Goal: Task Accomplishment & Management: Manage account settings

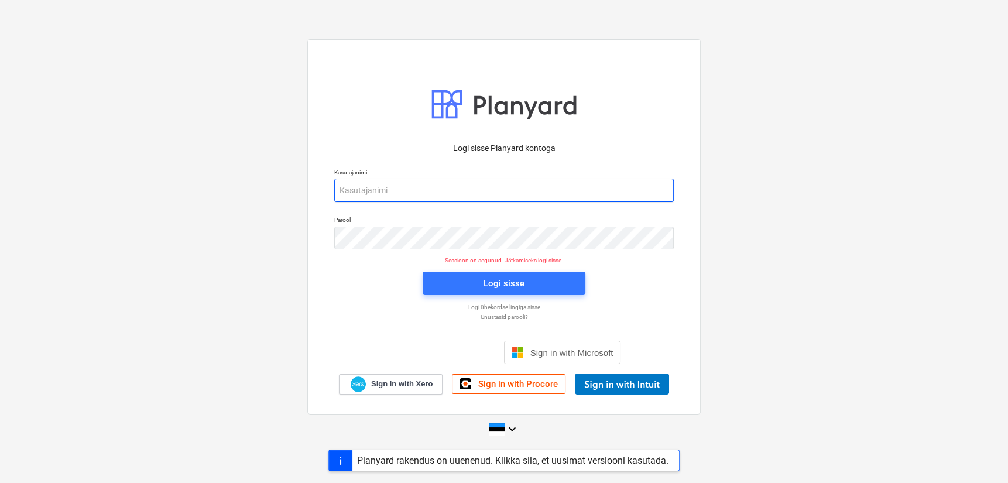
click at [398, 191] on input "email" at bounding box center [504, 190] width 340 height 23
type input "[EMAIL_ADDRESS][DOMAIN_NAME]"
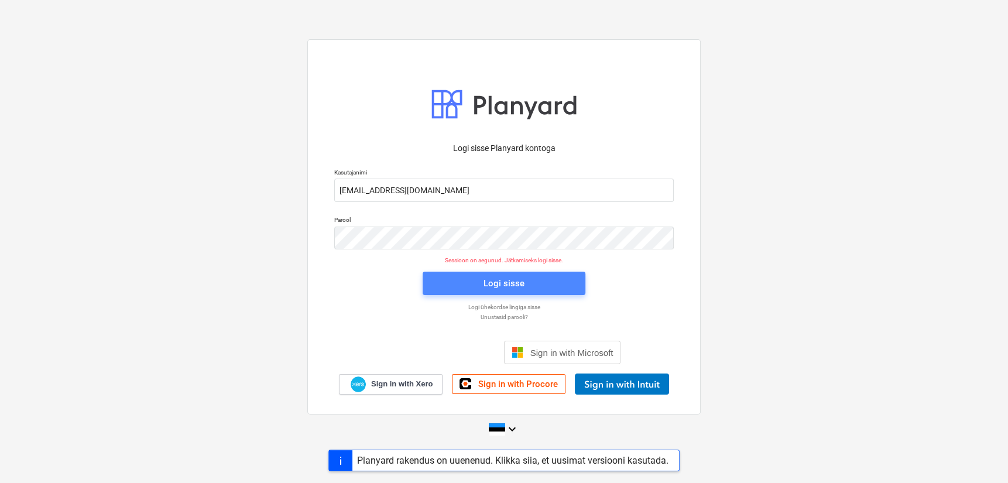
click at [486, 283] on div "Logi sisse" at bounding box center [504, 283] width 41 height 15
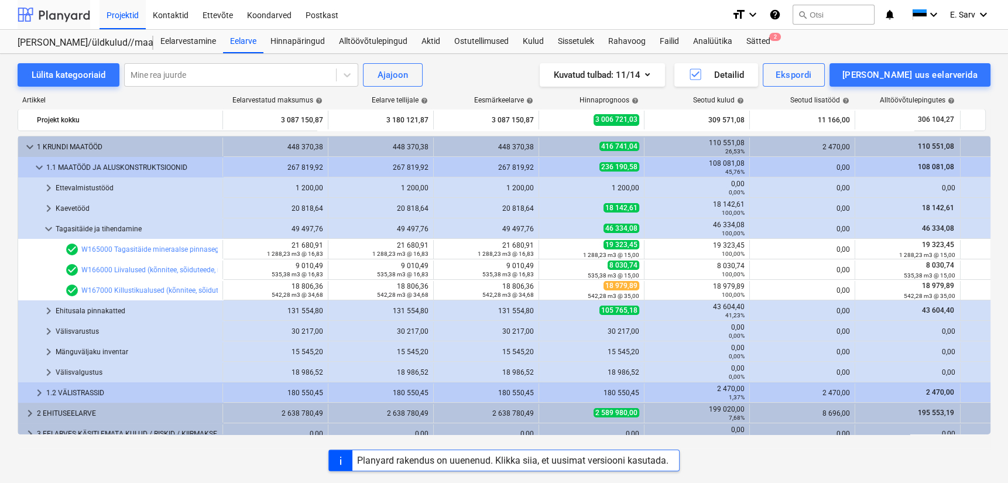
click at [50, 18] on div at bounding box center [54, 14] width 73 height 29
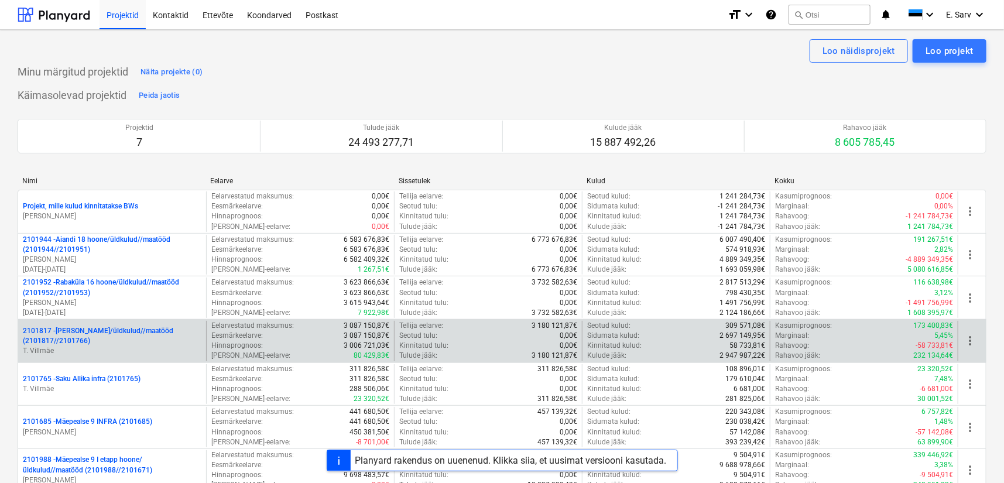
click at [66, 337] on p "2101817 - [PERSON_NAME]/üldkulud//maatööd (2101817//2101766)" at bounding box center [112, 336] width 179 height 20
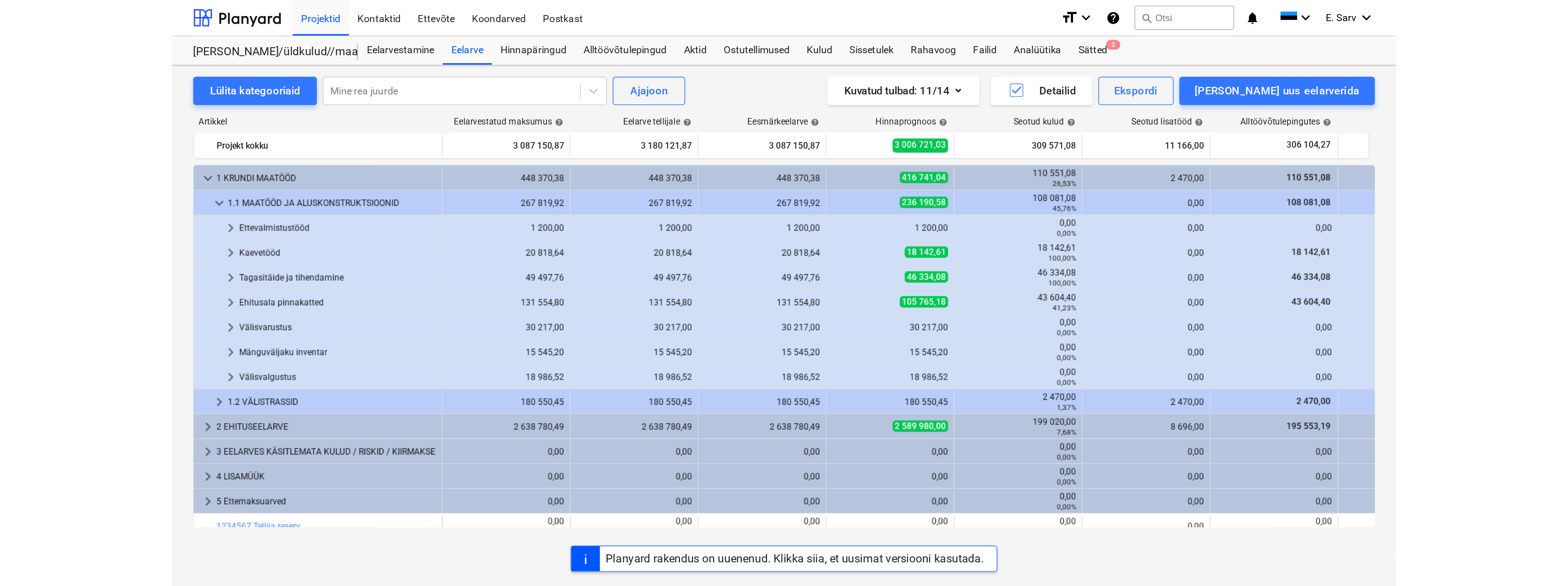
scroll to position [25, 0]
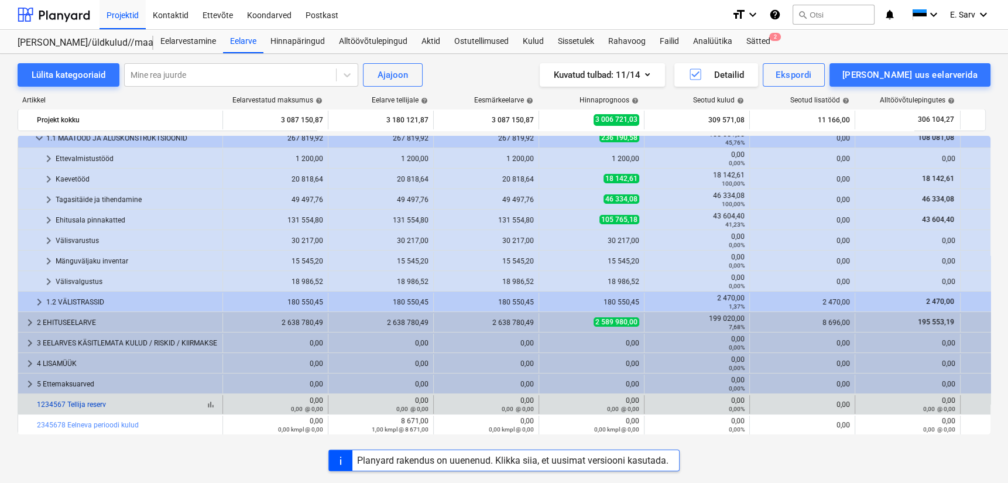
click at [89, 406] on link "1234567 Tellija reserv" at bounding box center [71, 405] width 69 height 8
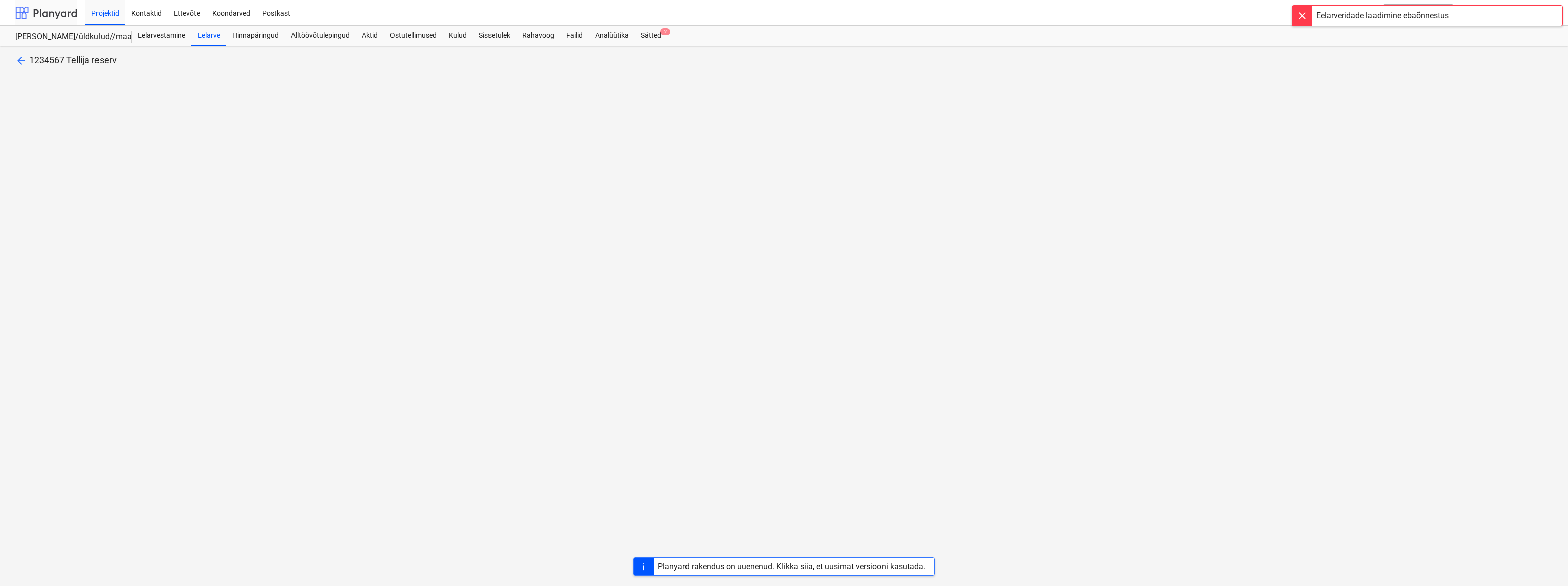
click at [51, 15] on div at bounding box center [46, 12] width 63 height 25
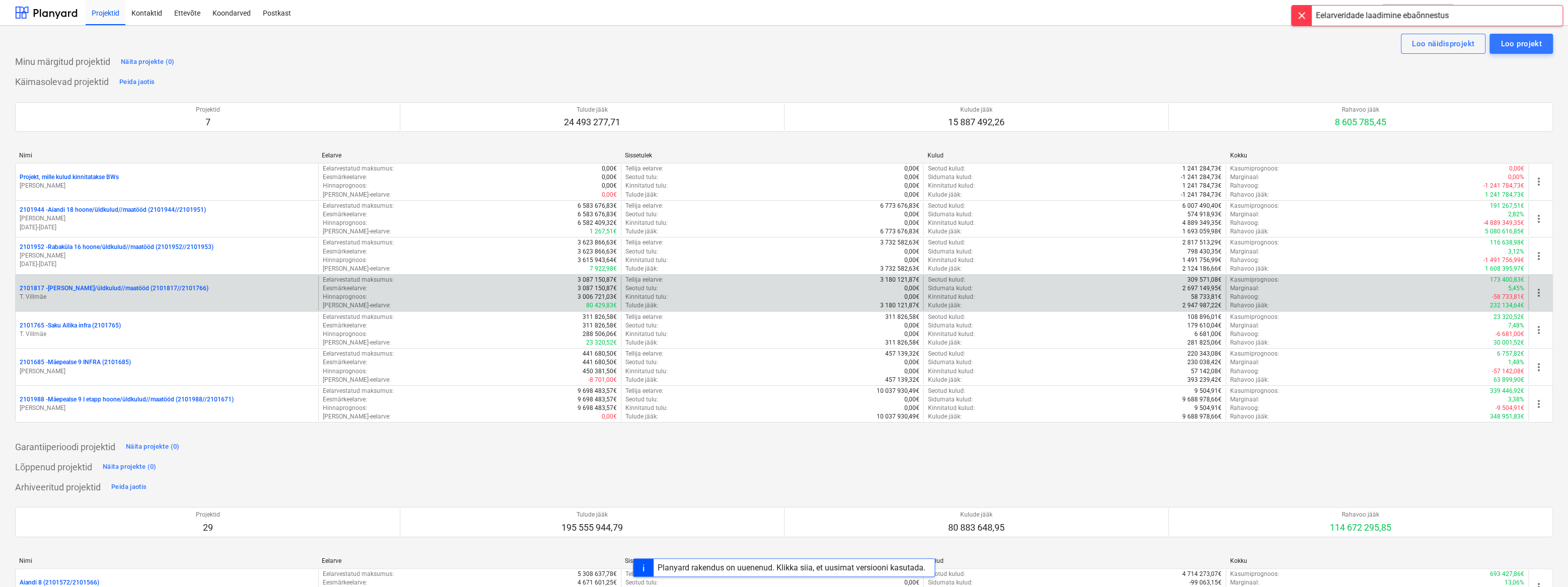
click at [78, 289] on p "2101817 - [PERSON_NAME]/üldkulud//maatööd (2101817//2101766)" at bounding box center [114, 289] width 189 height 9
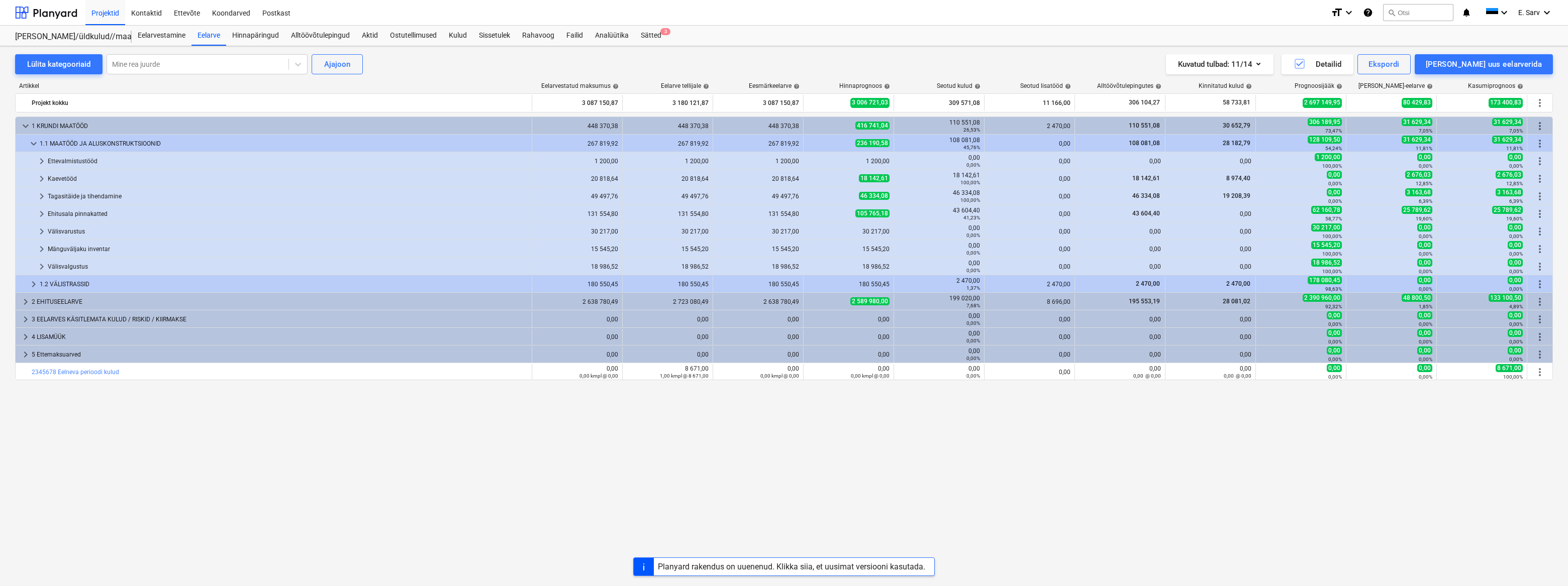
click at [678, 414] on div "keyboard_arrow_down 1 KRUNDI MAATÖÖD 448 370,38 448 370,38 448 370,38 416 741,0…" at bounding box center [784, 330] width 1538 height 428
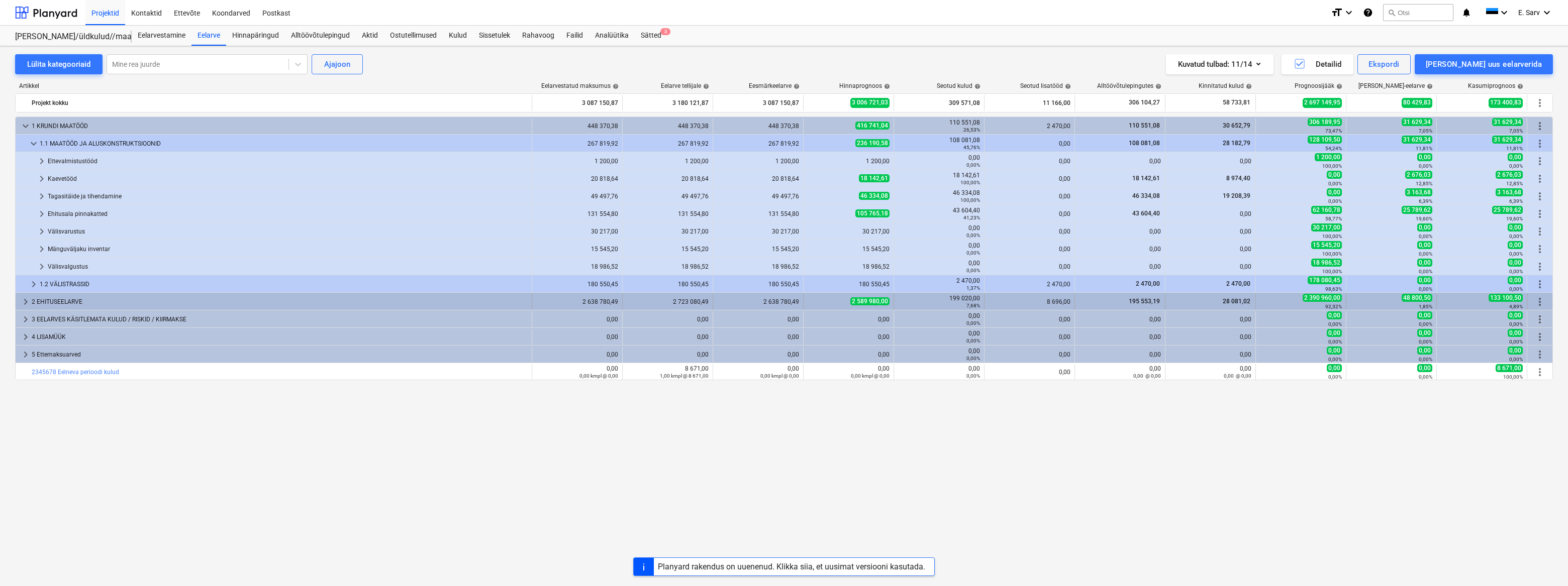
click at [28, 299] on span "keyboard_arrow_right" at bounding box center [26, 302] width 12 height 12
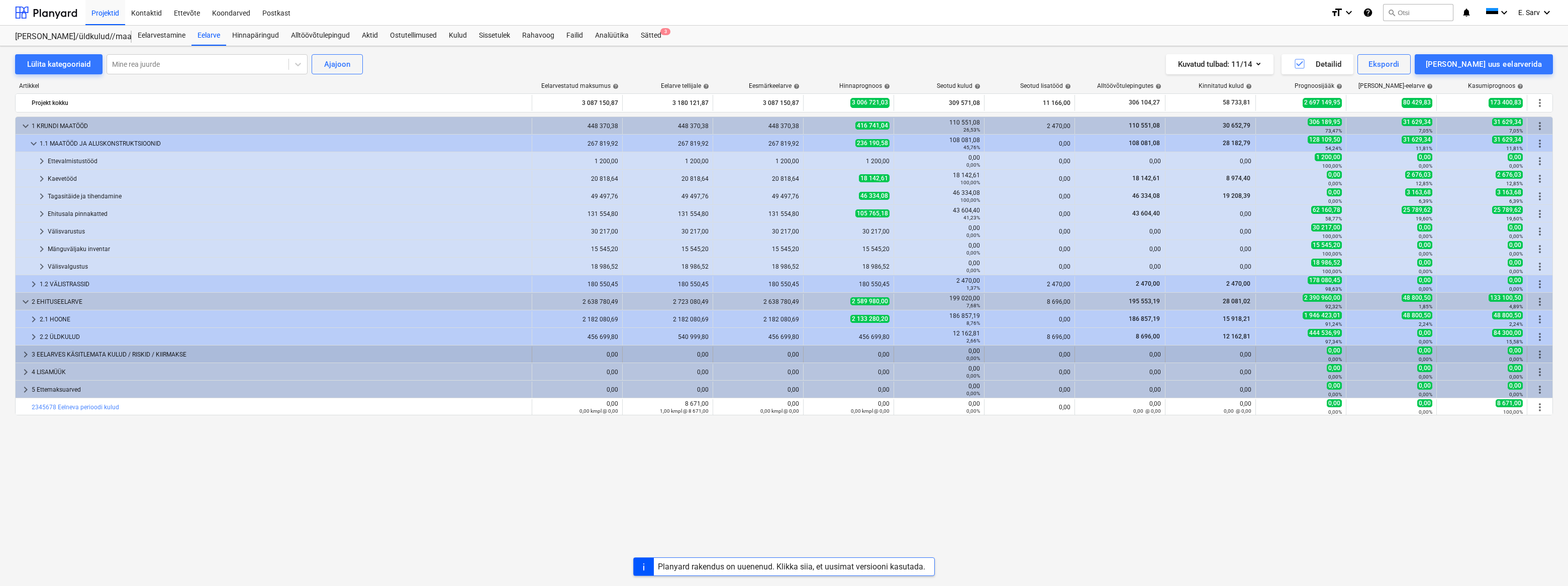
click at [71, 354] on div "3 EELARVES KÄSITLEMATA KULUD / RISKID / KIIRMAKSE" at bounding box center [280, 354] width 496 height 16
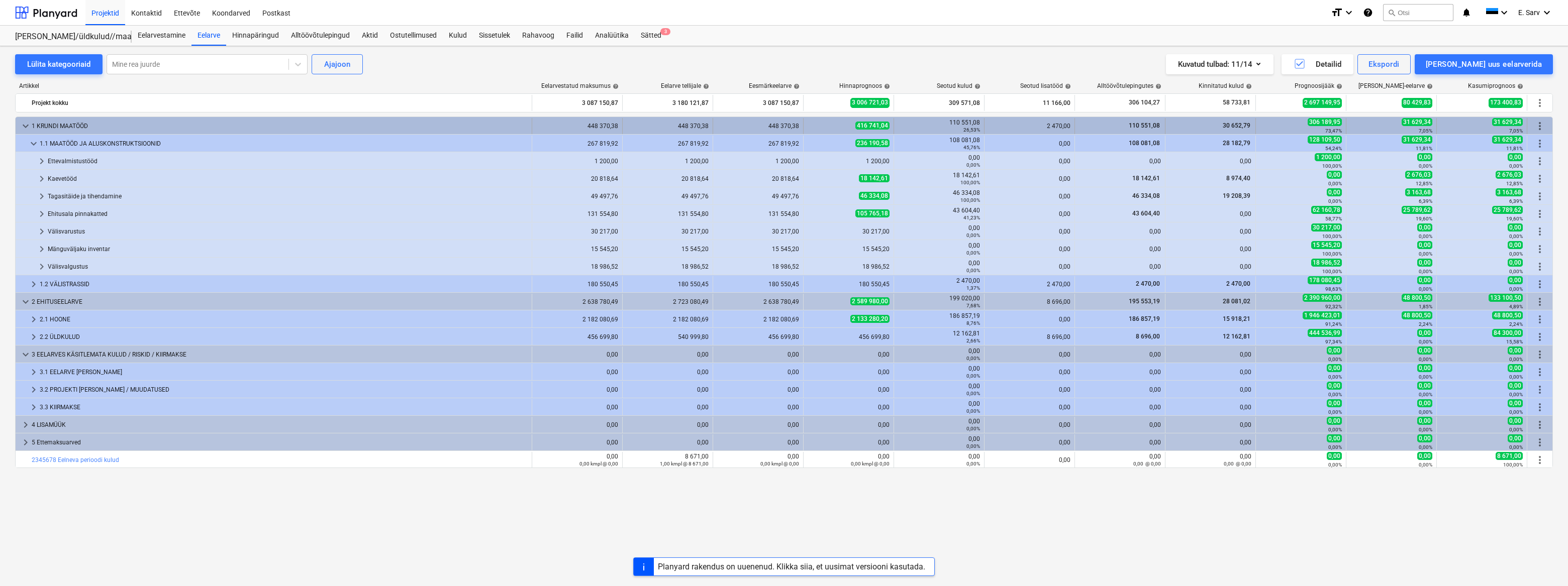
click at [26, 122] on span "keyboard_arrow_down" at bounding box center [26, 126] width 12 height 12
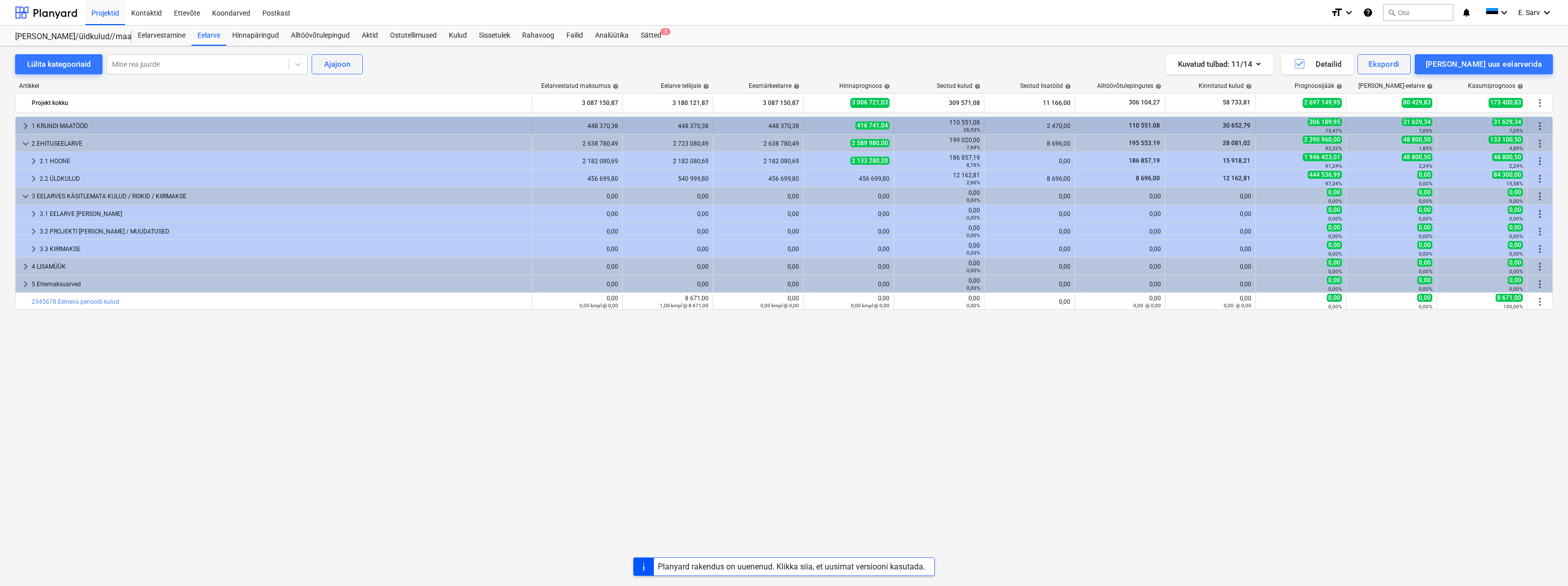
click at [26, 127] on span "keyboard_arrow_right" at bounding box center [26, 126] width 12 height 12
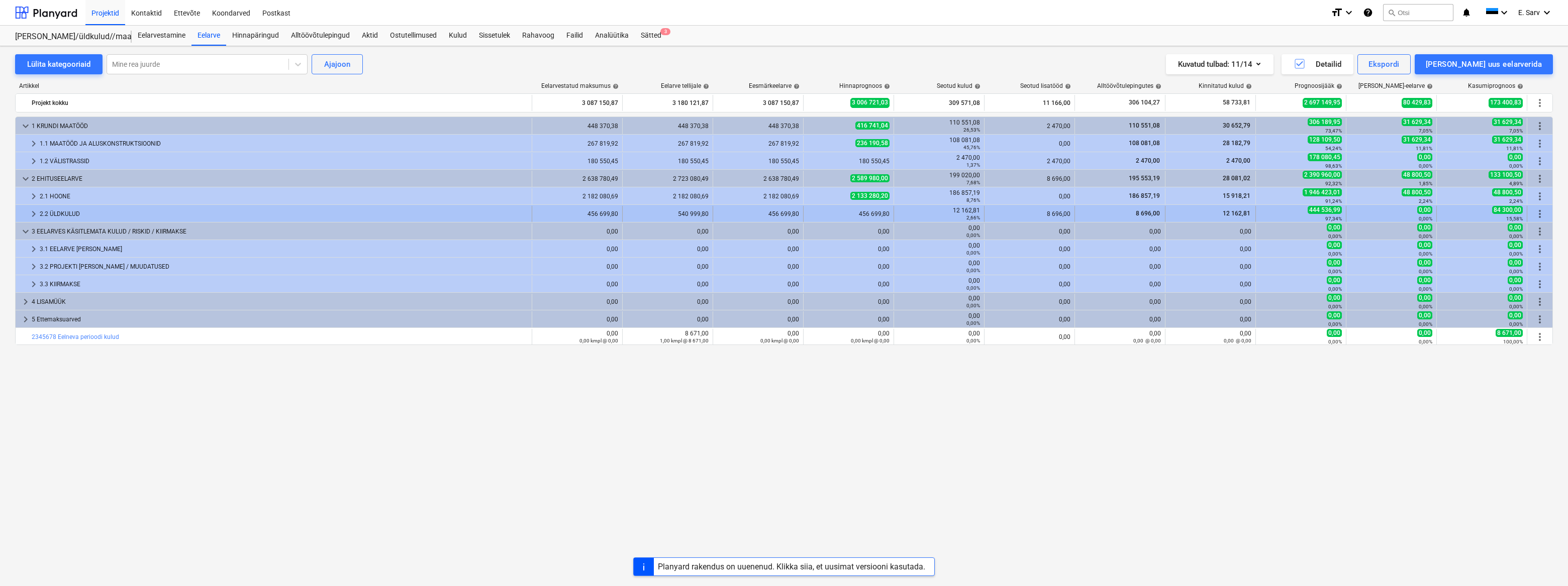
click at [32, 215] on span "keyboard_arrow_right" at bounding box center [33, 214] width 12 height 12
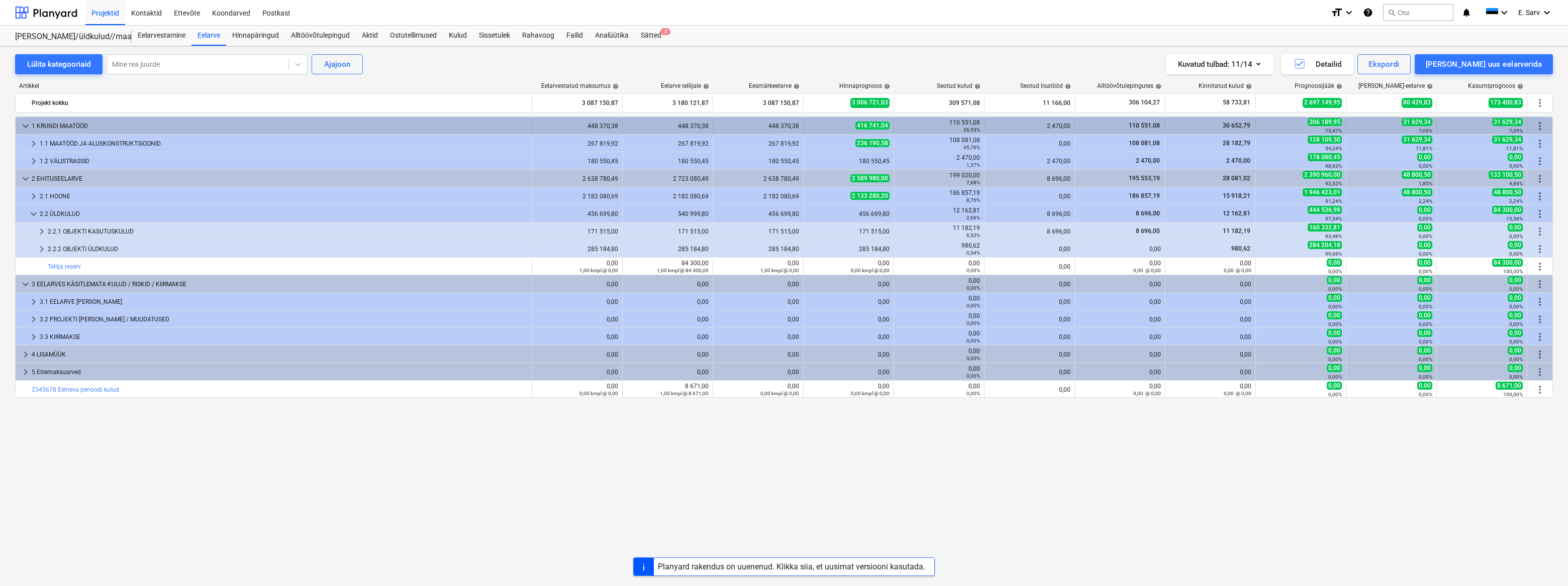
click at [865, 124] on span "more_vert" at bounding box center [1540, 126] width 12 height 12
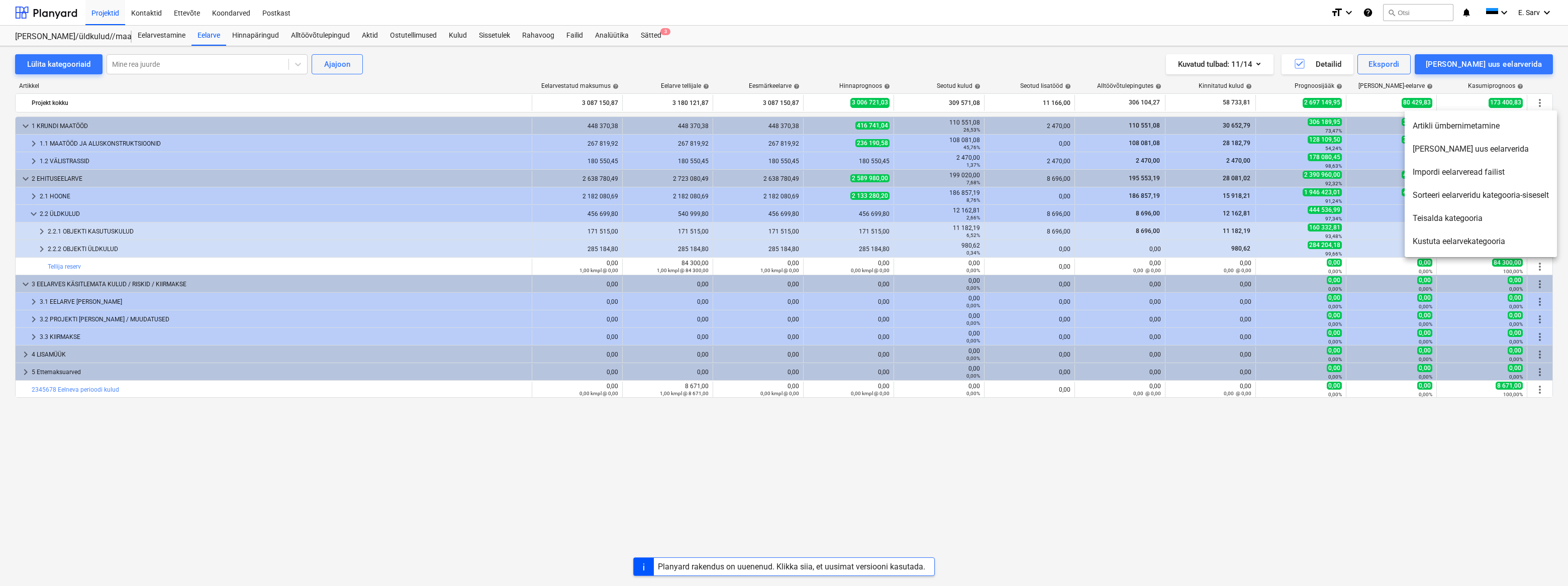
click at [865, 148] on li "[PERSON_NAME] uus eelarverida" at bounding box center [1480, 148] width 152 height 23
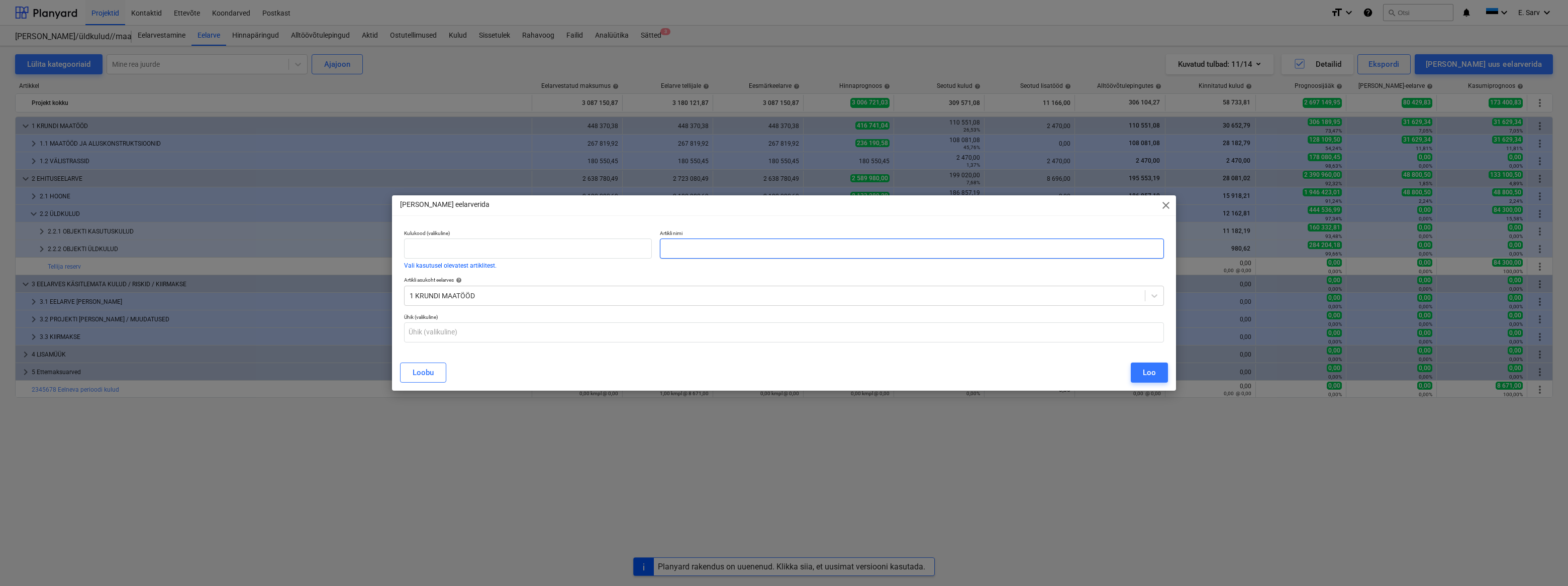
click at [715, 250] on input "text" at bounding box center [911, 248] width 504 height 20
click at [752, 251] on input "Eelneva perioodi kulud (mastööd)" at bounding box center [911, 248] width 504 height 20
click at [779, 253] on input "Eelneva perioodi kulud (maatööd)" at bounding box center [911, 248] width 504 height 20
type input "Eelneva perioodi kulud (maatööd)"
click at [621, 336] on input "text" at bounding box center [784, 332] width 760 height 20
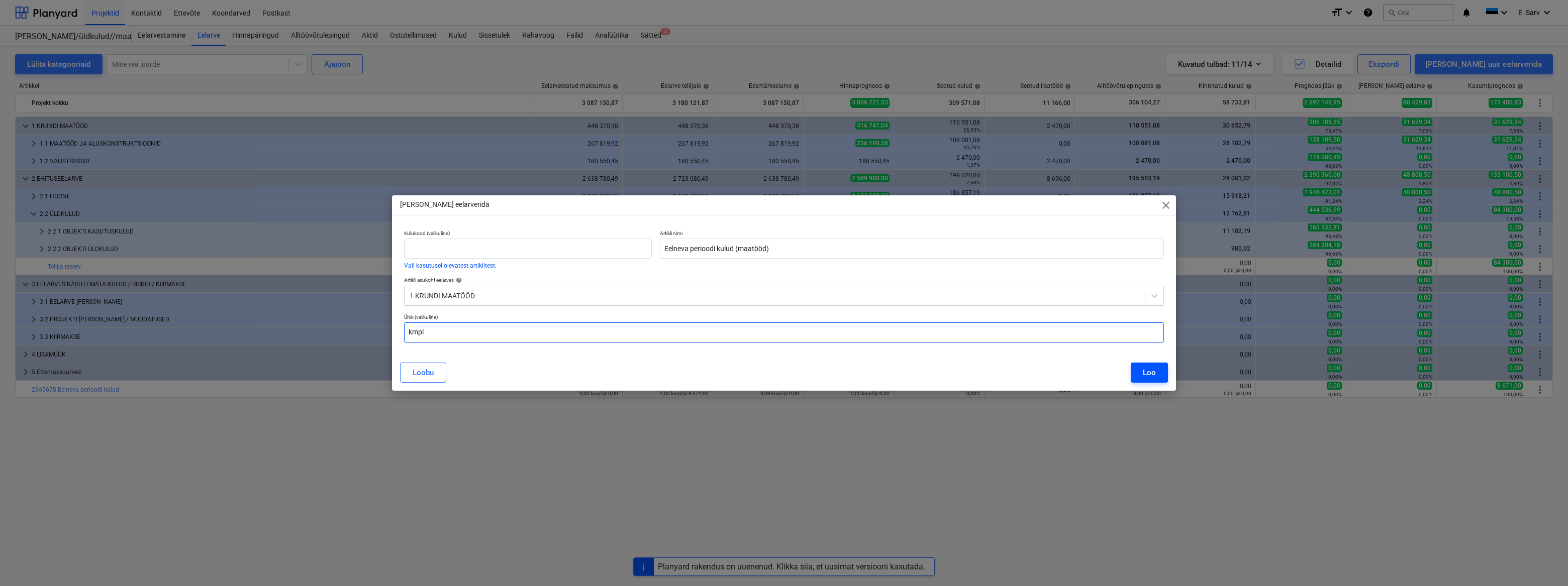
type input "kmpl"
click at [865, 373] on div "Loo" at bounding box center [1149, 372] width 13 height 13
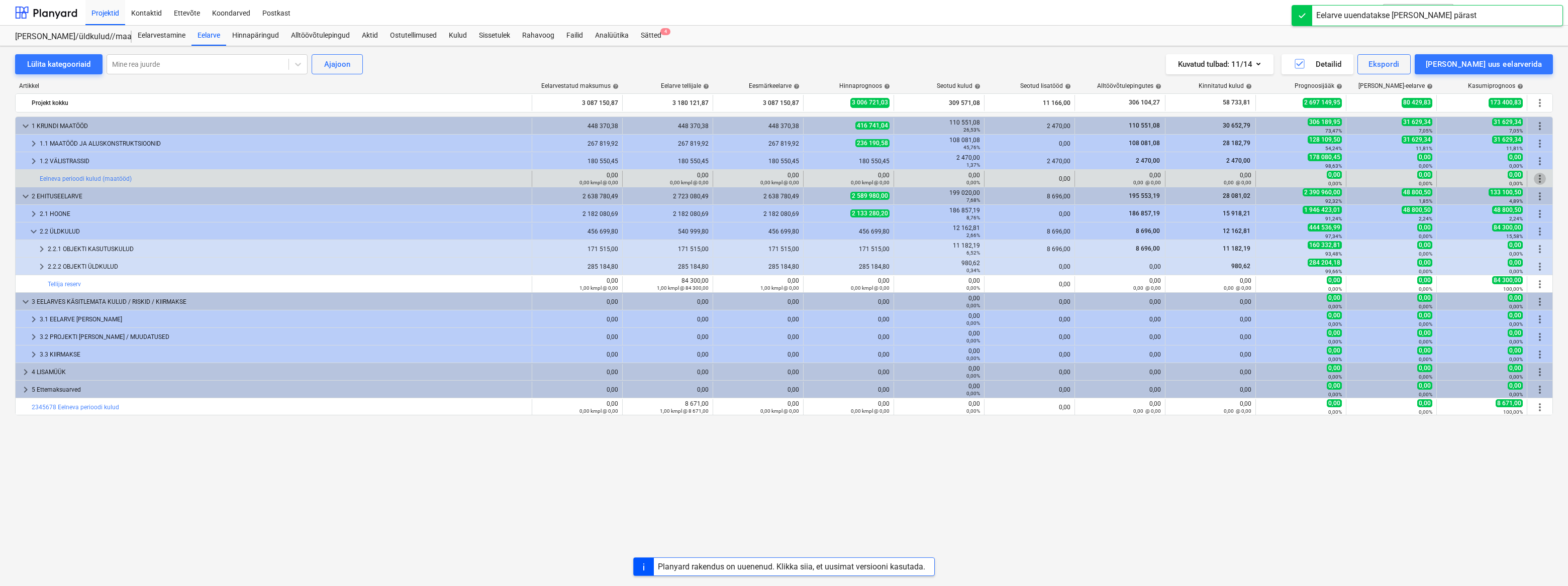
click at [865, 175] on span "more_vert" at bounding box center [1540, 178] width 12 height 12
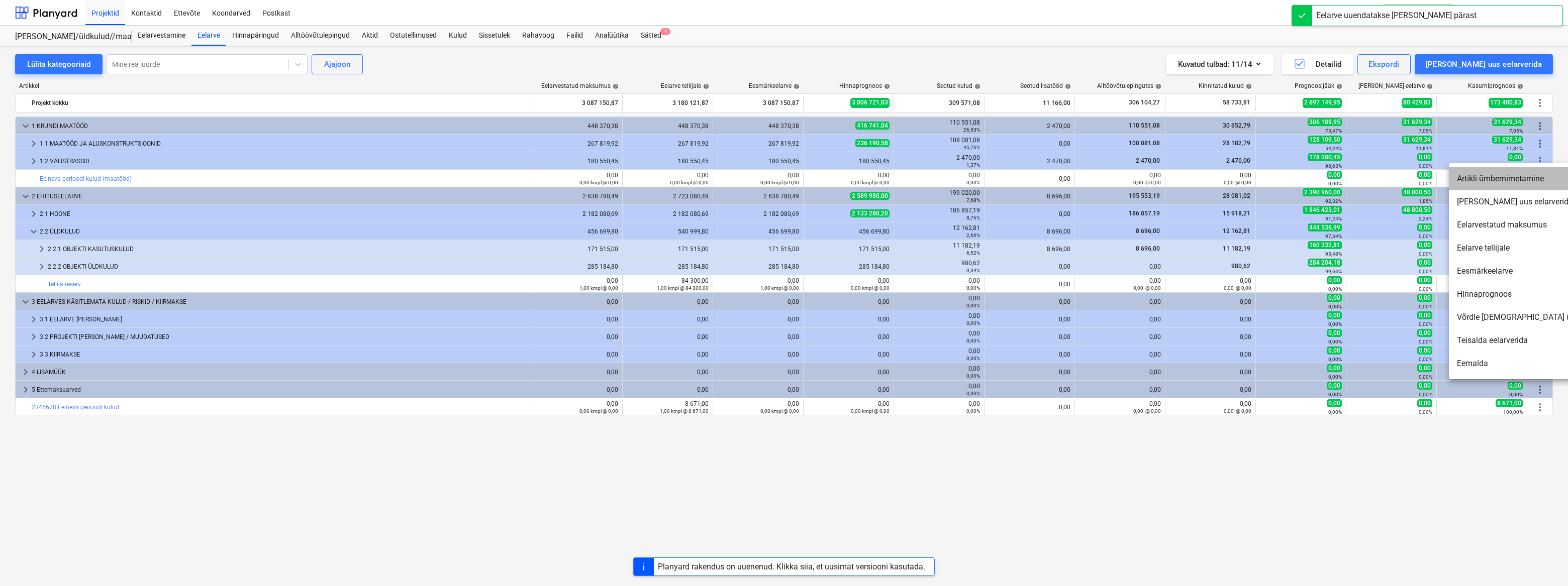
click at [865, 180] on li "Artikli ümbernimetamine" at bounding box center [1535, 178] width 173 height 23
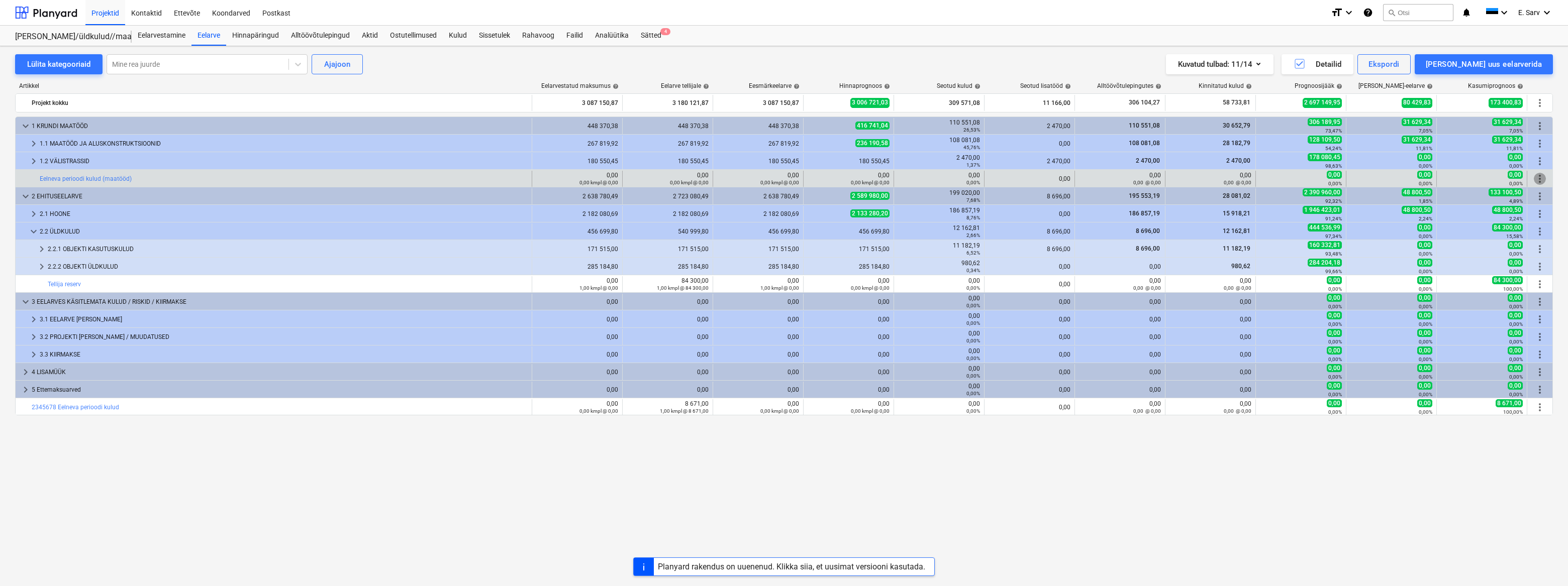
click at [865, 177] on span "more_vert" at bounding box center [1540, 178] width 12 height 12
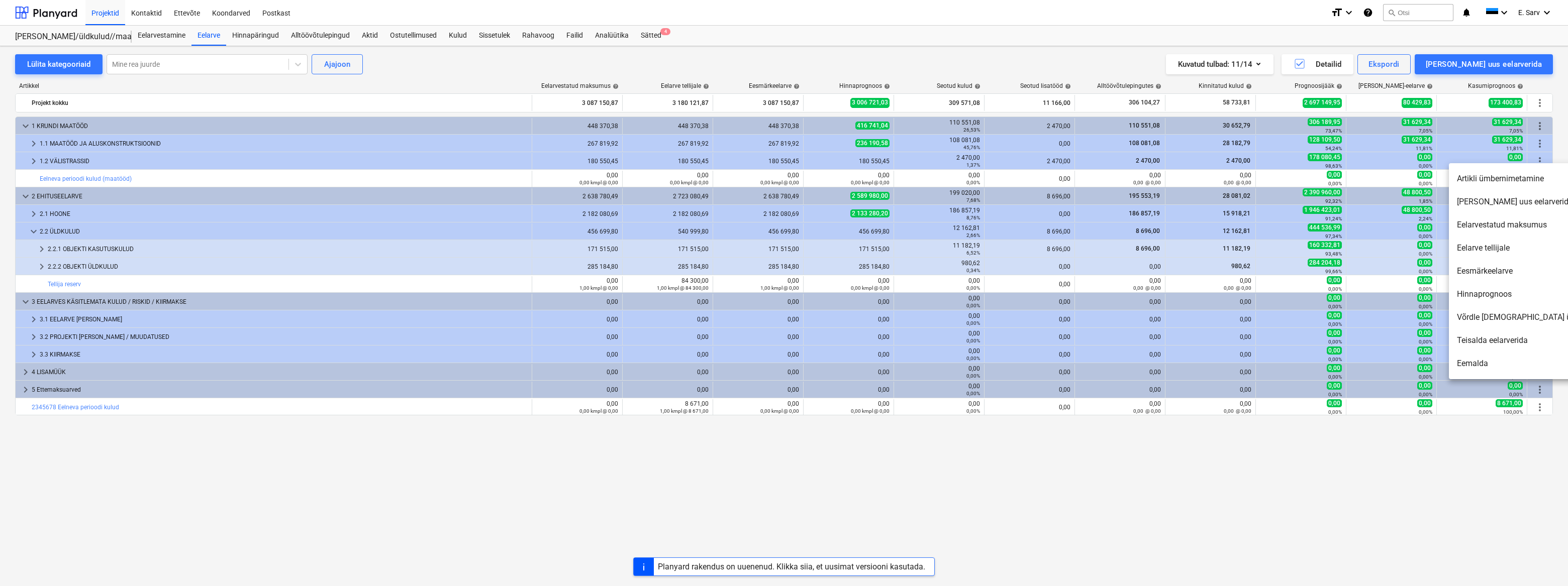
click at [865, 341] on li "Teisalda eelarverida" at bounding box center [1535, 341] width 173 height 23
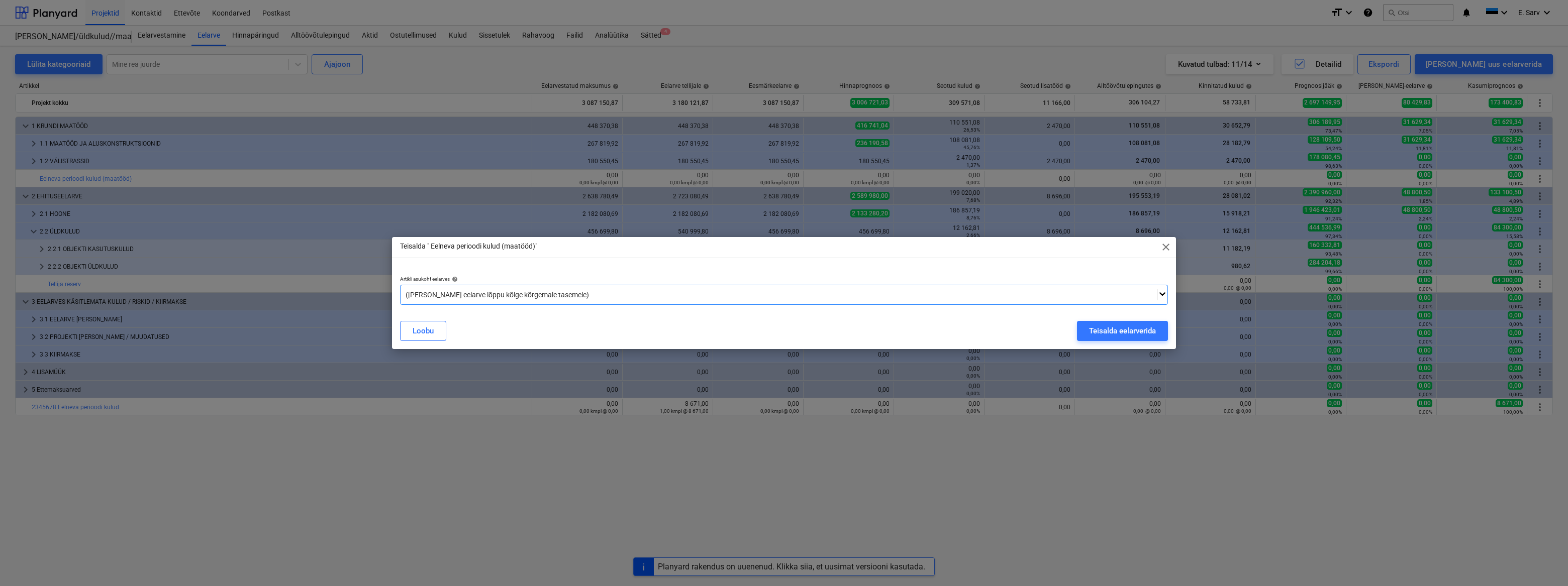
click at [526, 292] on div at bounding box center [779, 295] width 747 height 10
click at [865, 332] on div "Teisalda eelarverida" at bounding box center [1123, 330] width 67 height 13
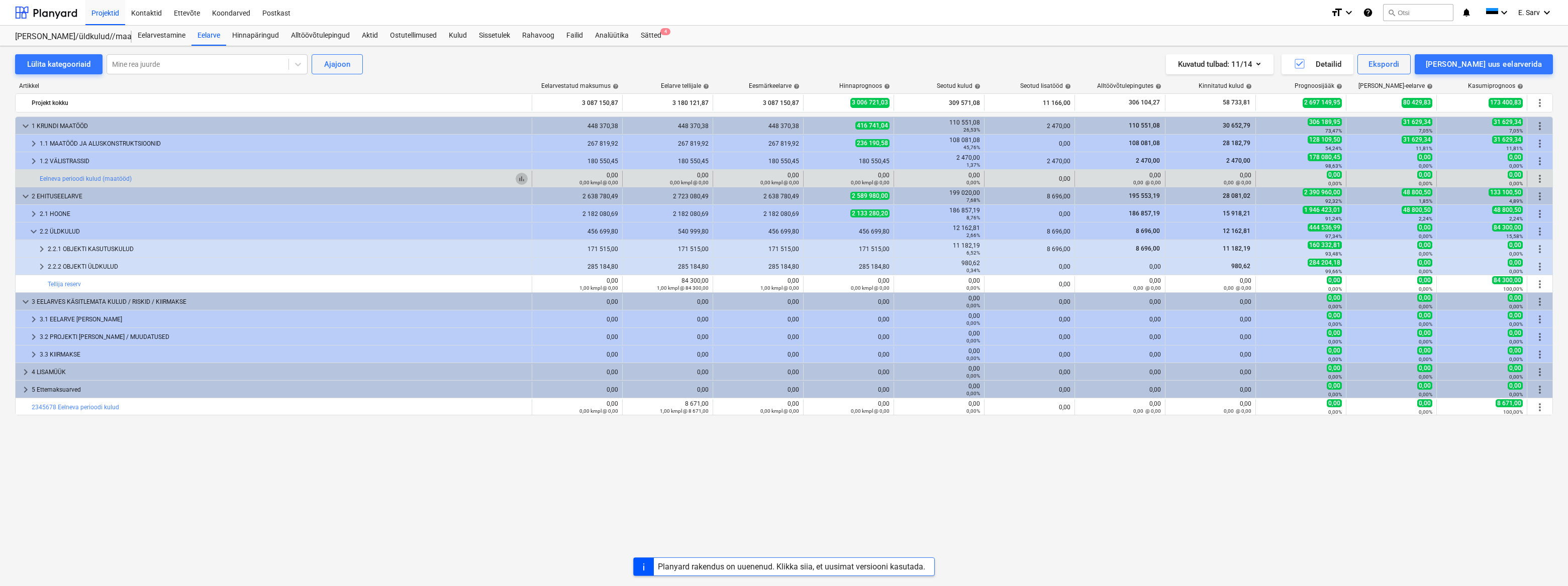
click at [523, 180] on span "bar_chart" at bounding box center [521, 178] width 8 height 8
click at [865, 178] on span "more_vert" at bounding box center [1540, 178] width 12 height 12
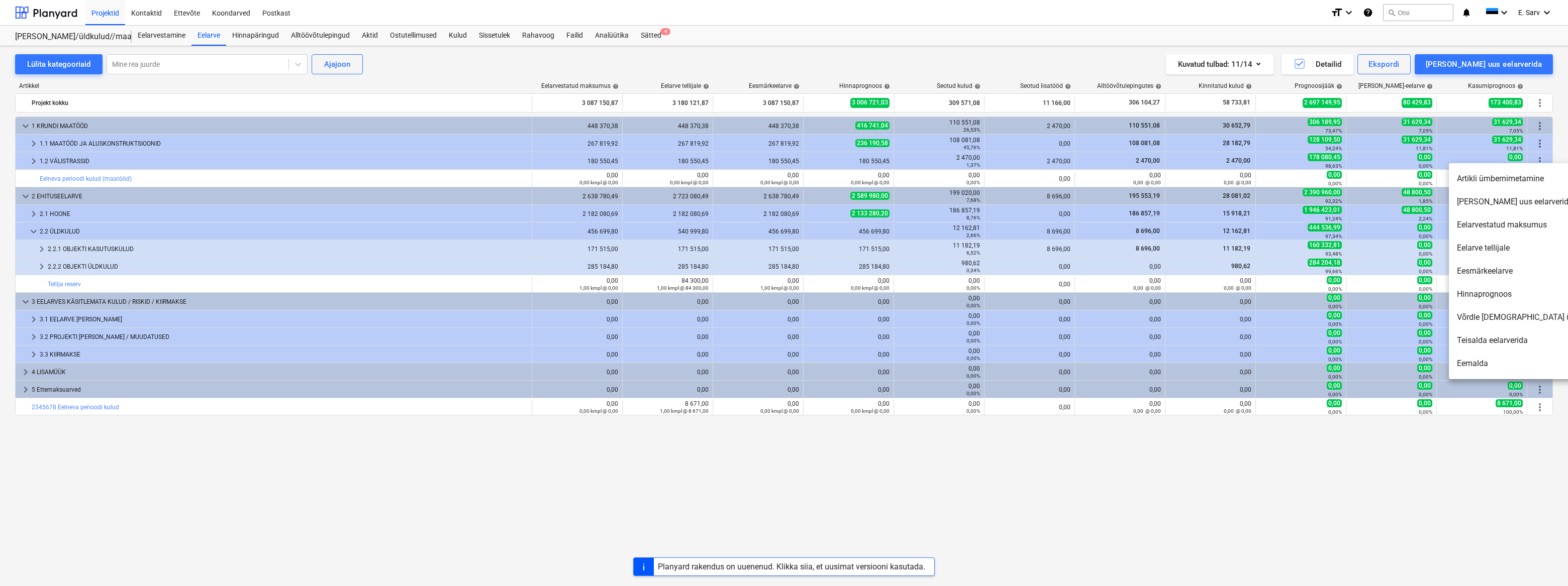
click at [865, 342] on li "Teisalda eelarverida" at bounding box center [1535, 341] width 173 height 23
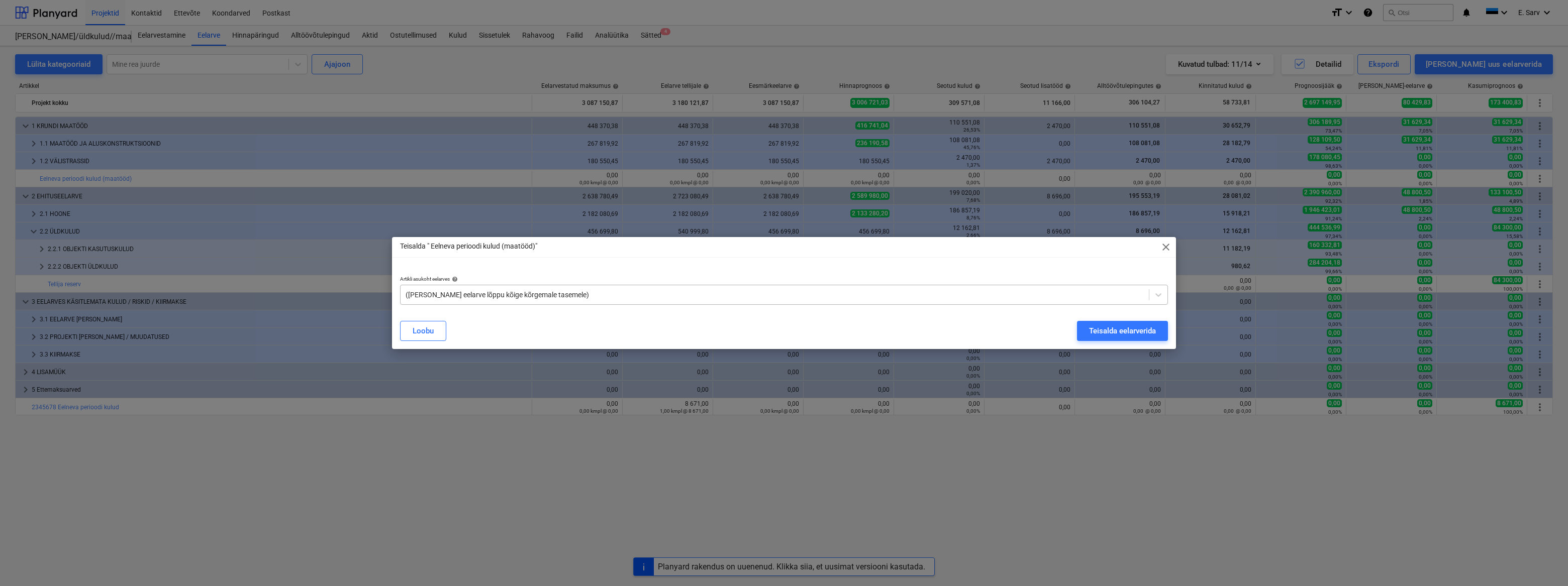
click at [528, 299] on div at bounding box center [775, 295] width 738 height 10
click at [865, 332] on div "Teisalda eelarverida" at bounding box center [1123, 330] width 67 height 13
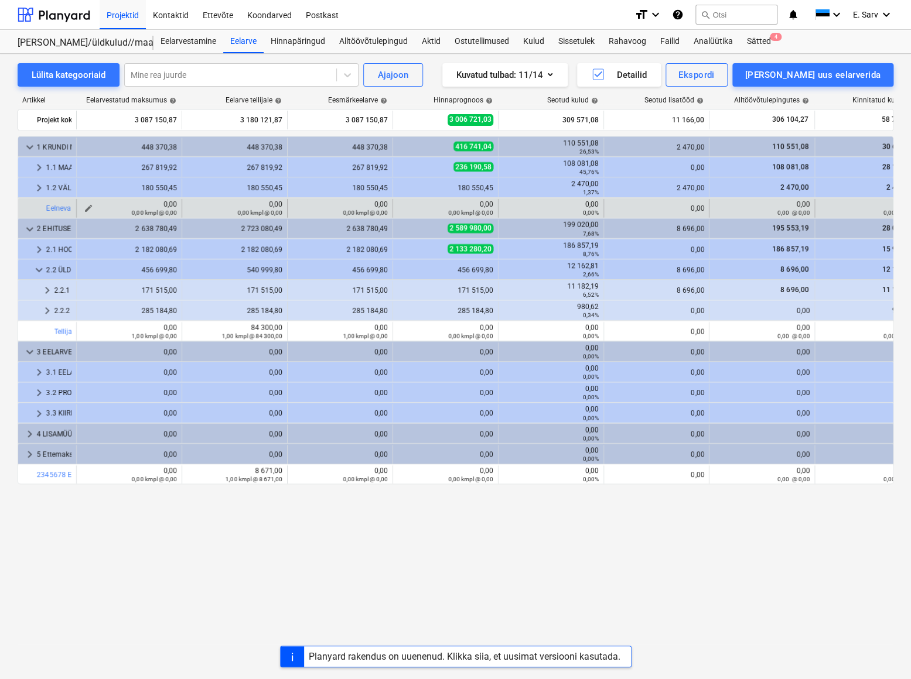
click at [140, 207] on div "0,00 0,00 kmpl @ 0,00" at bounding box center [128, 208] width 95 height 16
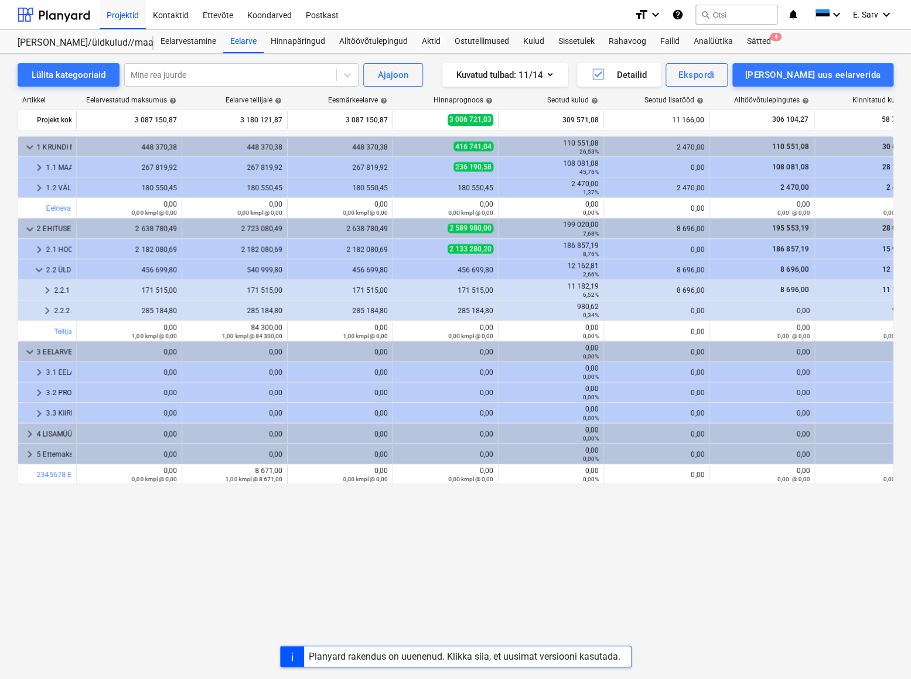
click at [88, 204] on span "edit" at bounding box center [88, 208] width 9 height 9
type textarea "x"
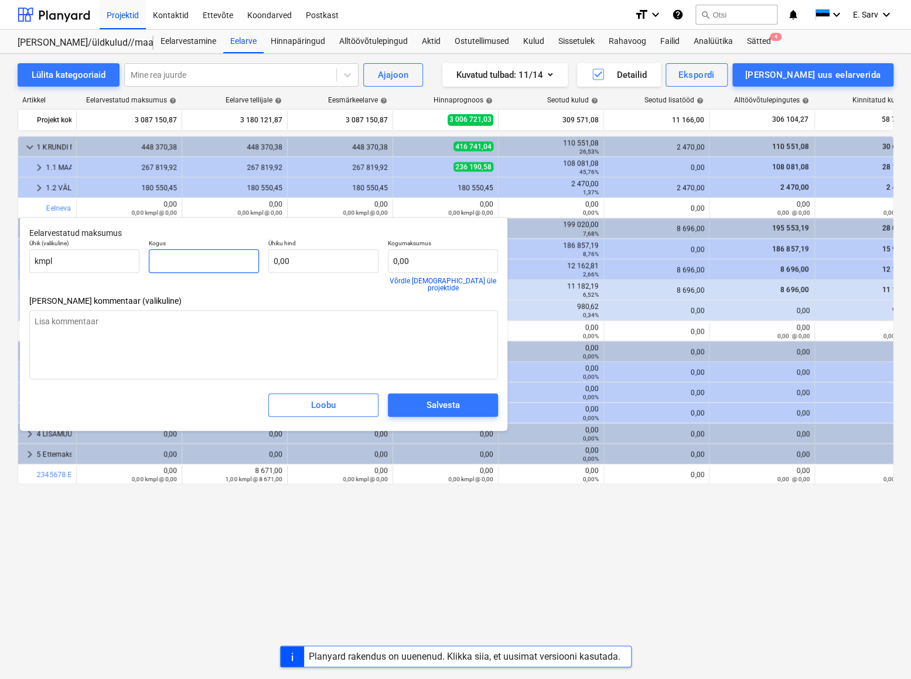
click at [145, 256] on div "Kogus" at bounding box center [203, 265] width 119 height 61
type textarea "x"
type input "1"
type textarea "x"
type input "1,00"
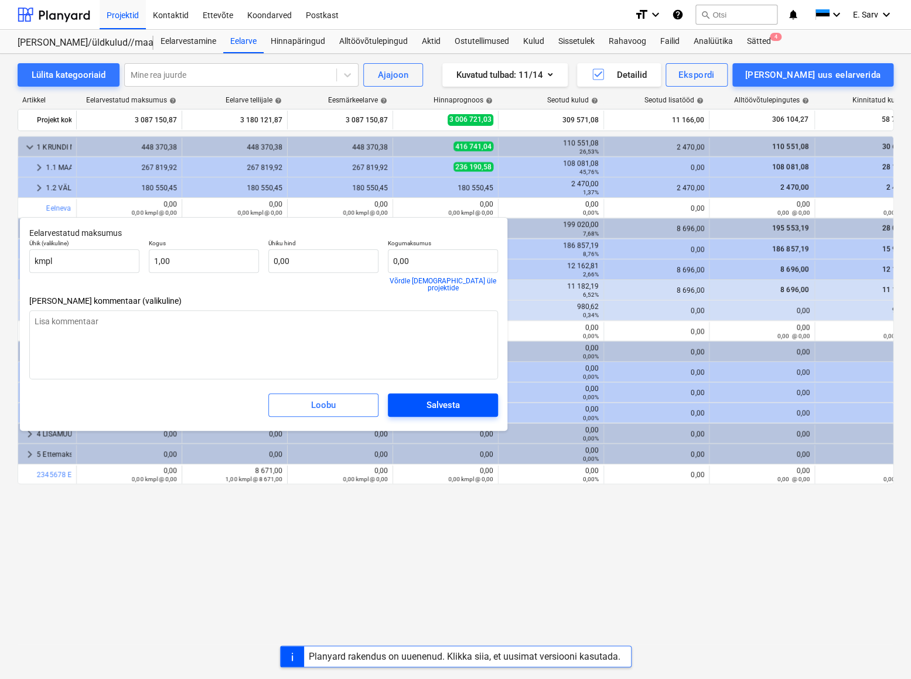
click at [451, 398] on div "Salvesta" at bounding box center [442, 405] width 33 height 15
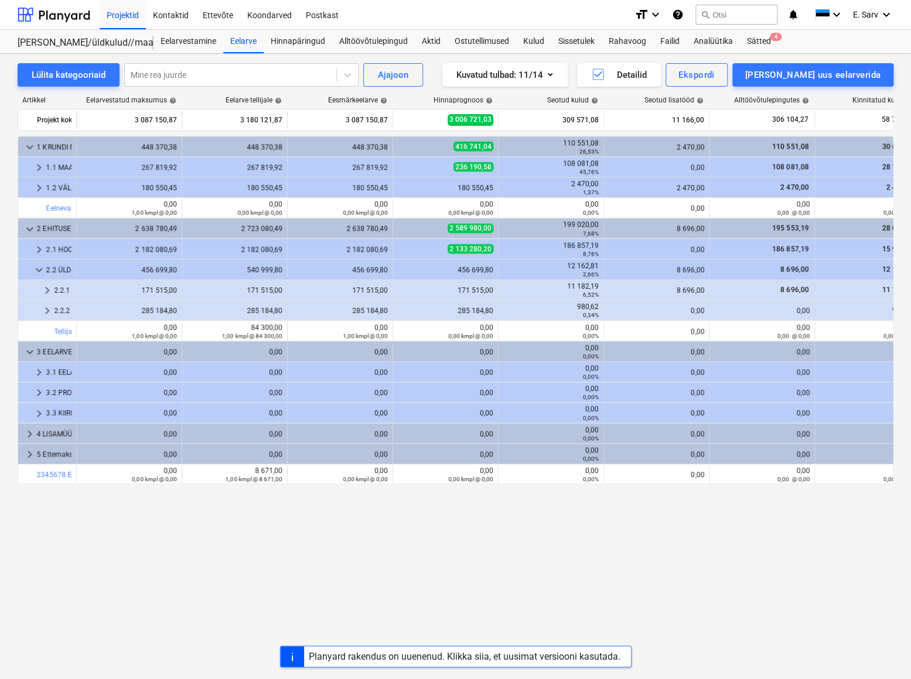
type textarea "x"
type input "1,00"
type input "0,00"
type textarea "x"
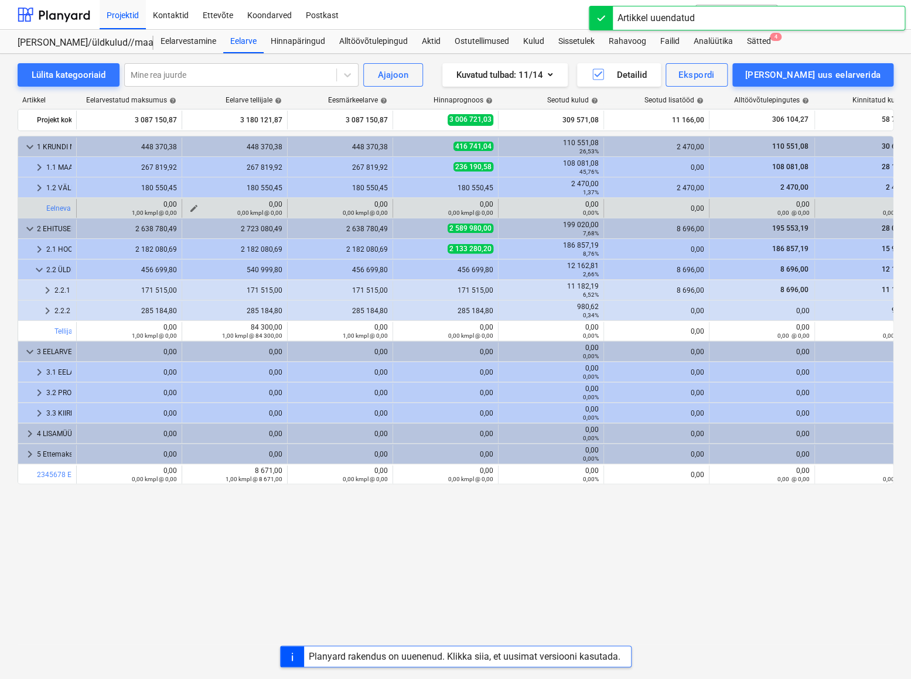
click at [196, 208] on div "0,00 kmpl @ 0,00" at bounding box center [234, 212] width 95 height 8
click at [190, 204] on span "edit" at bounding box center [193, 208] width 9 height 9
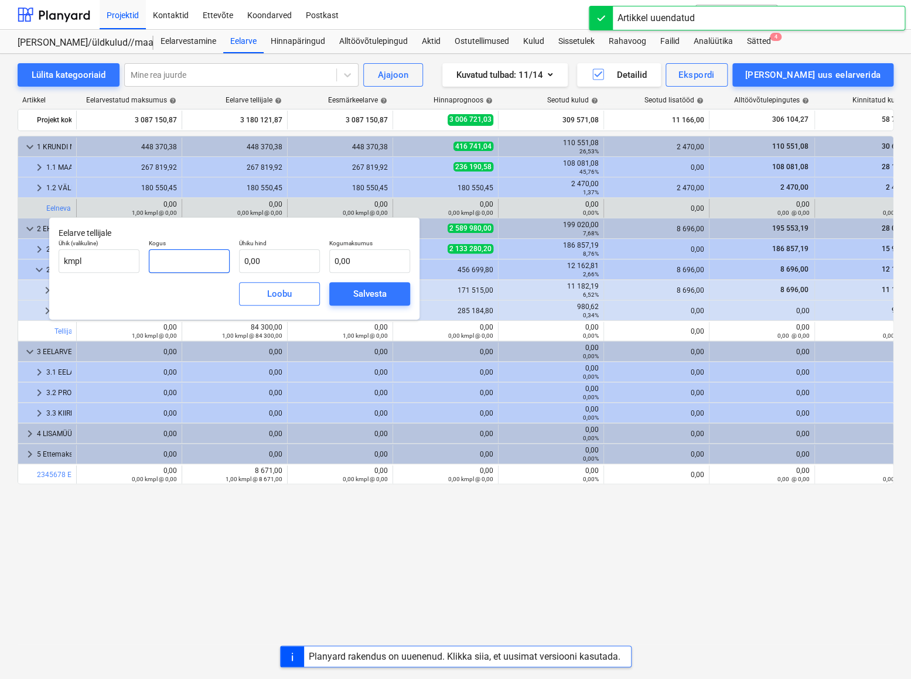
drag, startPoint x: 187, startPoint y: 259, endPoint x: 144, endPoint y: 258, distance: 43.4
click at [144, 258] on div "Kogus" at bounding box center [189, 256] width 90 height 43
type input "1,00"
click at [277, 265] on input "text" at bounding box center [279, 260] width 81 height 23
type input "1"
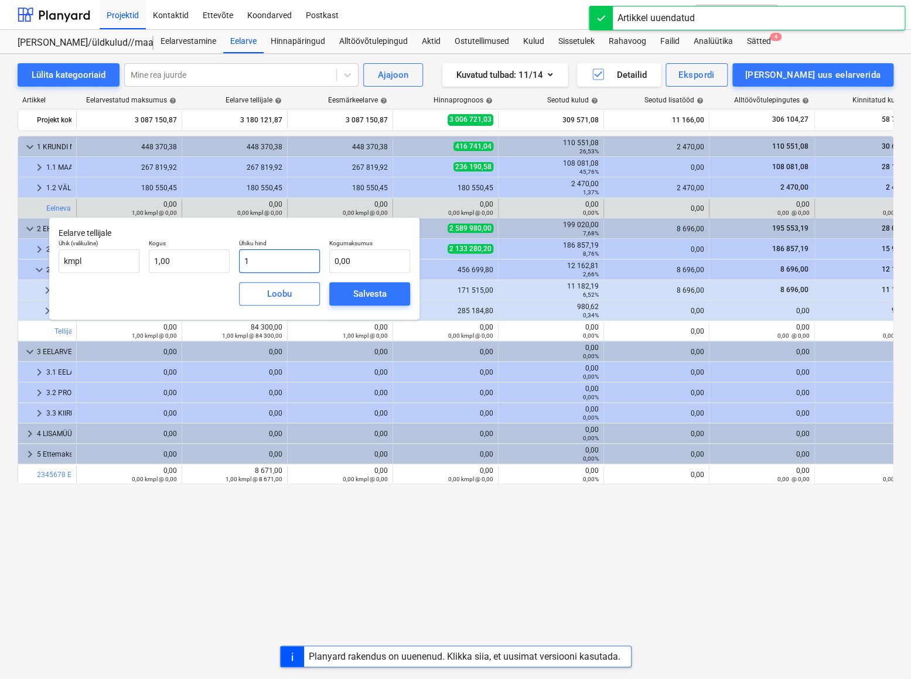
type input "1,00"
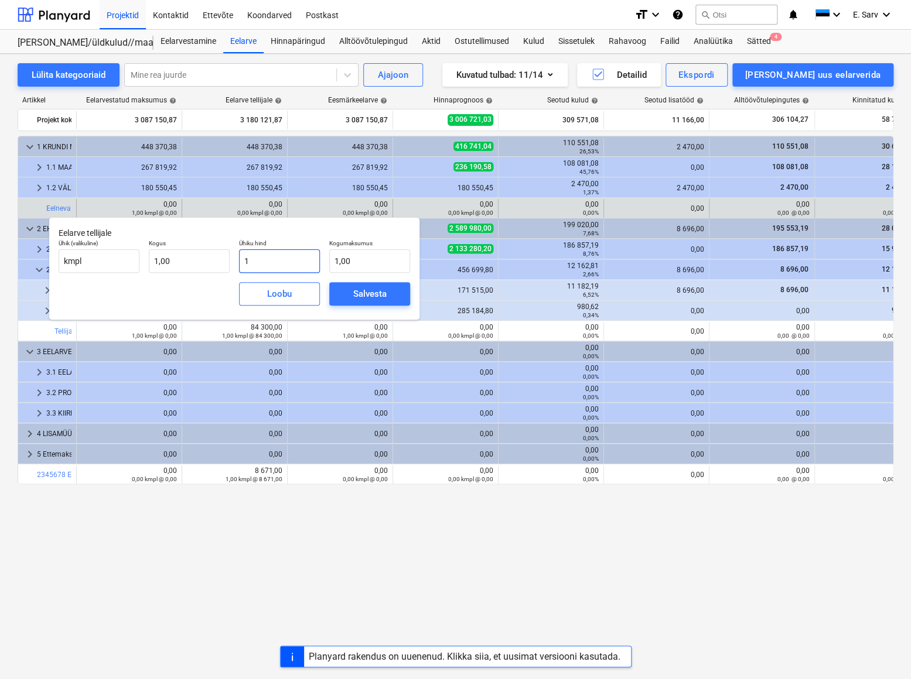
type input "10"
type input "10,00"
type input "109"
type input "109,00"
type input "1096"
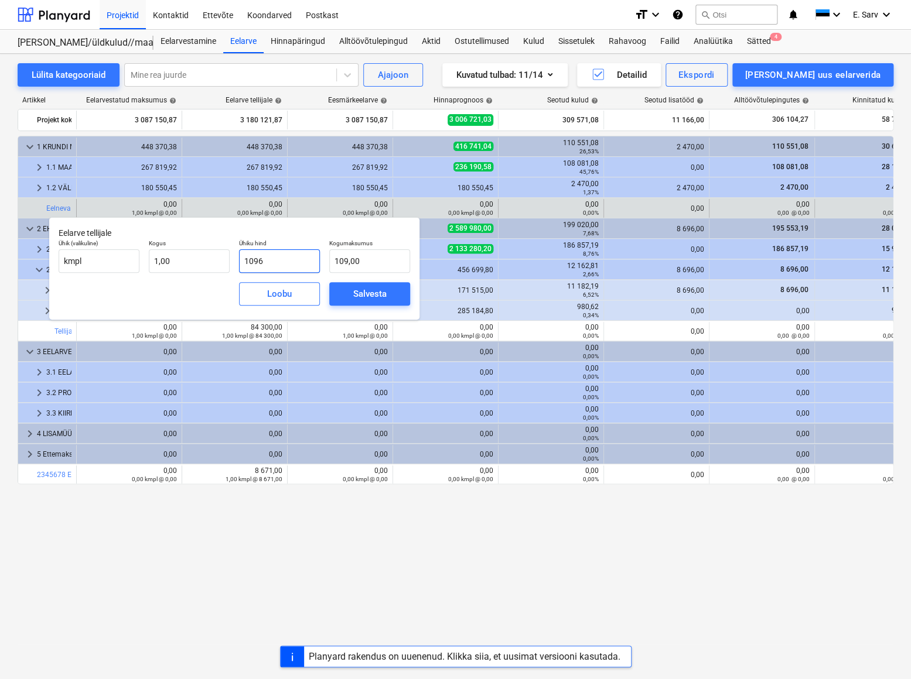
type input "1 096,00"
type input "10960"
type input "10 960,00"
click at [374, 289] on div "Salvesta" at bounding box center [369, 293] width 33 height 15
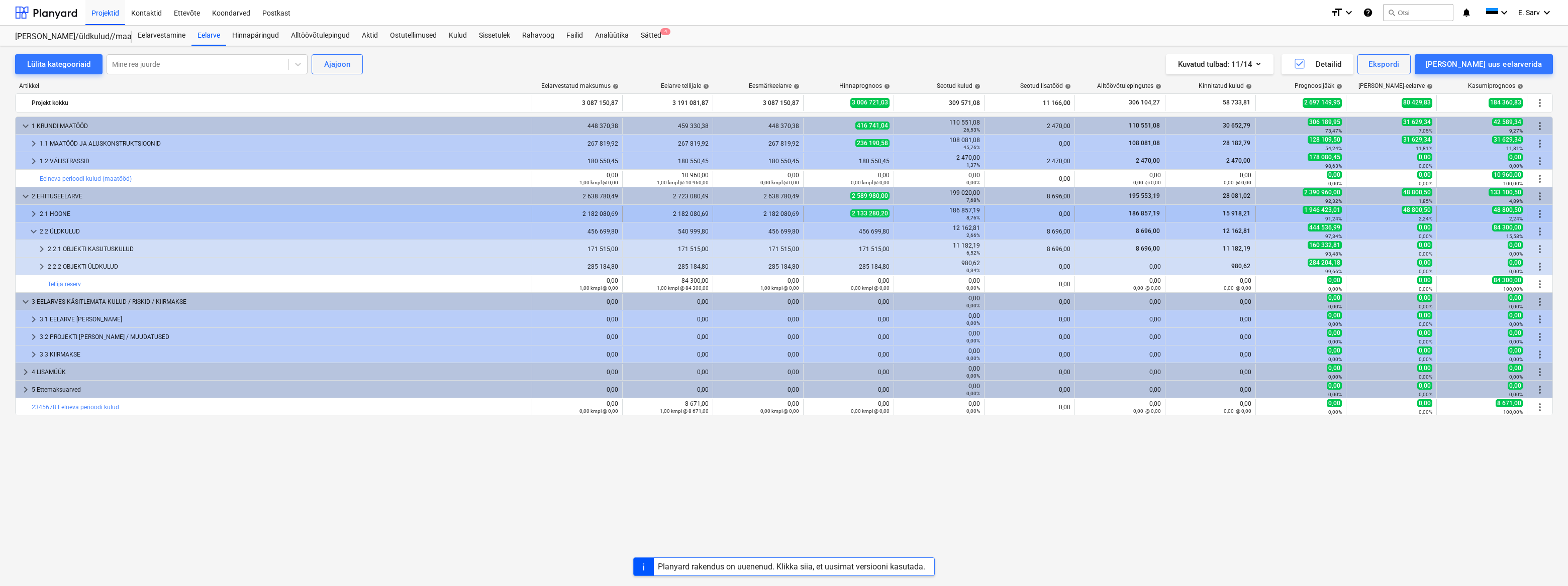
click at [63, 210] on div "2.1 HOONE" at bounding box center [283, 214] width 488 height 16
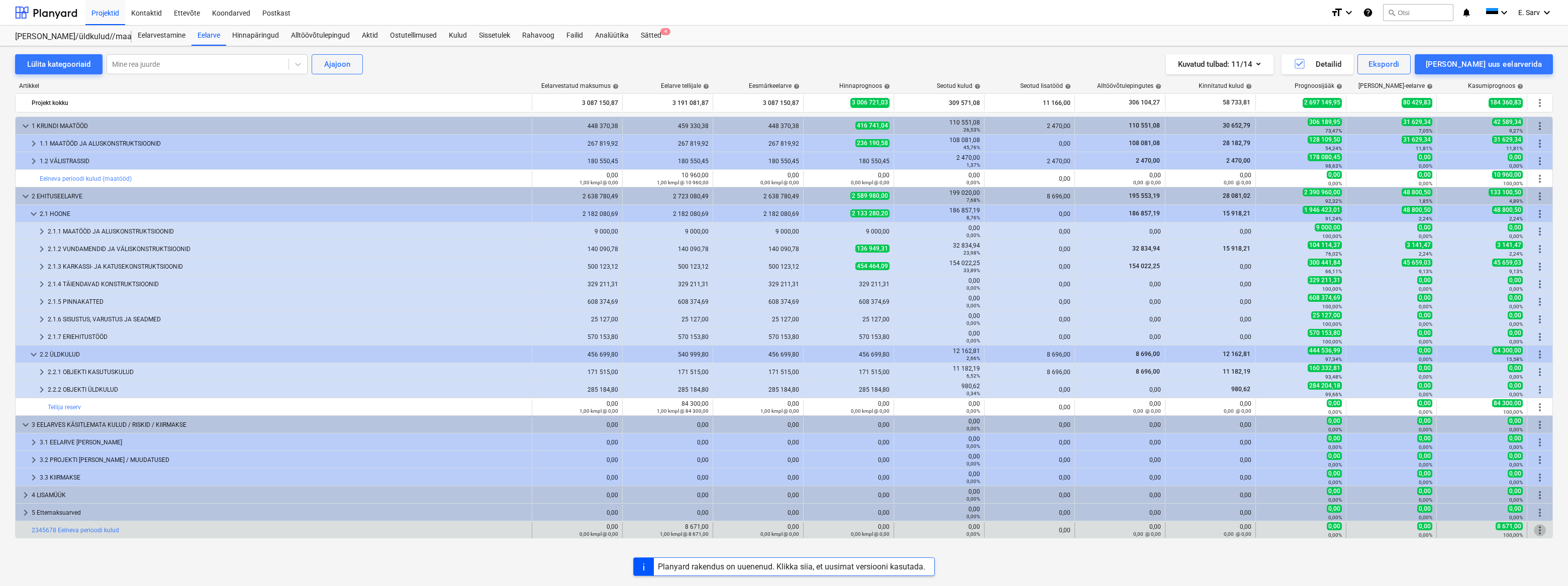
click at [865, 414] on span "more_vert" at bounding box center [1540, 530] width 12 height 12
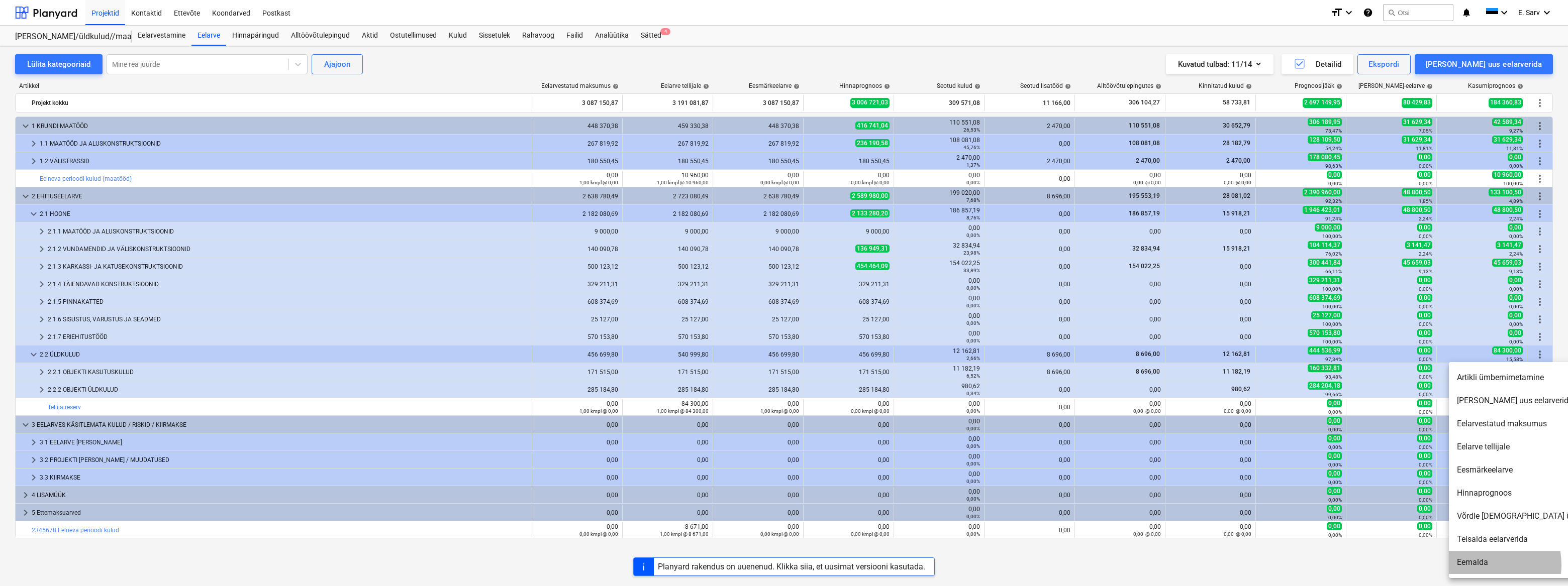
click at [865, 414] on li "Eemalda" at bounding box center [1535, 562] width 173 height 23
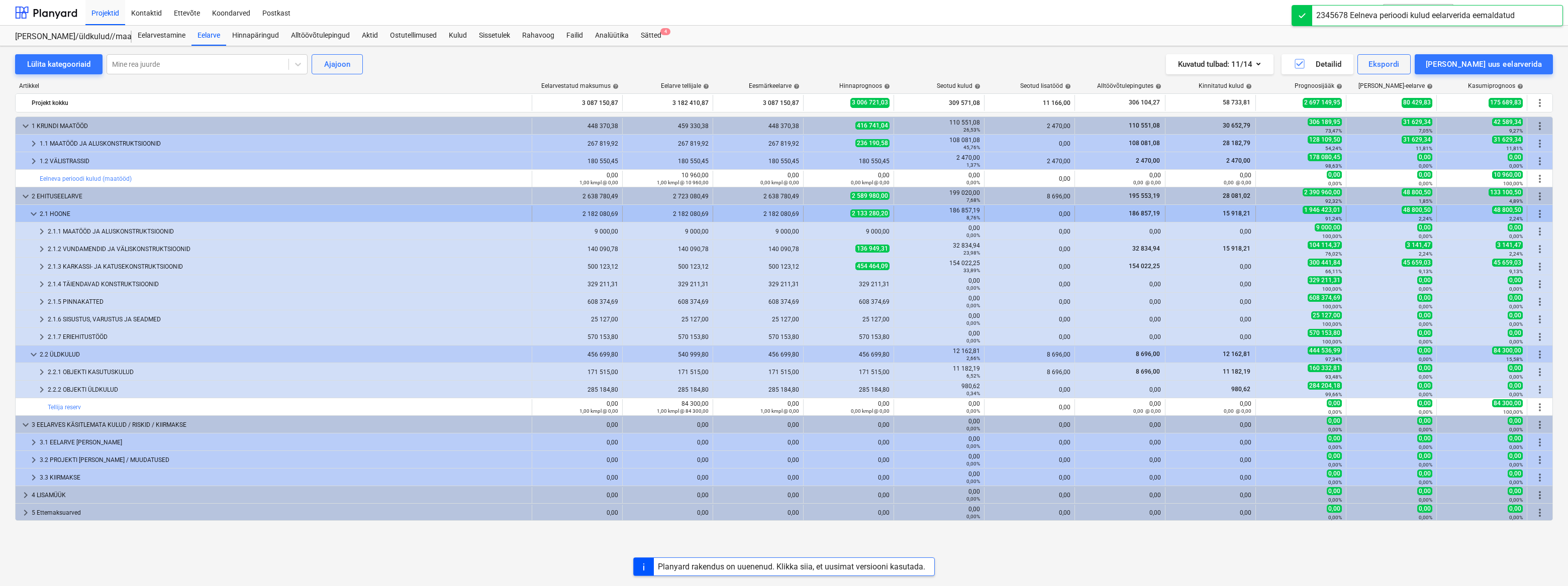
click at [64, 213] on div "2.1 HOONE" at bounding box center [283, 214] width 488 height 16
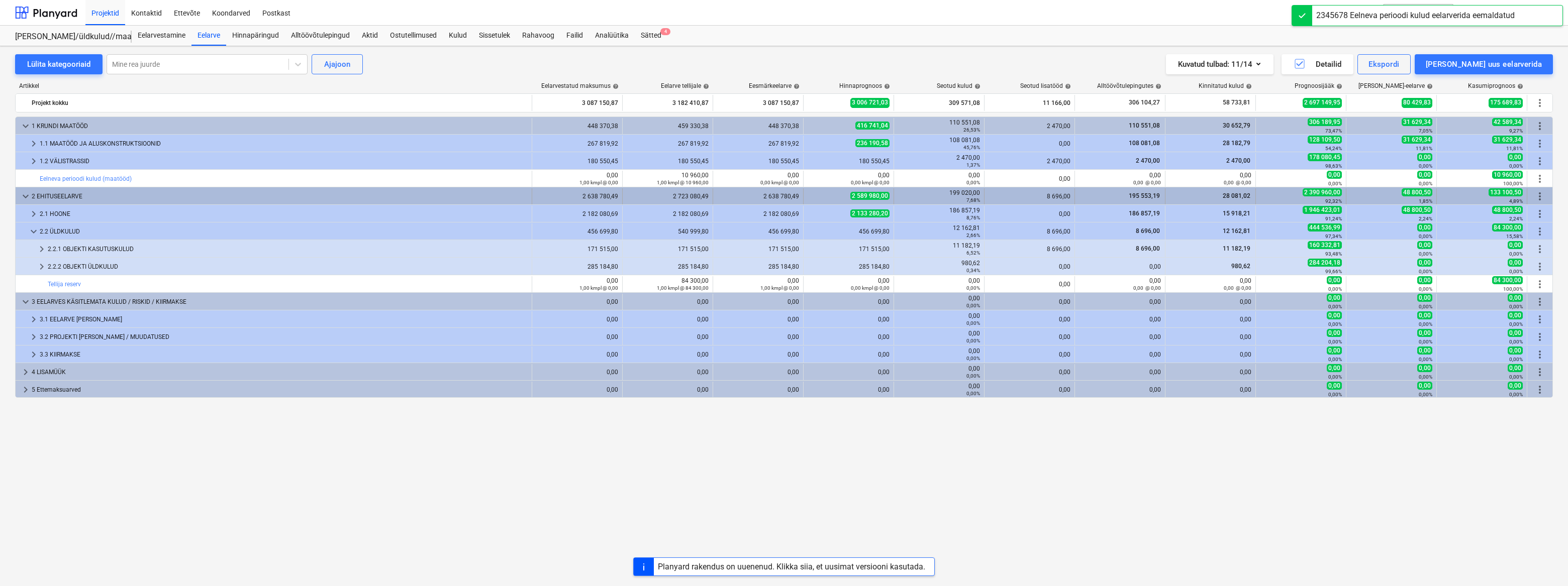
click at [61, 193] on div "2 EHITUSEELARVE" at bounding box center [280, 196] width 496 height 16
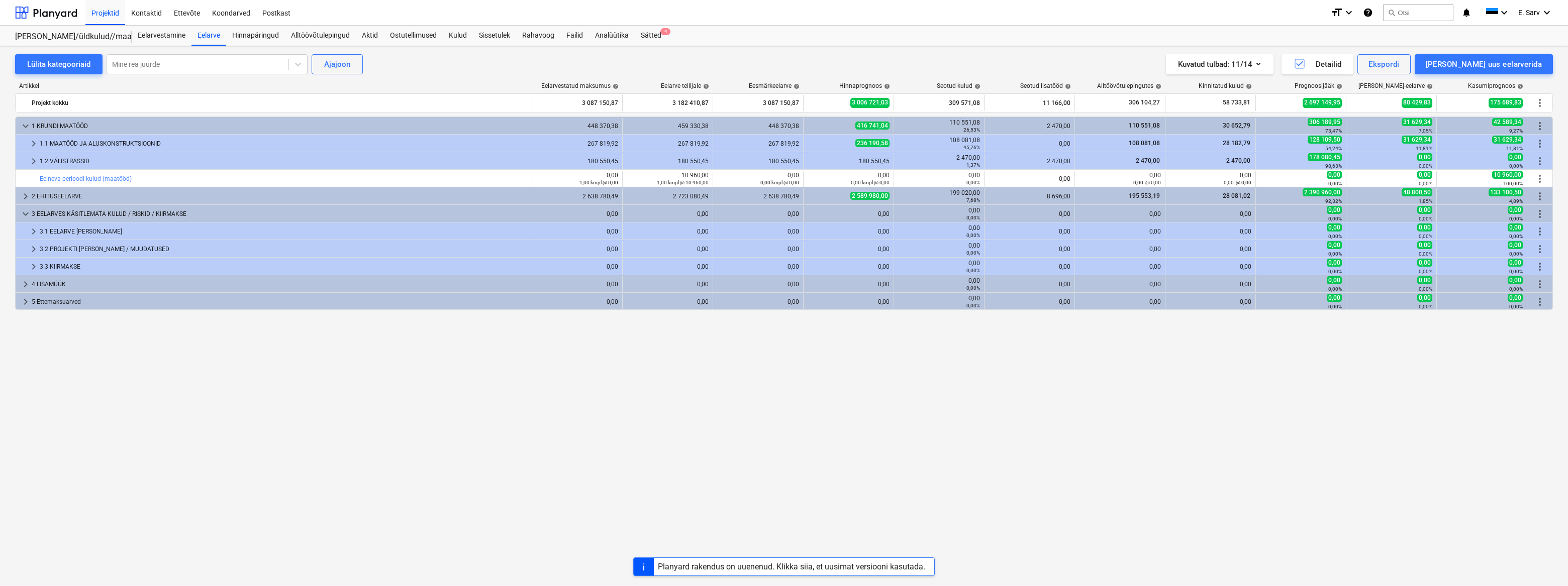
click at [61, 193] on div "2 EHITUSEELARVE" at bounding box center [280, 196] width 496 height 16
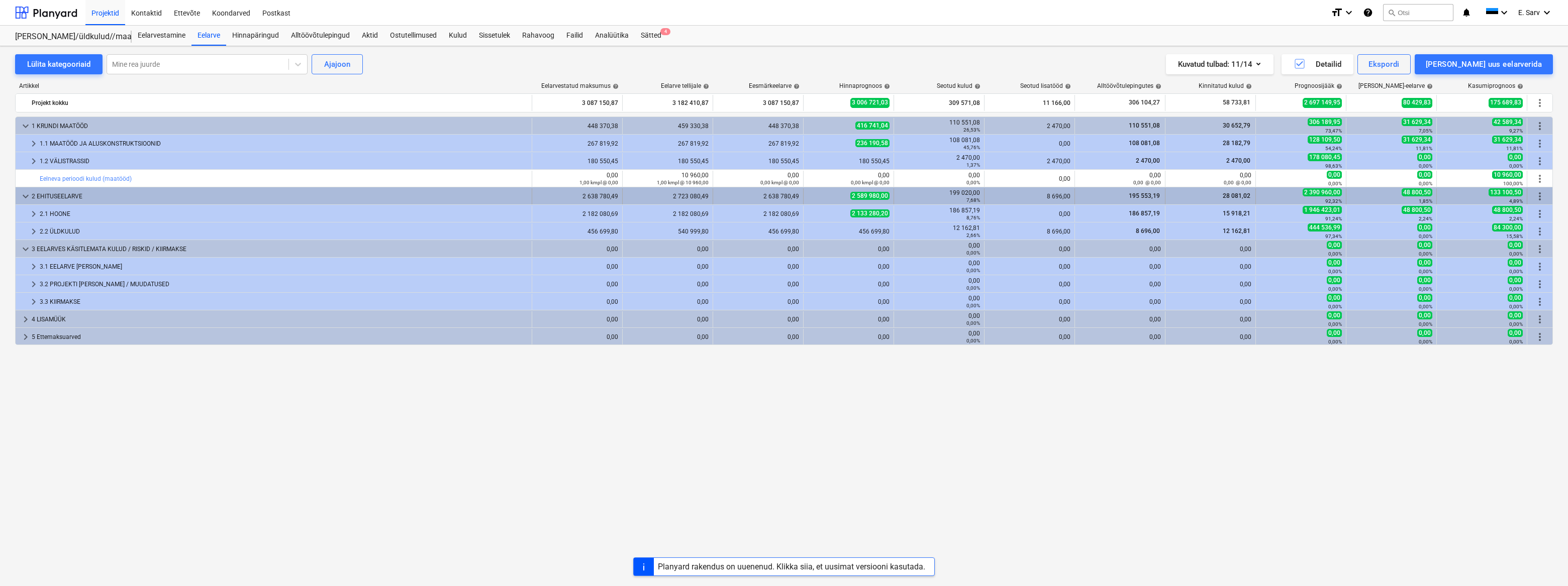
click at [65, 189] on div "2 EHITUSEELARVE" at bounding box center [280, 196] width 496 height 16
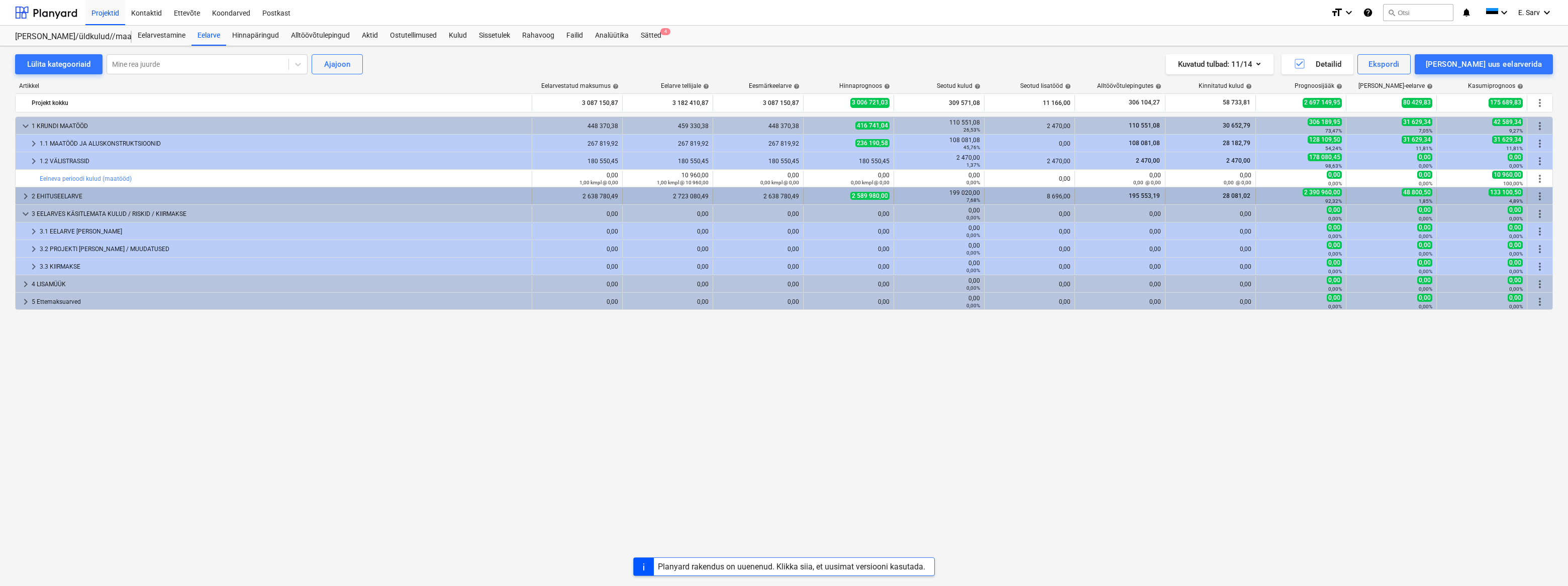
click at [66, 194] on div "2 EHITUSEELARVE" at bounding box center [280, 196] width 496 height 16
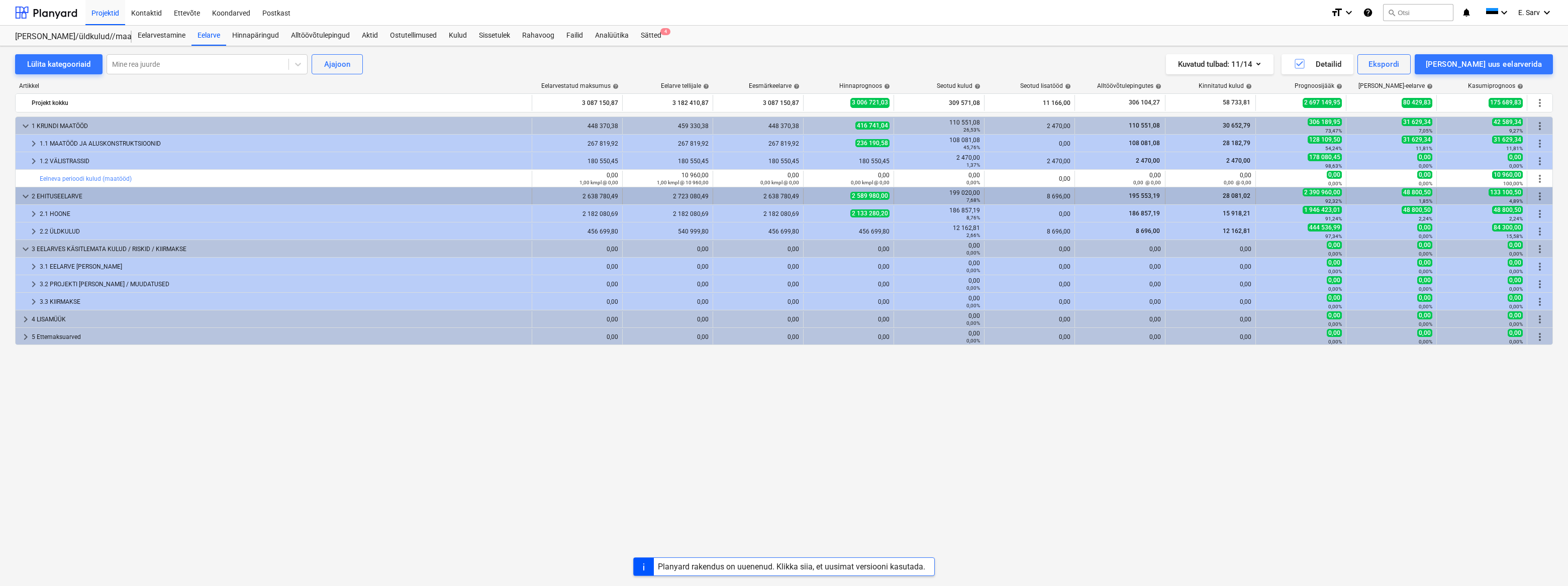
click at [865, 196] on span "more_vert" at bounding box center [1540, 196] width 12 height 12
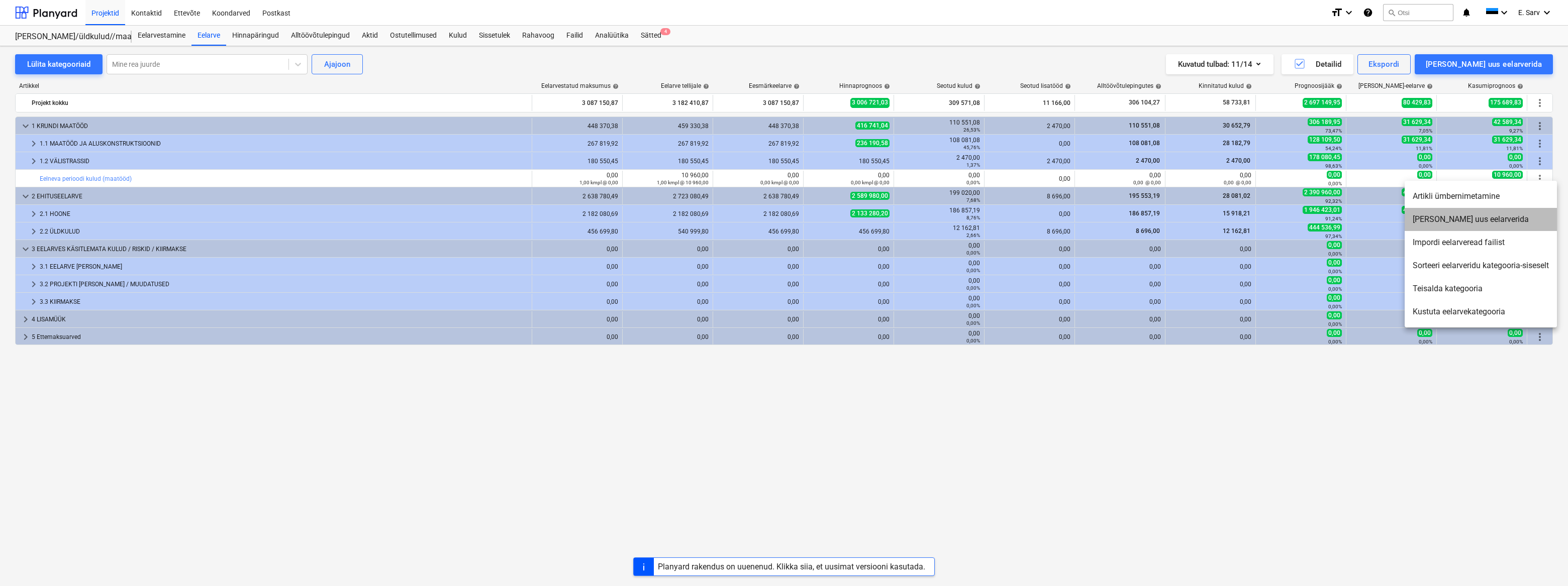
click at [865, 219] on li "[PERSON_NAME] uus eelarverida" at bounding box center [1480, 219] width 152 height 23
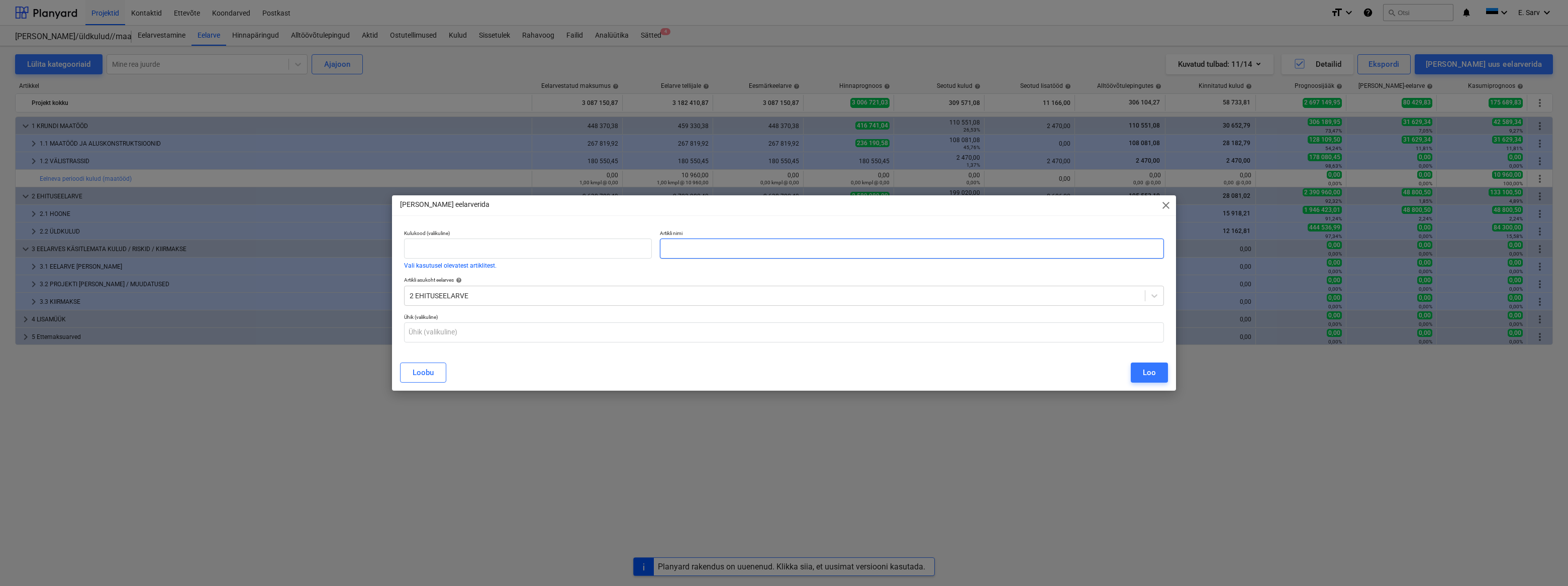
click at [760, 251] on input "text" at bounding box center [911, 248] width 504 height 20
type input "Eelneva perioodi kulud"
click at [520, 332] on input "text" at bounding box center [784, 332] width 760 height 20
type input "kmpl"
click at [770, 251] on input "Eelneva perioodi kulud" at bounding box center [911, 248] width 504 height 20
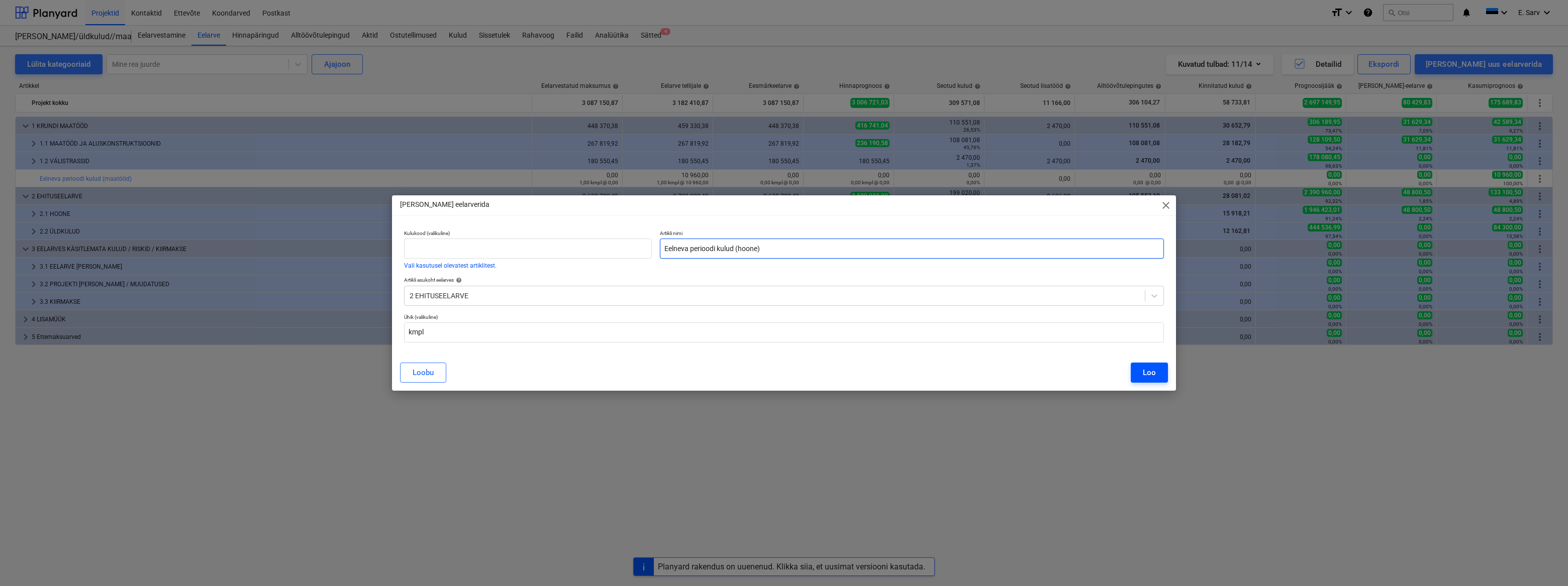
type input "Eelneva perioodi kulud (hoone)"
click at [865, 372] on div "Loo" at bounding box center [1149, 372] width 13 height 13
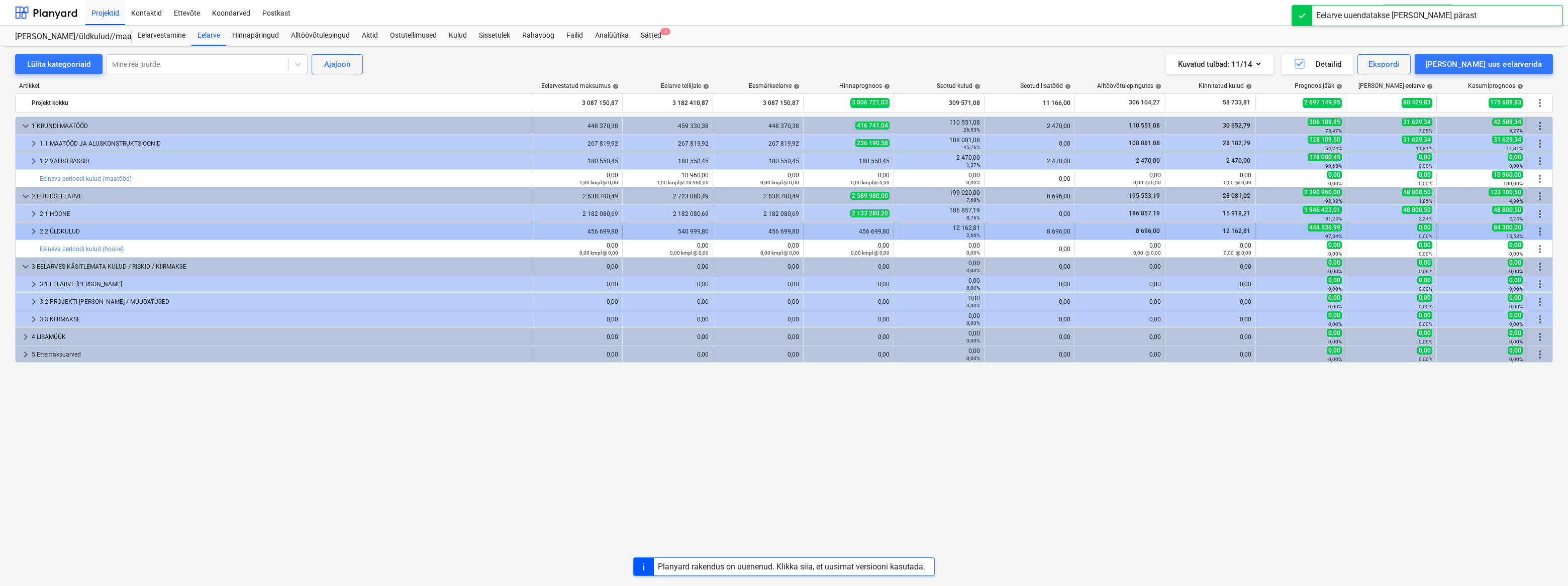
click at [32, 229] on span "keyboard_arrow_right" at bounding box center [33, 232] width 12 height 12
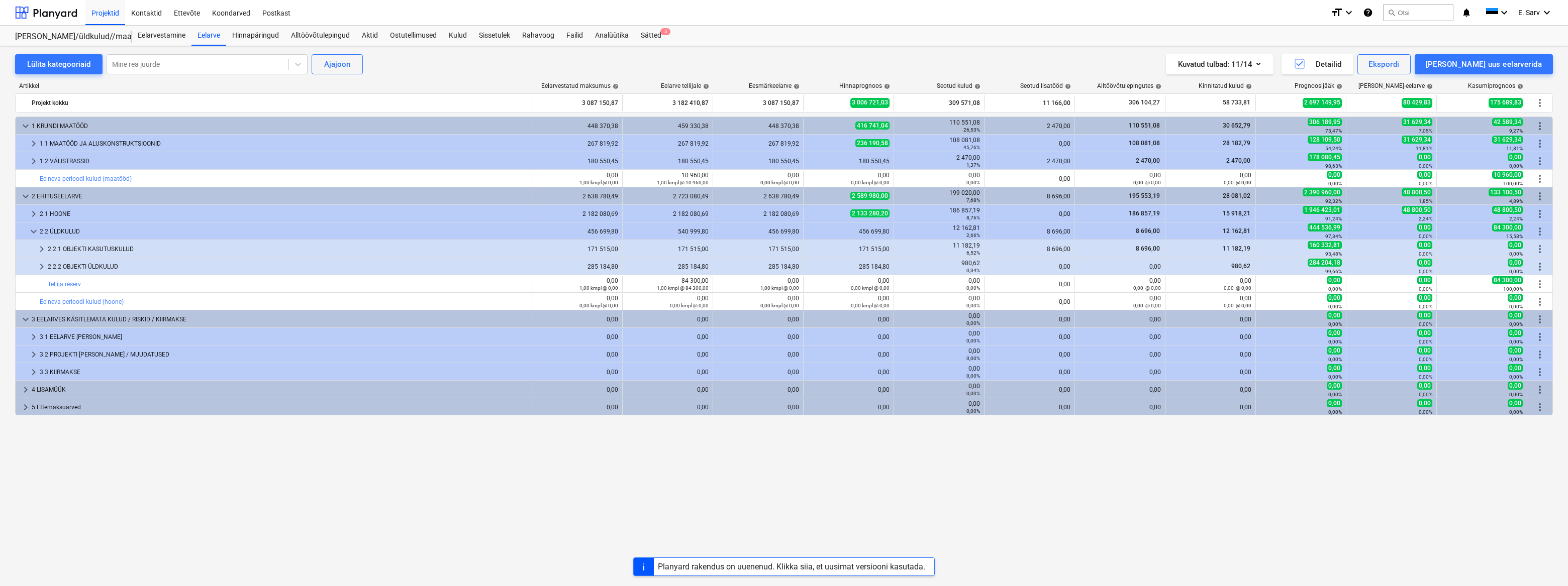
click at [32, 229] on span "keyboard_arrow_down" at bounding box center [33, 232] width 12 height 12
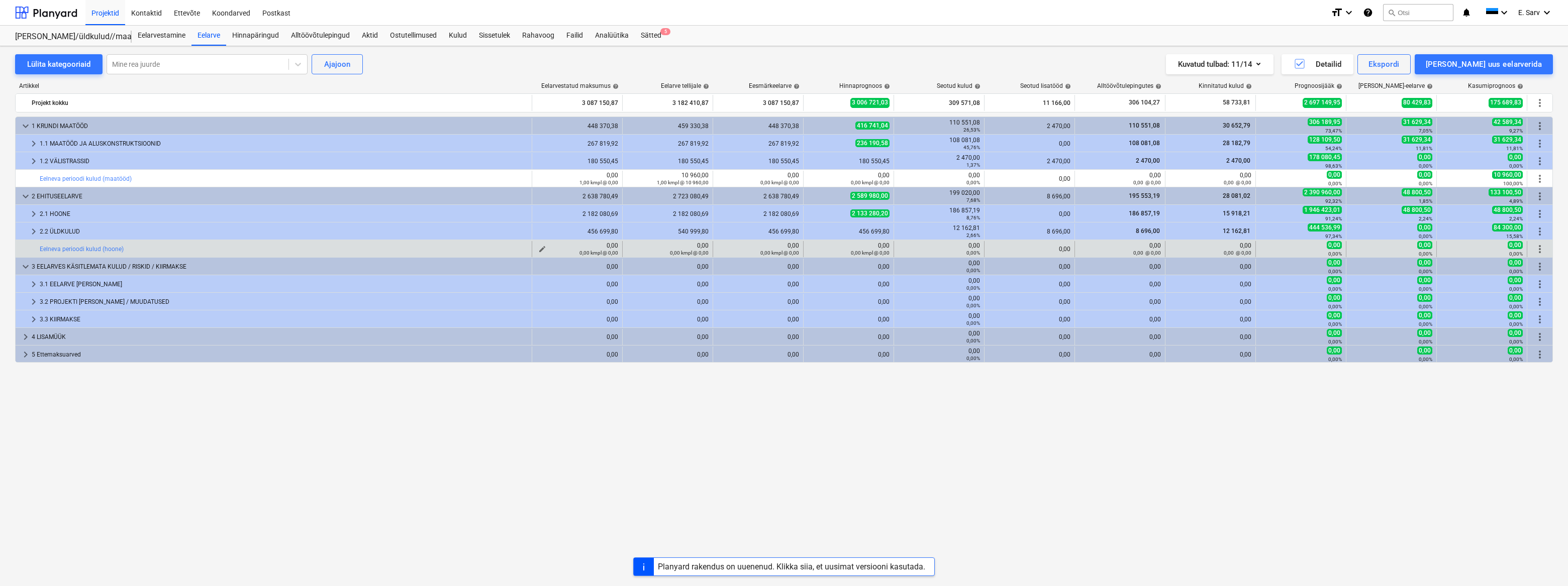
click at [538, 248] on button "edit" at bounding box center [542, 249] width 12 height 12
type textarea "x"
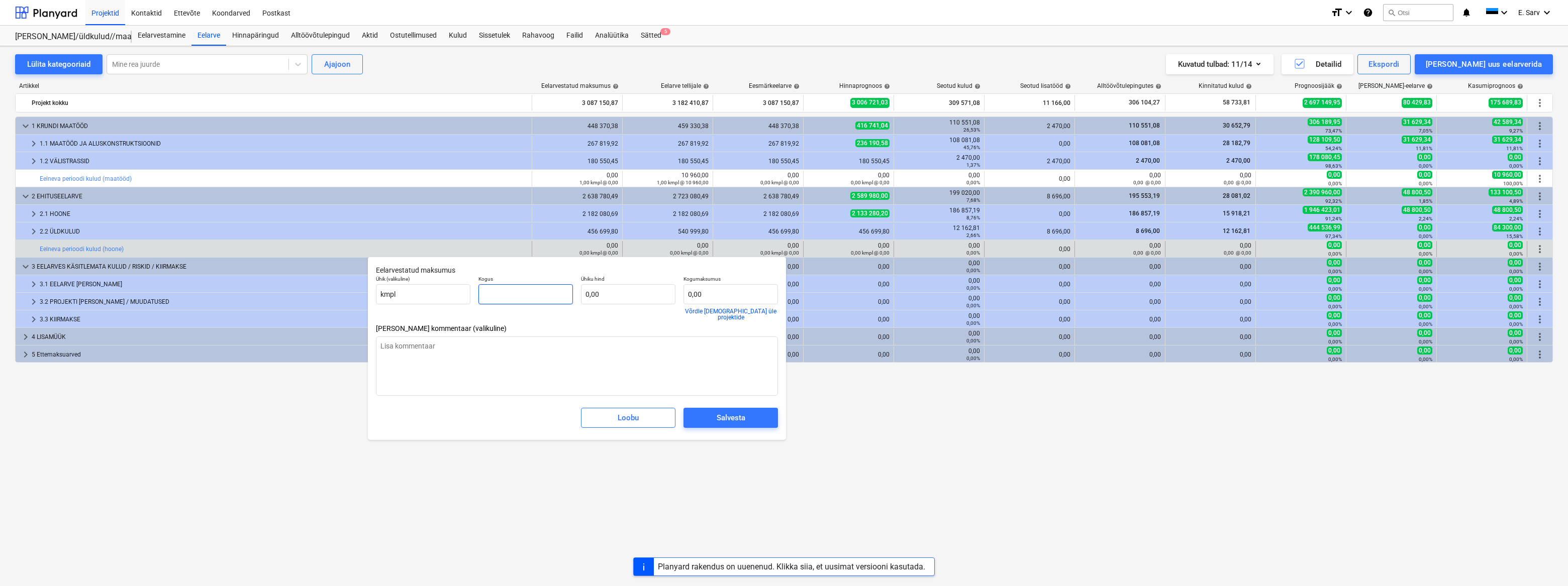
click at [535, 292] on input "text" at bounding box center [526, 293] width 94 height 20
type textarea "x"
type input "1"
type textarea "x"
type input "1,00"
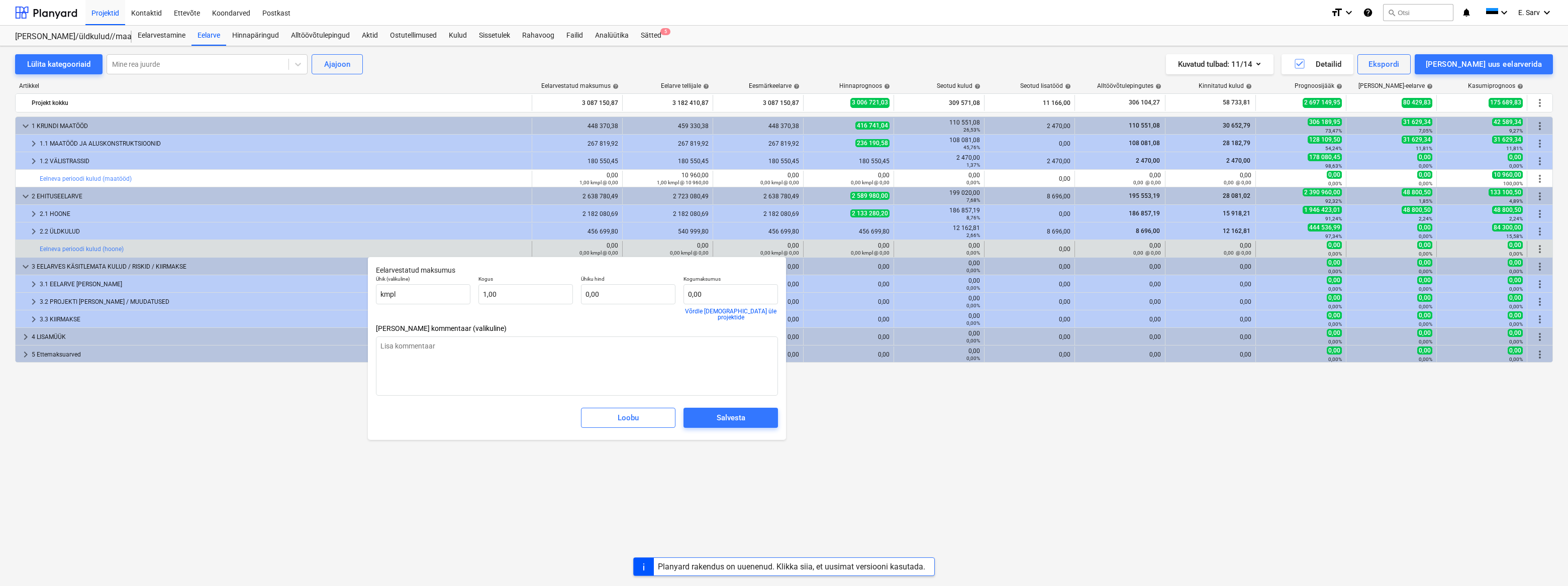
click at [623, 316] on div "Ühiku hind 0,00" at bounding box center [627, 298] width 102 height 52
click at [714, 414] on span "Salvesta" at bounding box center [730, 418] width 70 height 13
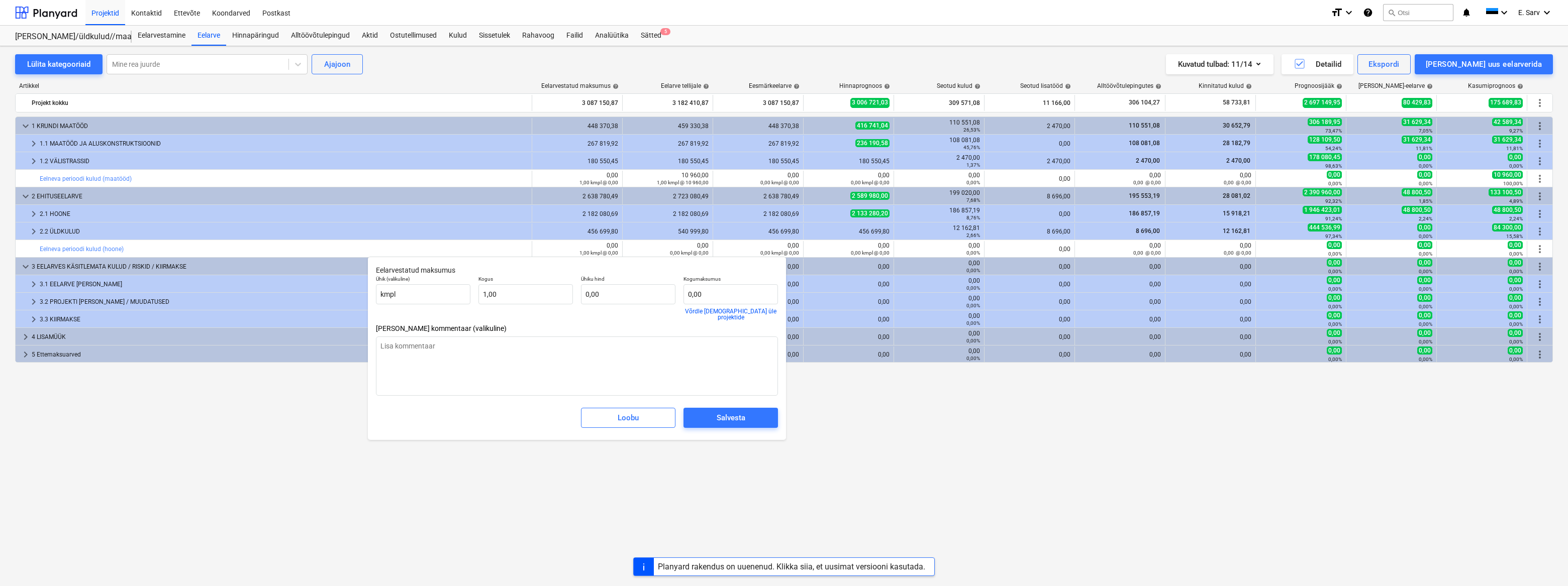
type textarea "x"
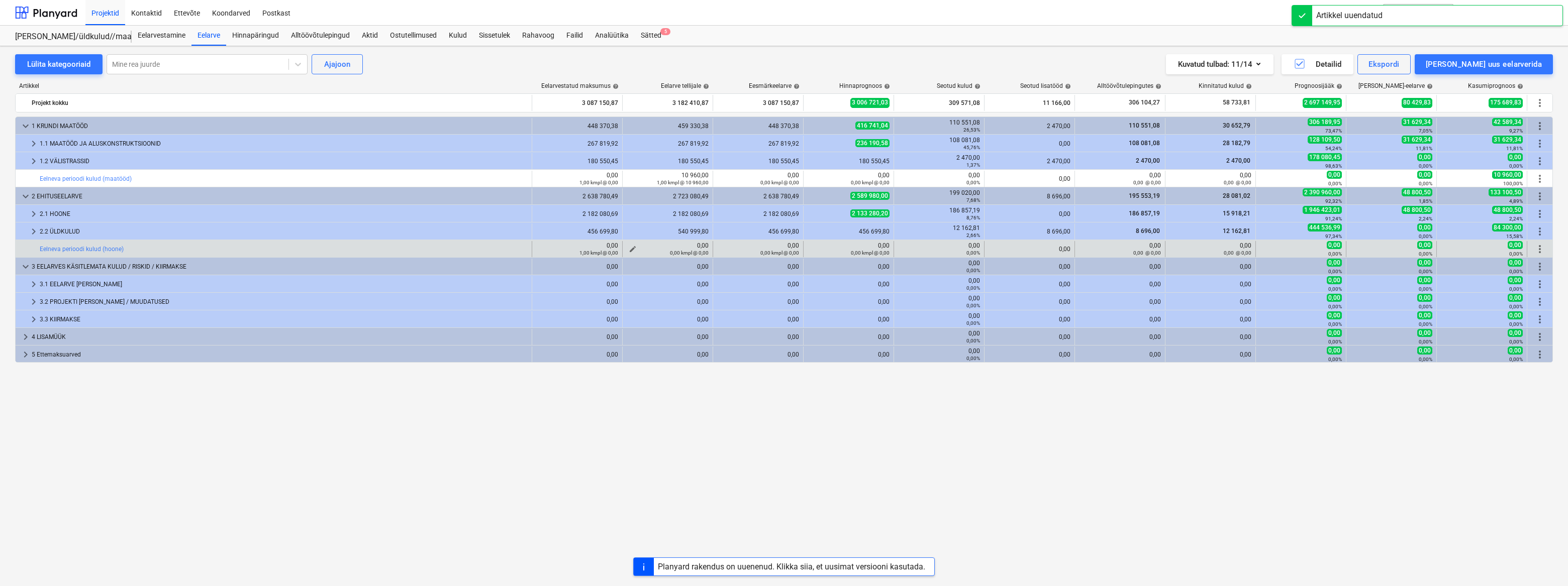
click at [632, 248] on span "edit" at bounding box center [633, 249] width 8 height 8
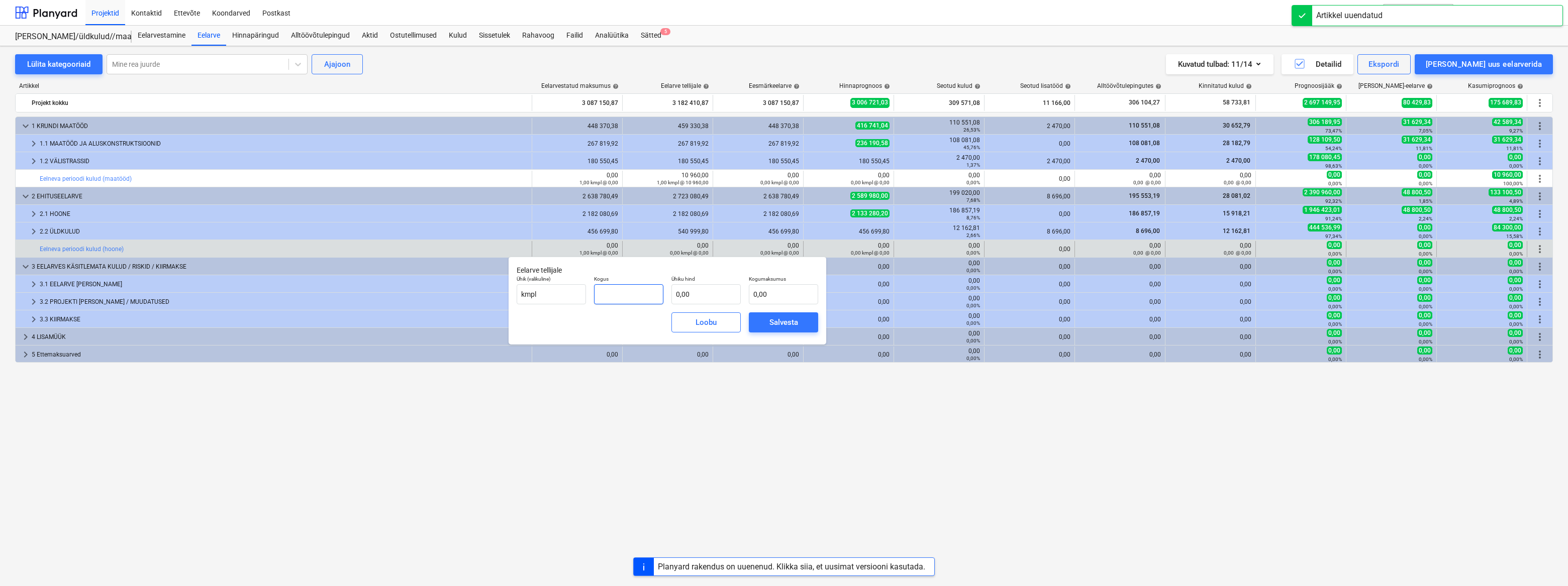
drag, startPoint x: 636, startPoint y: 294, endPoint x: 613, endPoint y: 294, distance: 23.0
click at [599, 294] on input "text" at bounding box center [628, 293] width 70 height 20
type input "1"
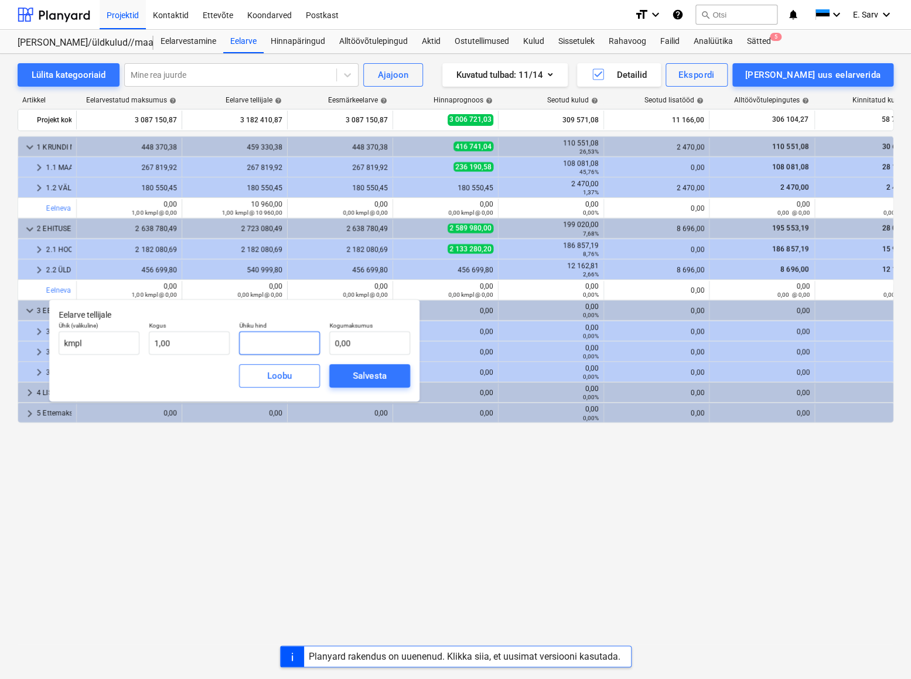
click at [275, 338] on input "text" at bounding box center [279, 342] width 81 height 23
type input "7"
type input "7,00"
type input "75"
type input "75,00"
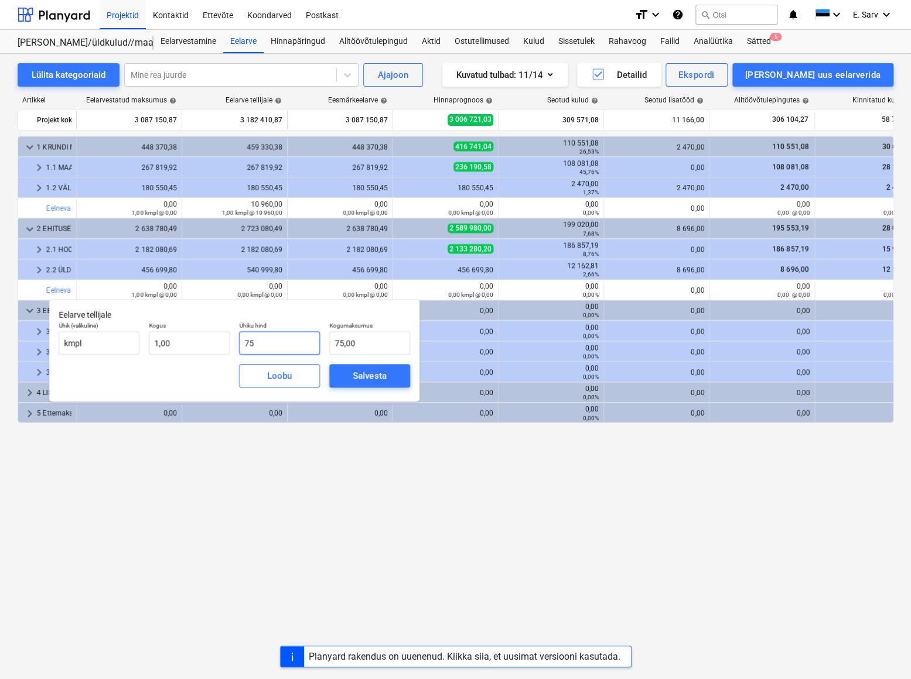
type input "759"
type input "759,00"
type input "7597"
type input "7 597,00"
type input "7597,5"
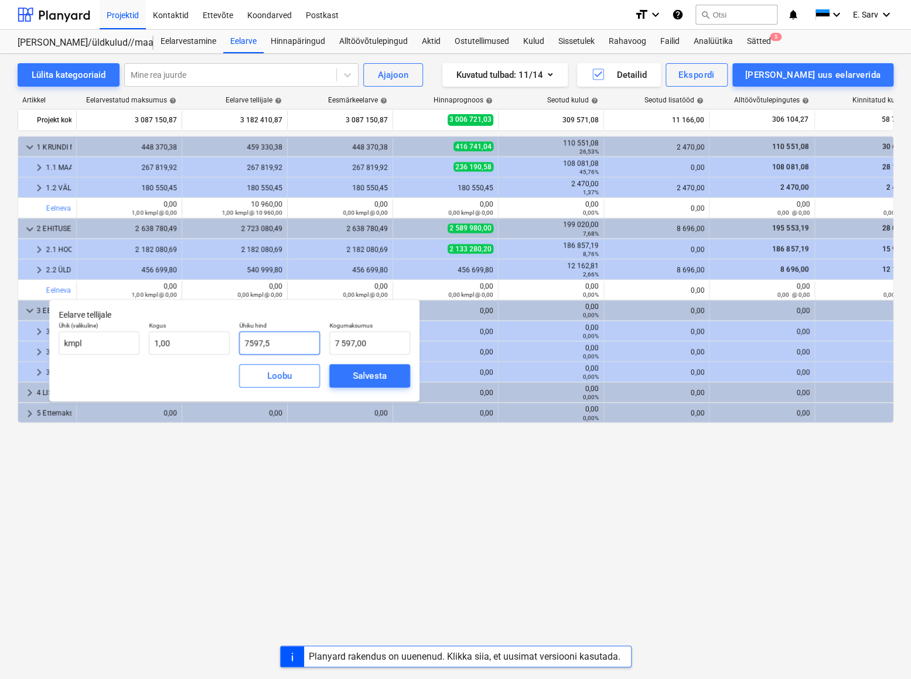
type input "7 597,50"
type input "7597,55"
type input "7 597,55"
click at [381, 371] on div "Salvesta" at bounding box center [369, 375] width 33 height 15
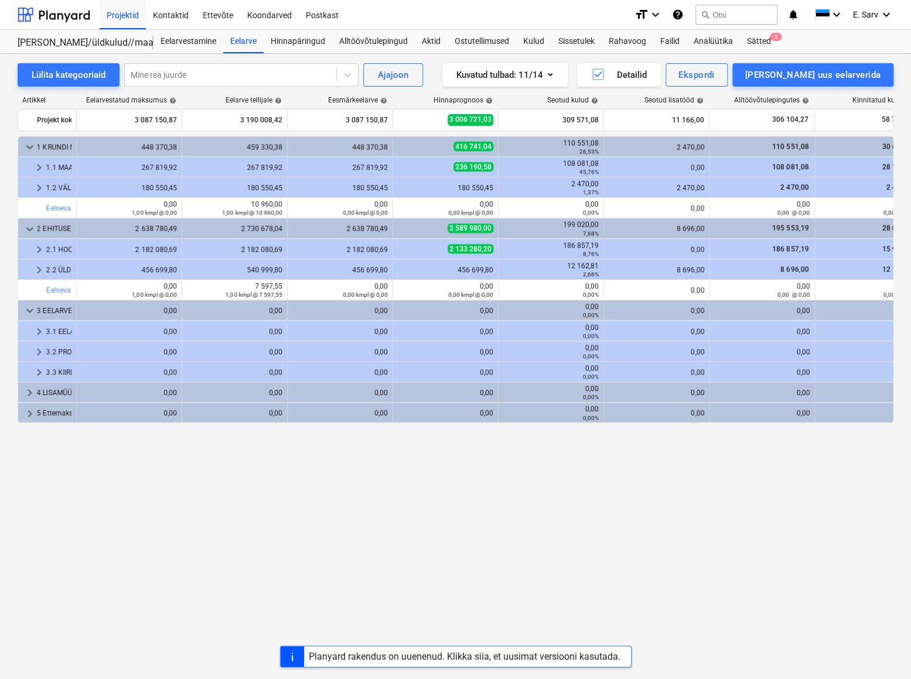
type input "1,00"
type input "7 597,55"
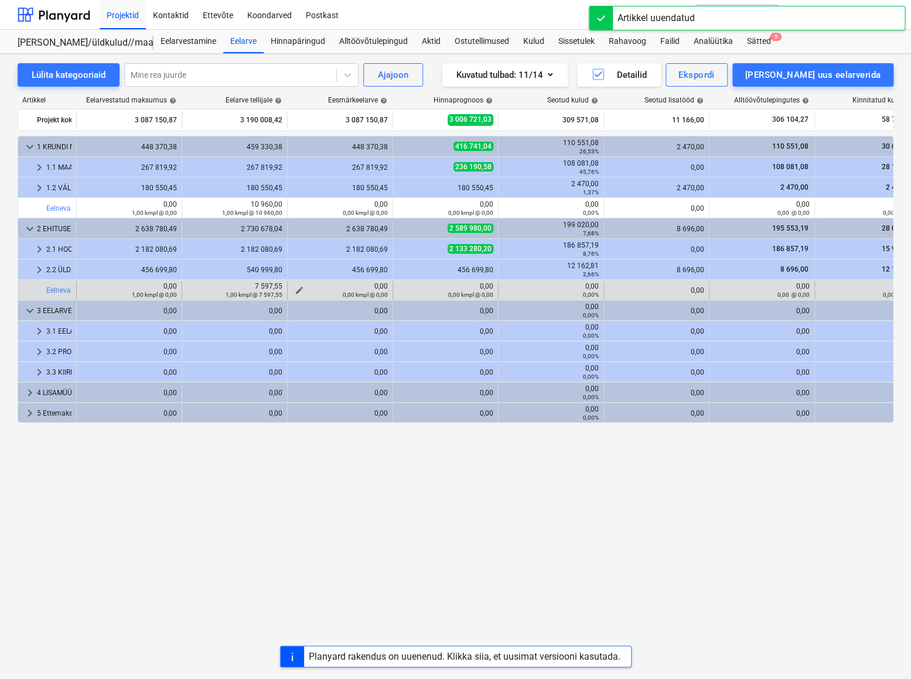
click at [299, 289] on span "edit" at bounding box center [299, 290] width 9 height 9
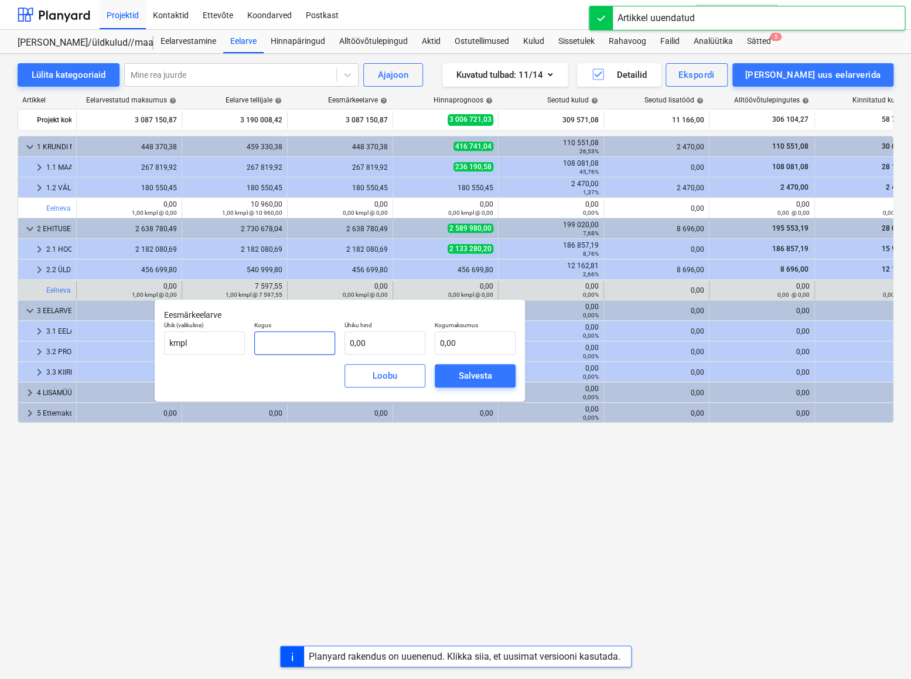
drag, startPoint x: 288, startPoint y: 340, endPoint x: 261, endPoint y: 340, distance: 26.4
click at [261, 340] on input "text" at bounding box center [294, 342] width 81 height 23
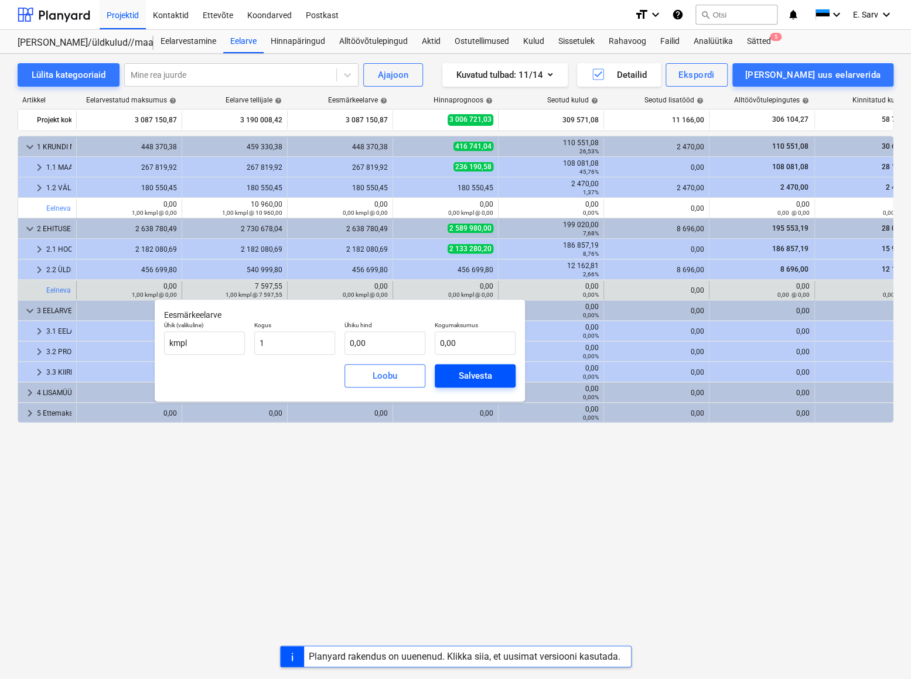
type input "1,00"
click at [488, 381] on div "Salvesta" at bounding box center [475, 375] width 33 height 15
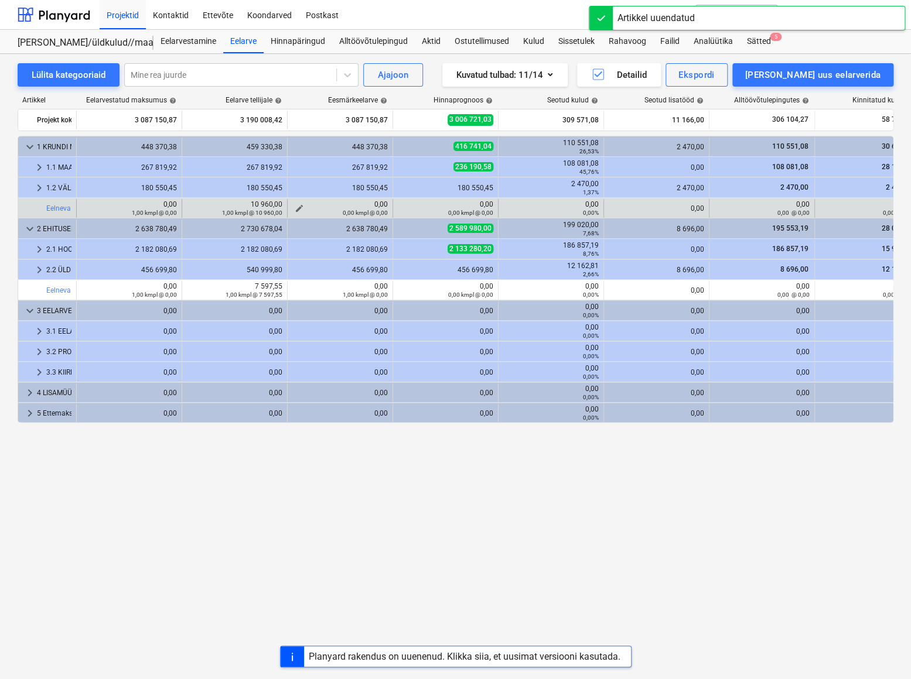
click at [298, 209] on div "0,00 kmpl @ 0,00" at bounding box center [339, 212] width 95 height 8
click at [298, 206] on span "edit" at bounding box center [299, 208] width 9 height 9
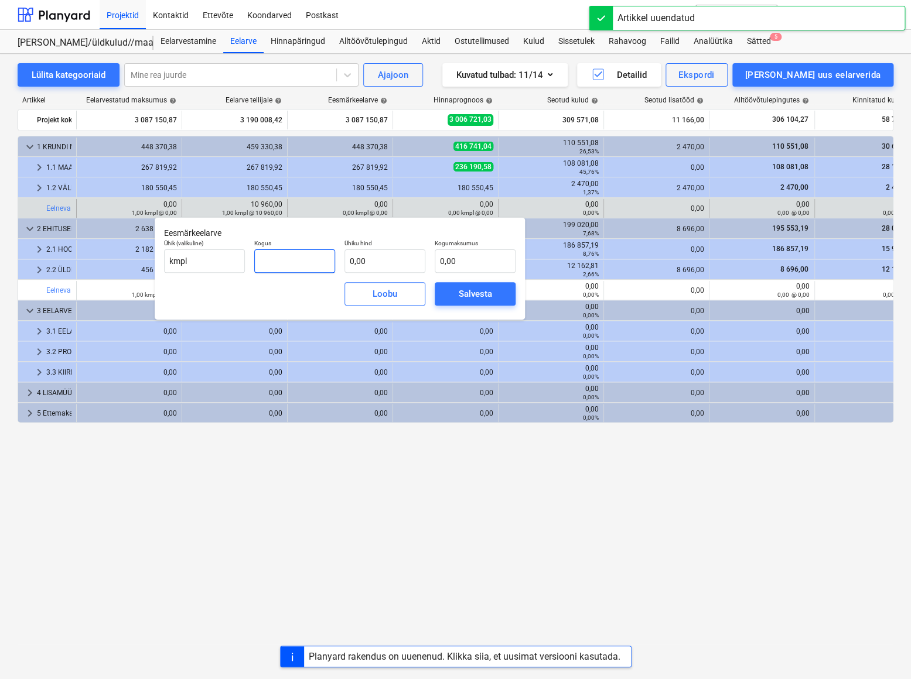
drag, startPoint x: 281, startPoint y: 259, endPoint x: 269, endPoint y: 259, distance: 11.1
click at [269, 259] on input "text" at bounding box center [294, 260] width 81 height 23
type input "1,00"
click at [459, 293] on div "Salvesta" at bounding box center [475, 293] width 33 height 15
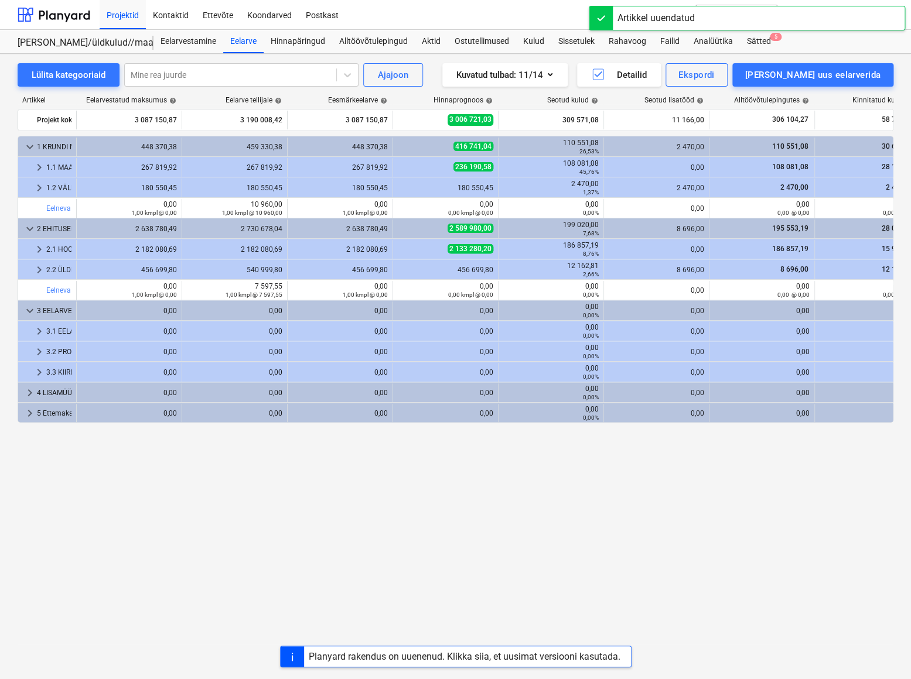
click at [468, 483] on div "keyboard_arrow_down 1 KRUNDI MAATÖÖD 448 370,38 459 330,38 448 370,38 416 741,0…" at bounding box center [455, 383] width 875 height 495
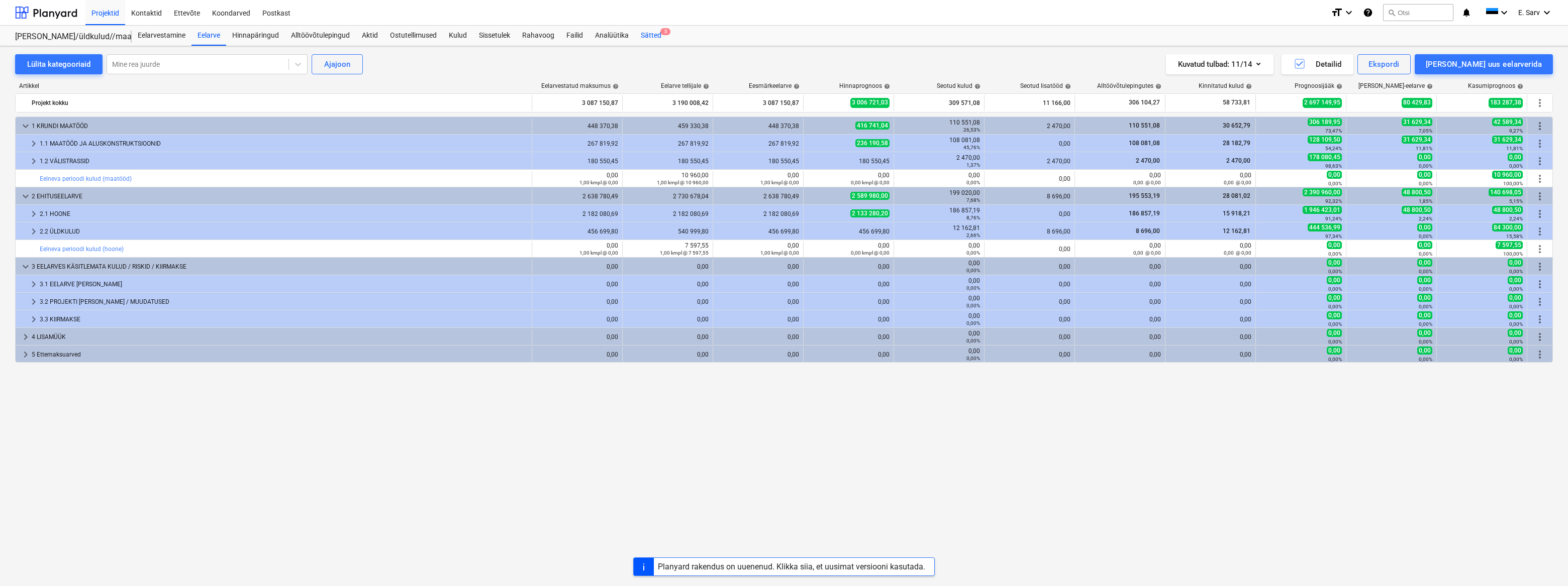
click at [647, 34] on div "Sätted 5" at bounding box center [651, 35] width 33 height 20
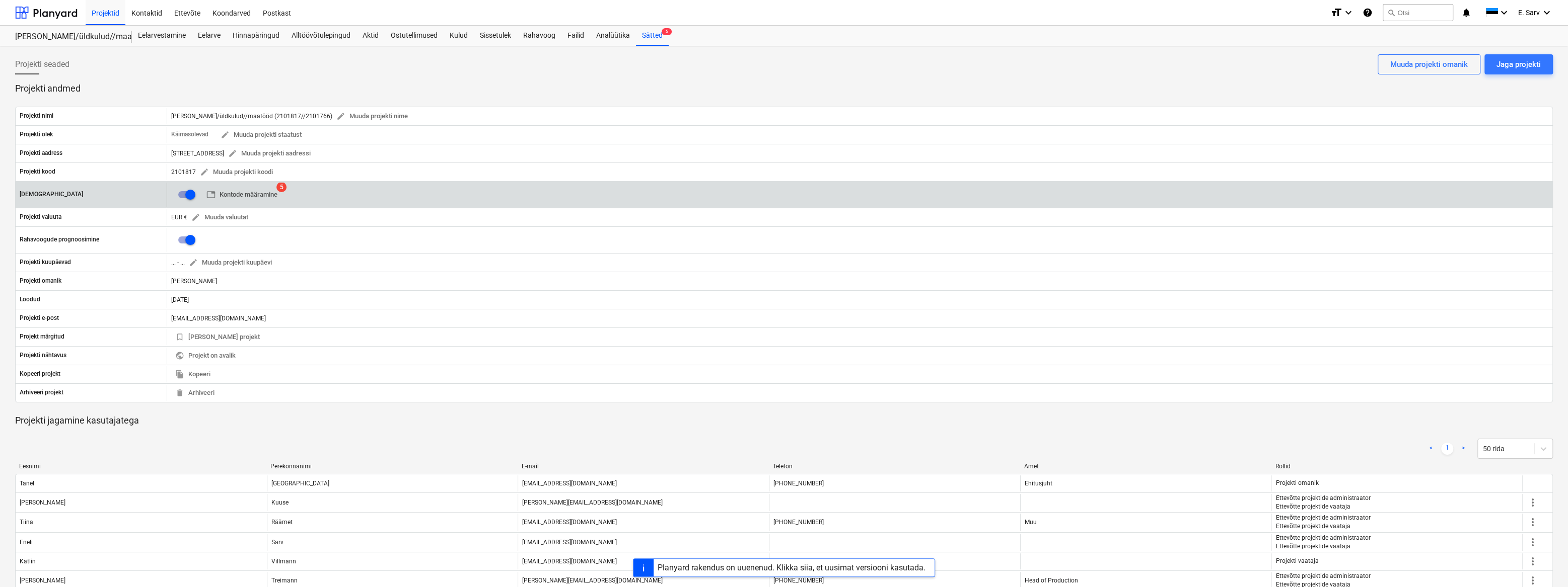
click at [227, 193] on span "table Kontode määramine" at bounding box center [242, 194] width 71 height 11
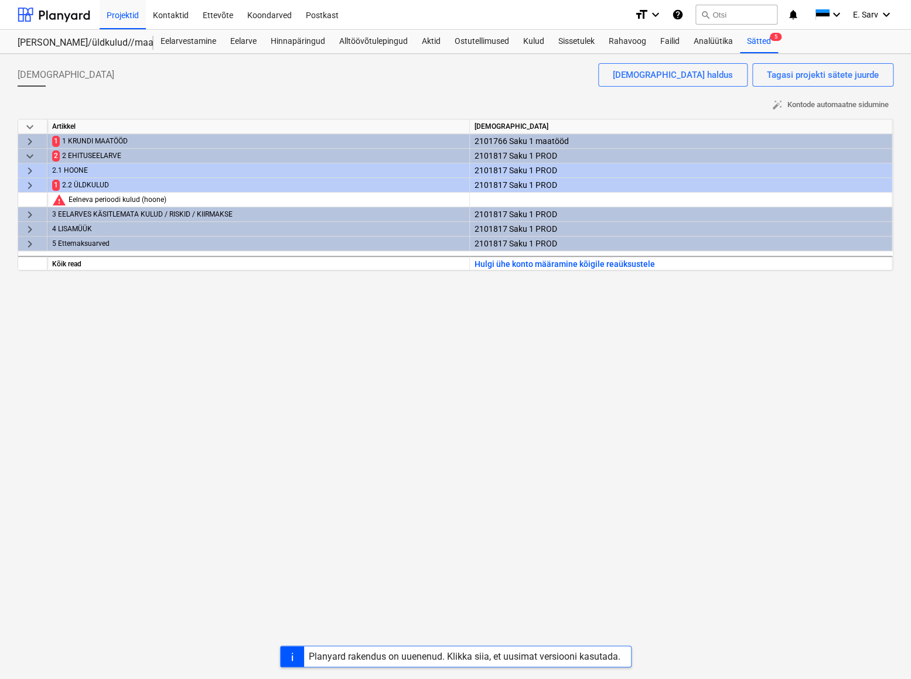
click at [27, 136] on span "keyboard_arrow_right" at bounding box center [30, 142] width 14 height 14
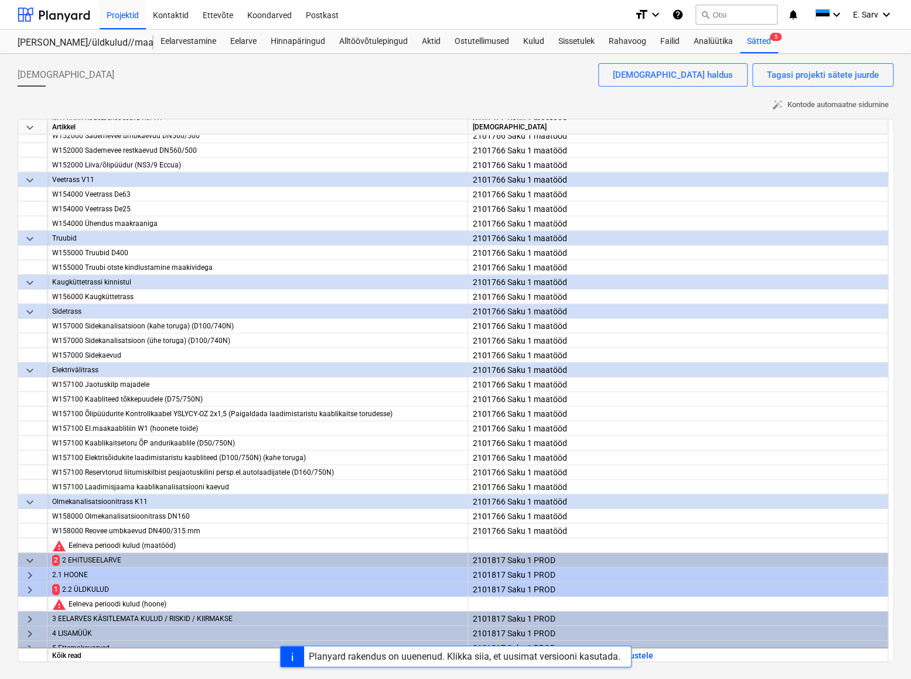
scroll to position [1038, 0]
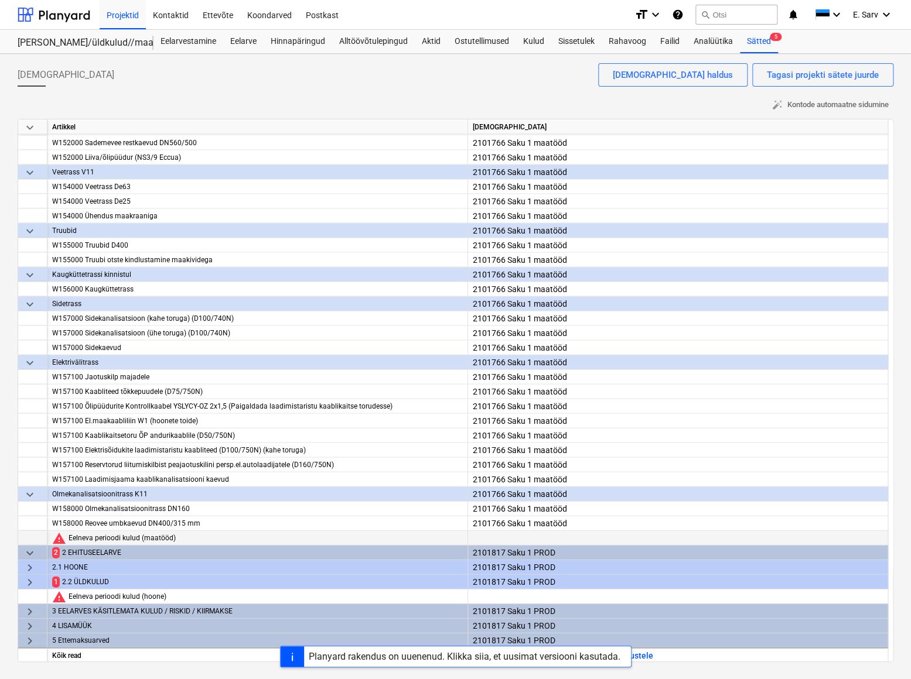
click at [524, 483] on div at bounding box center [678, 549] width 410 height 36
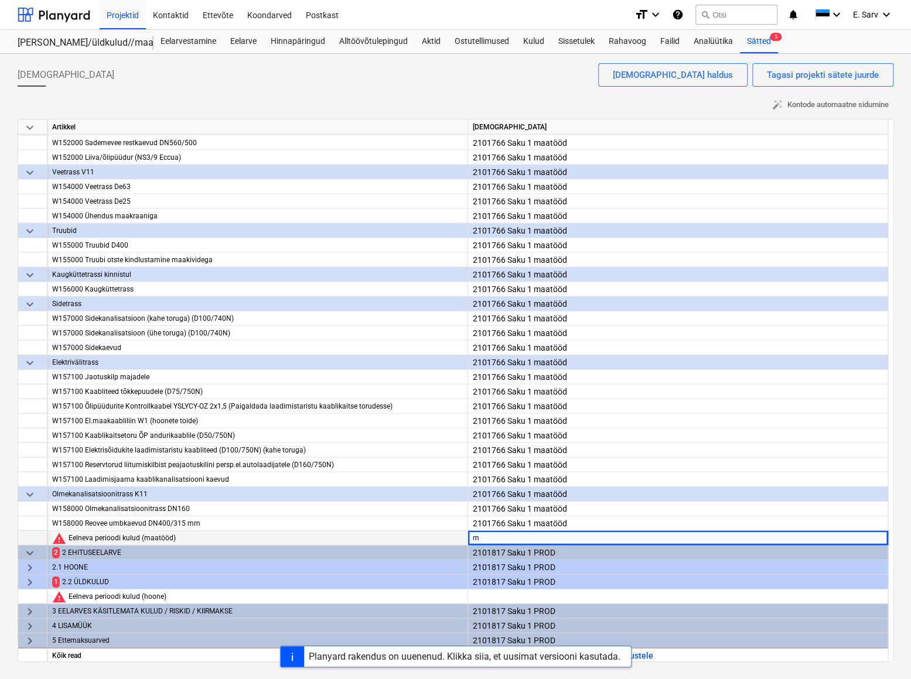
click at [32, 483] on span "keyboard_arrow_down" at bounding box center [30, 553] width 14 height 14
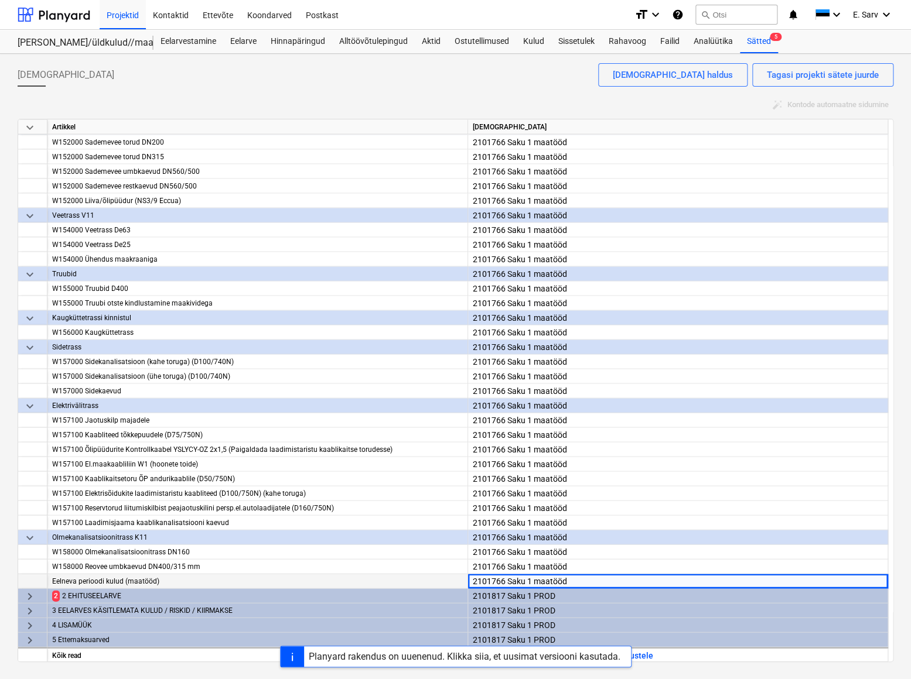
click at [32, 483] on span "keyboard_arrow_right" at bounding box center [30, 596] width 14 height 14
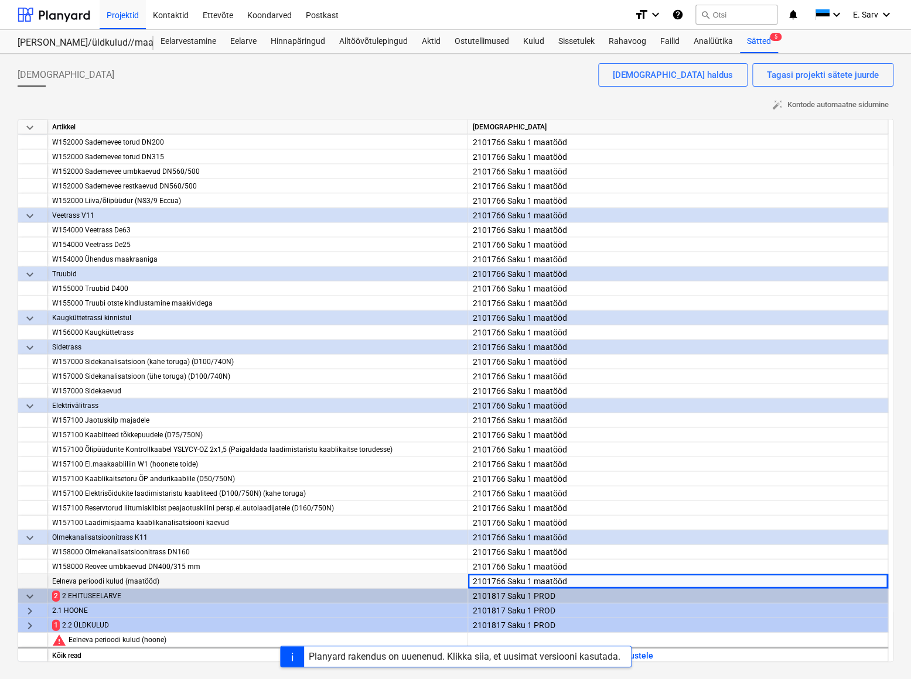
scroll to position [1038, 0]
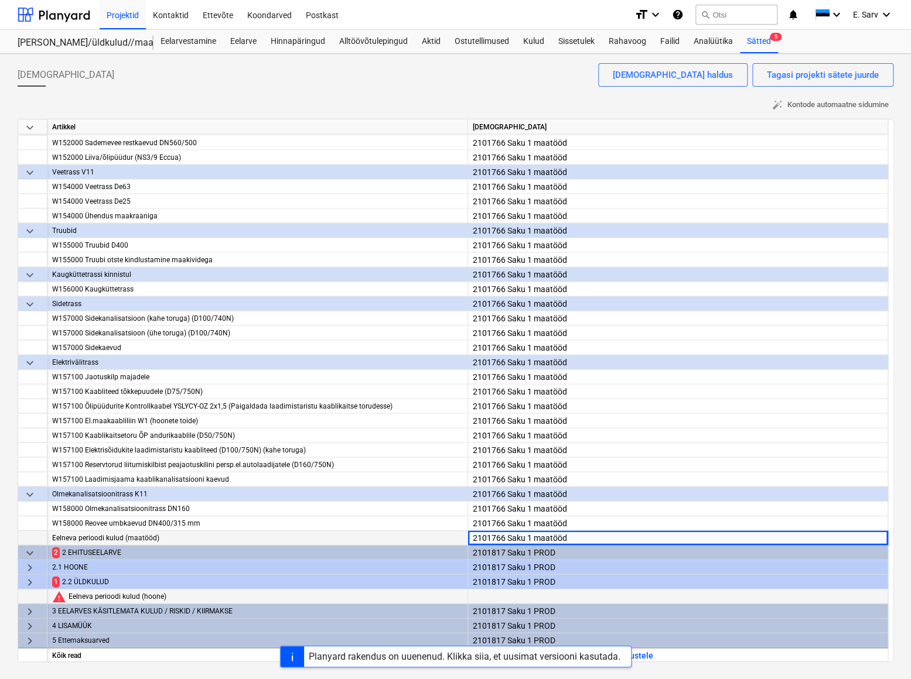
click at [488, 483] on div at bounding box center [678, 607] width 410 height 36
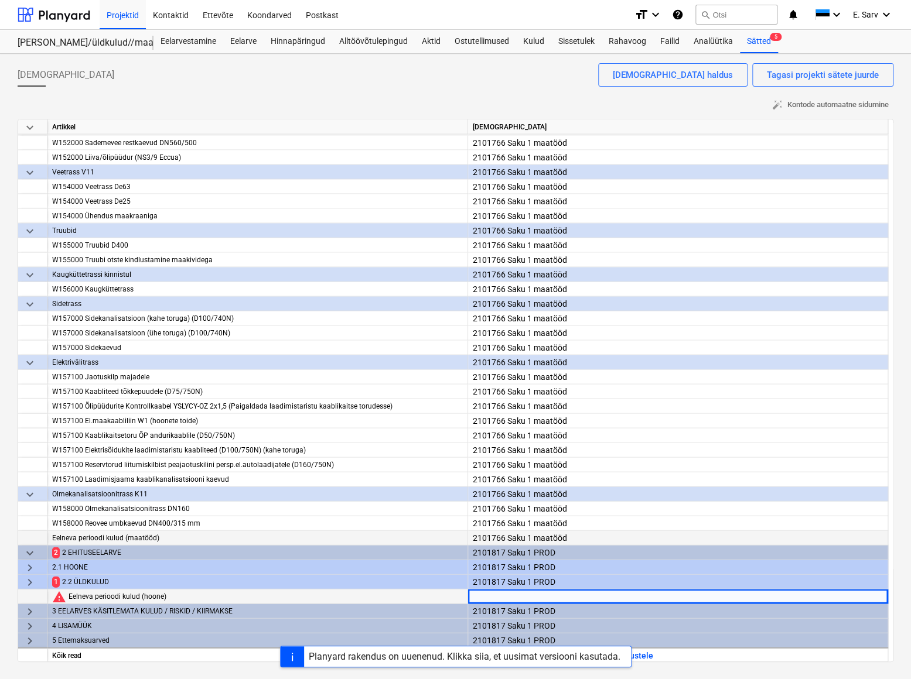
click at [491, 483] on div at bounding box center [678, 607] width 410 height 36
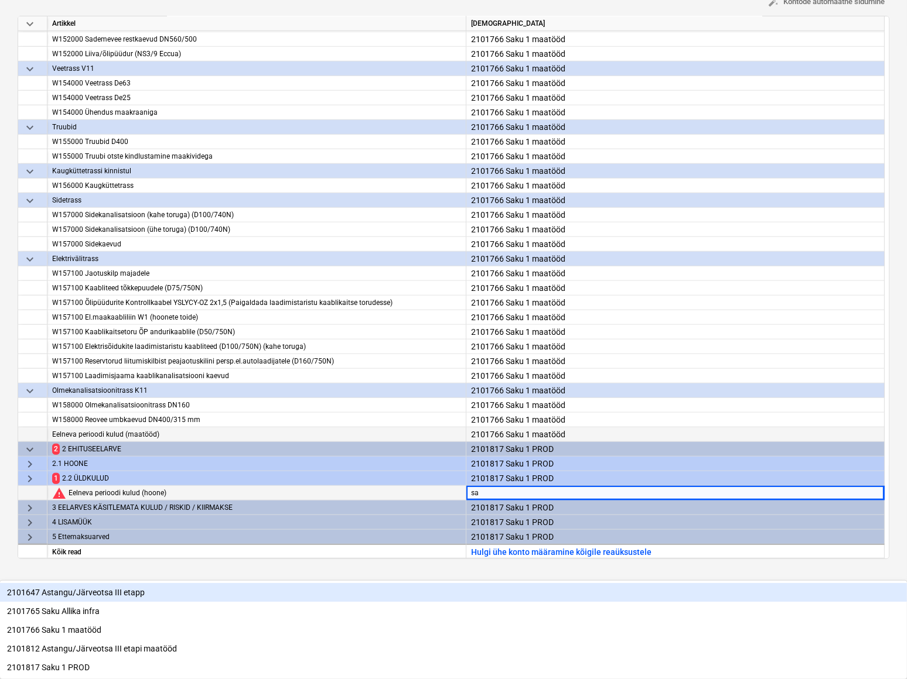
scroll to position [36, 0]
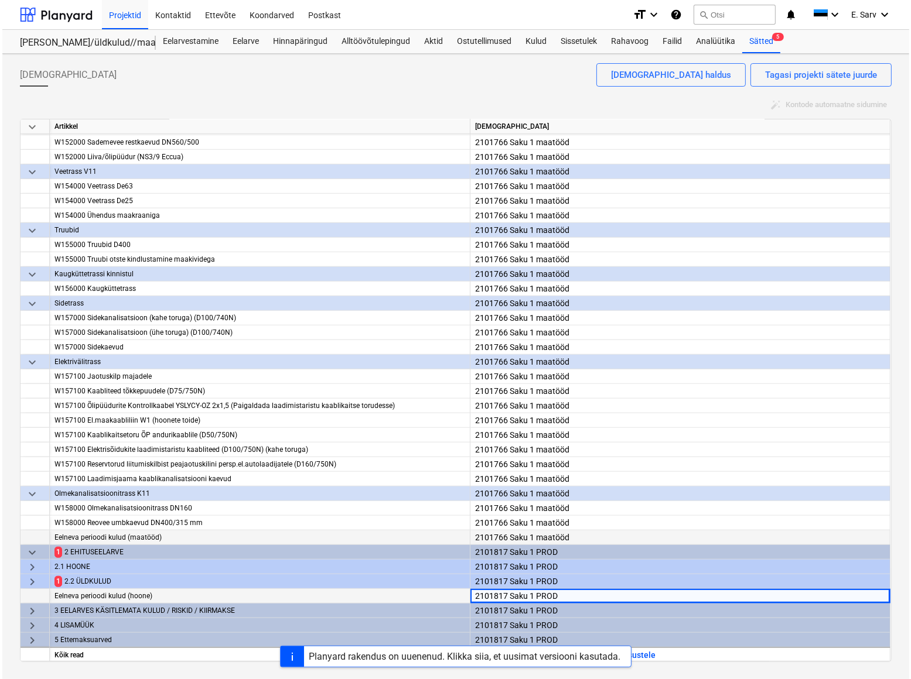
scroll to position [0, 0]
click at [34, 483] on span "keyboard_arrow_down" at bounding box center [30, 553] width 14 height 14
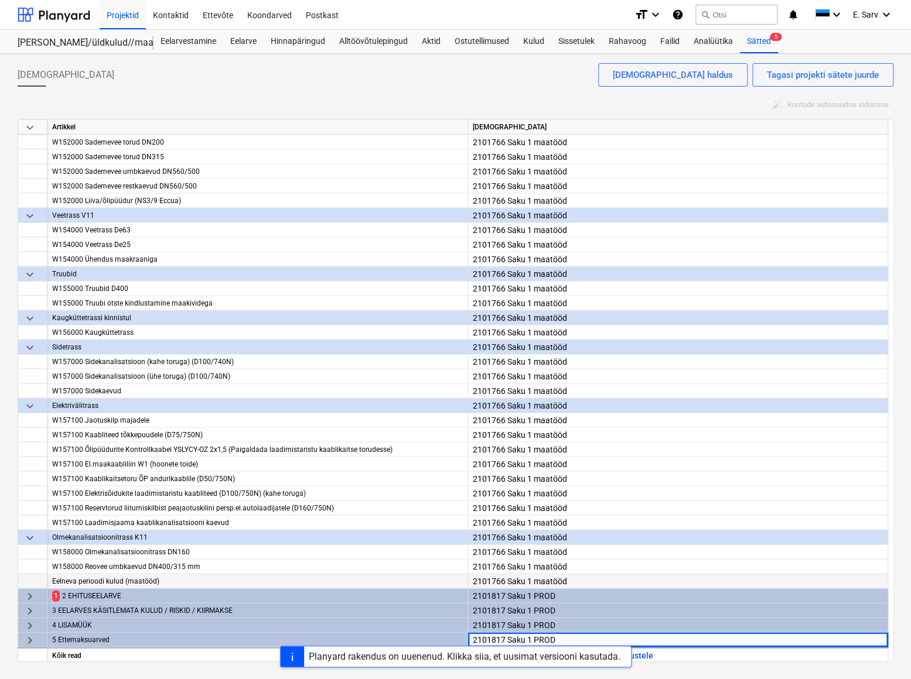
scroll to position [995, 0]
click at [31, 483] on span "keyboard_arrow_right" at bounding box center [30, 596] width 14 height 14
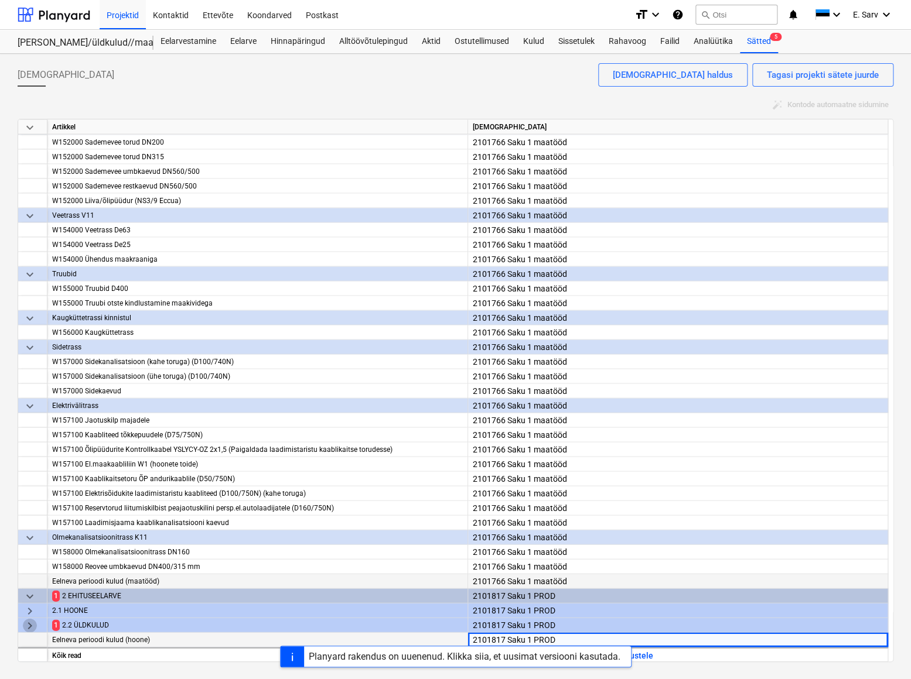
click at [28, 483] on span "keyboard_arrow_right" at bounding box center [30, 625] width 14 height 14
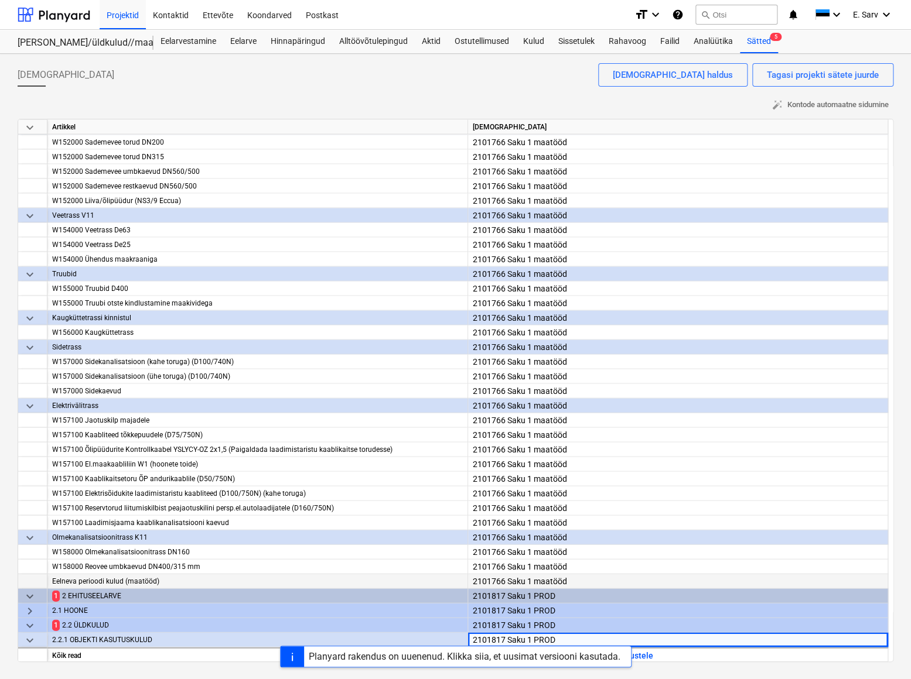
scroll to position [1154, 0]
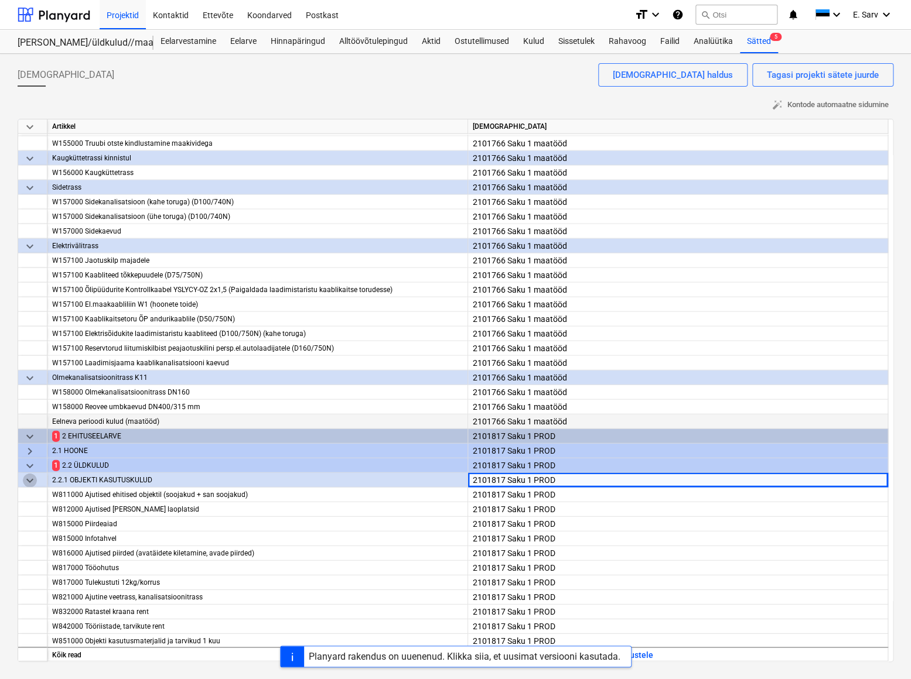
click at [29, 478] on span "keyboard_arrow_down" at bounding box center [30, 481] width 14 height 14
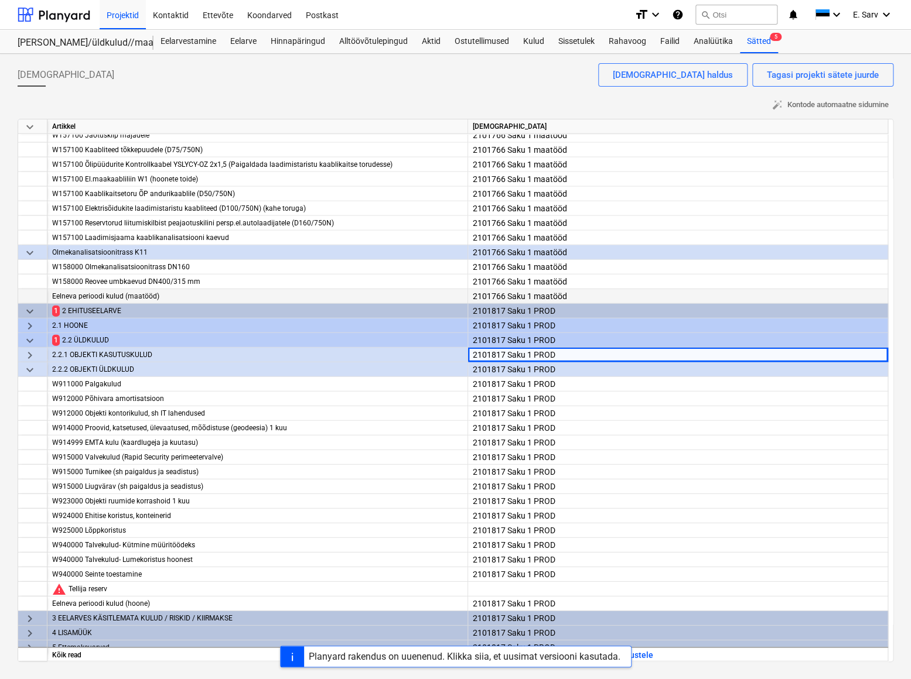
scroll to position [1288, 0]
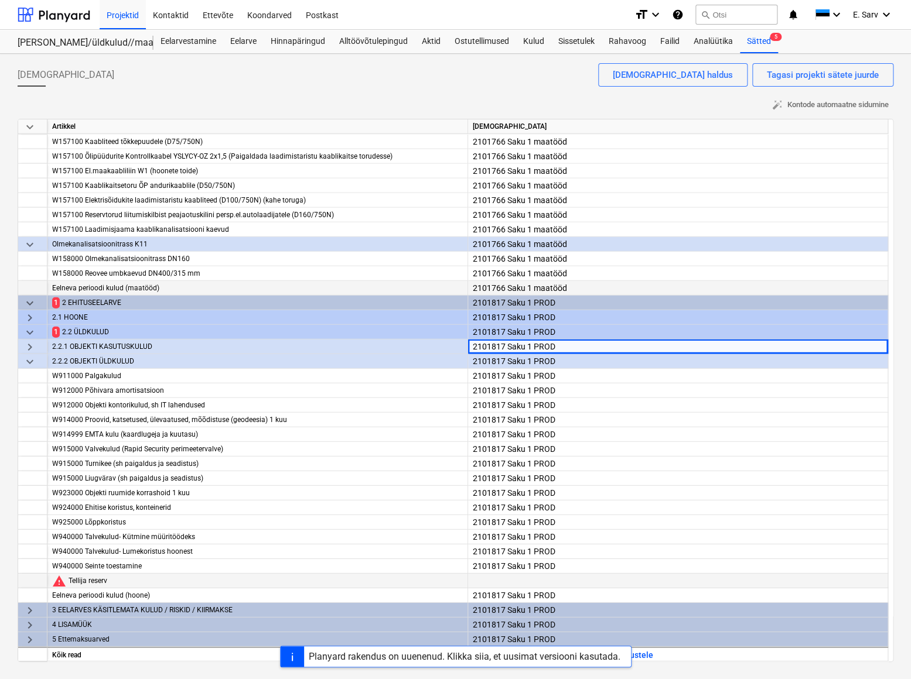
click at [536, 483] on div at bounding box center [678, 592] width 410 height 36
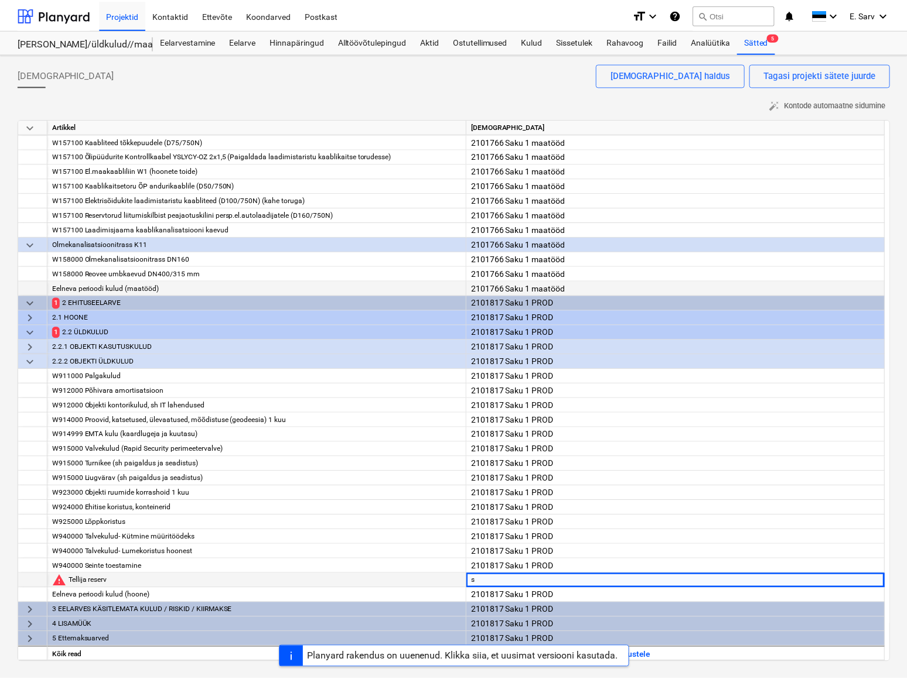
scroll to position [21, 0]
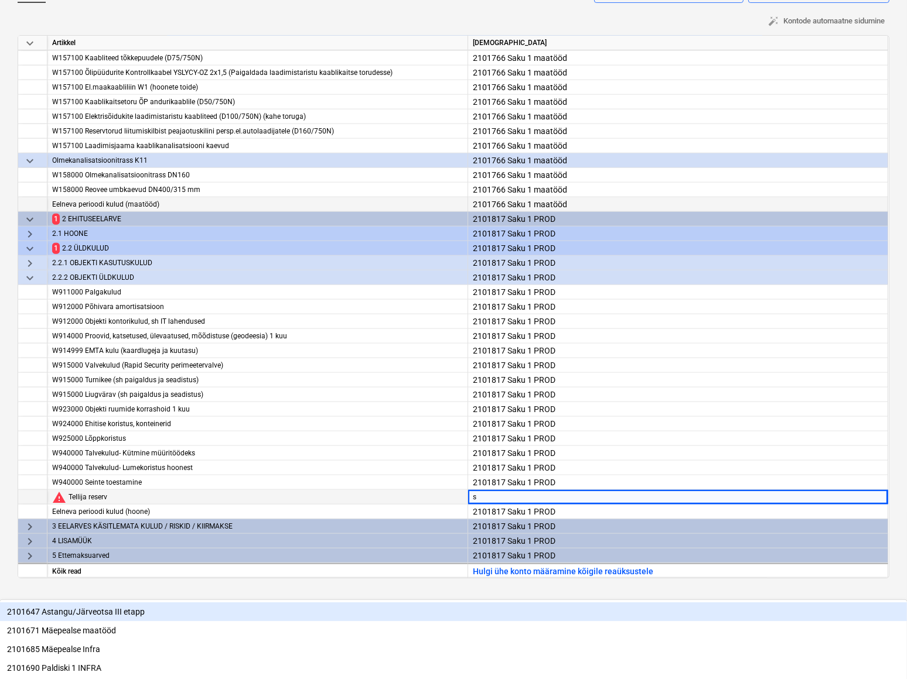
type input "sa"
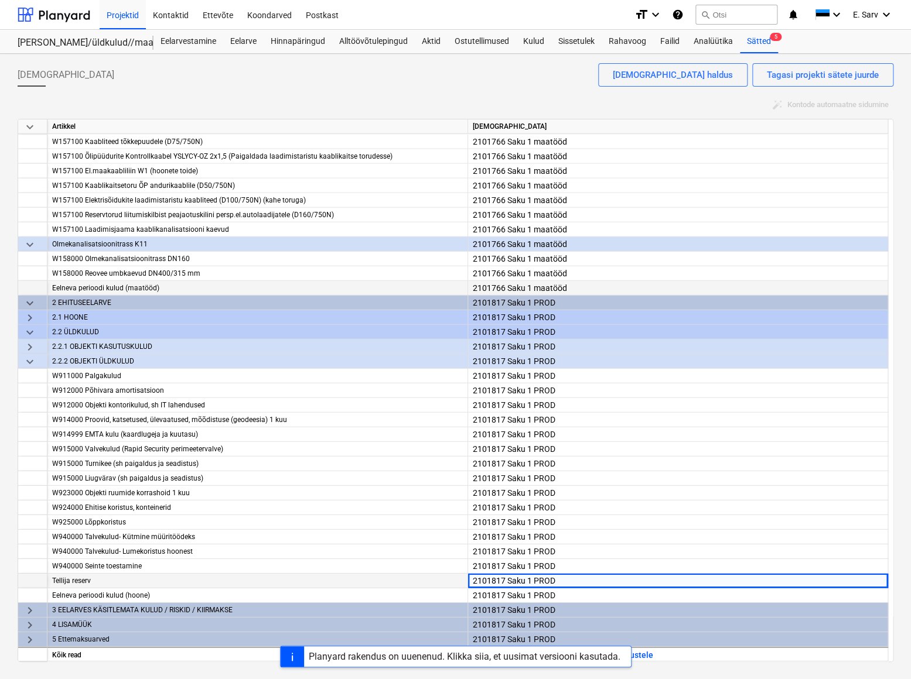
click at [470, 88] on div "Raamatupidamiskontod Tagasi projekti sätete juurde Raamatupidamiskontode haldus" at bounding box center [455, 79] width 875 height 33
click at [46, 15] on div at bounding box center [54, 14] width 73 height 29
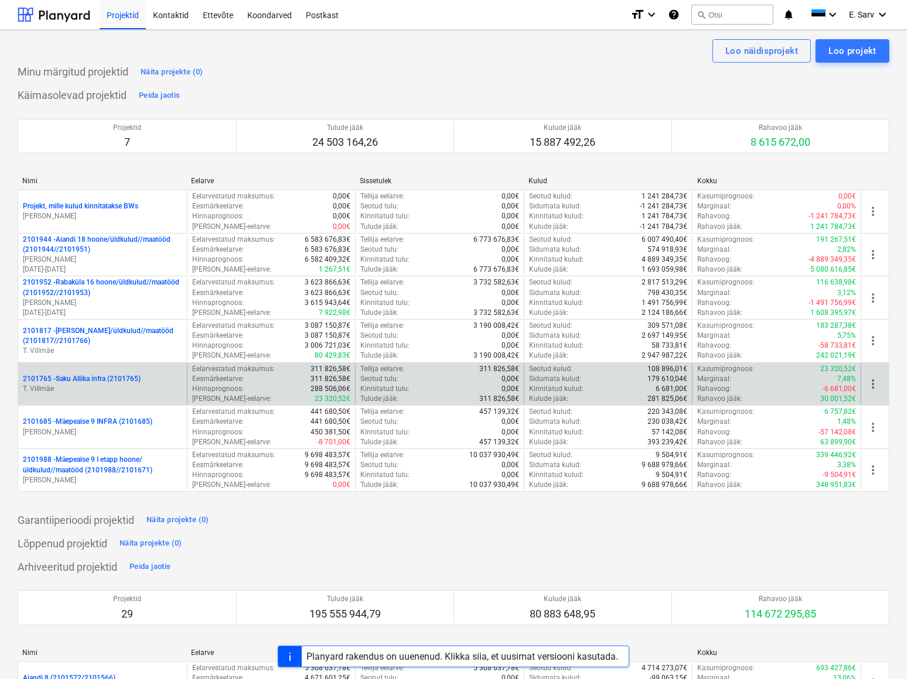
click at [96, 381] on p "2101765 - Saku Allika infra (2101765)" at bounding box center [82, 379] width 118 height 10
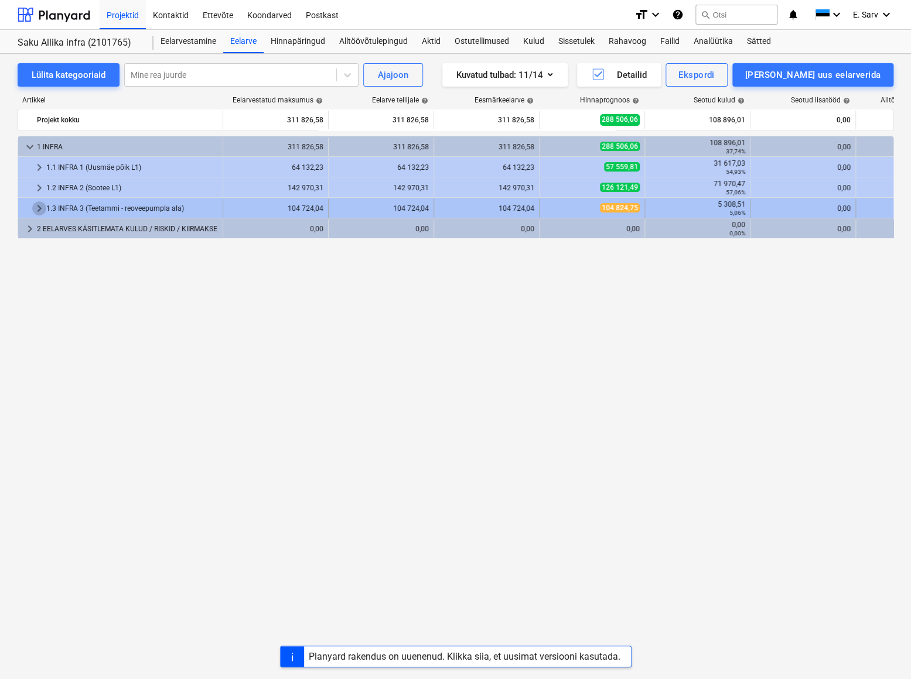
click at [40, 208] on span "keyboard_arrow_right" at bounding box center [39, 208] width 14 height 14
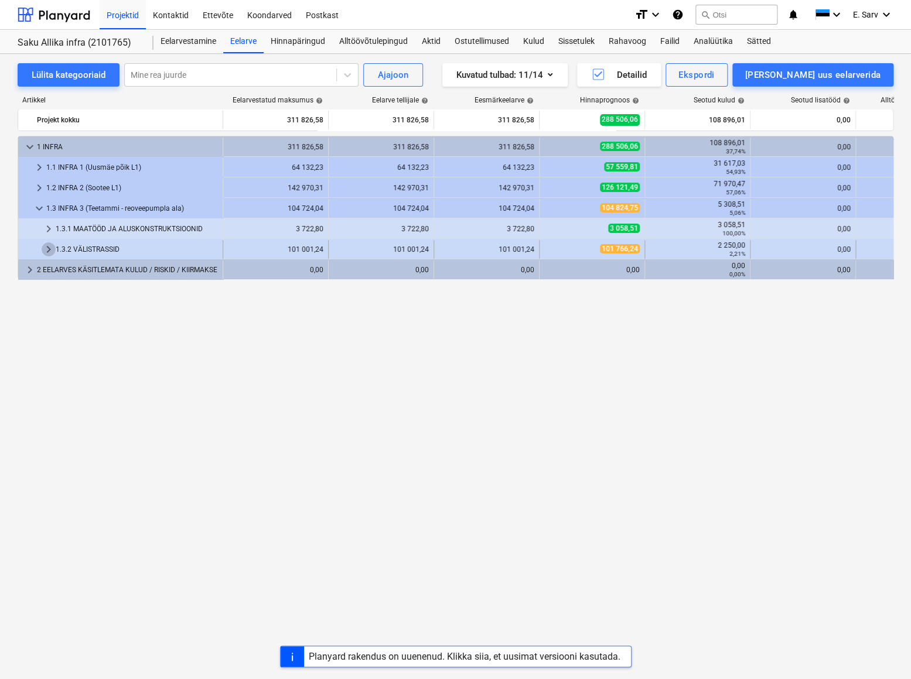
click at [46, 245] on span "keyboard_arrow_right" at bounding box center [49, 249] width 14 height 14
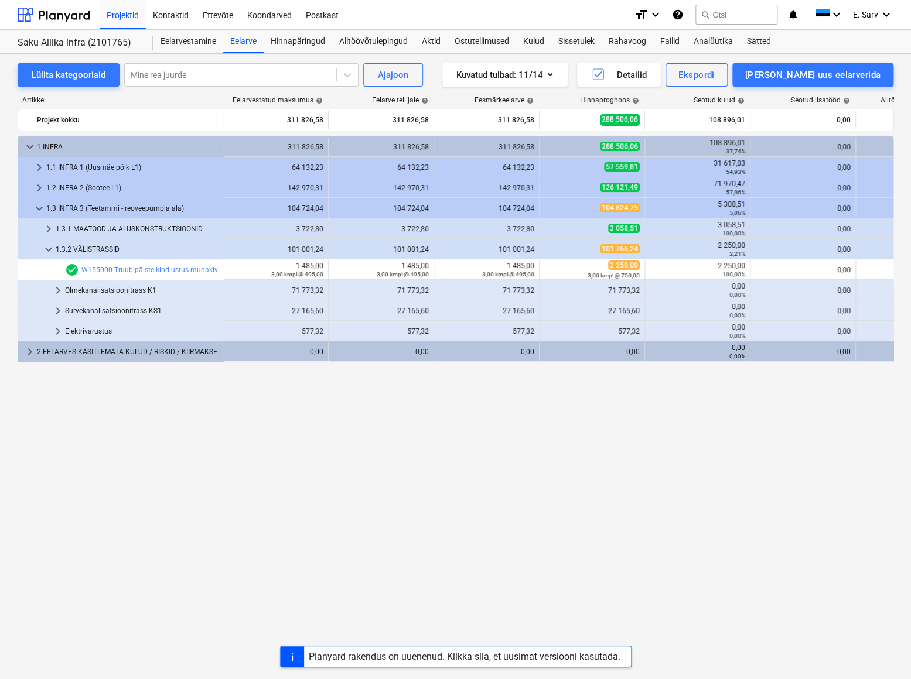
click at [46, 245] on span "keyboard_arrow_down" at bounding box center [49, 249] width 14 height 14
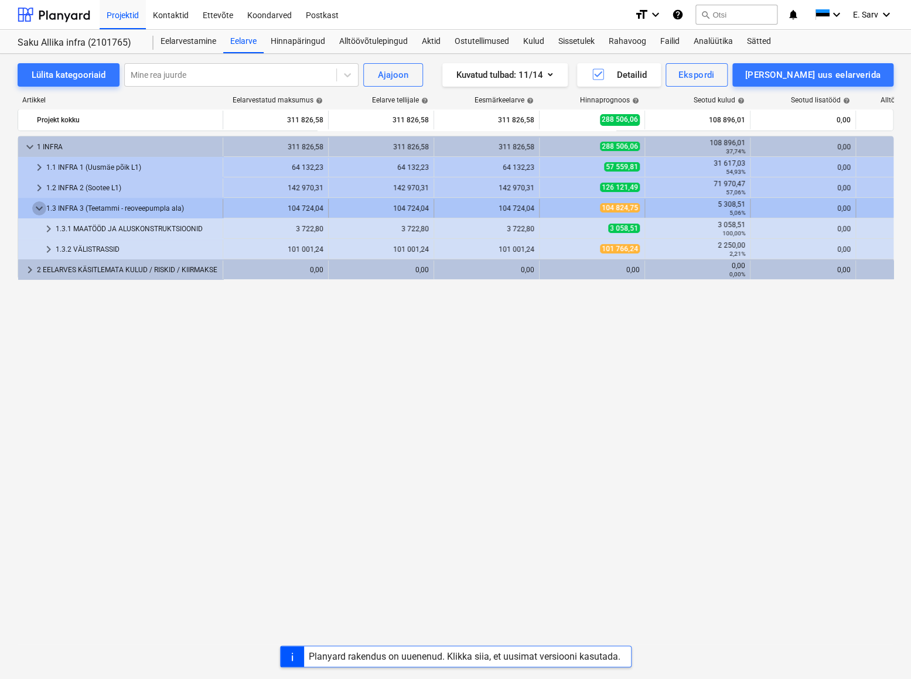
click at [39, 211] on span "keyboard_arrow_down" at bounding box center [39, 208] width 14 height 14
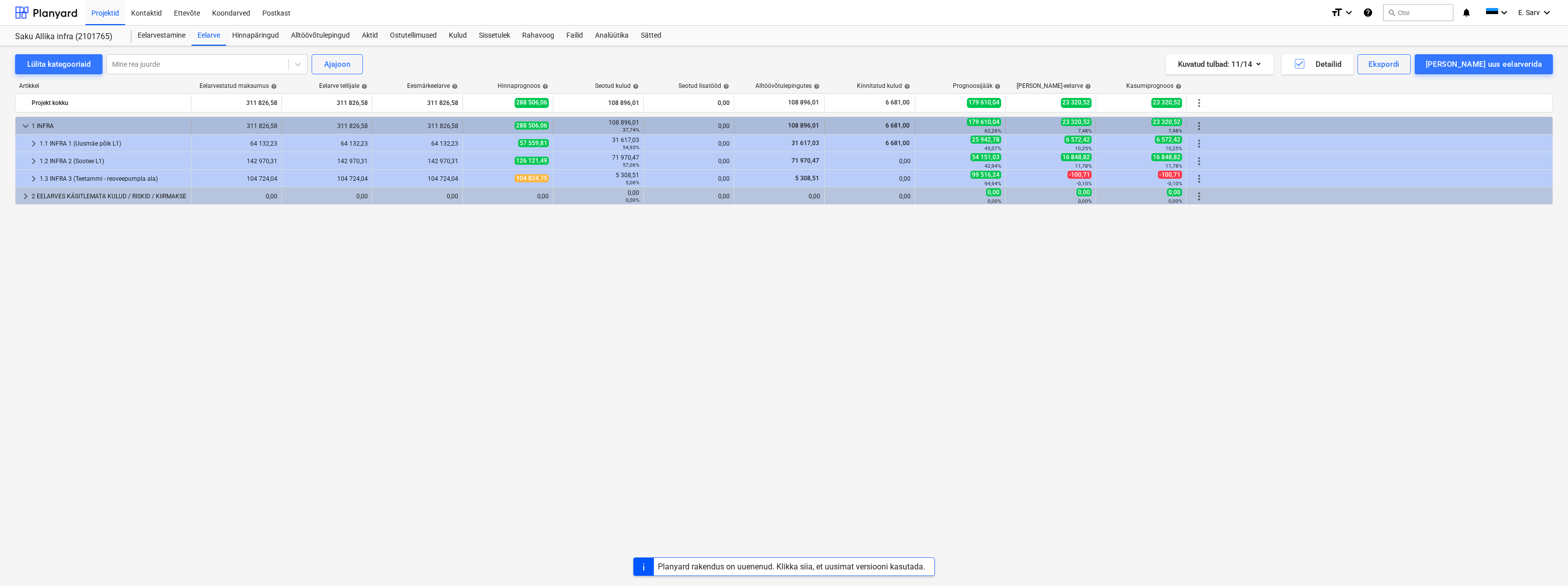
click at [865, 124] on span "more_vert" at bounding box center [1199, 126] width 12 height 12
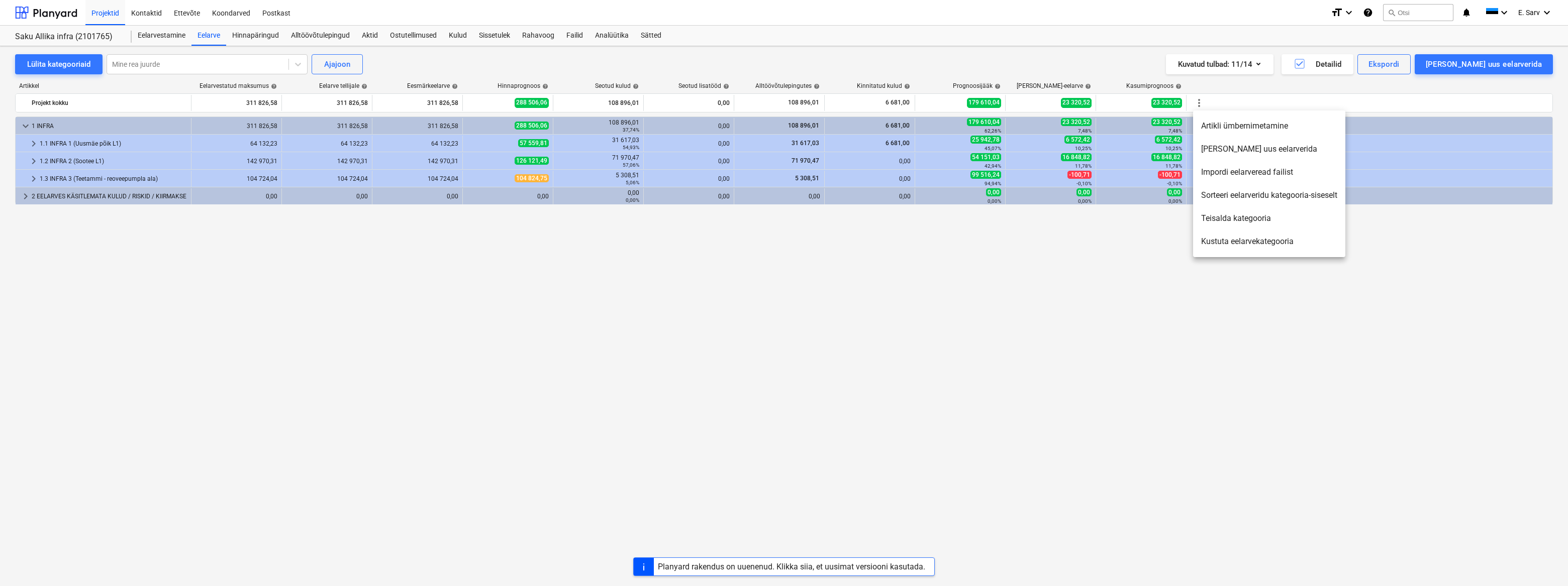
click at [865, 148] on li "[PERSON_NAME] uus eelarverida" at bounding box center [1268, 148] width 152 height 23
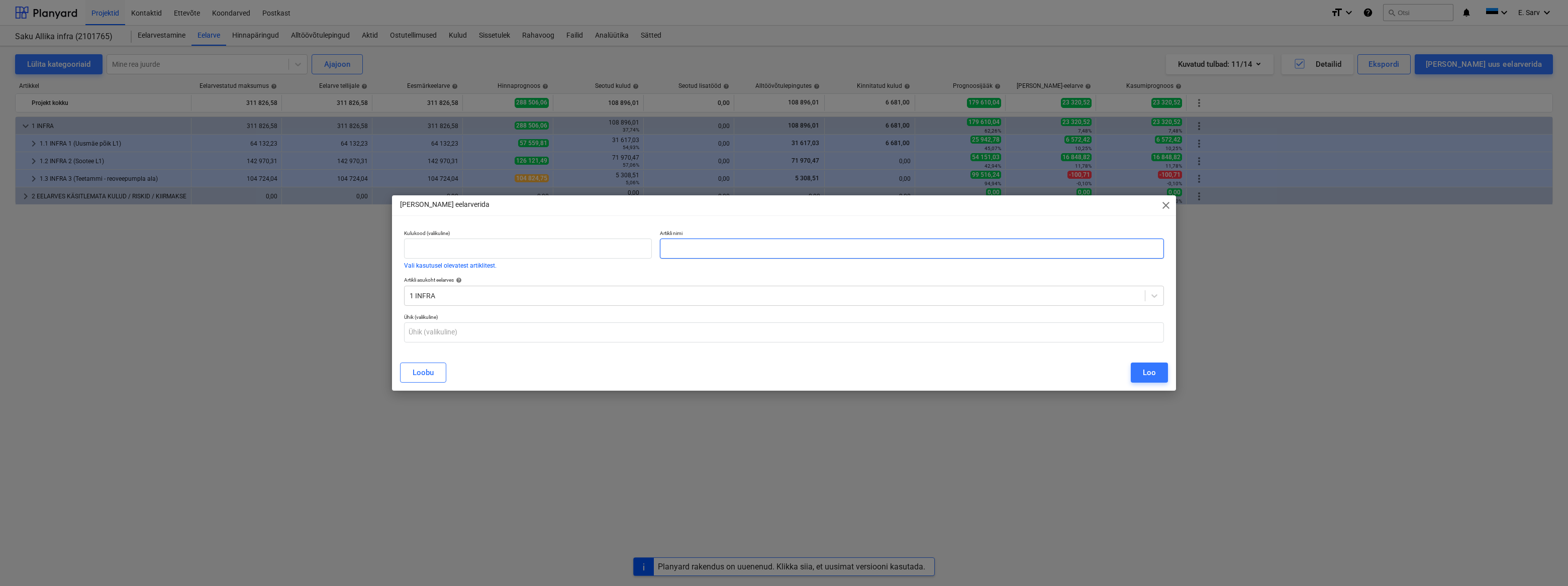
click at [722, 248] on input "text" at bounding box center [911, 248] width 504 height 20
type input "Eelneva perioodi kulud (Infra)"
click at [540, 330] on input "text" at bounding box center [784, 332] width 760 height 20
type input "Kmpl"
click at [865, 372] on div "Loo" at bounding box center [1149, 372] width 13 height 13
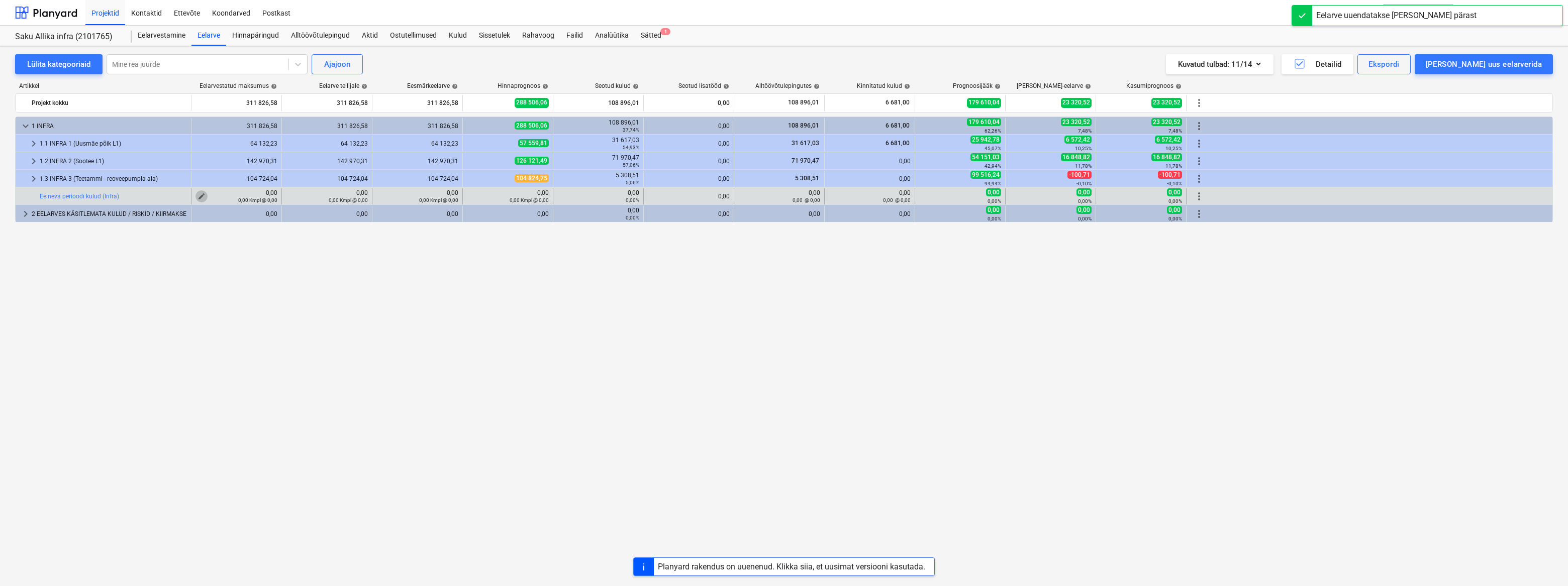
click at [202, 195] on span "edit" at bounding box center [201, 196] width 8 height 8
type textarea "x"
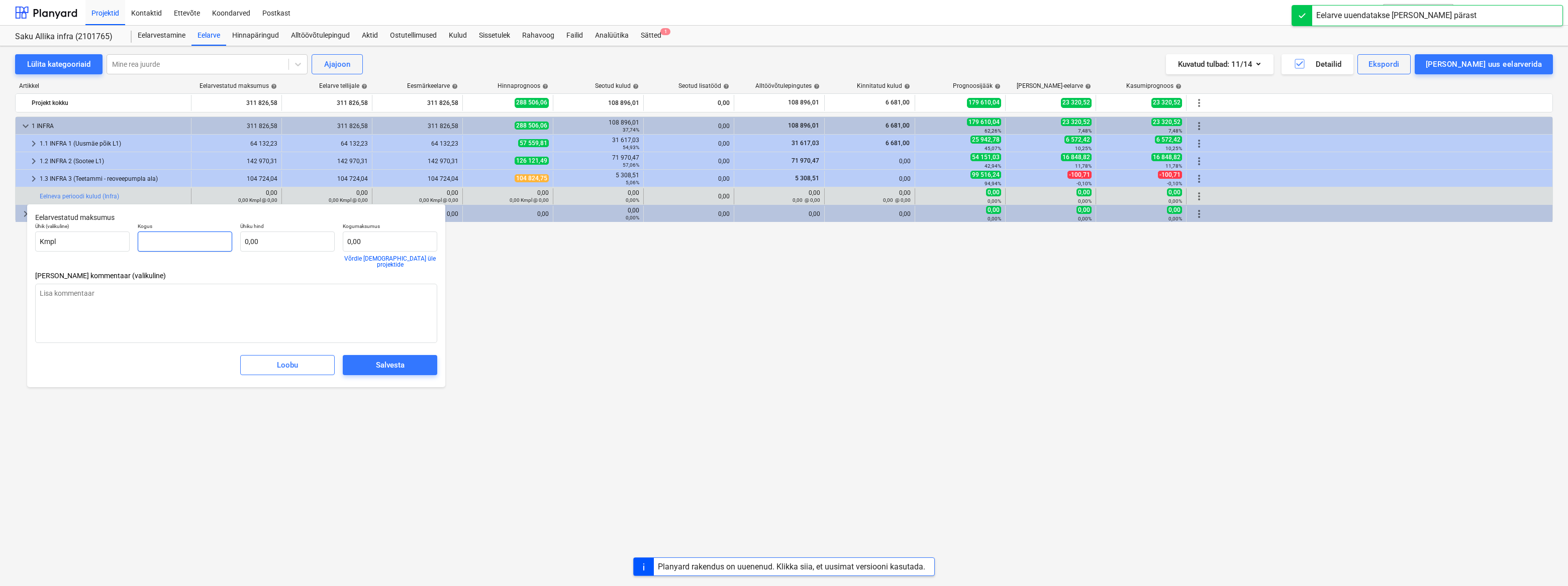
drag, startPoint x: 145, startPoint y: 241, endPoint x: 139, endPoint y: 241, distance: 6.0
click at [140, 241] on input "text" at bounding box center [185, 241] width 94 height 20
type textarea "x"
type input "1"
type textarea "x"
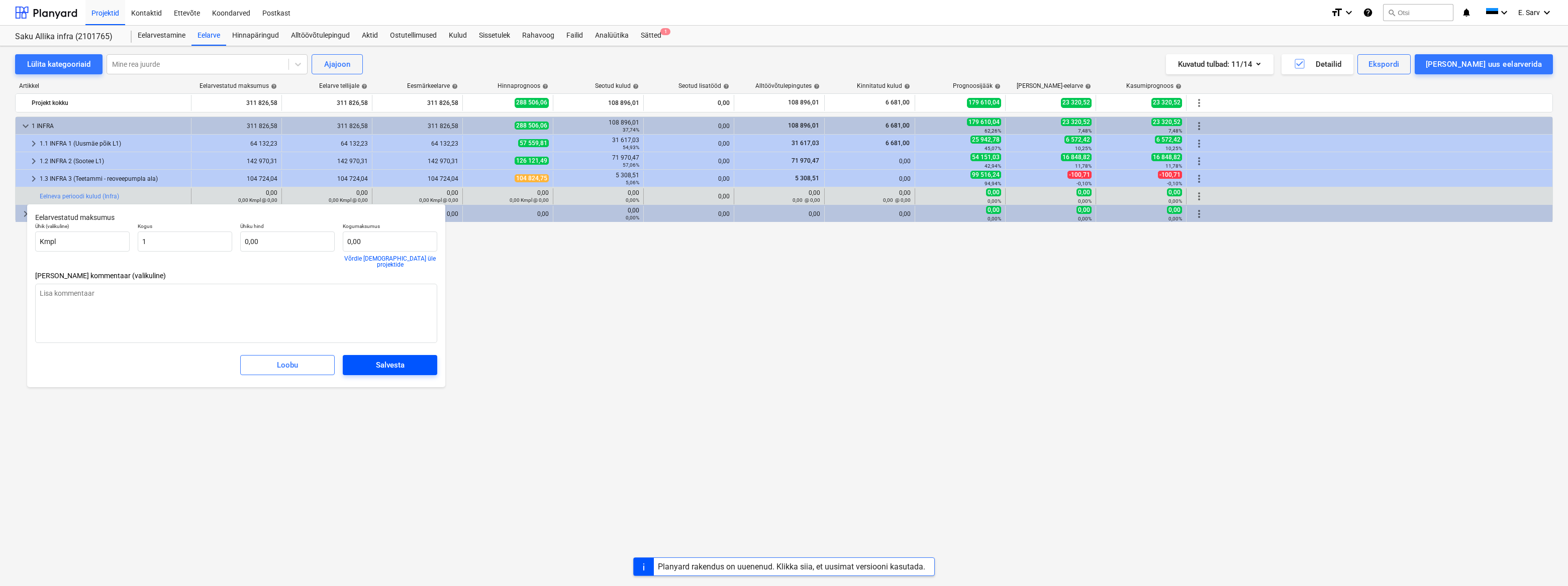
type input "1,00"
click at [385, 359] on div "Salvesta" at bounding box center [390, 365] width 28 height 13
type textarea "x"
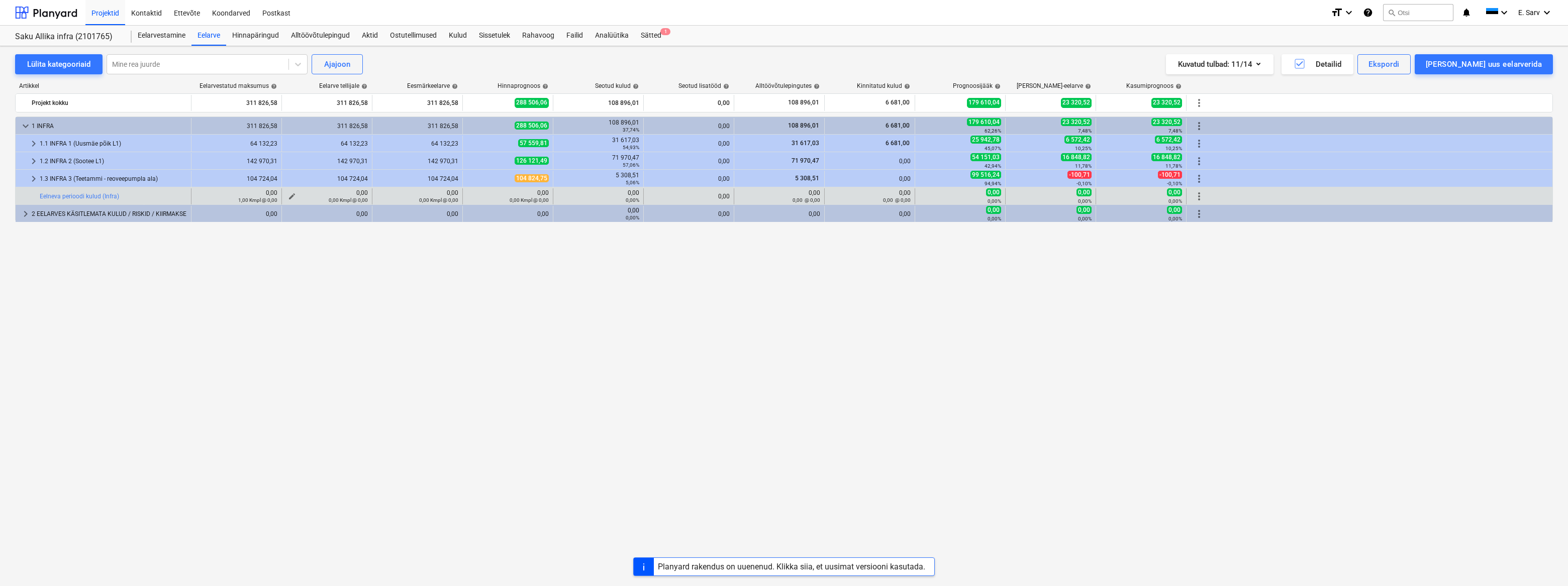
click at [292, 196] on div "0,00 Kmpl @ 0,00" at bounding box center [326, 200] width 82 height 7
click at [288, 194] on span "edit" at bounding box center [292, 196] width 8 height 8
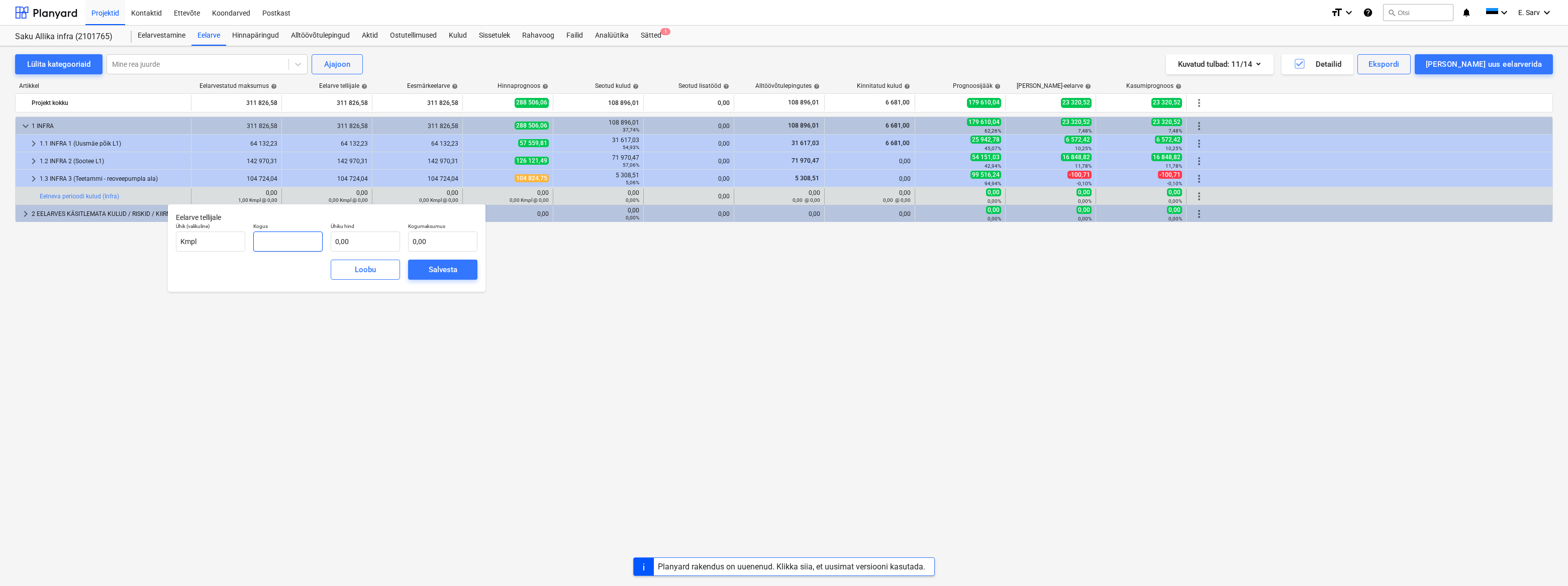
drag, startPoint x: 282, startPoint y: 241, endPoint x: 268, endPoint y: 241, distance: 14.0
click at [268, 241] on input "text" at bounding box center [288, 241] width 70 height 20
type input "1,00"
click at [432, 268] on div "Salvesta" at bounding box center [443, 269] width 28 height 13
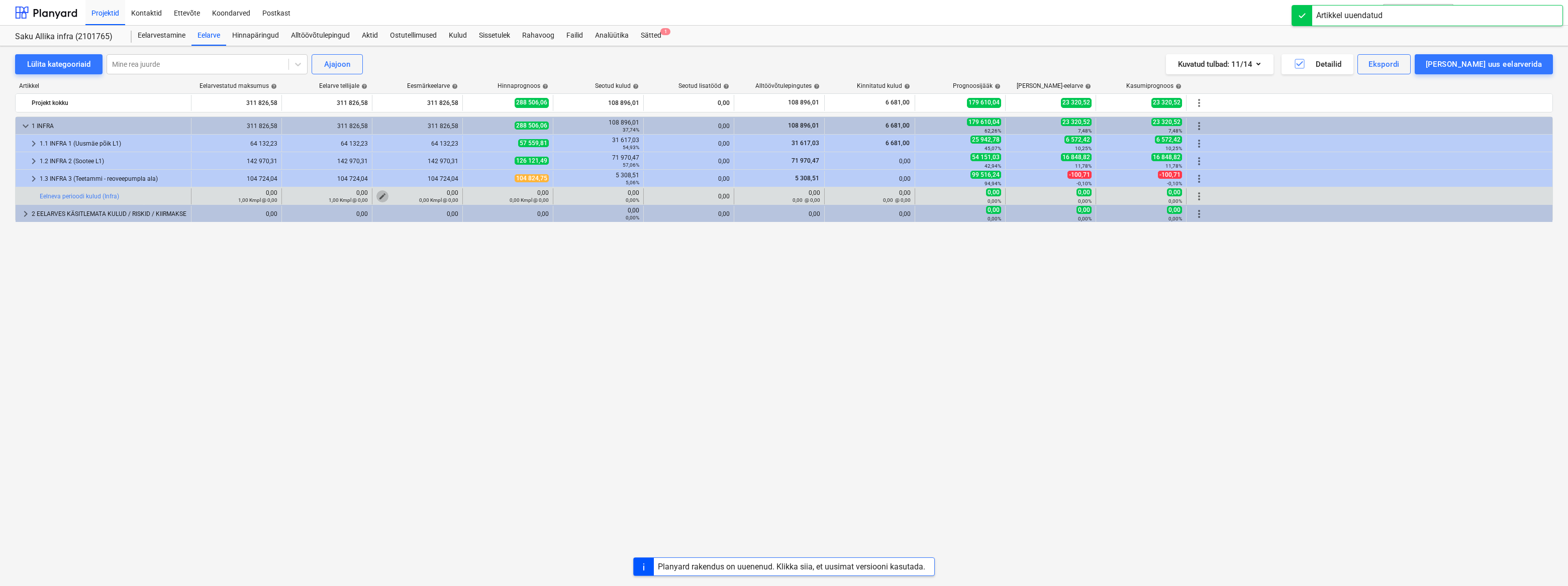
click at [378, 193] on button "edit" at bounding box center [383, 196] width 12 height 12
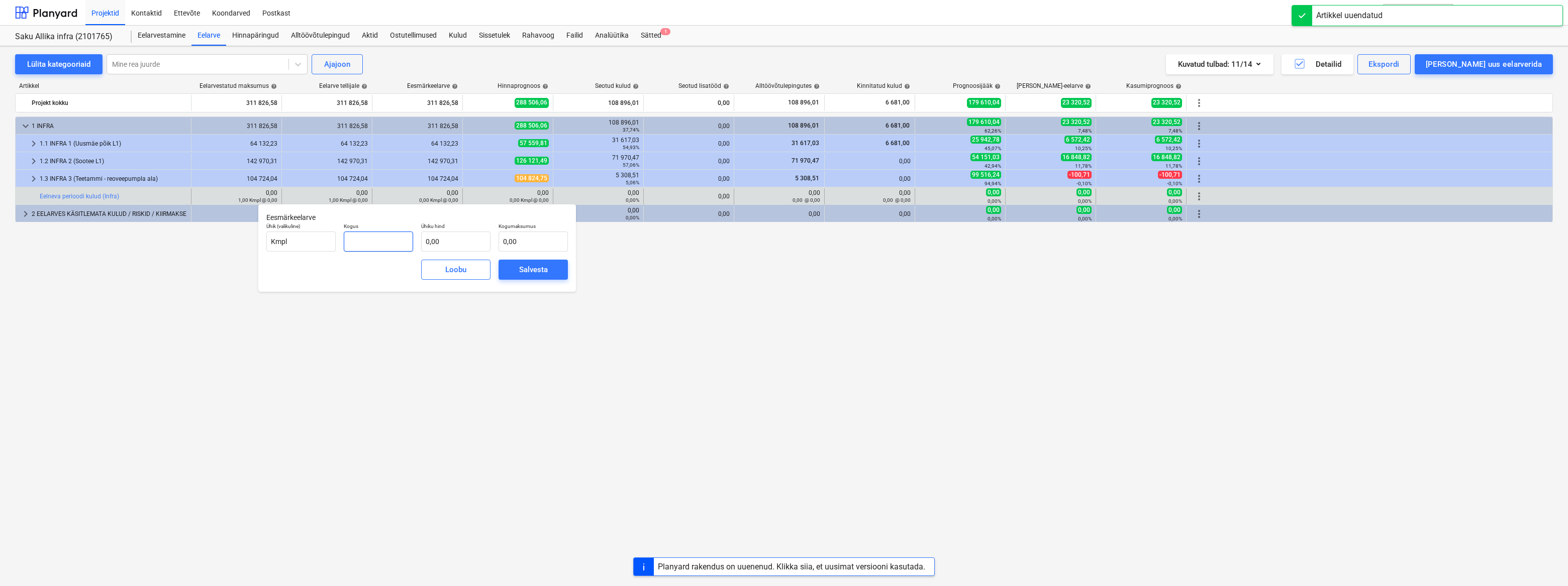
click at [366, 241] on input "text" at bounding box center [378, 241] width 70 height 20
type input "1,00"
click at [536, 266] on div "Salvesta" at bounding box center [533, 269] width 28 height 13
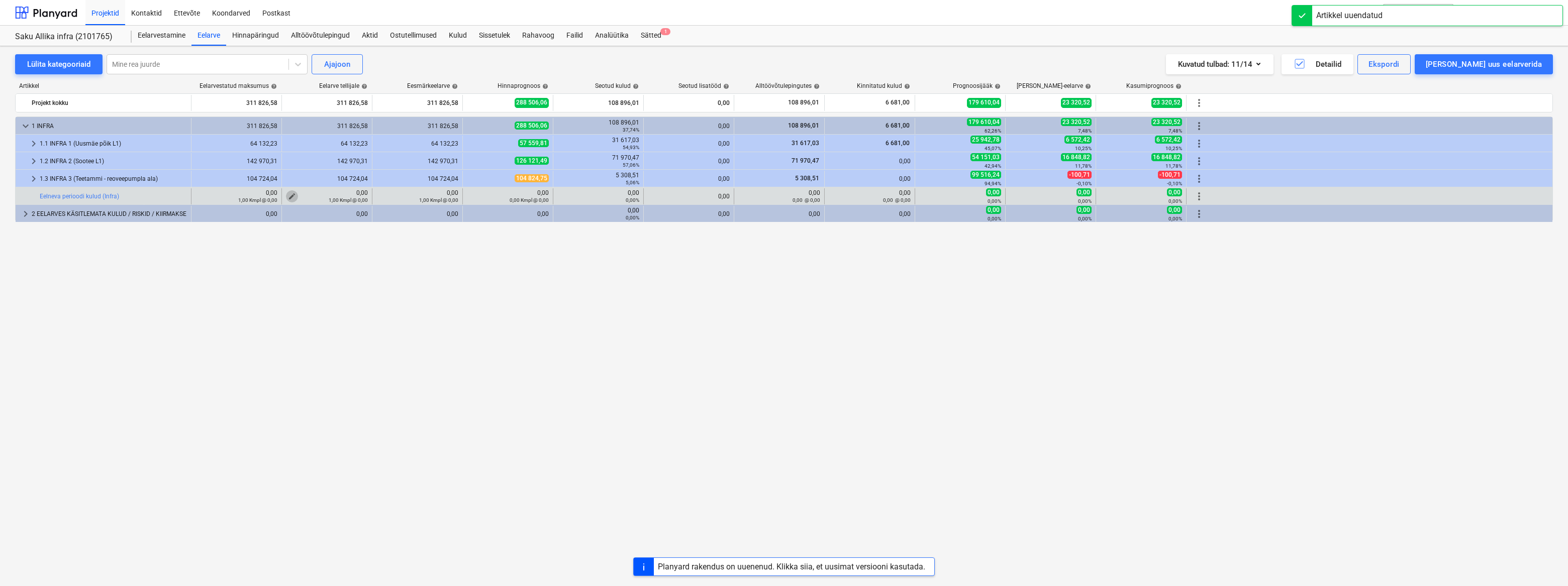
click at [292, 195] on span "edit" at bounding box center [292, 196] width 8 height 8
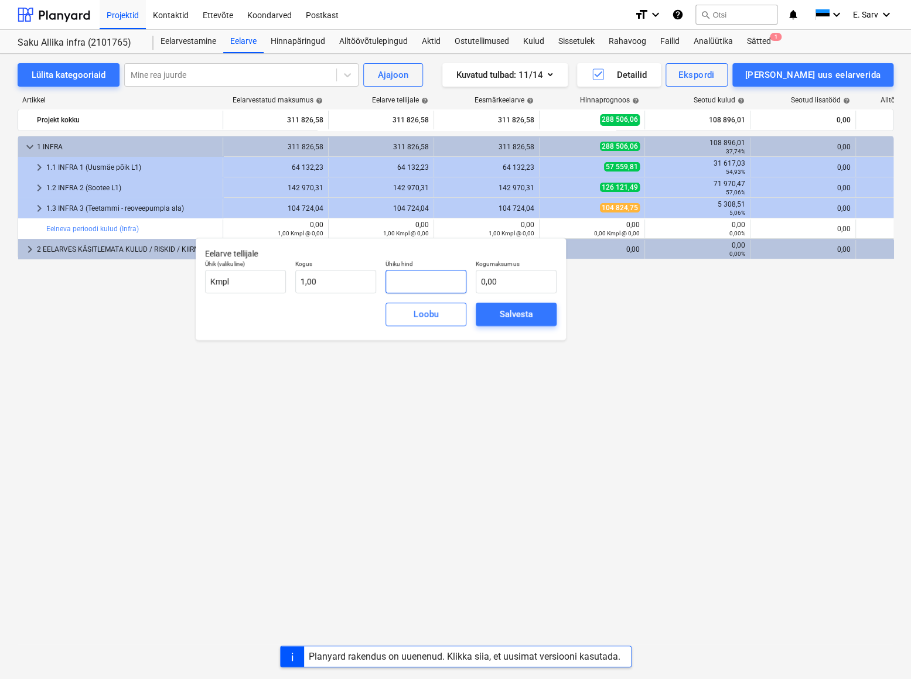
click at [427, 283] on input "text" at bounding box center [425, 281] width 81 height 23
type input "4"
type input "4,00"
type input "43"
type input "43,00"
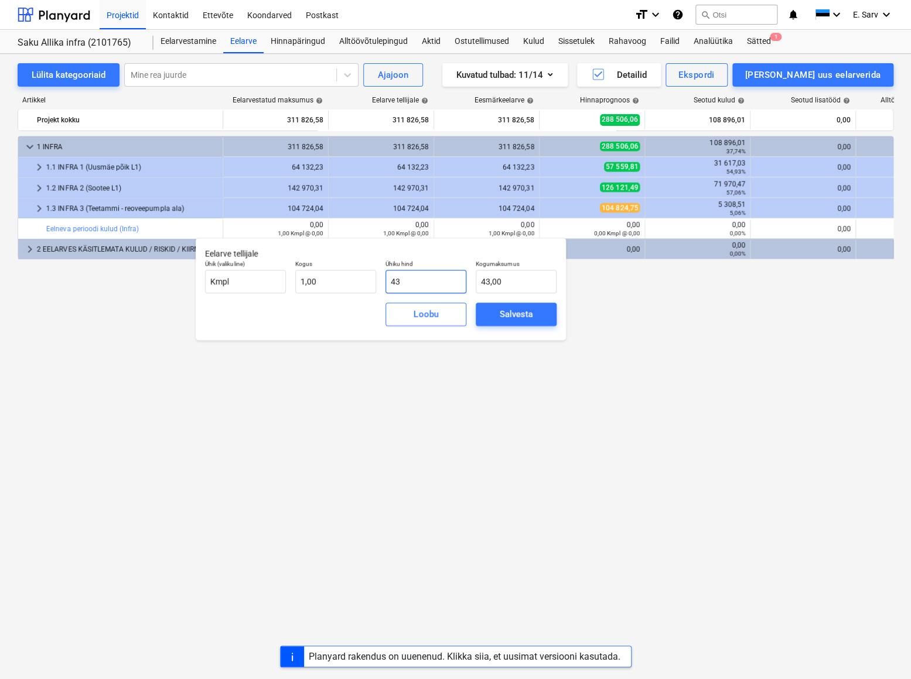
type input "438"
type input "438,00"
type input "4386"
type input "4 386,00"
type input "4386,8"
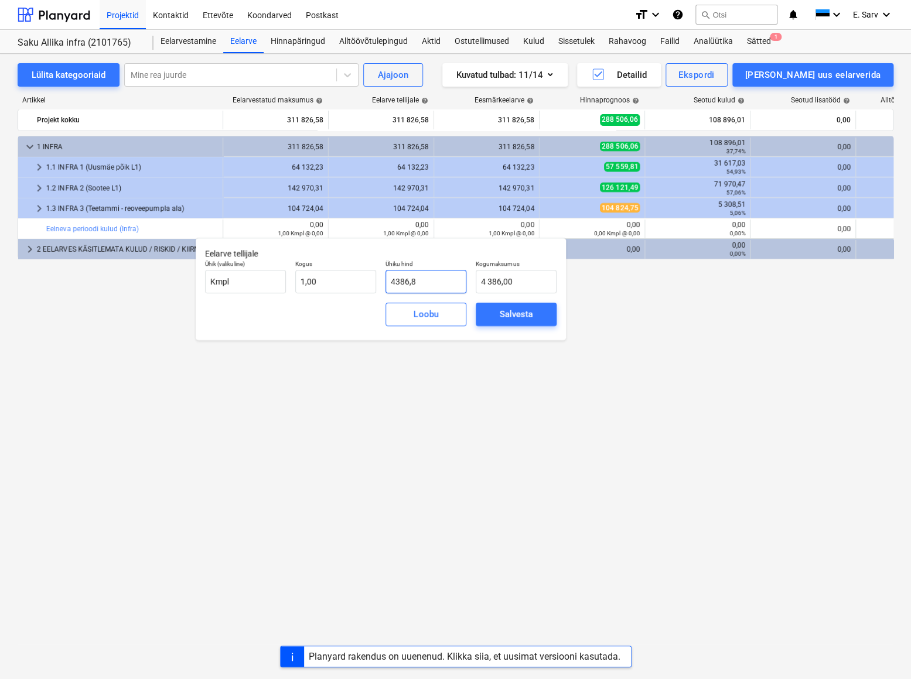
type input "4 386,80"
click at [521, 315] on div "Salvesta" at bounding box center [516, 314] width 33 height 15
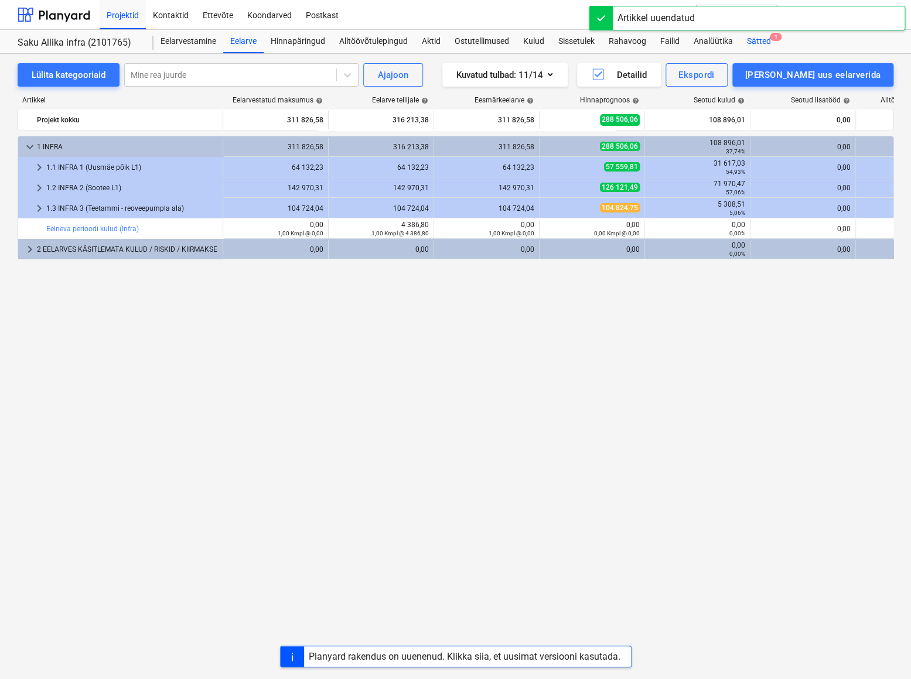
click at [745, 37] on div "Sätted 1" at bounding box center [759, 41] width 38 height 23
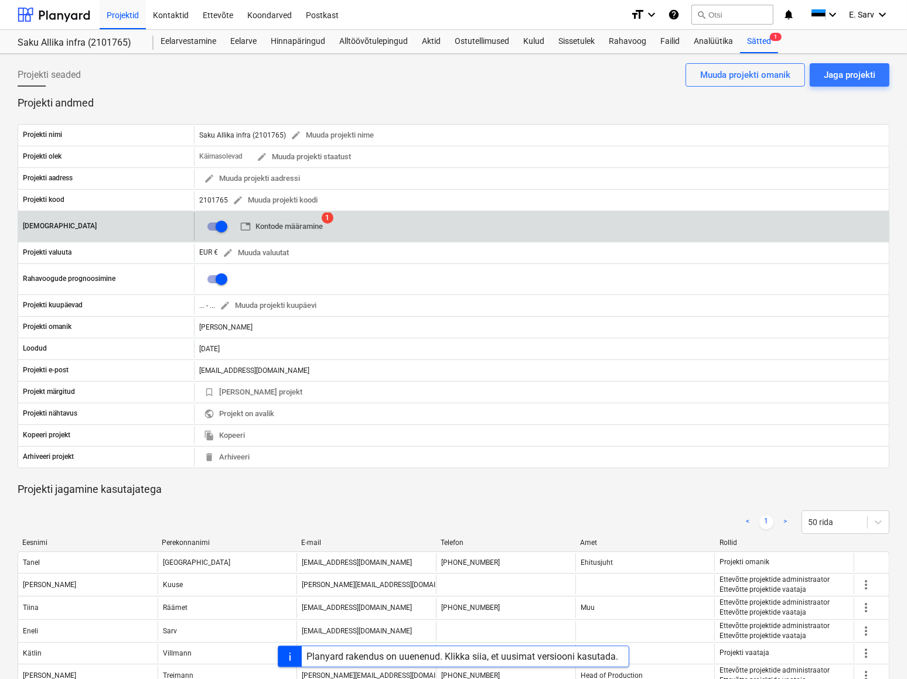
click at [275, 224] on span "table Kontode määramine" at bounding box center [281, 226] width 83 height 13
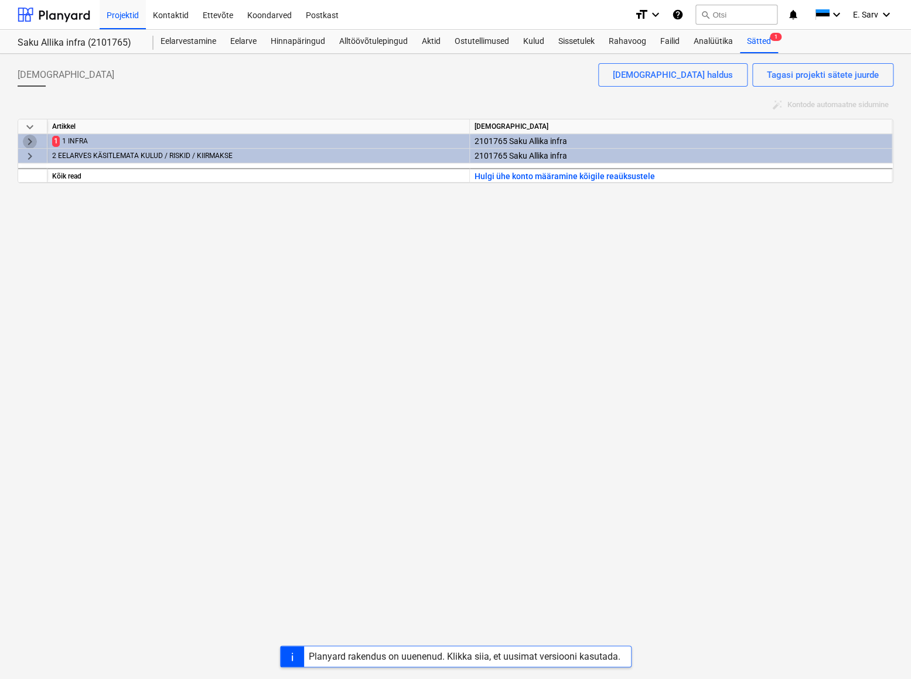
click at [32, 140] on span "keyboard_arrow_right" at bounding box center [30, 142] width 14 height 14
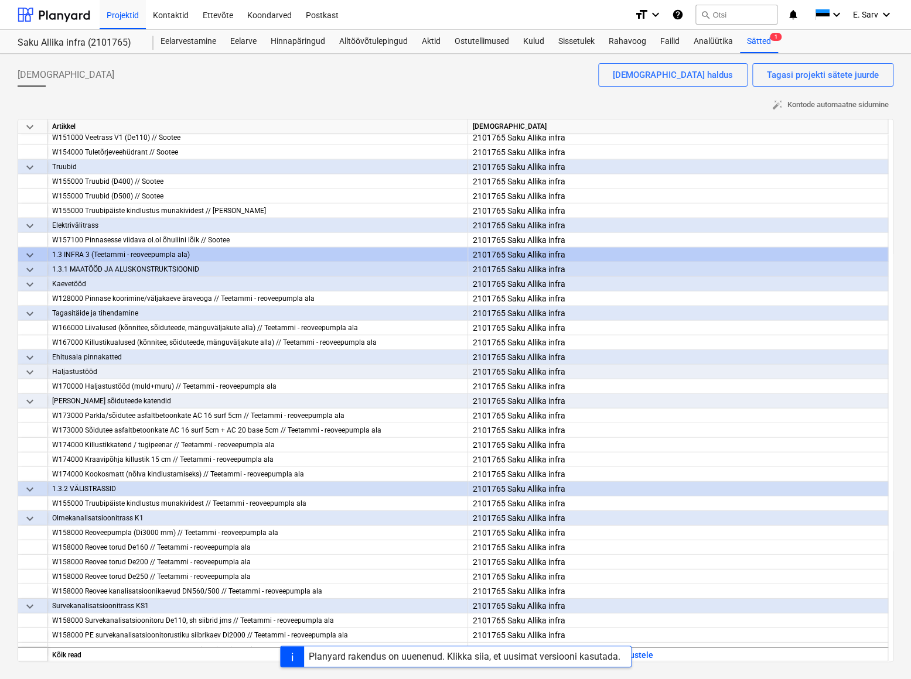
scroll to position [1302, 0]
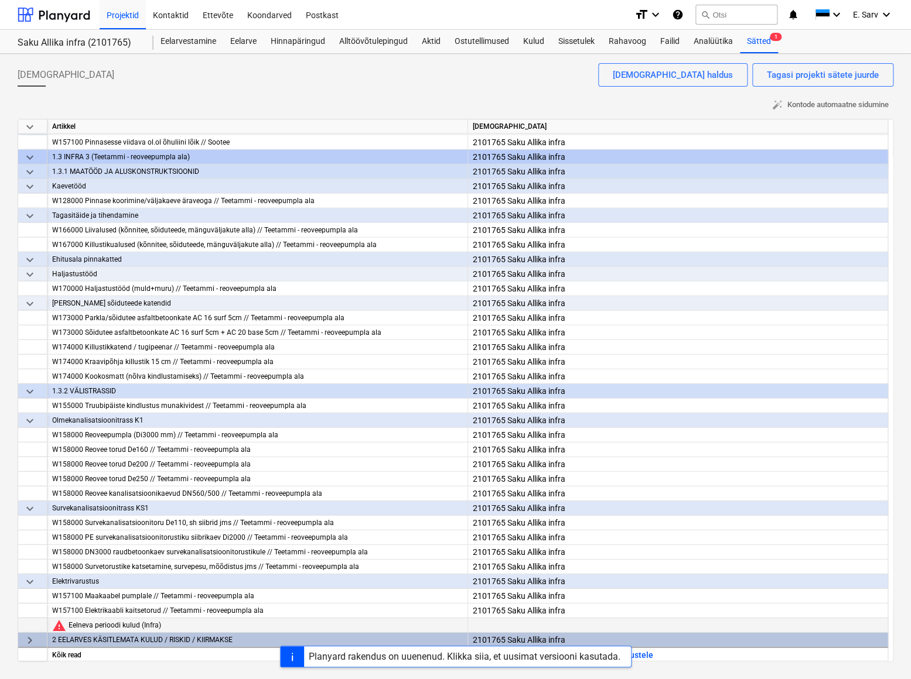
click at [494, 483] on div at bounding box center [678, 636] width 410 height 36
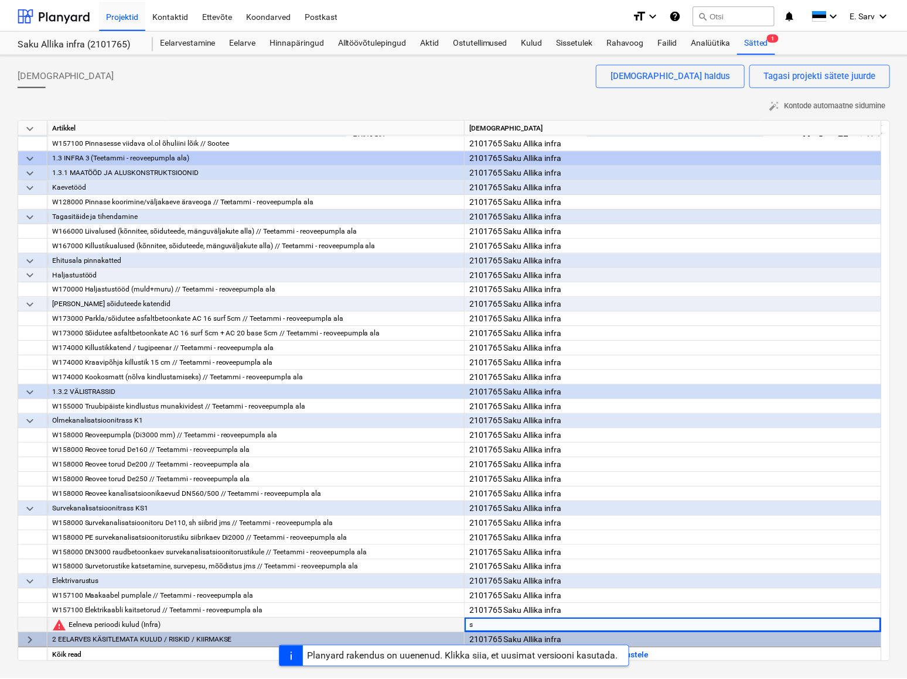
scroll to position [65, 0]
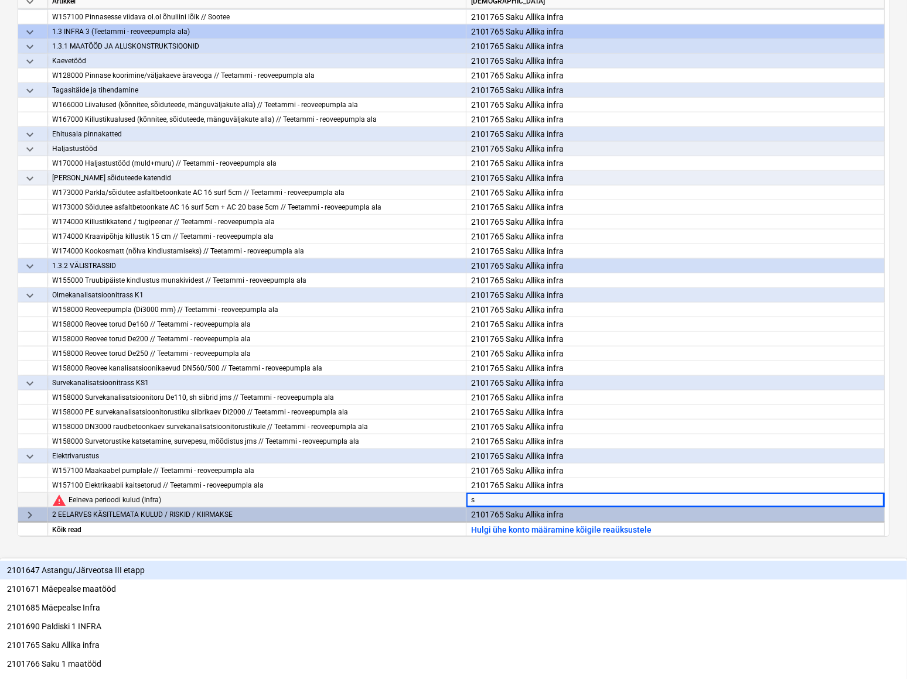
type input "sa"
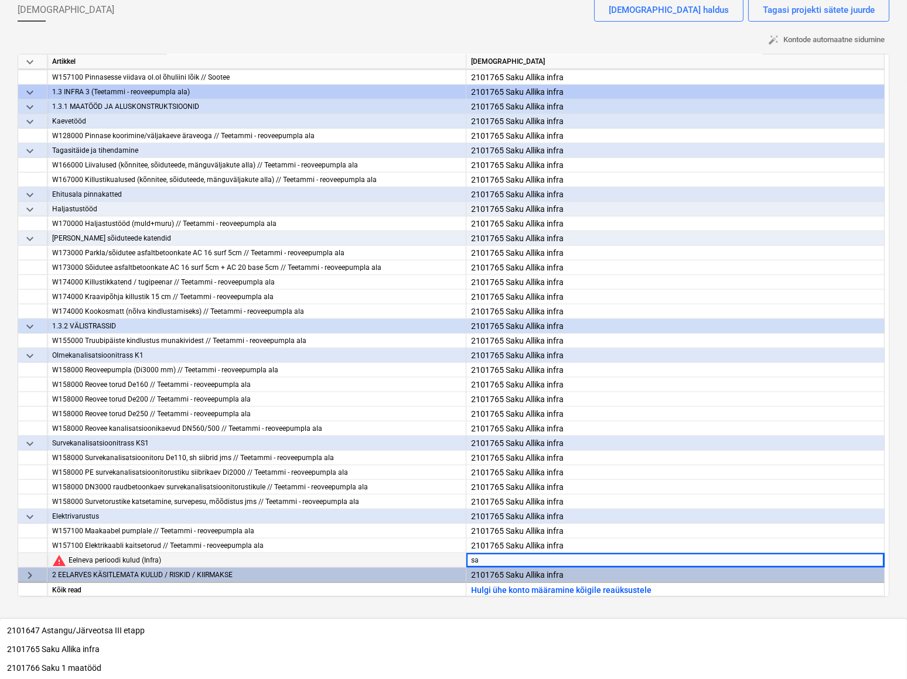
click at [536, 483] on div "2101765 Saku Allika infra" at bounding box center [453, 649] width 907 height 19
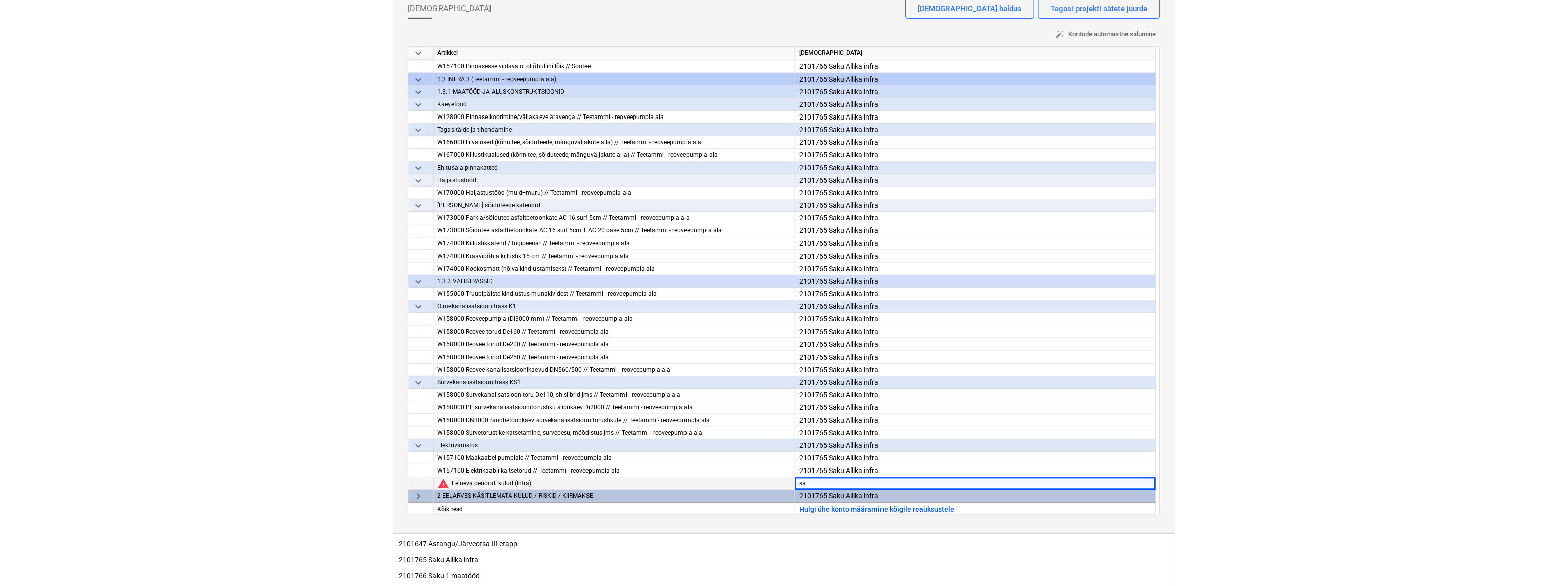
scroll to position [0, 0]
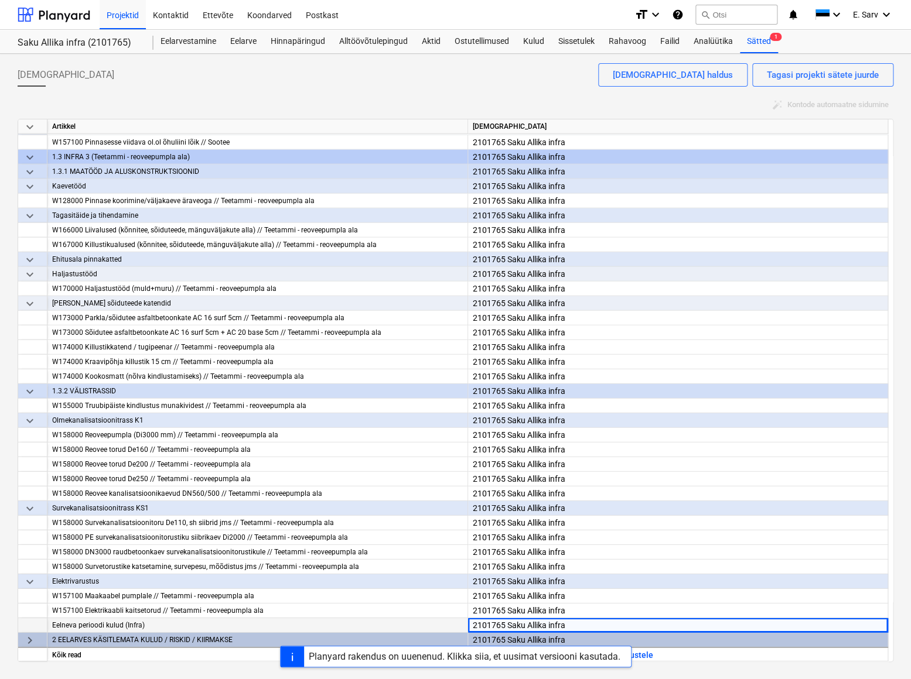
click at [576, 105] on div "auto_fix_high Kontode automaatne sidumine" at bounding box center [455, 105] width 875 height 18
click at [50, 13] on div at bounding box center [54, 14] width 73 height 29
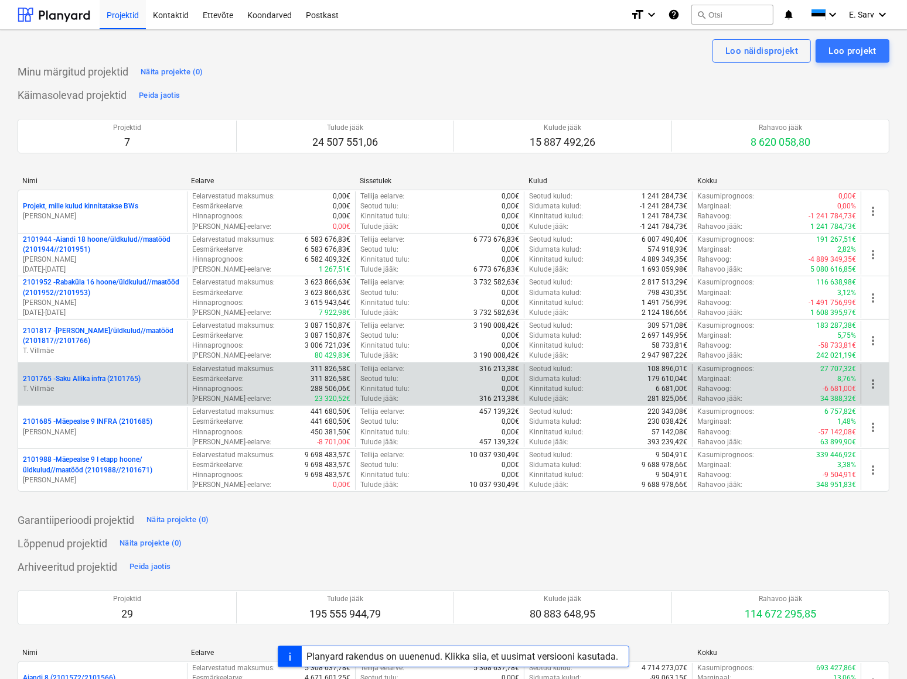
click at [97, 379] on p "2101765 - Saku Allika infra (2101765)" at bounding box center [82, 379] width 118 height 10
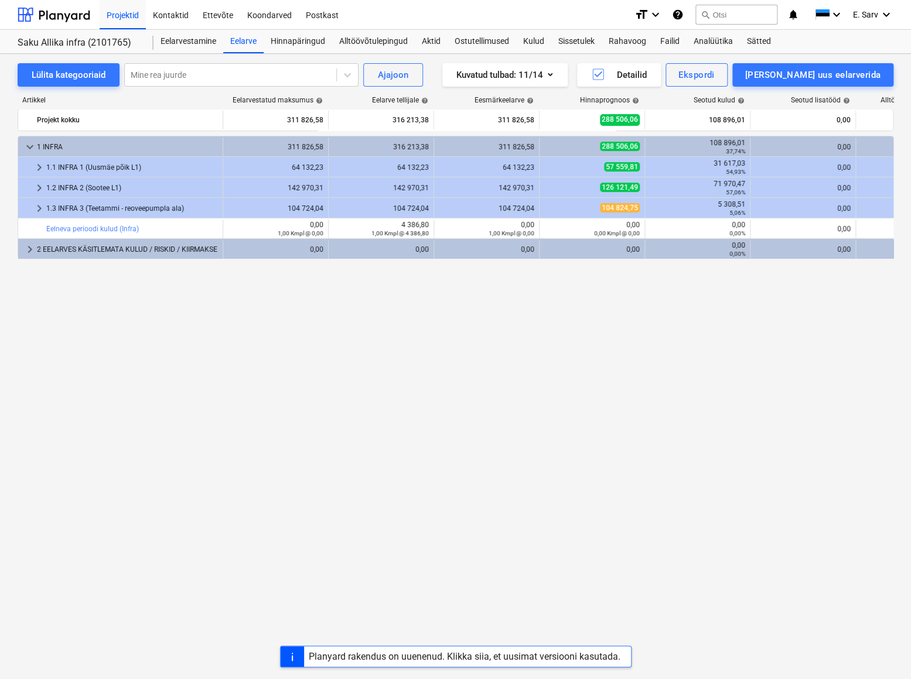
click at [418, 302] on div "keyboard_arrow_down 1 INFRA 311 826,58 316 213,38 311 826,58 288 506,06 108 896…" at bounding box center [455, 383] width 875 height 495
click at [47, 16] on div at bounding box center [54, 14] width 73 height 29
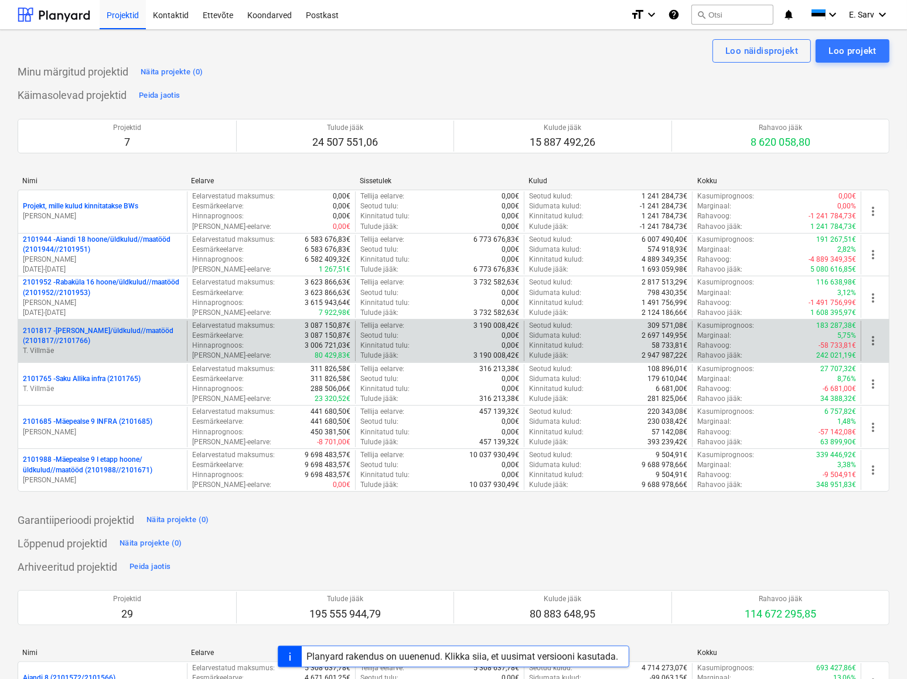
click at [97, 329] on p "2101817 - [PERSON_NAME]/üldkulud//maatööd (2101817//2101766)" at bounding box center [102, 336] width 159 height 20
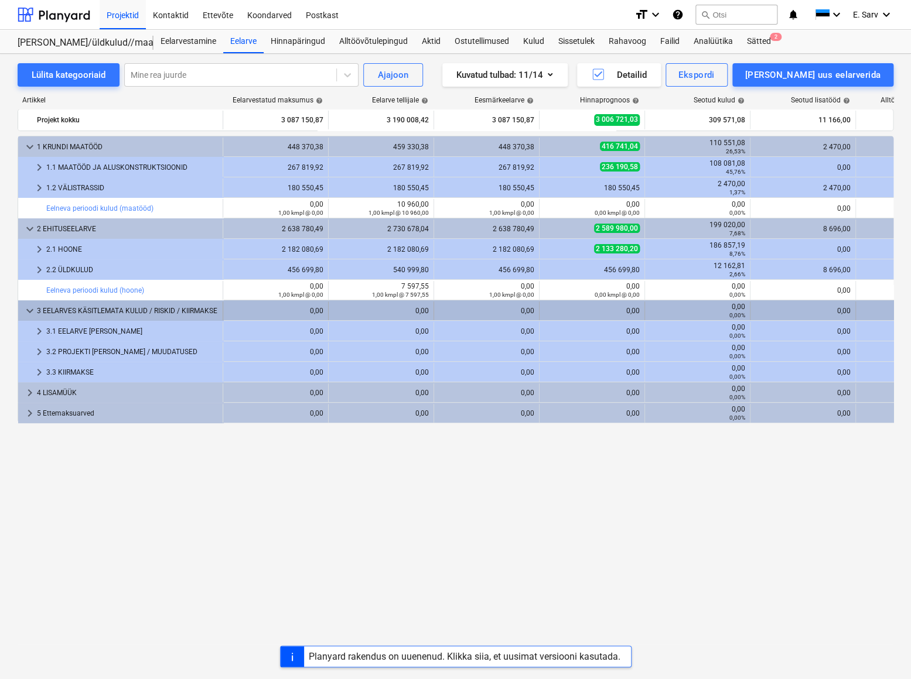
click at [29, 309] on span "keyboard_arrow_down" at bounding box center [30, 311] width 14 height 14
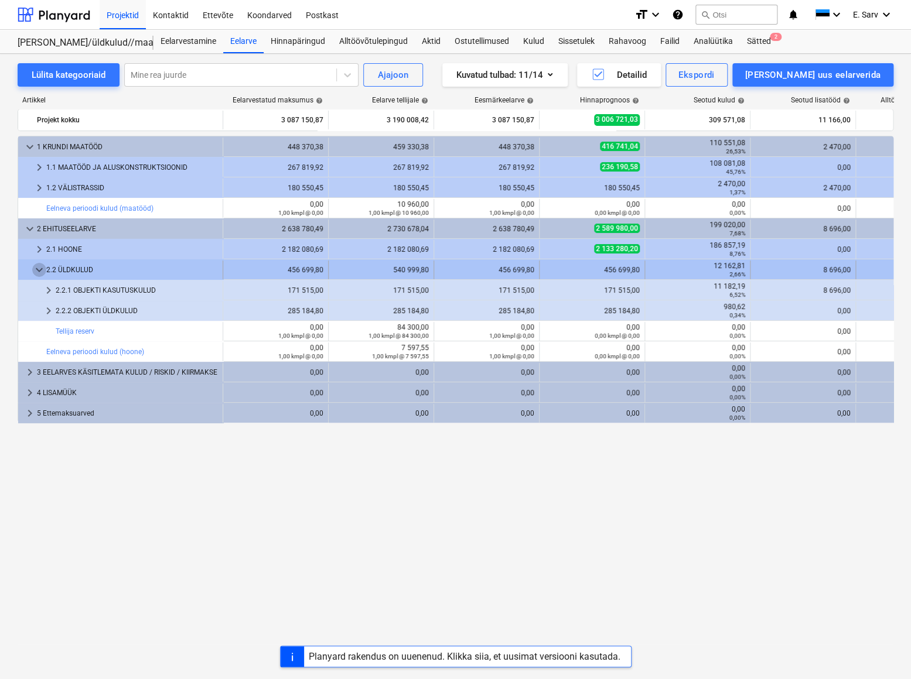
click at [36, 271] on span "keyboard_arrow_down" at bounding box center [39, 270] width 14 height 14
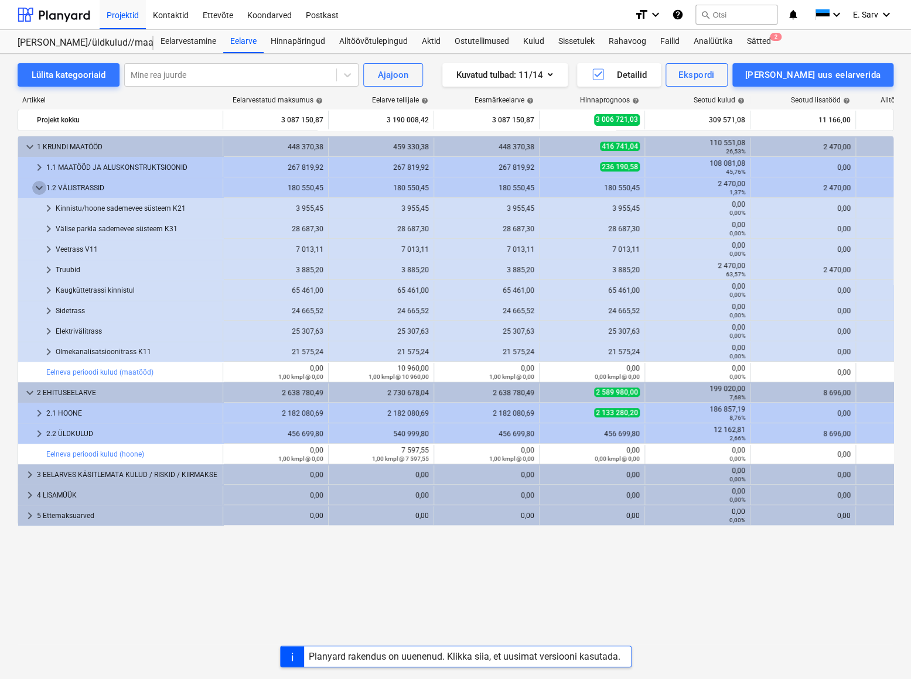
click at [37, 186] on span "keyboard_arrow_down" at bounding box center [39, 188] width 14 height 14
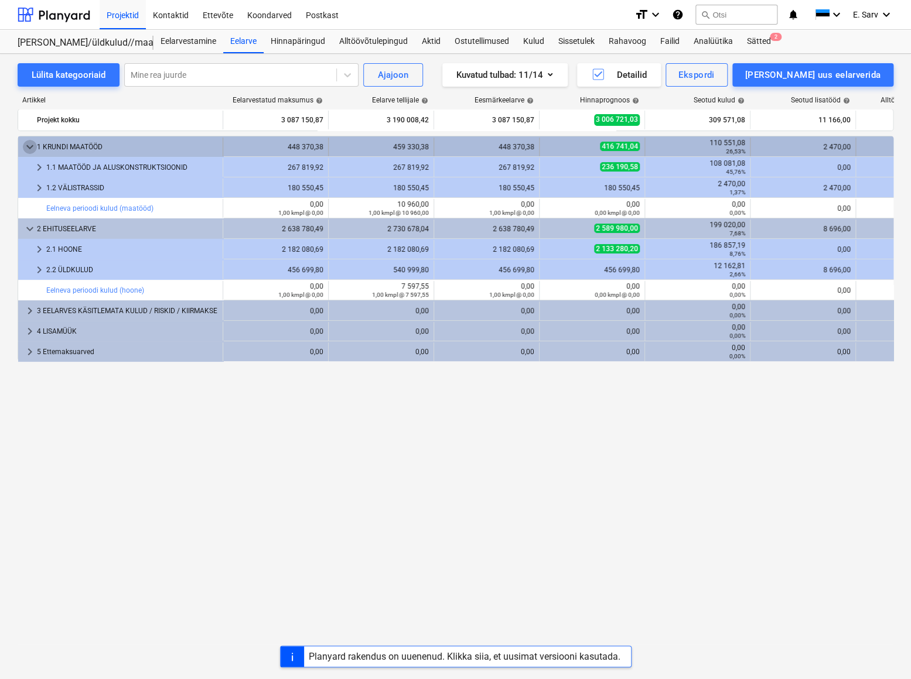
click at [29, 145] on span "keyboard_arrow_down" at bounding box center [30, 147] width 14 height 14
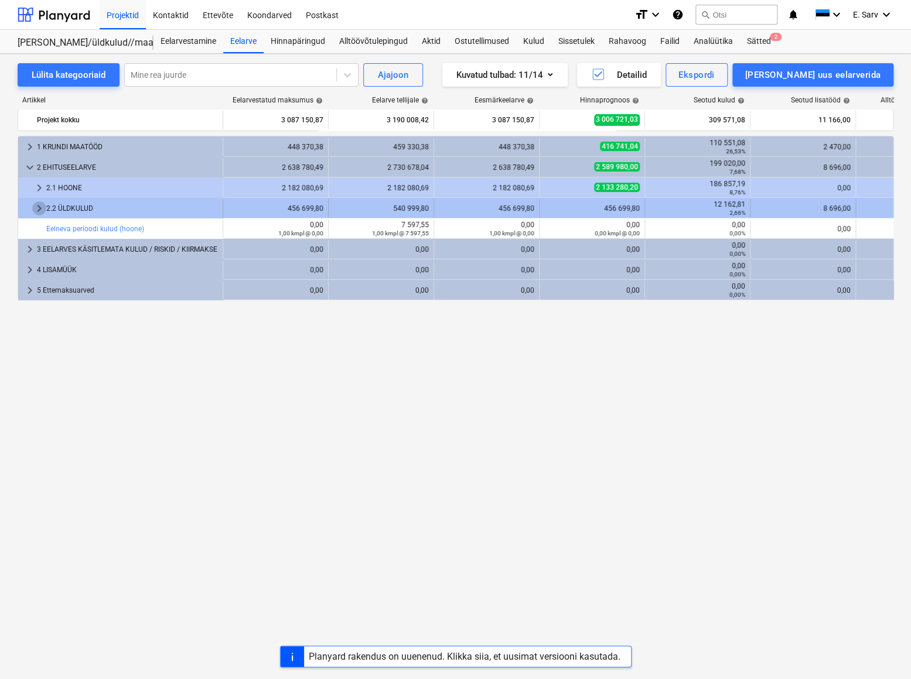
click at [39, 207] on span "keyboard_arrow_right" at bounding box center [39, 208] width 14 height 14
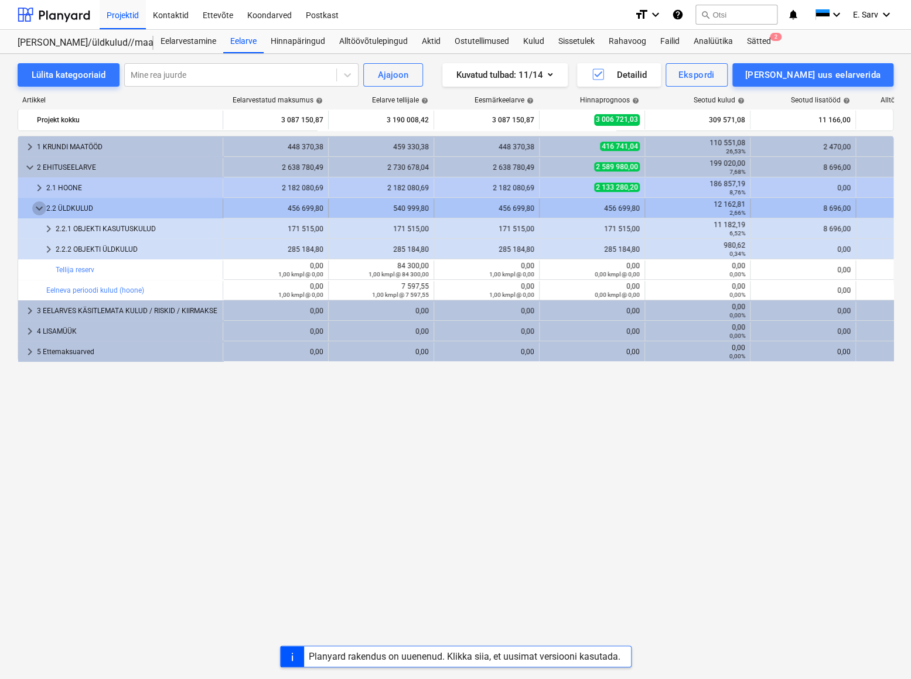
click at [38, 204] on span "keyboard_arrow_down" at bounding box center [39, 208] width 14 height 14
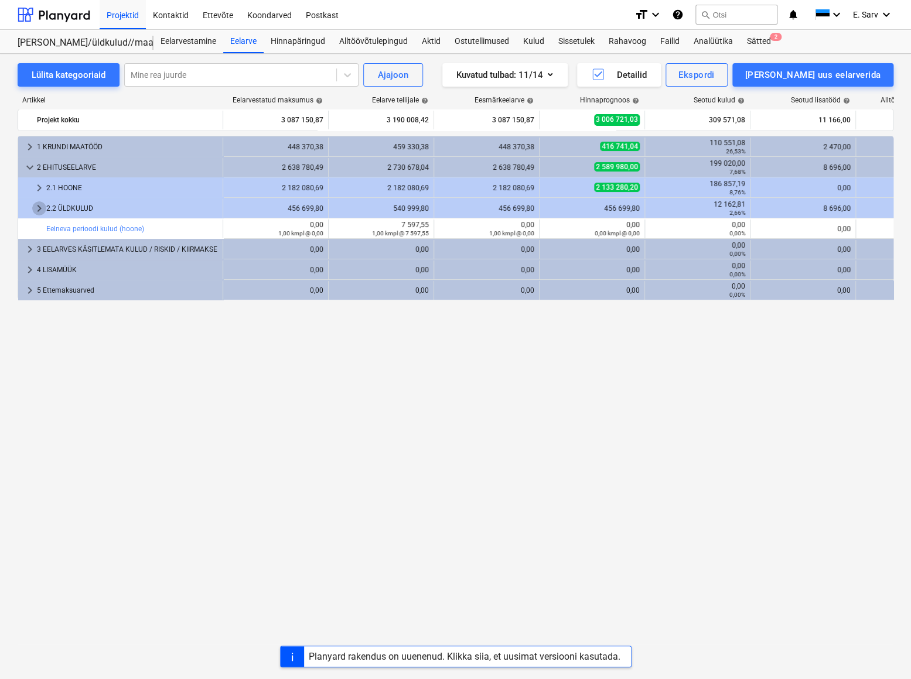
click at [38, 204] on span "keyboard_arrow_right" at bounding box center [39, 208] width 14 height 14
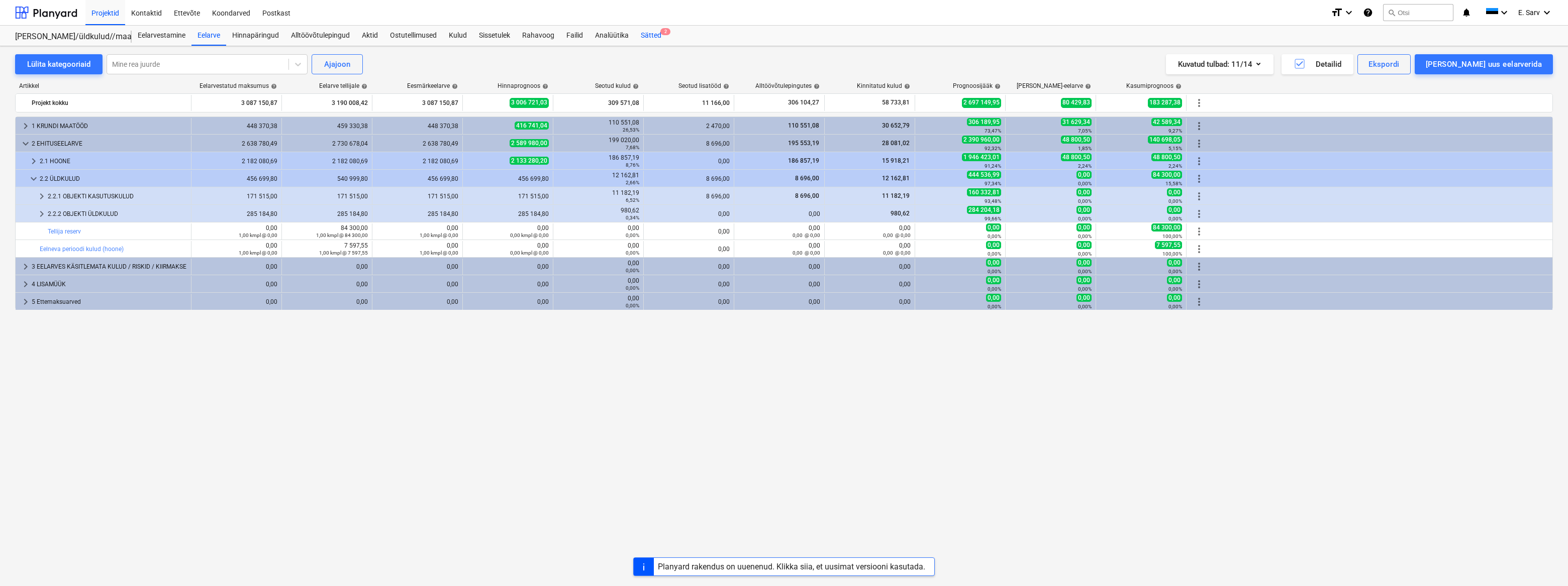
click at [645, 36] on div "Sätted 2" at bounding box center [651, 35] width 33 height 20
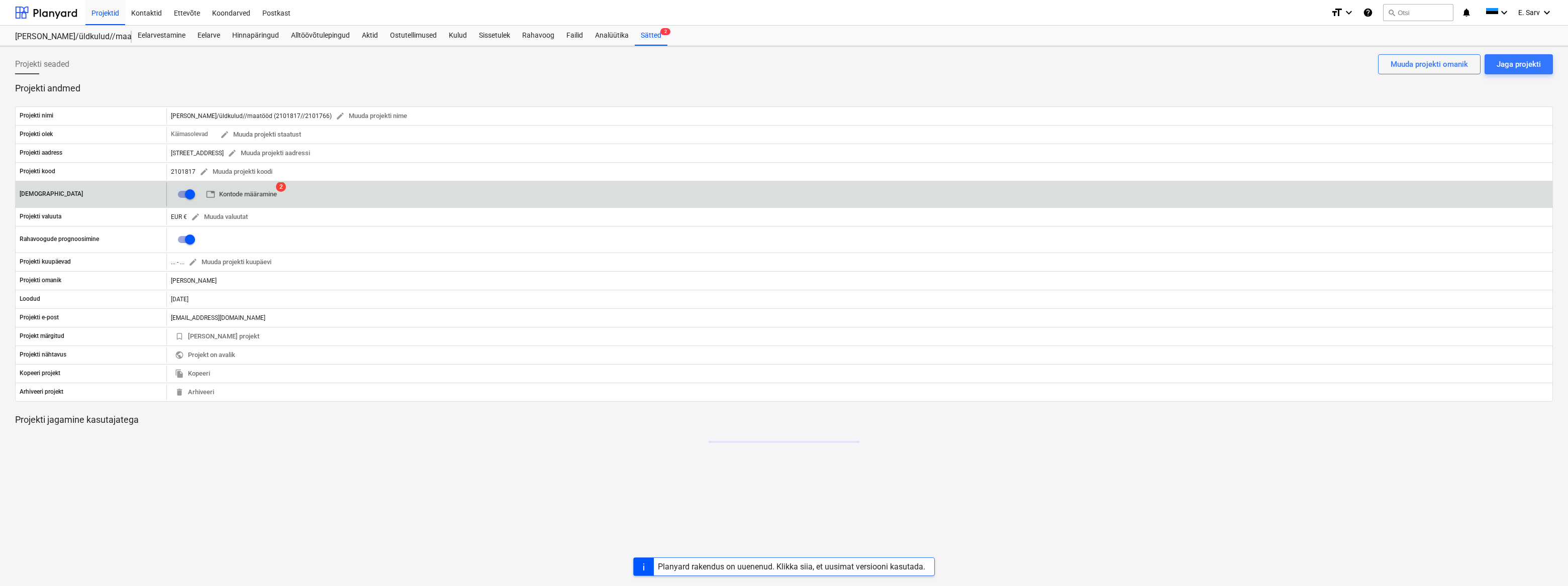
click at [249, 193] on span "table Kontode määramine" at bounding box center [241, 194] width 71 height 11
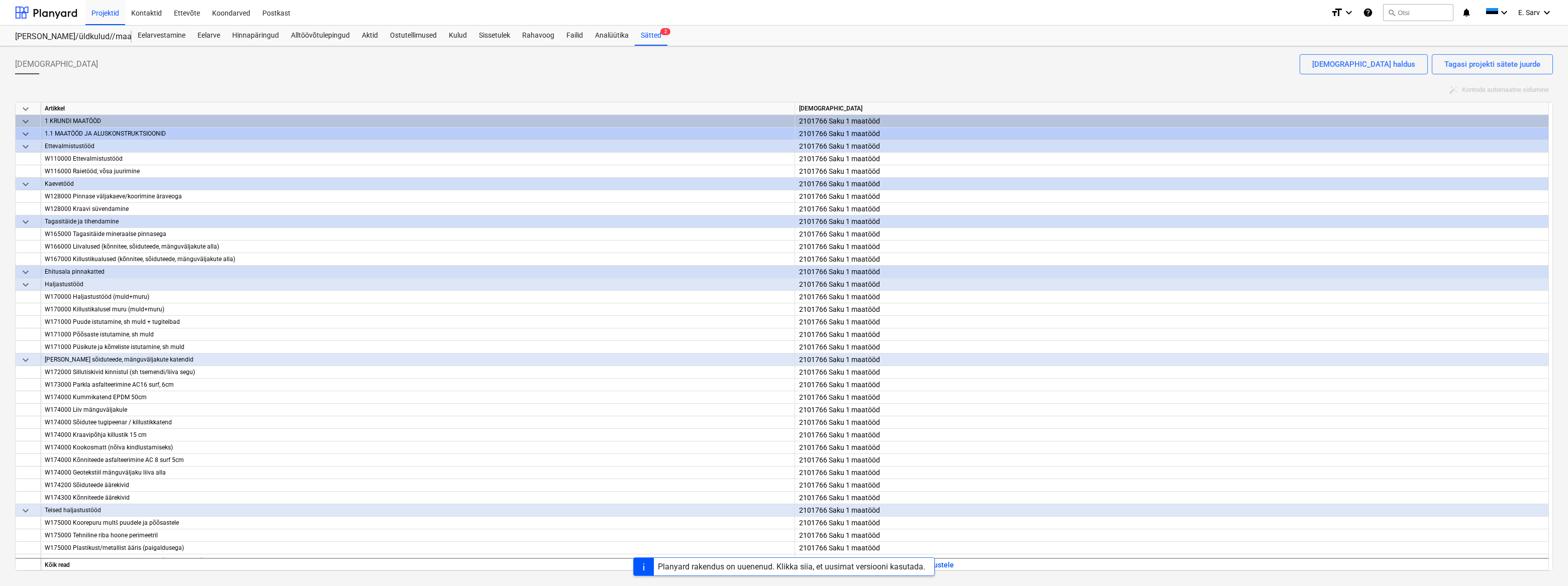
click at [25, 107] on span "keyboard_arrow_down" at bounding box center [26, 109] width 12 height 12
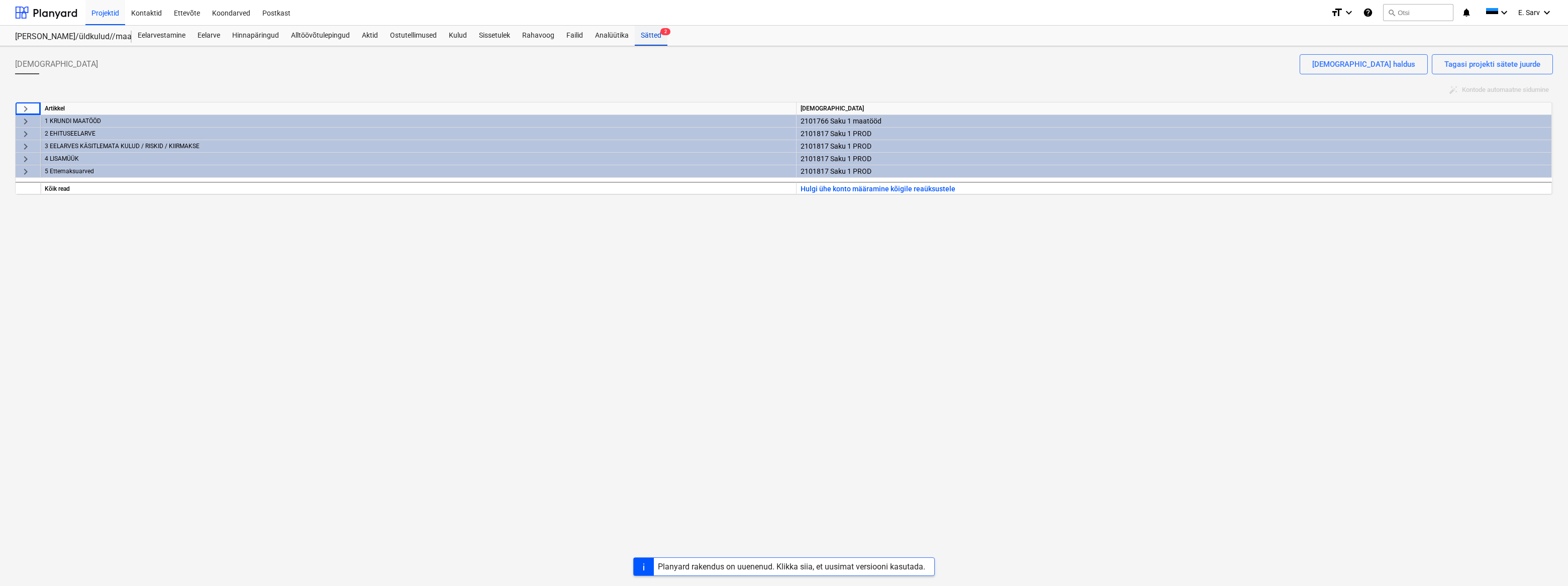
click at [645, 33] on div "Sätted 2" at bounding box center [651, 35] width 33 height 20
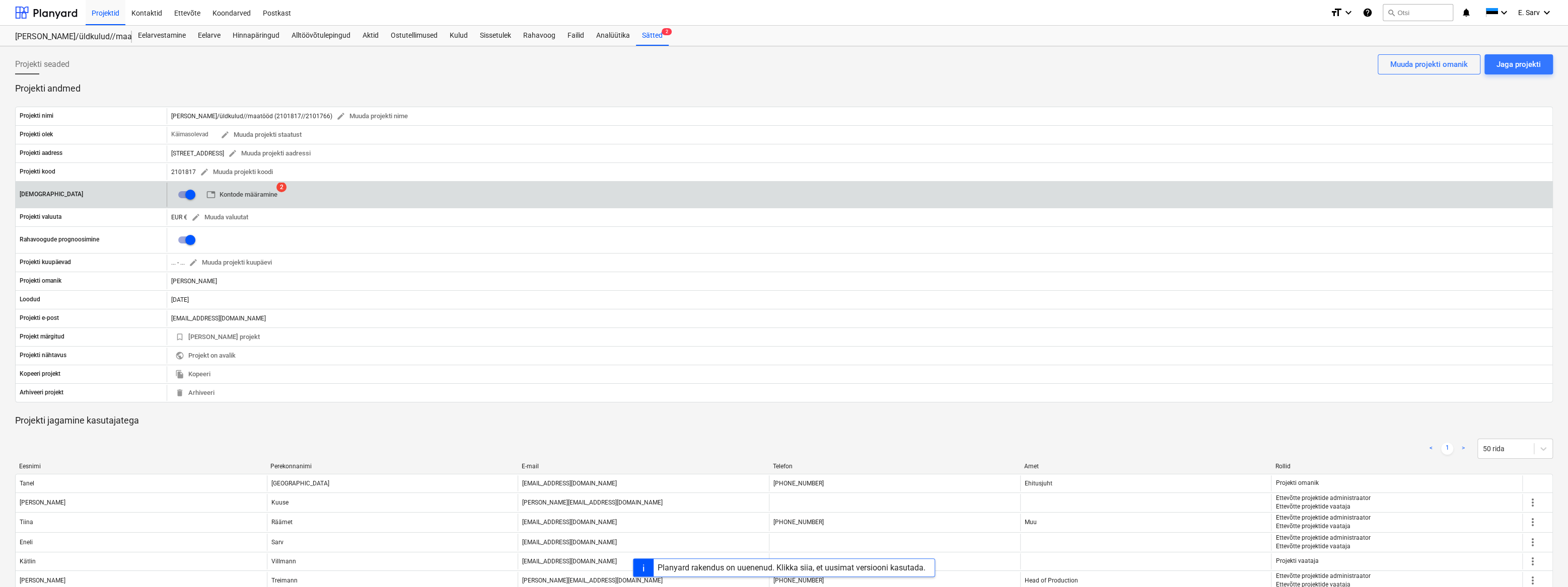
click at [246, 190] on span "table Kontode määramine" at bounding box center [242, 194] width 71 height 11
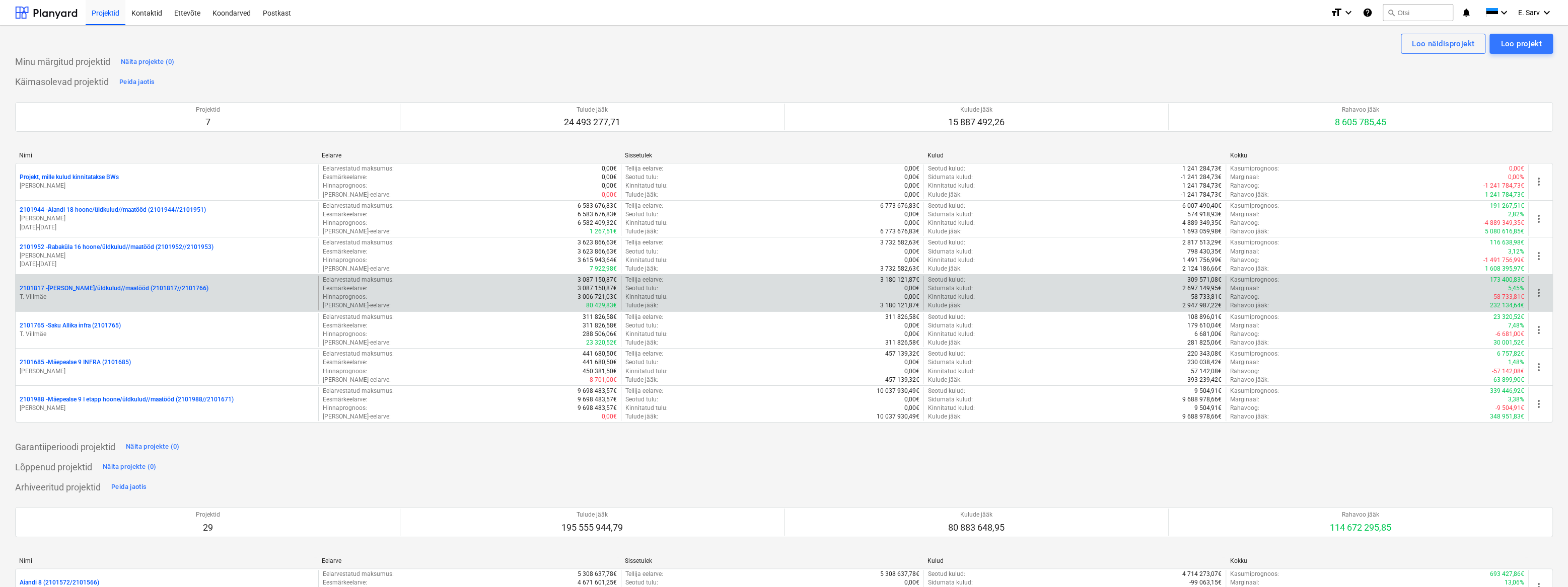
click at [69, 287] on p "2101817 - [PERSON_NAME]/üldkulud//maatööd (2101817//2101766)" at bounding box center [114, 289] width 189 height 9
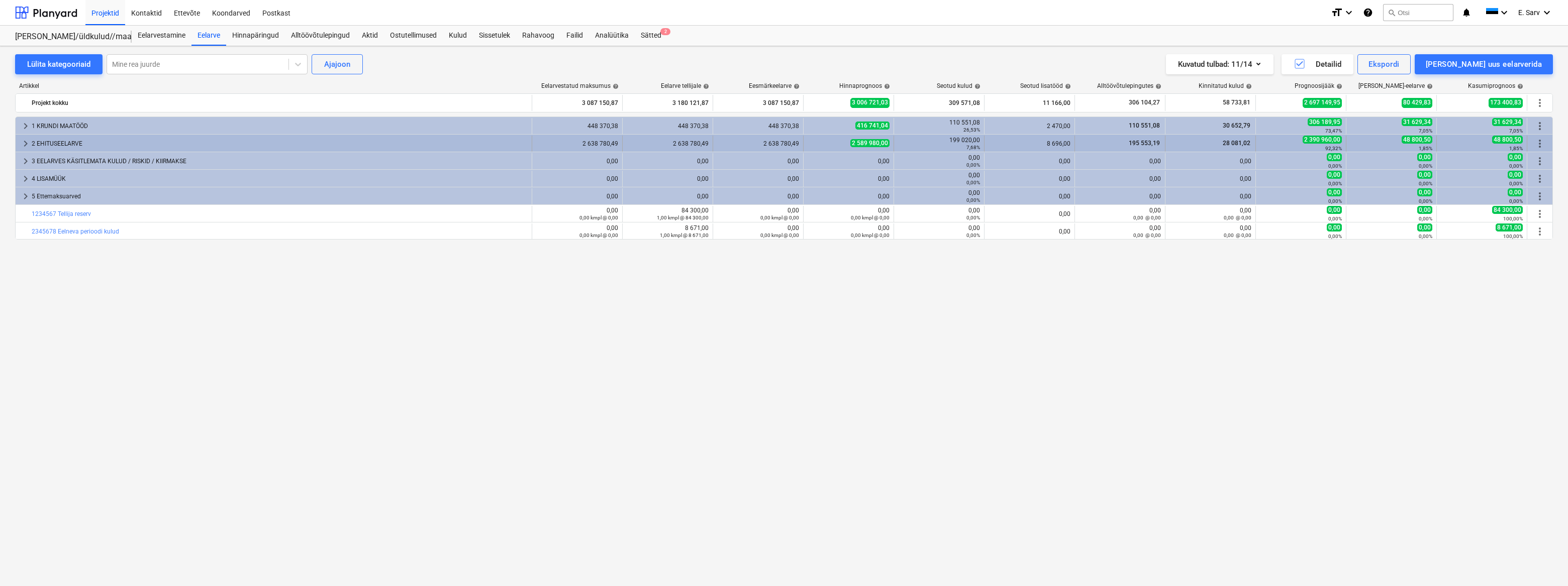
click at [45, 144] on div "2 EHITUSEELARVE" at bounding box center [280, 143] width 496 height 16
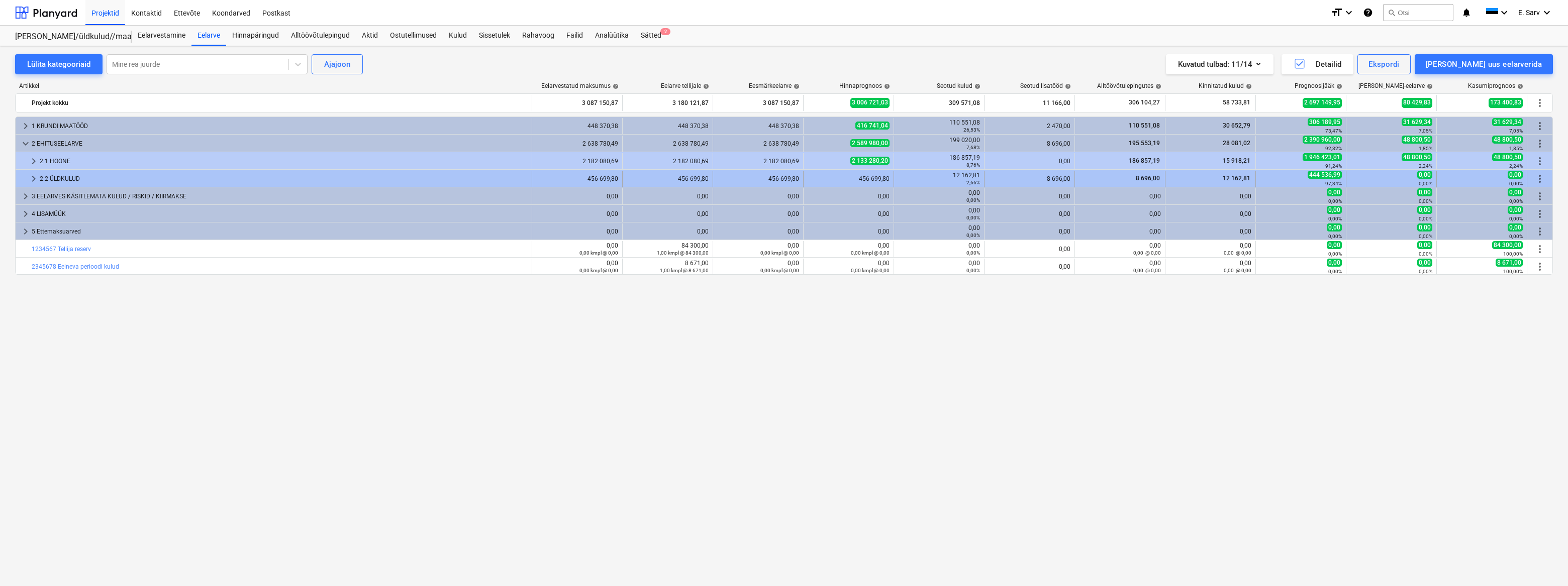
click at [58, 174] on div "2.2 ÜLDKULUD" at bounding box center [283, 178] width 488 height 16
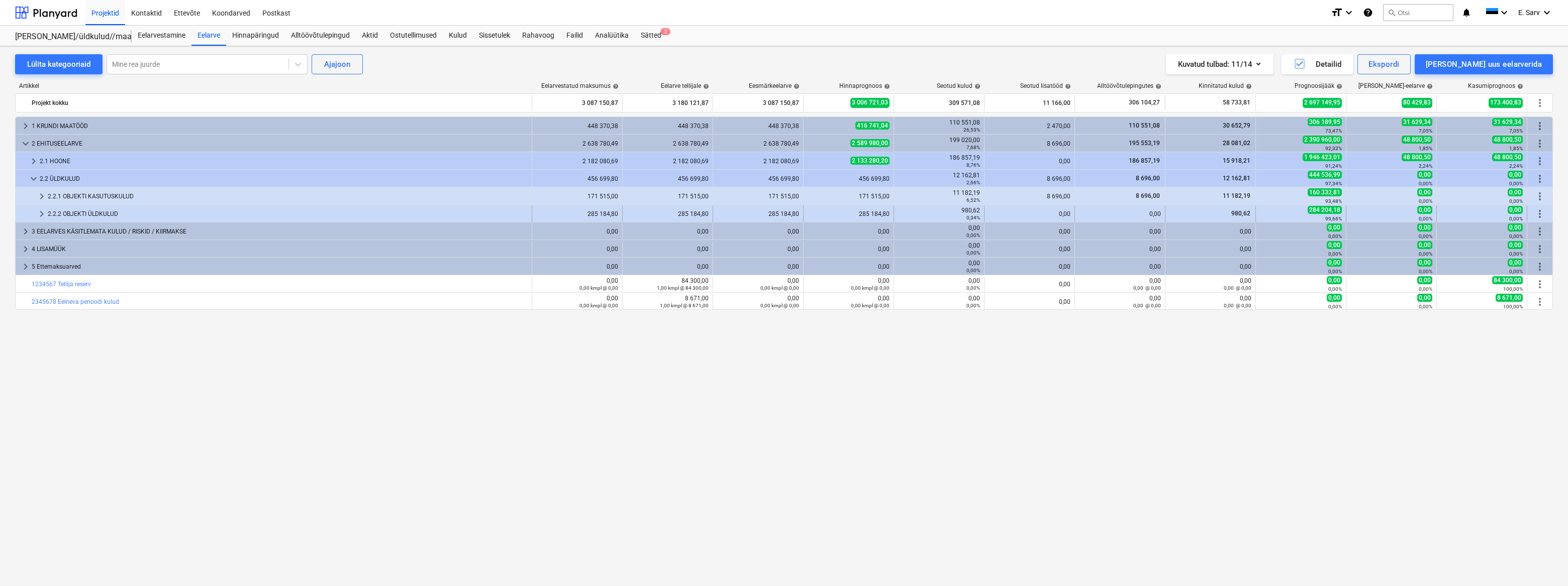
click at [76, 215] on div "2.2.2 OBJEKTI ÜLDKULUD" at bounding box center [288, 214] width 480 height 16
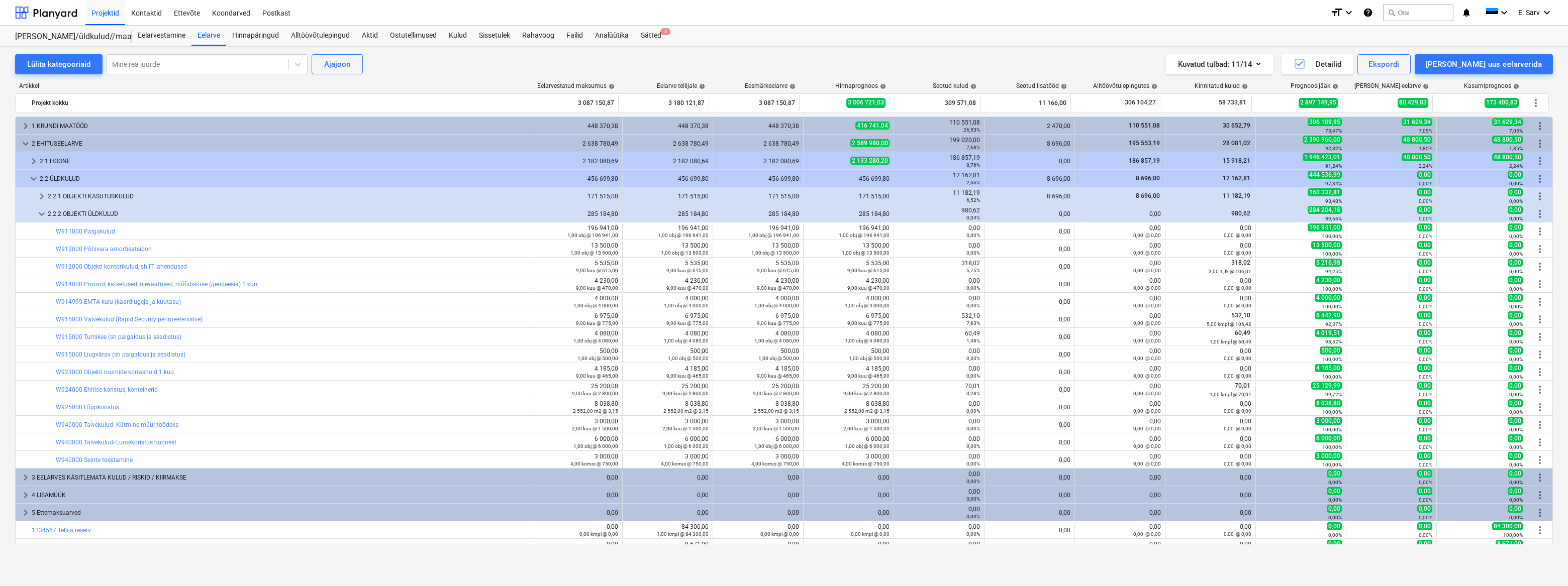
scroll to position [11, 0]
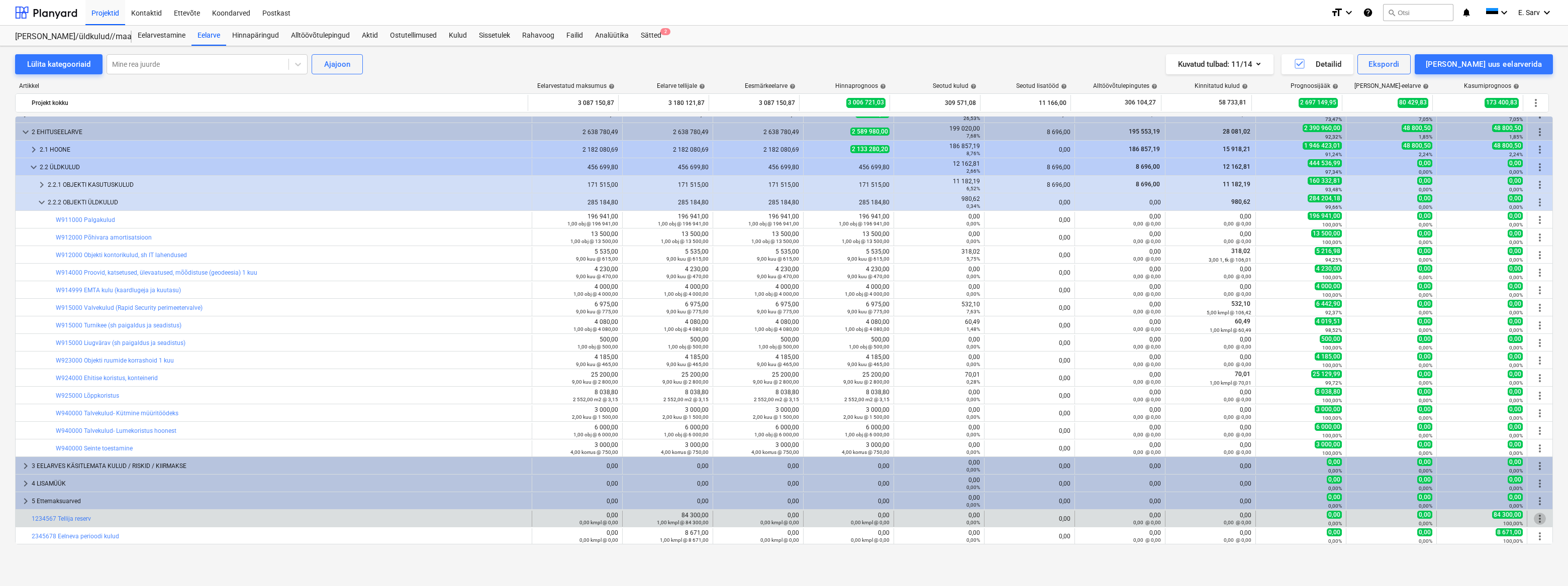
click at [1537, 518] on span "more_vert" at bounding box center [1540, 519] width 12 height 12
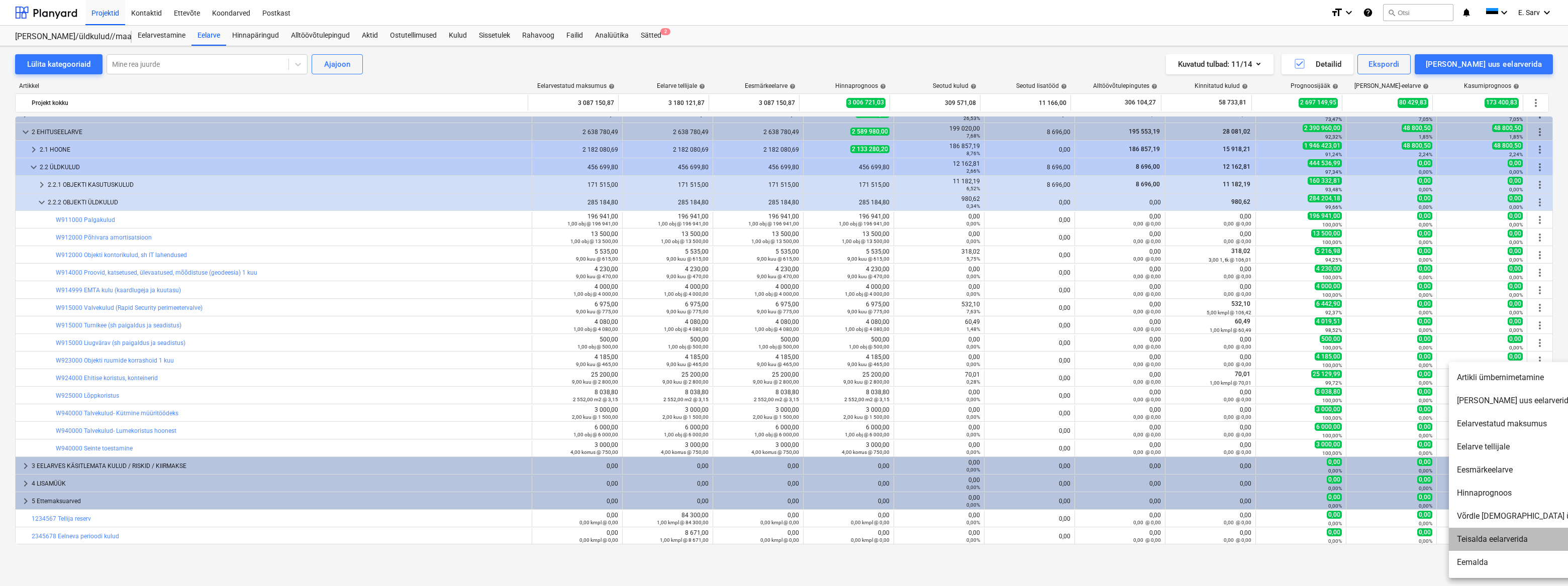
click at [1515, 539] on li "Teisalda eelarverida" at bounding box center [1535, 539] width 173 height 23
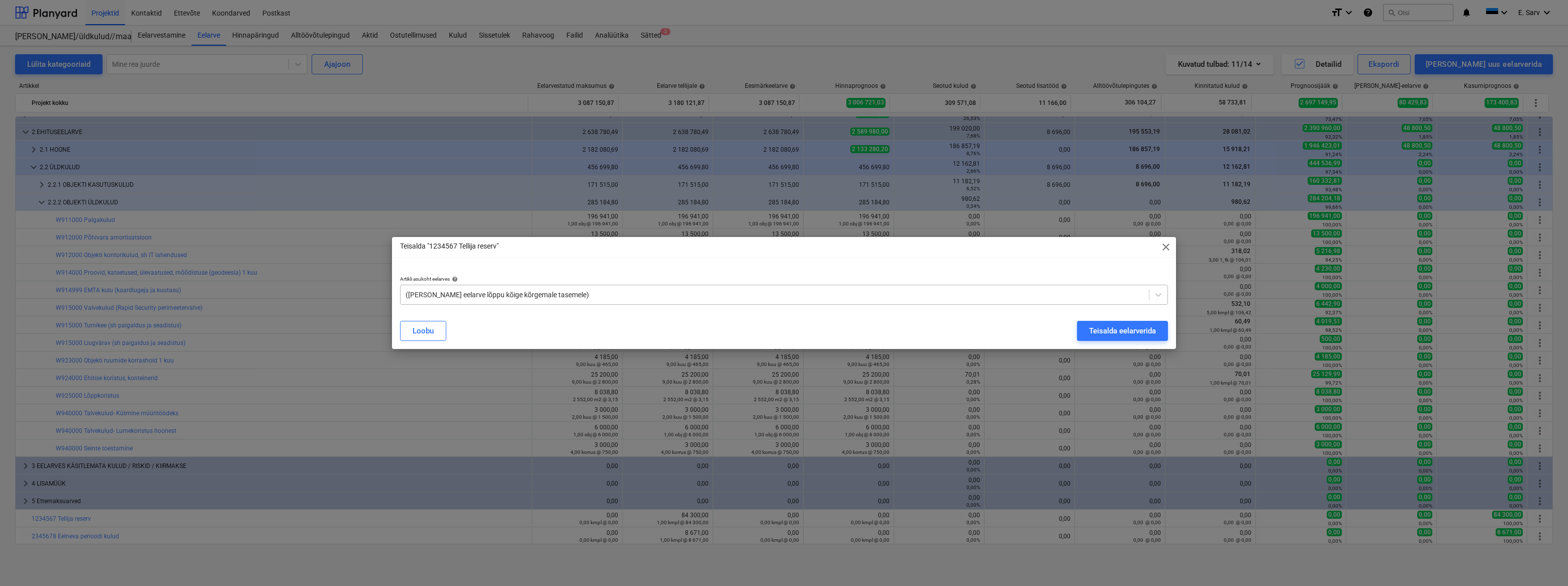
click at [639, 292] on div at bounding box center [775, 295] width 738 height 10
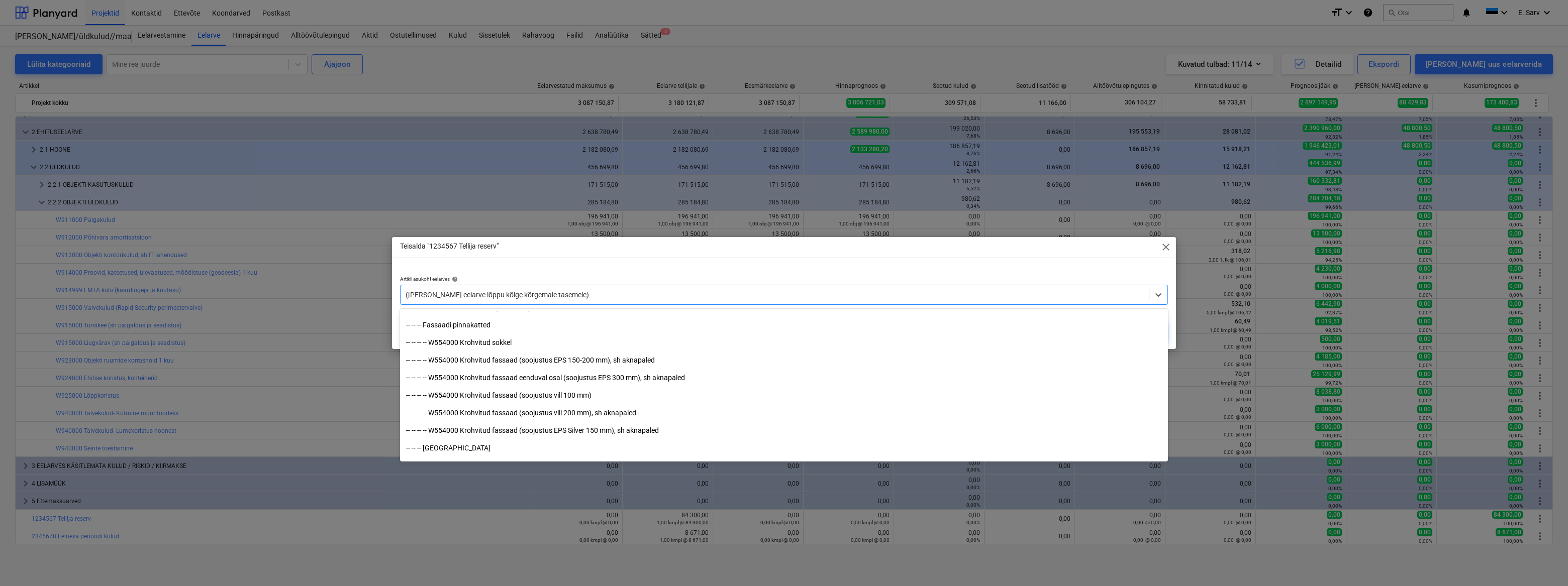
scroll to position [3928, 0]
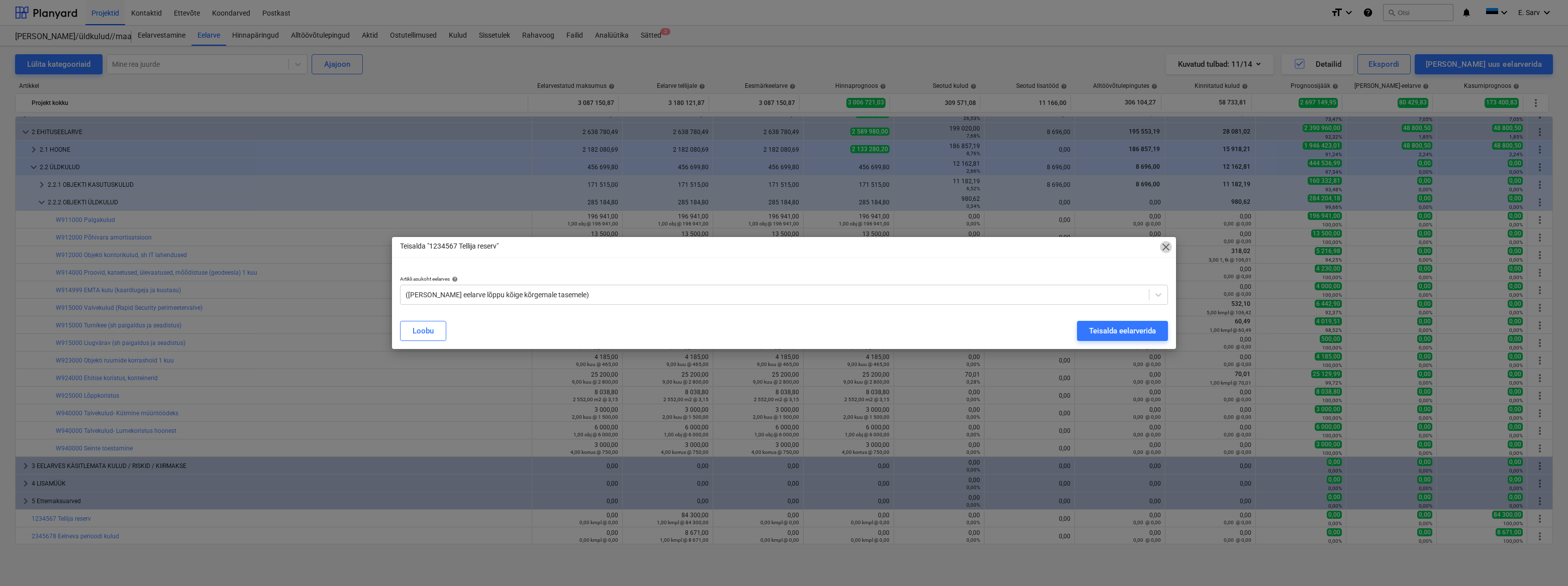
click at [1166, 245] on span "close" at bounding box center [1166, 247] width 12 height 12
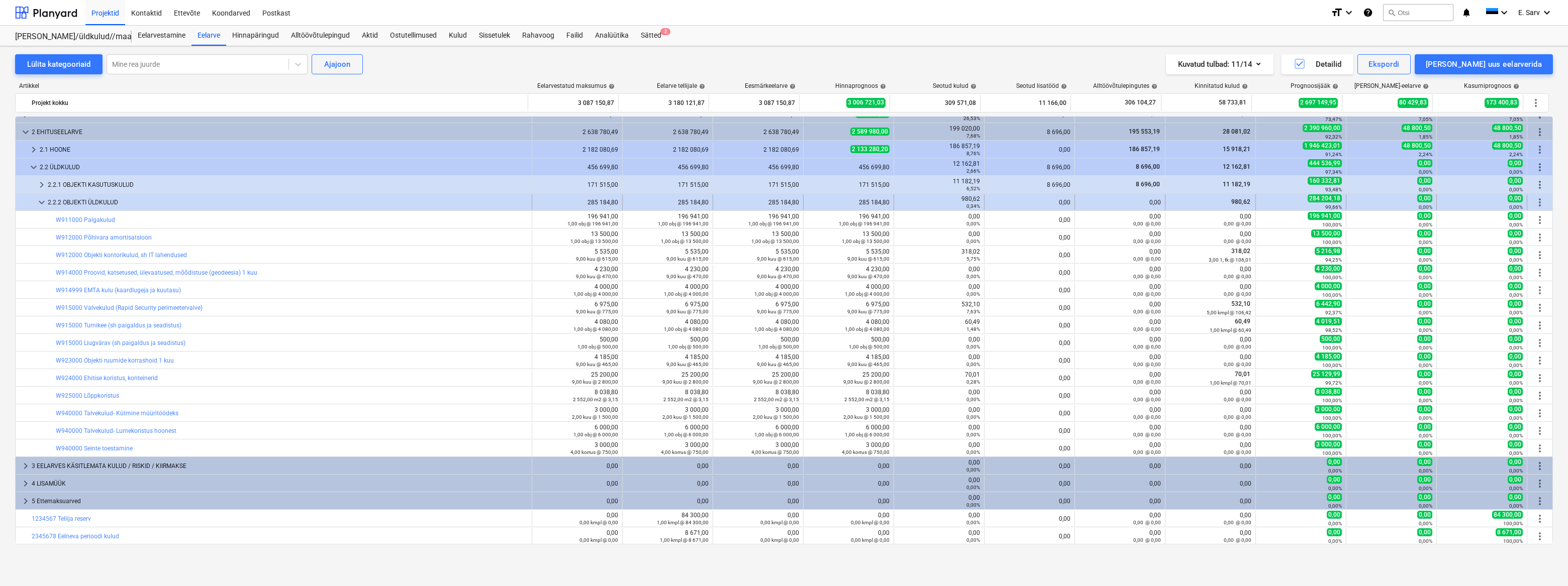
click at [40, 201] on span "keyboard_arrow_down" at bounding box center [42, 202] width 12 height 12
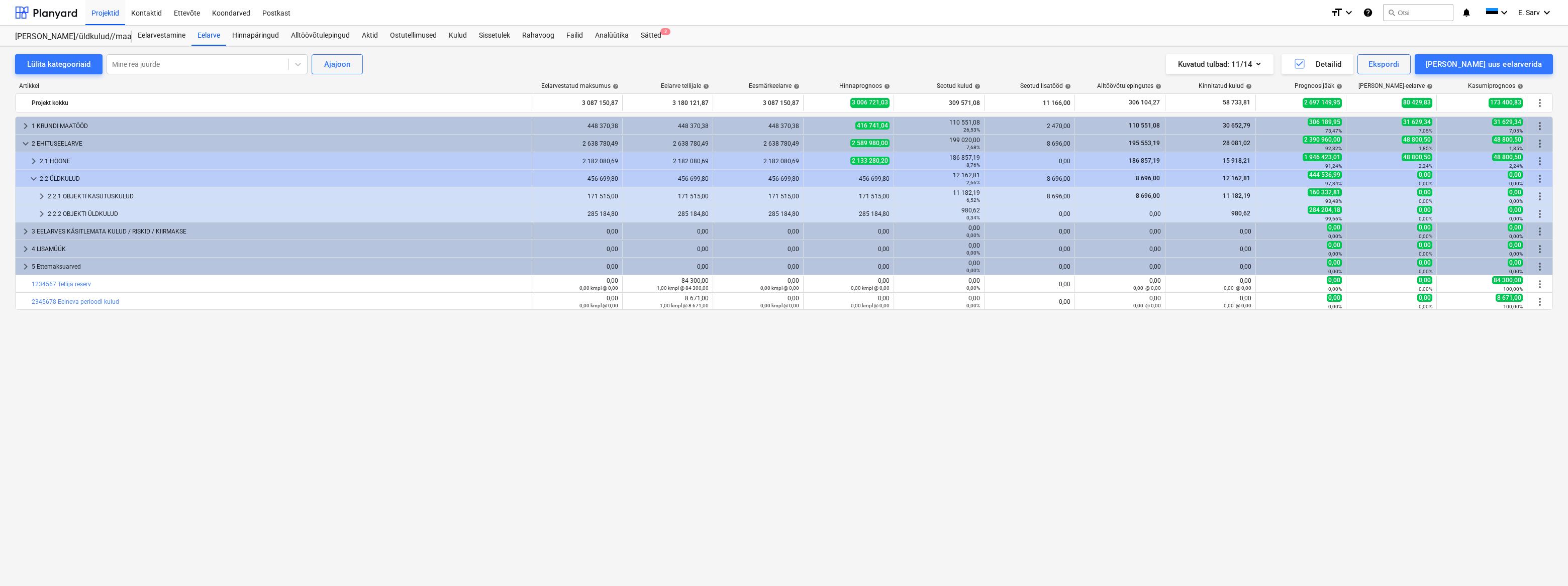
scroll to position [0, 0]
click at [1540, 178] on span "more_vert" at bounding box center [1540, 178] width 12 height 12
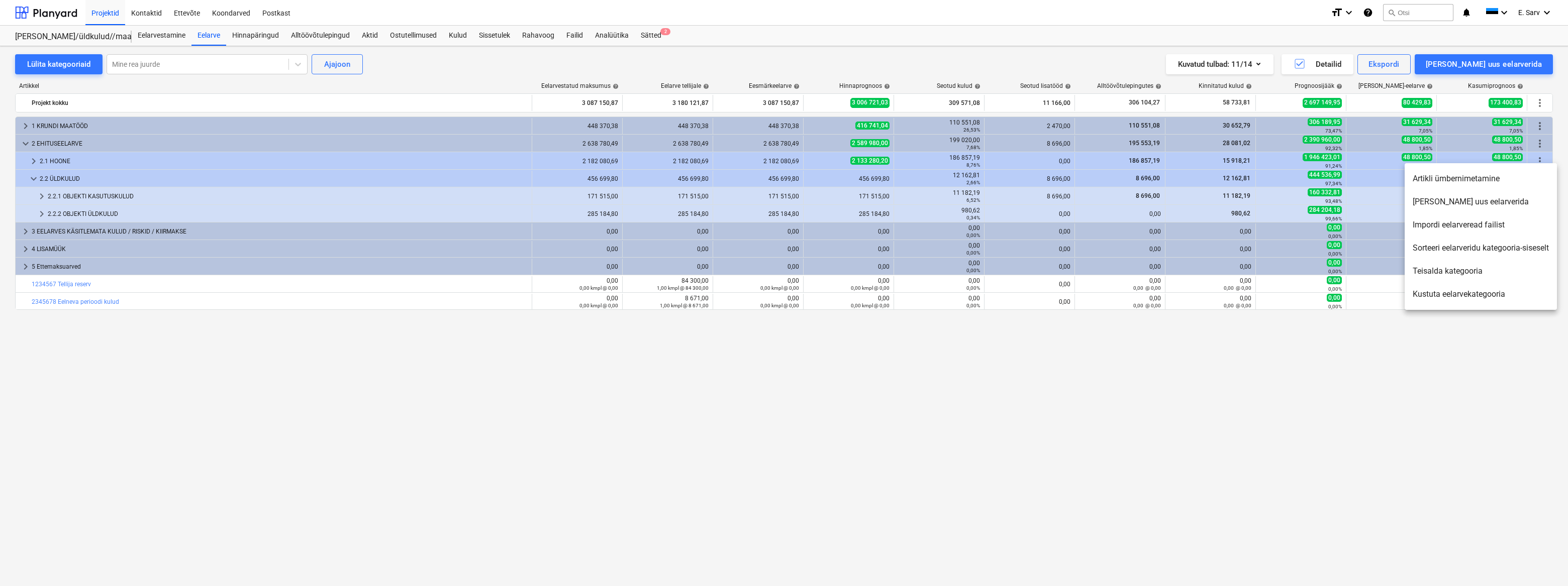
click at [1452, 203] on li "[PERSON_NAME] uus eelarverida" at bounding box center [1480, 202] width 152 height 23
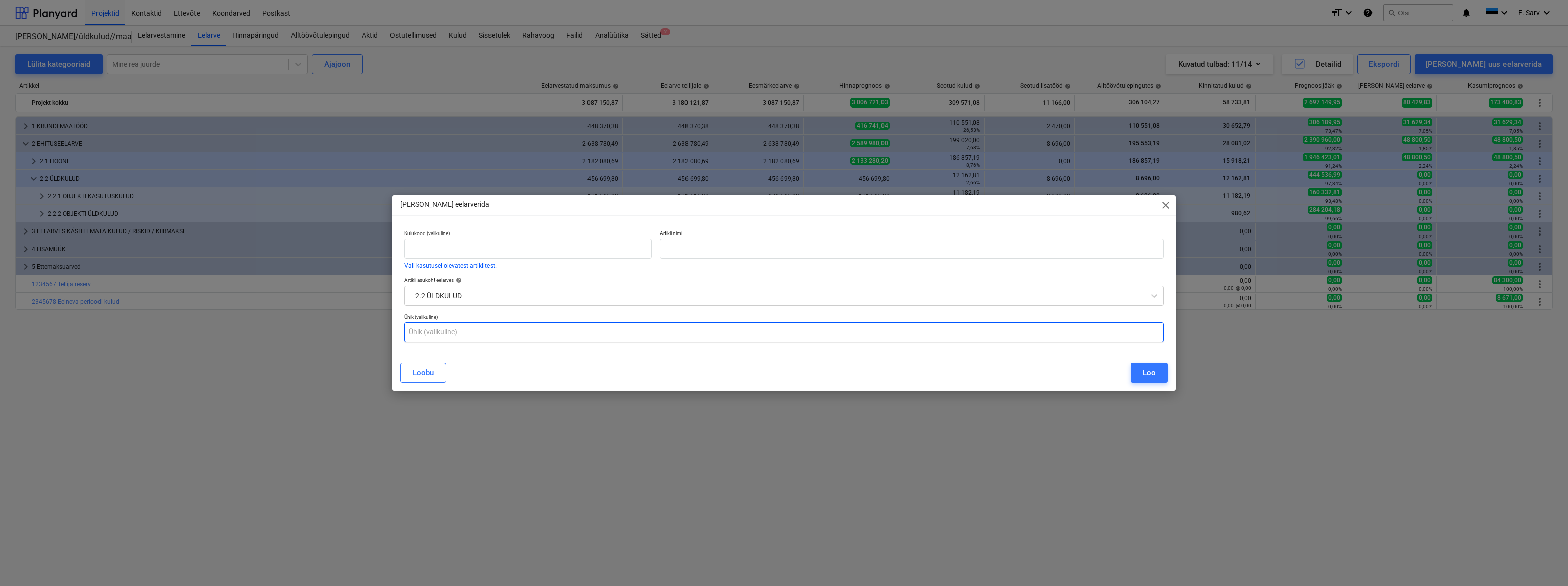
click at [449, 333] on input "text" at bounding box center [784, 332] width 760 height 20
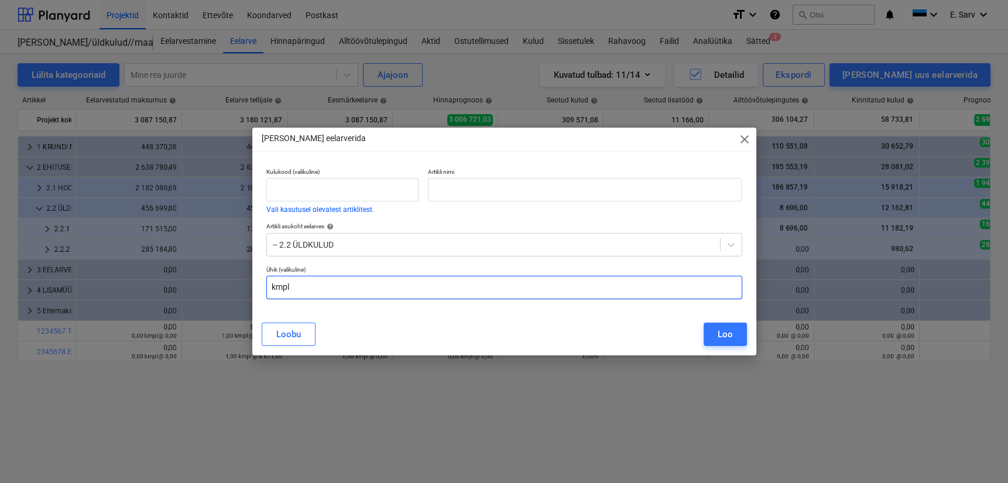
type input "kmpl"
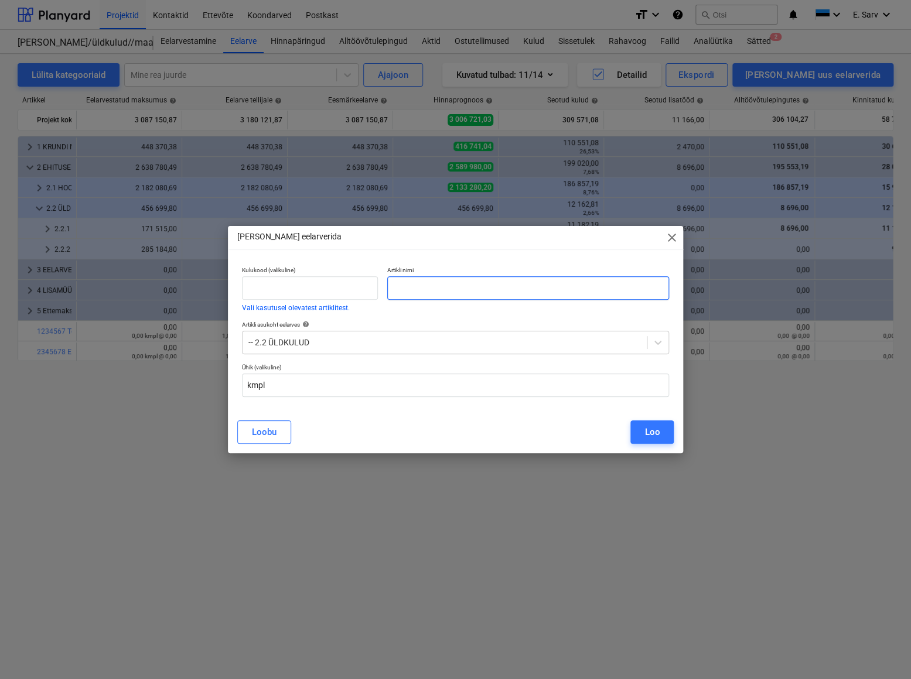
click at [492, 286] on input "text" at bounding box center [528, 287] width 282 height 23
type input "Tellija reserv"
click at [655, 432] on div "Loo" at bounding box center [651, 432] width 15 height 15
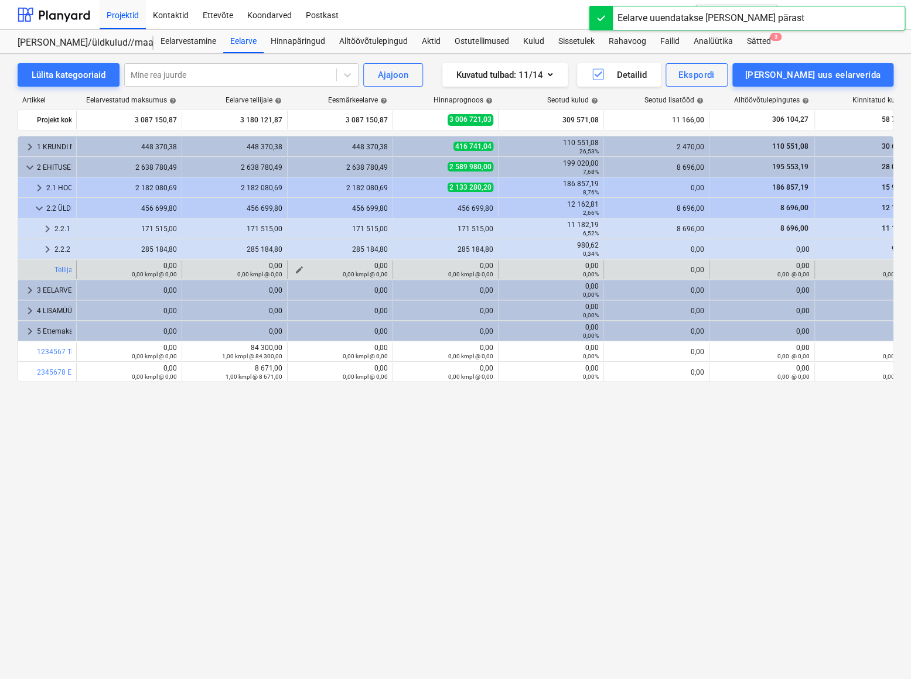
click at [365, 273] on small "0,00 kmpl @ 0,00" at bounding box center [365, 274] width 45 height 6
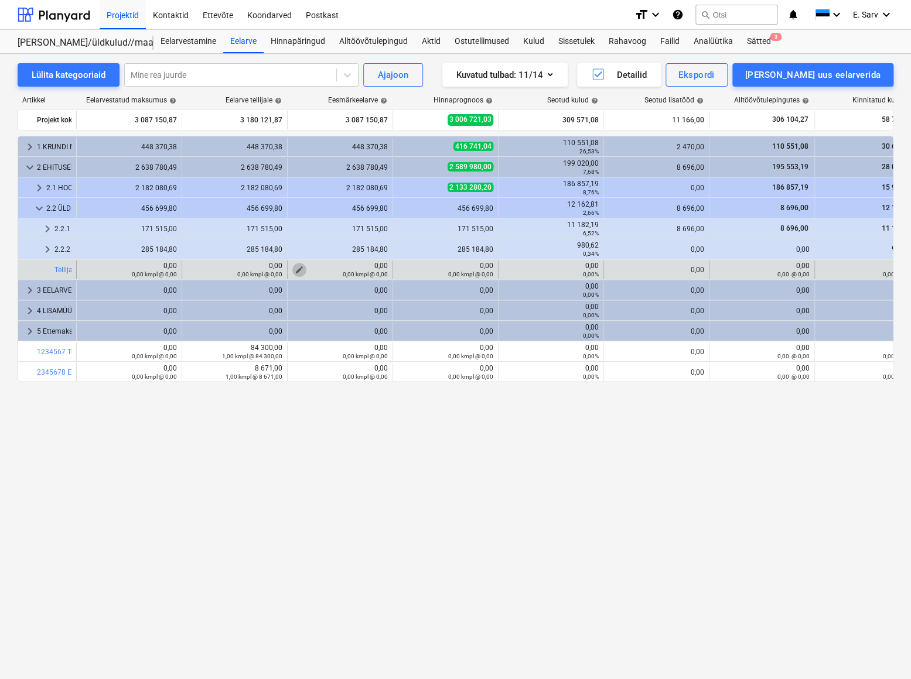
click at [300, 268] on span "edit" at bounding box center [299, 269] width 9 height 9
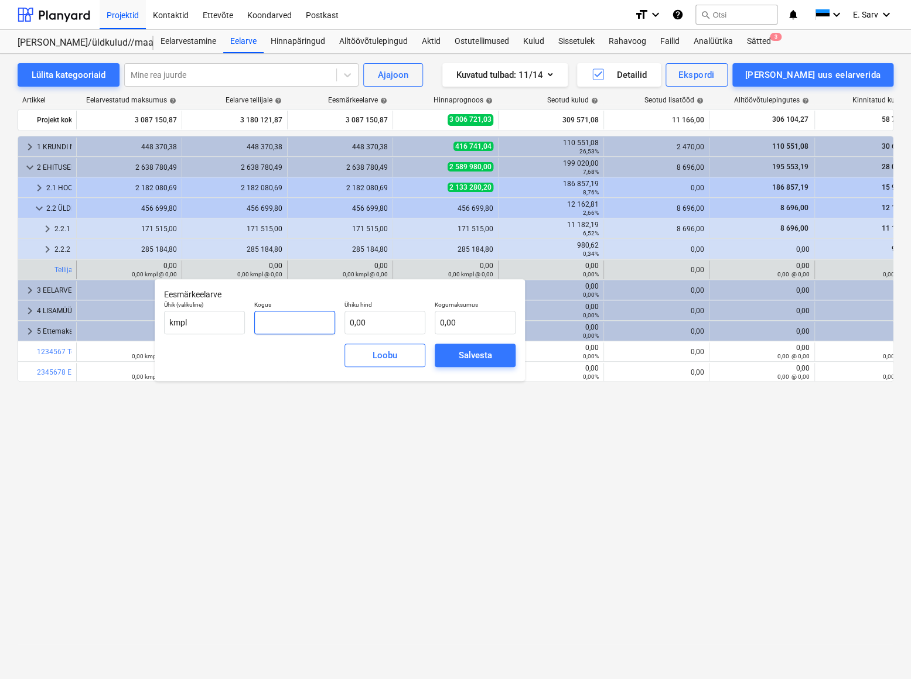
drag, startPoint x: 275, startPoint y: 322, endPoint x: 250, endPoint y: 323, distance: 24.6
click at [250, 323] on div "Kogus" at bounding box center [294, 317] width 90 height 43
type input "1,00"
click at [381, 323] on input "text" at bounding box center [384, 322] width 81 height 23
type input "0,00"
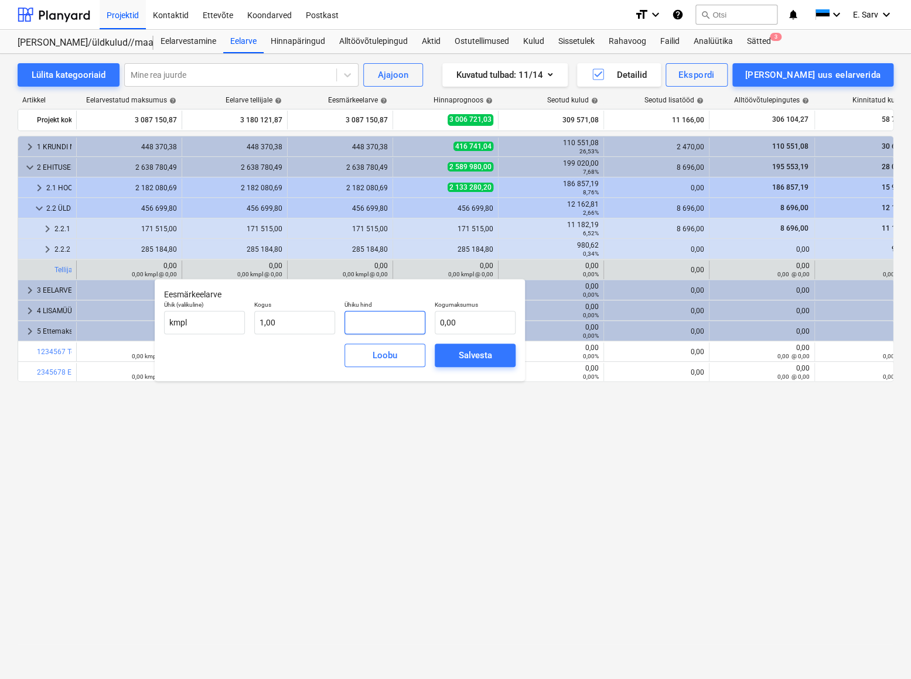
click at [361, 322] on body "Projektid Kontaktid Ettevõte Koondarved Postkast format_size keyboard_arrow_dow…" at bounding box center [455, 339] width 911 height 679
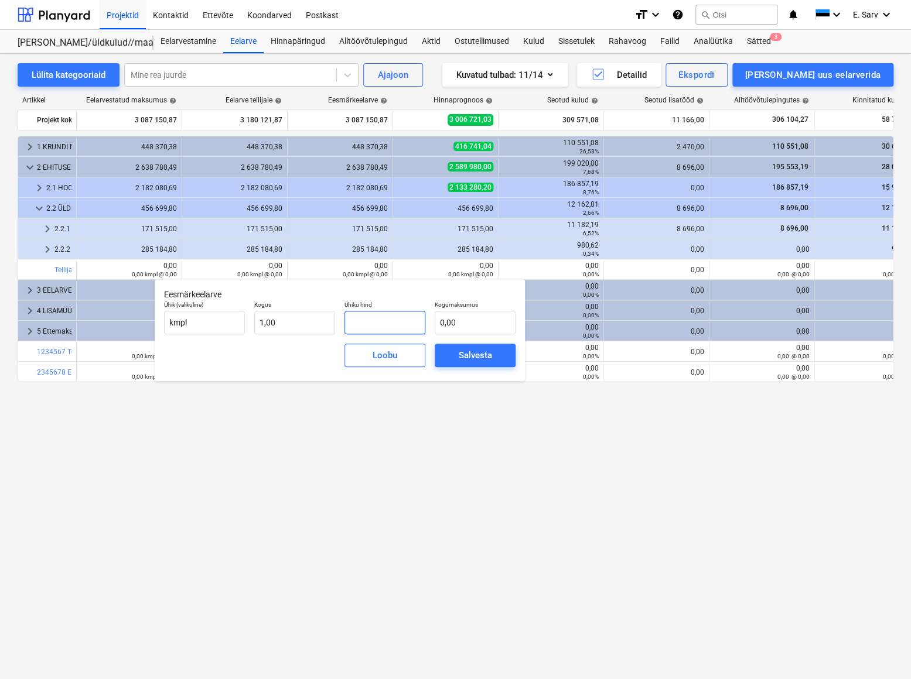
click at [361, 322] on input "text" at bounding box center [384, 322] width 81 height 23
type input "8"
type input "8,00"
type input "84"
type input "84,00"
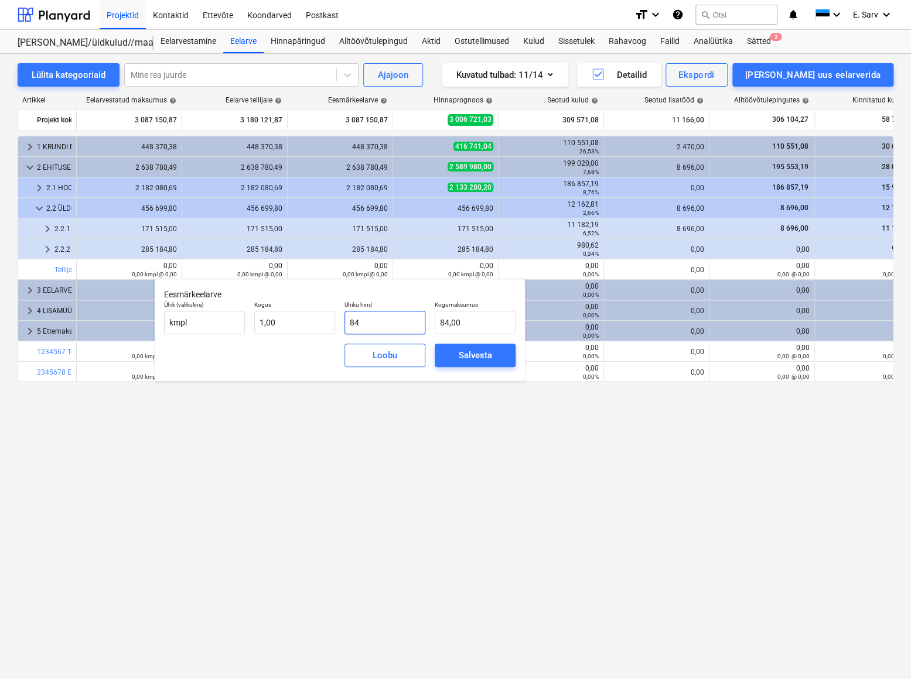
type input "843"
type input "843,00"
type input "8430"
type input "8 430,00"
type input "84300"
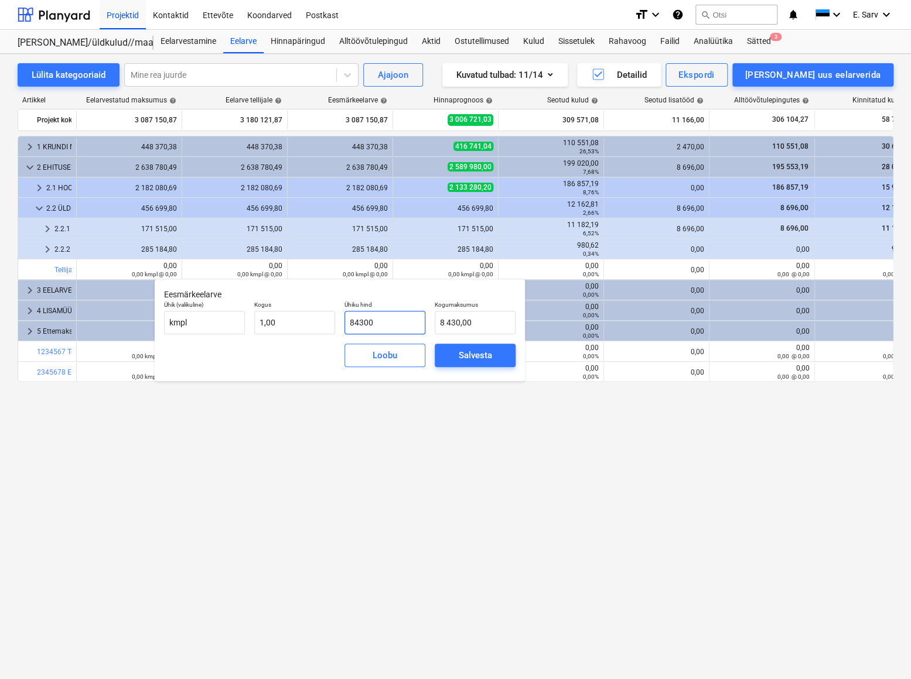
type input "84 300,00"
click at [485, 353] on div "Salvesta" at bounding box center [475, 355] width 33 height 15
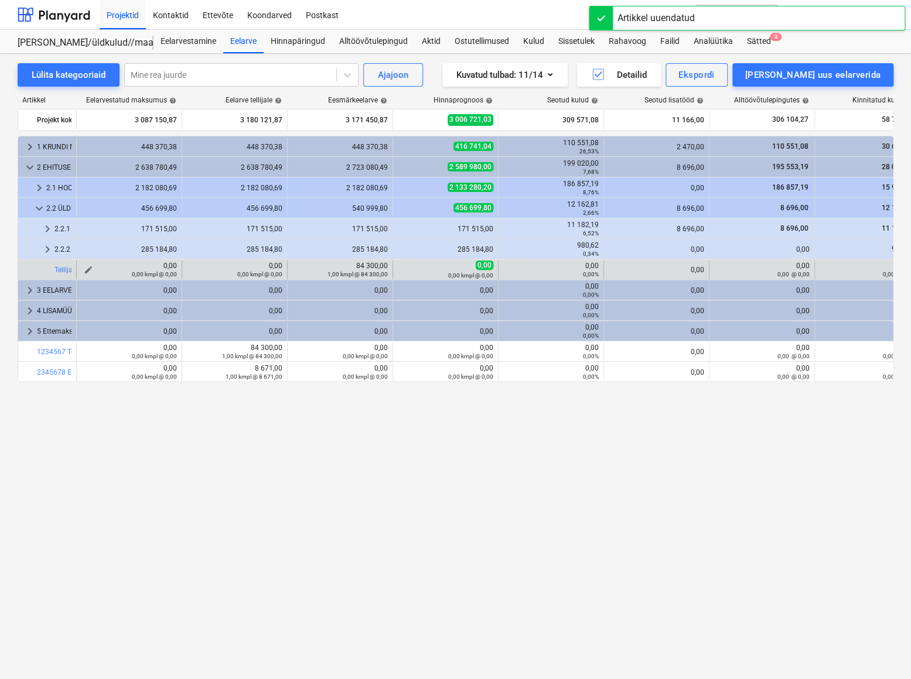
click at [152, 273] on small "0,00 kmpl @ 0,00" at bounding box center [154, 274] width 45 height 6
click at [88, 268] on span "edit" at bounding box center [88, 269] width 9 height 9
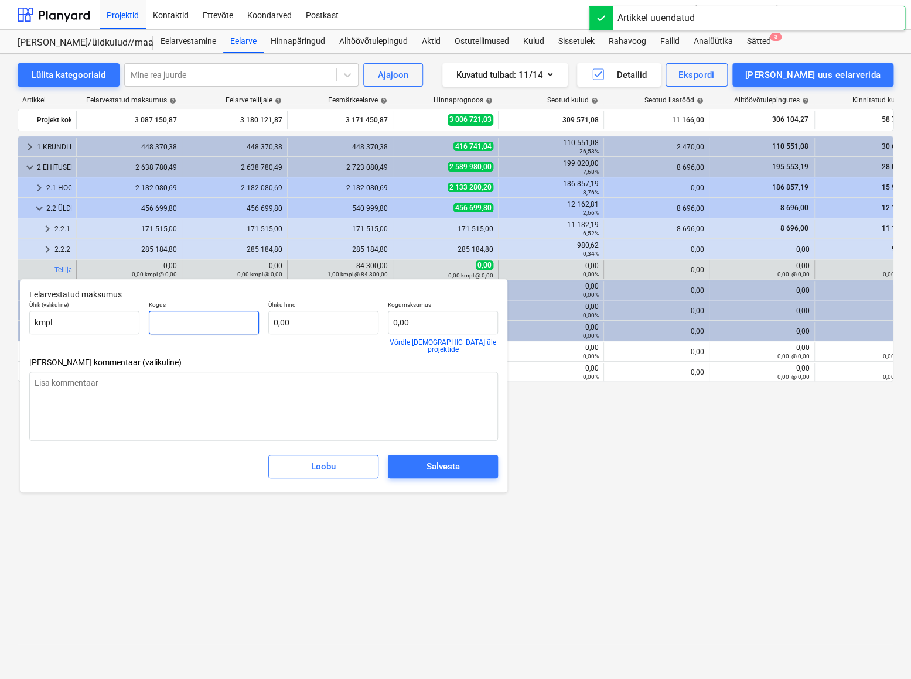
drag, startPoint x: 176, startPoint y: 320, endPoint x: 141, endPoint y: 321, distance: 35.1
click at [141, 321] on div "Ühik (valikuline) kmpl Kogus Ühiku hind 0,00 Kogumaksumus 0,00 Võrdle hindu üle…" at bounding box center [264, 326] width 478 height 61
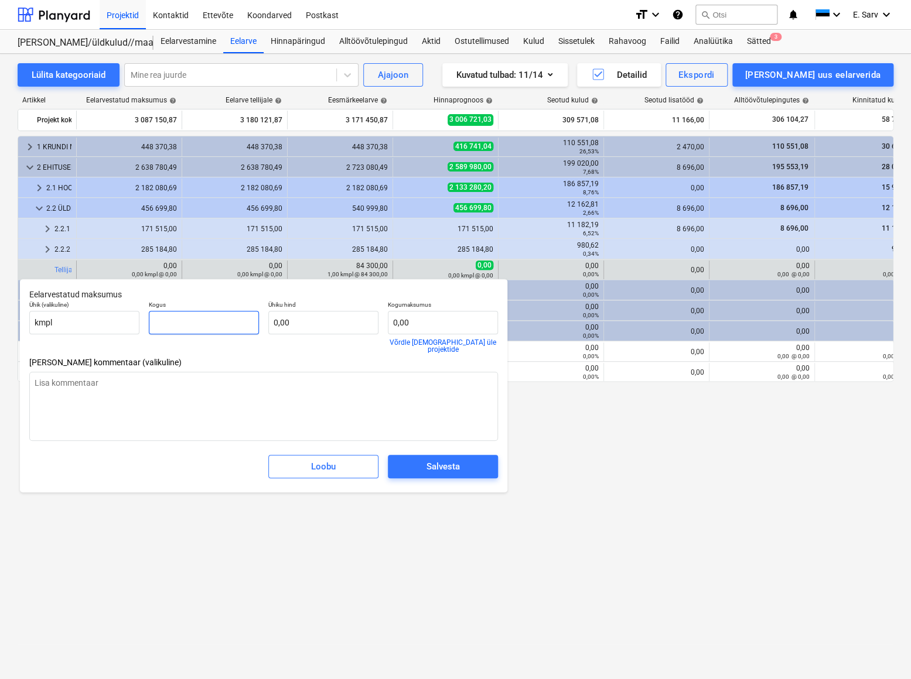
type input "1"
type textarea "x"
type input "1,00"
click at [437, 459] on div "Salvesta" at bounding box center [442, 466] width 33 height 15
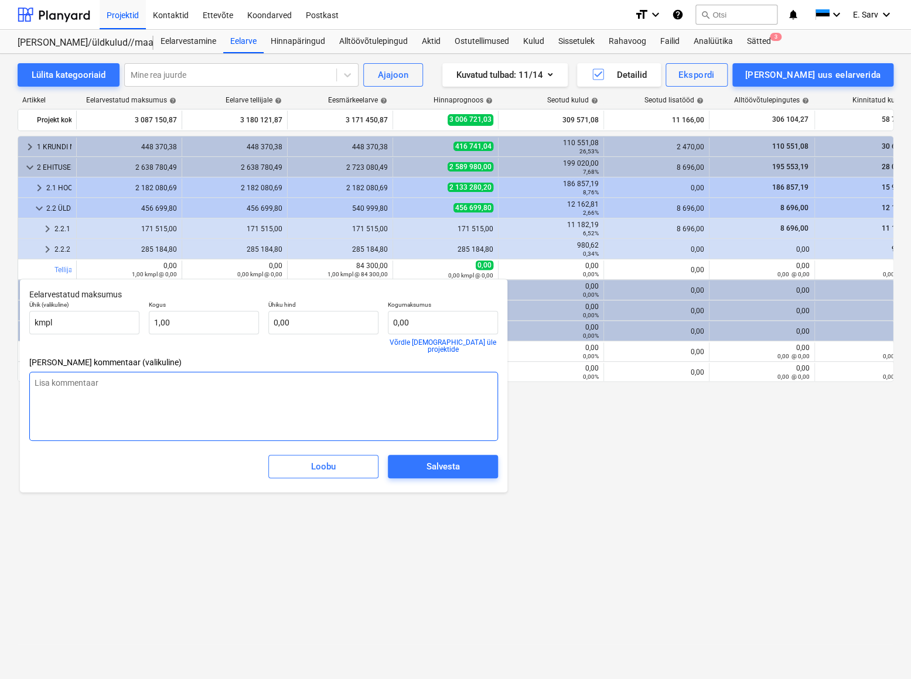
type textarea "x"
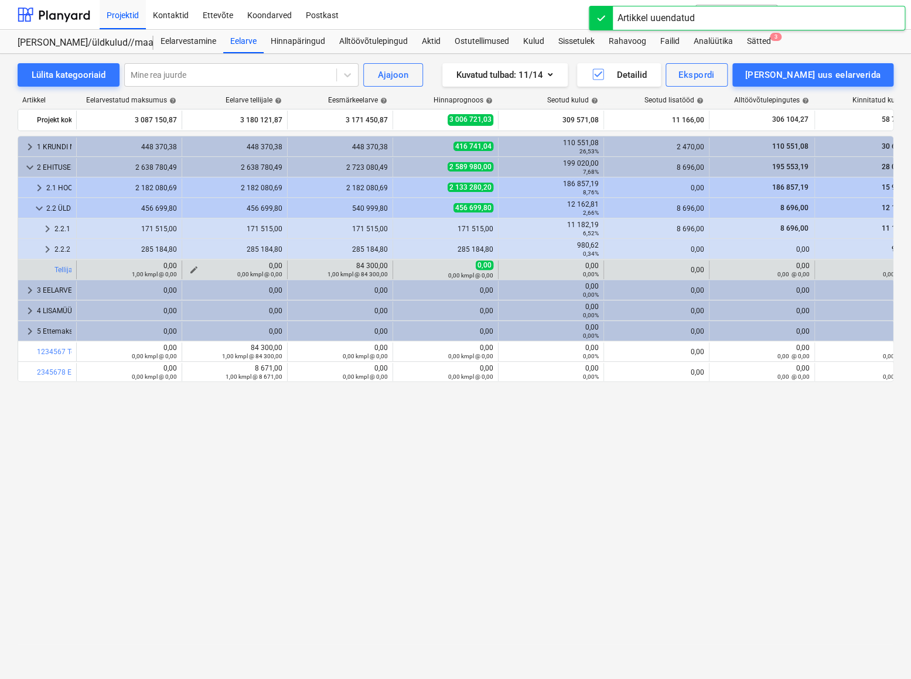
click at [197, 270] on div "0,00 kmpl @ 0,00" at bounding box center [234, 274] width 95 height 8
click at [191, 264] on button "edit" at bounding box center [194, 270] width 14 height 14
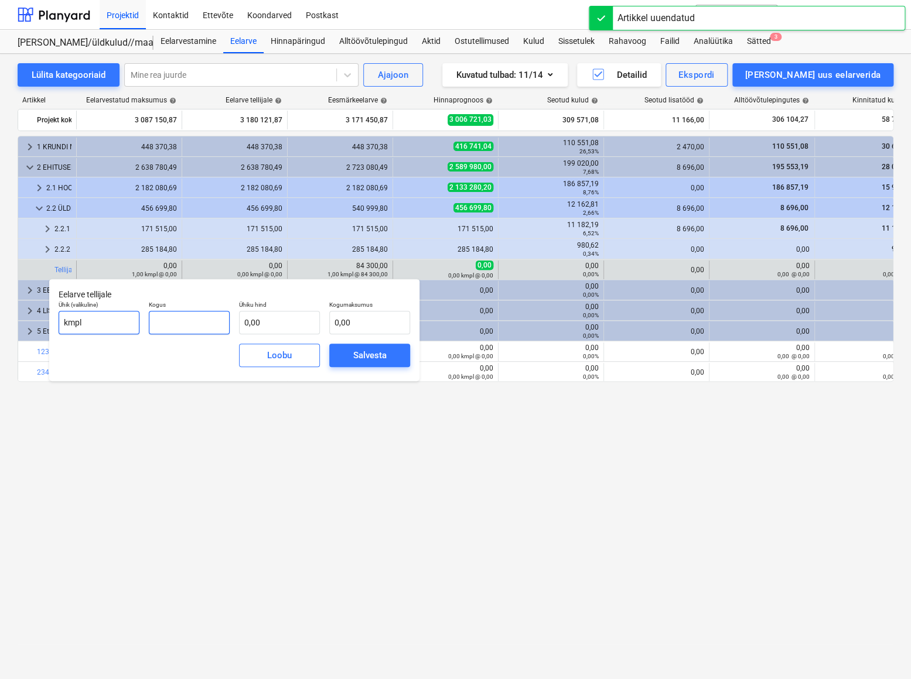
drag, startPoint x: 180, startPoint y: 320, endPoint x: 131, endPoint y: 321, distance: 49.2
click at [131, 321] on div "Ühik (valikuline) kmpl Kogus Ühiku hind 0,00 Kogumaksumus 0,00" at bounding box center [234, 317] width 361 height 43
type input "1,00"
click at [362, 357] on div "Salvesta" at bounding box center [369, 355] width 33 height 15
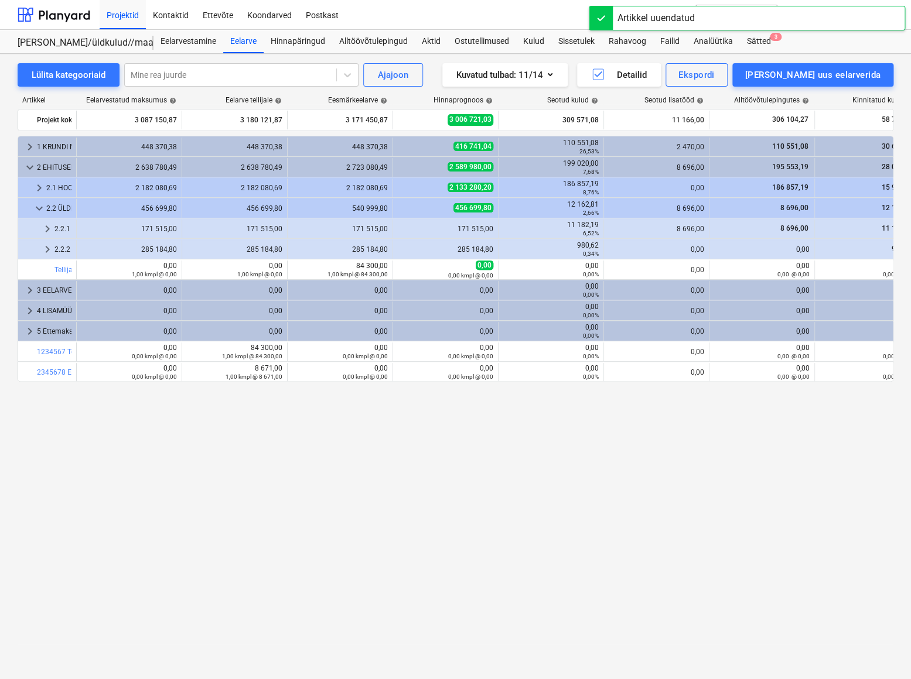
click at [399, 504] on div "keyboard_arrow_right 1 KRUNDI MAATÖÖD 448 370,38 448 370,38 448 370,38 416 741,…" at bounding box center [455, 383] width 875 height 495
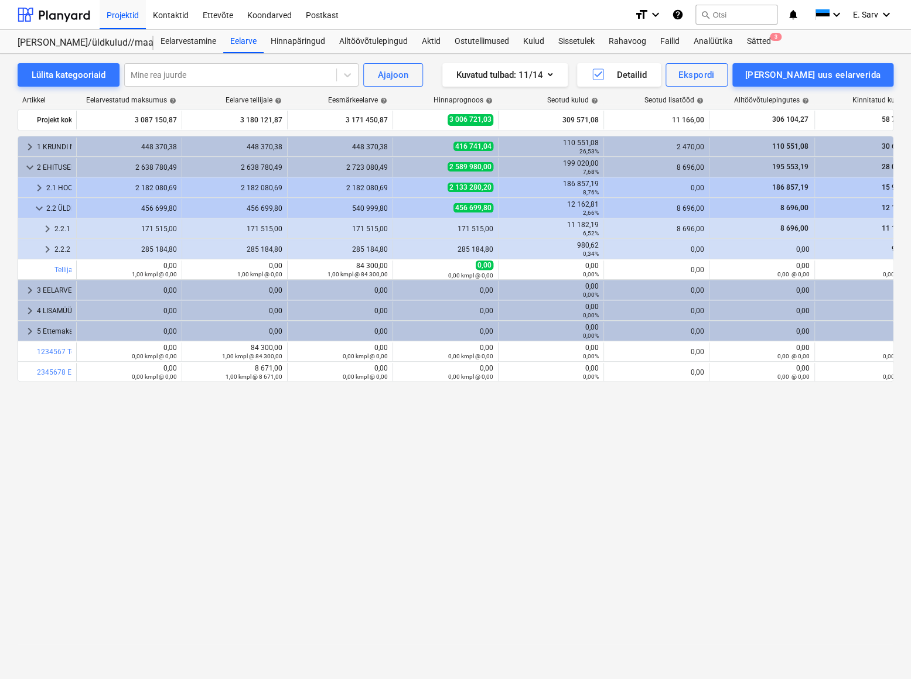
click at [422, 436] on div "keyboard_arrow_right 1 KRUNDI MAATÖÖD 448 370,38 448 370,38 448 370,38 416 741,…" at bounding box center [455, 383] width 875 height 495
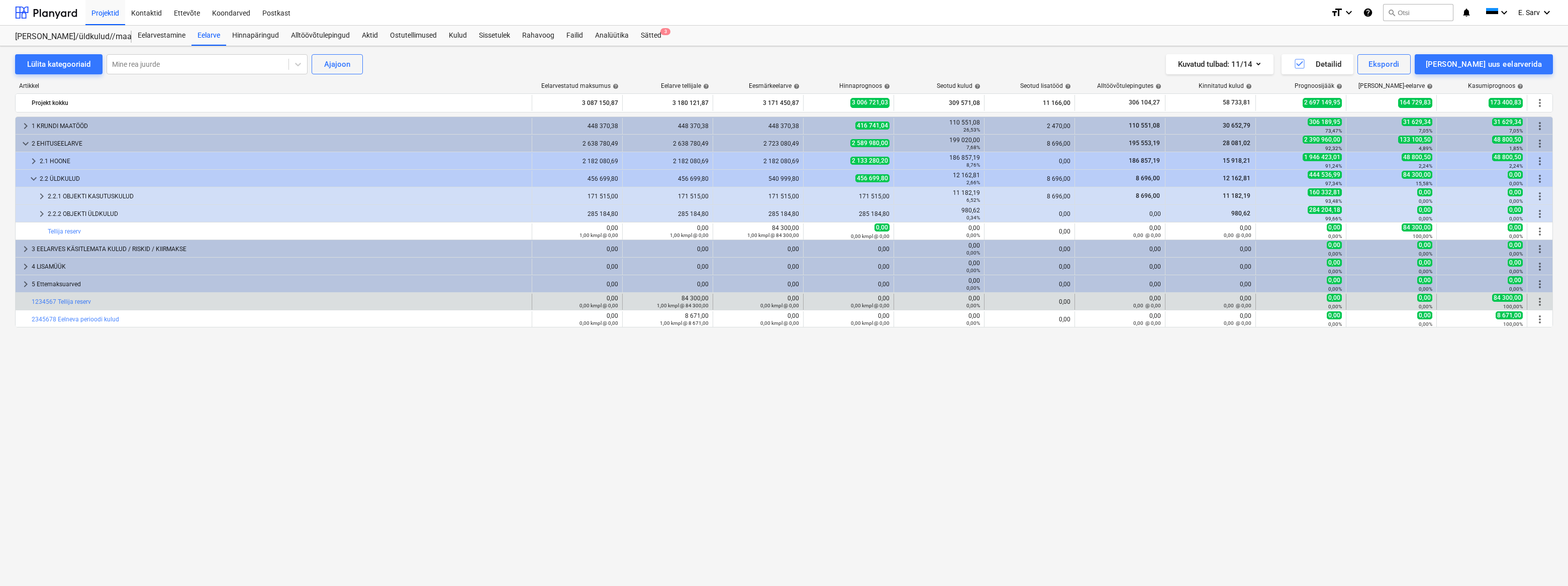
click at [1542, 303] on span "more_vert" at bounding box center [1540, 302] width 12 height 12
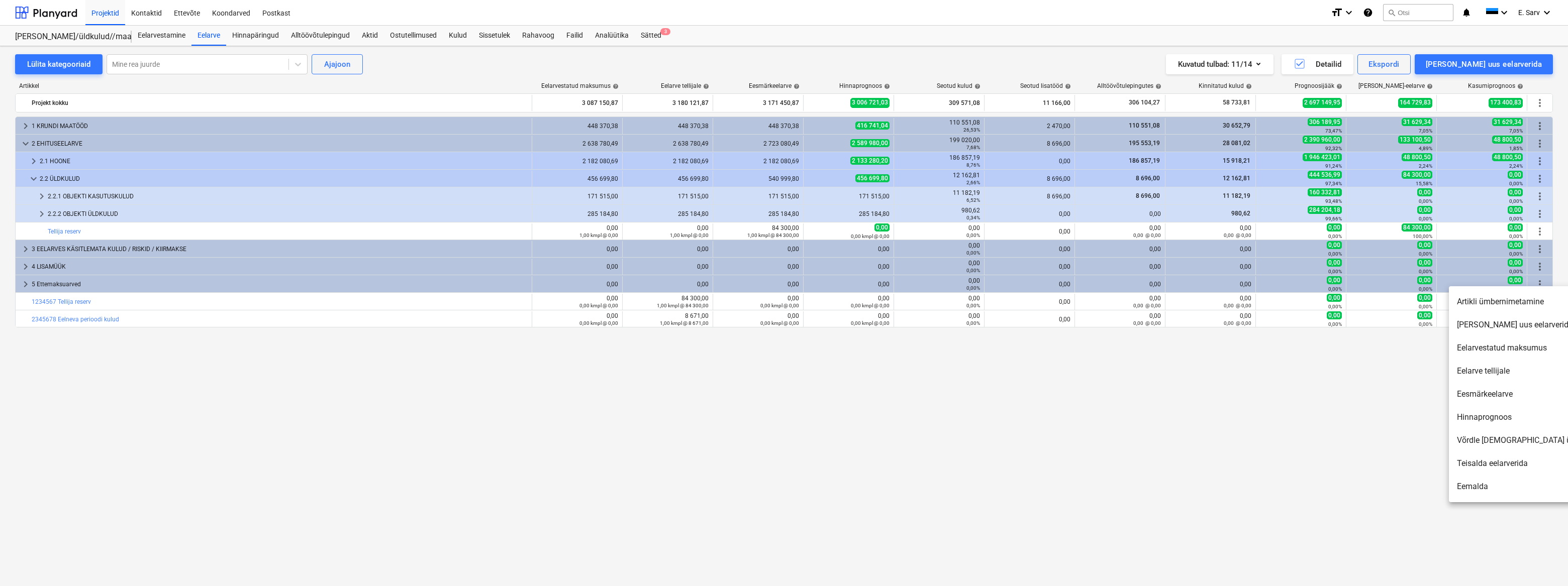
click at [1477, 488] on li "Eemalda" at bounding box center [1535, 486] width 173 height 23
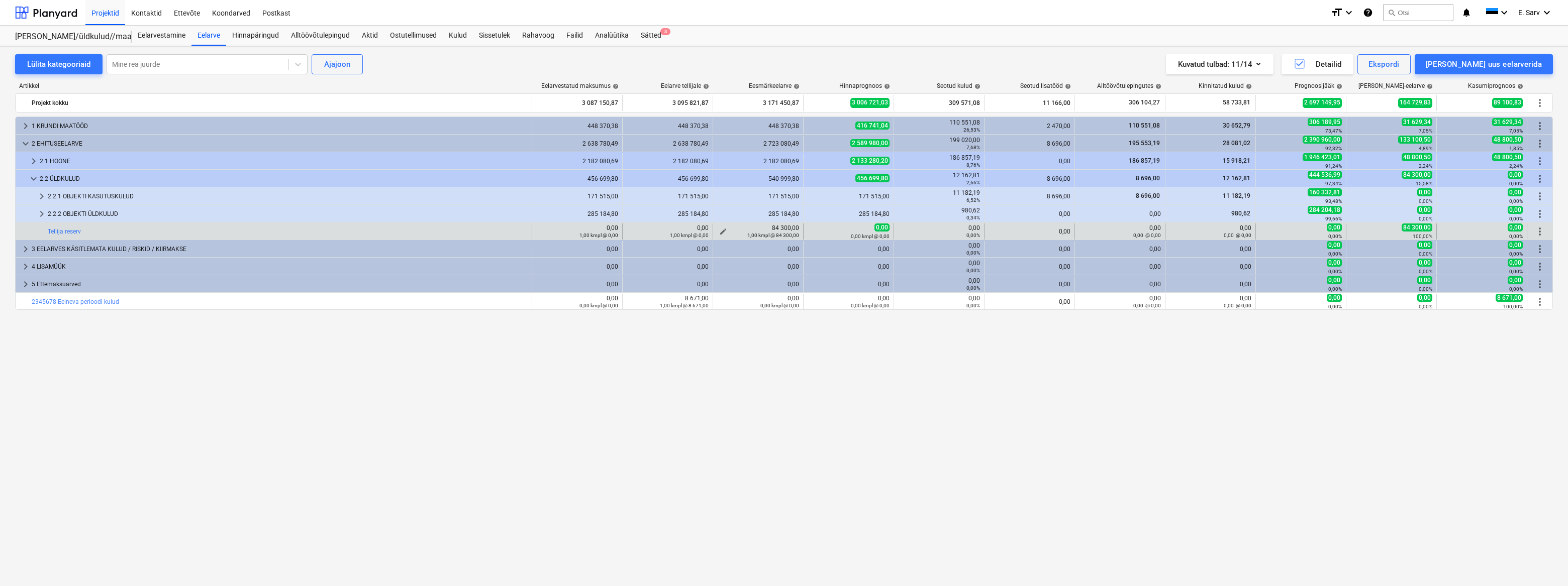
click at [722, 230] on span "edit" at bounding box center [723, 231] width 8 height 8
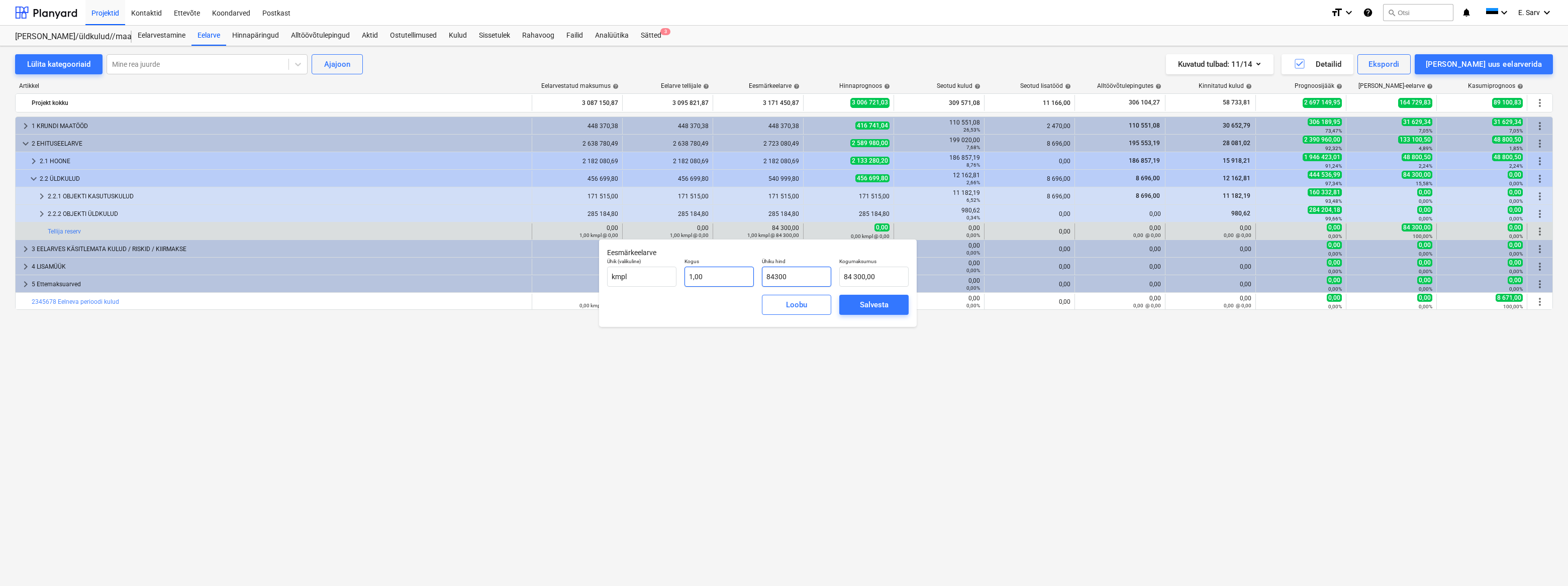
drag, startPoint x: 809, startPoint y: 278, endPoint x: 740, endPoint y: 271, distance: 69.4
click at [740, 271] on div "Ühik (valikuline) kmpl Kogus 1,00 Ühiku hind 84300 Kogumaksumus 84 300,00" at bounding box center [758, 272] width 310 height 37
type input "0"
type input "0,00"
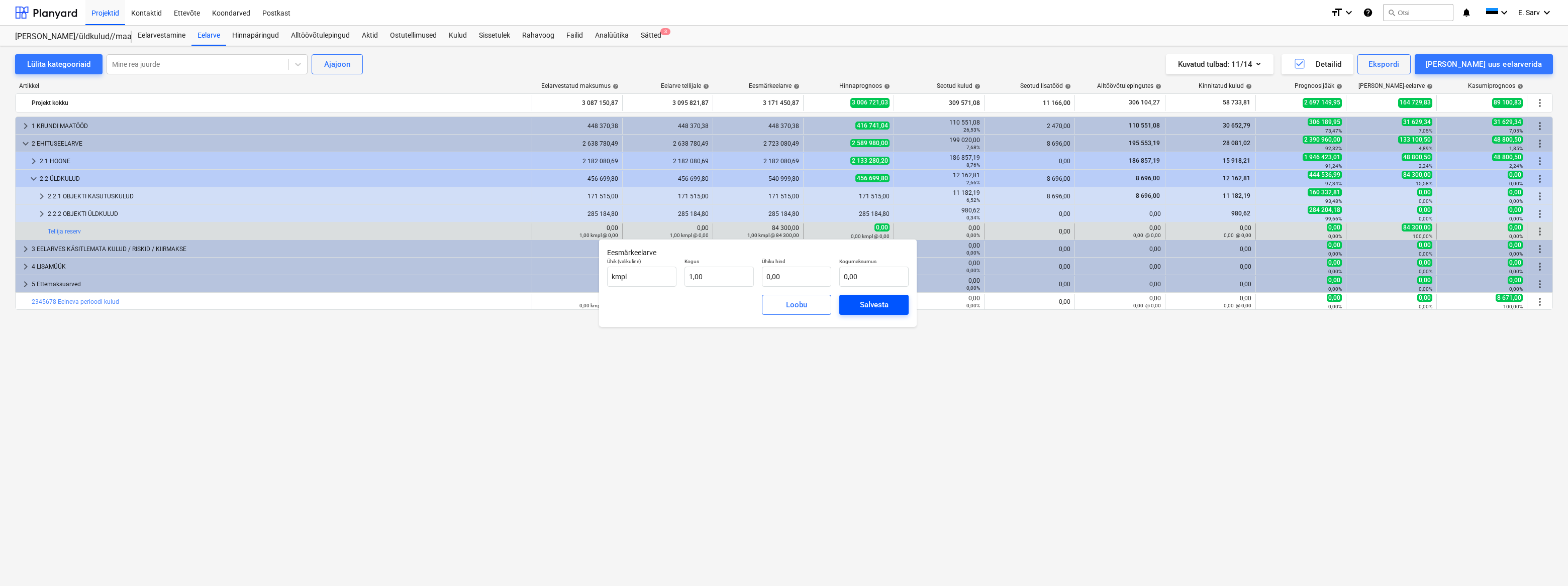
click at [882, 306] on div "Salvesta" at bounding box center [874, 305] width 28 height 13
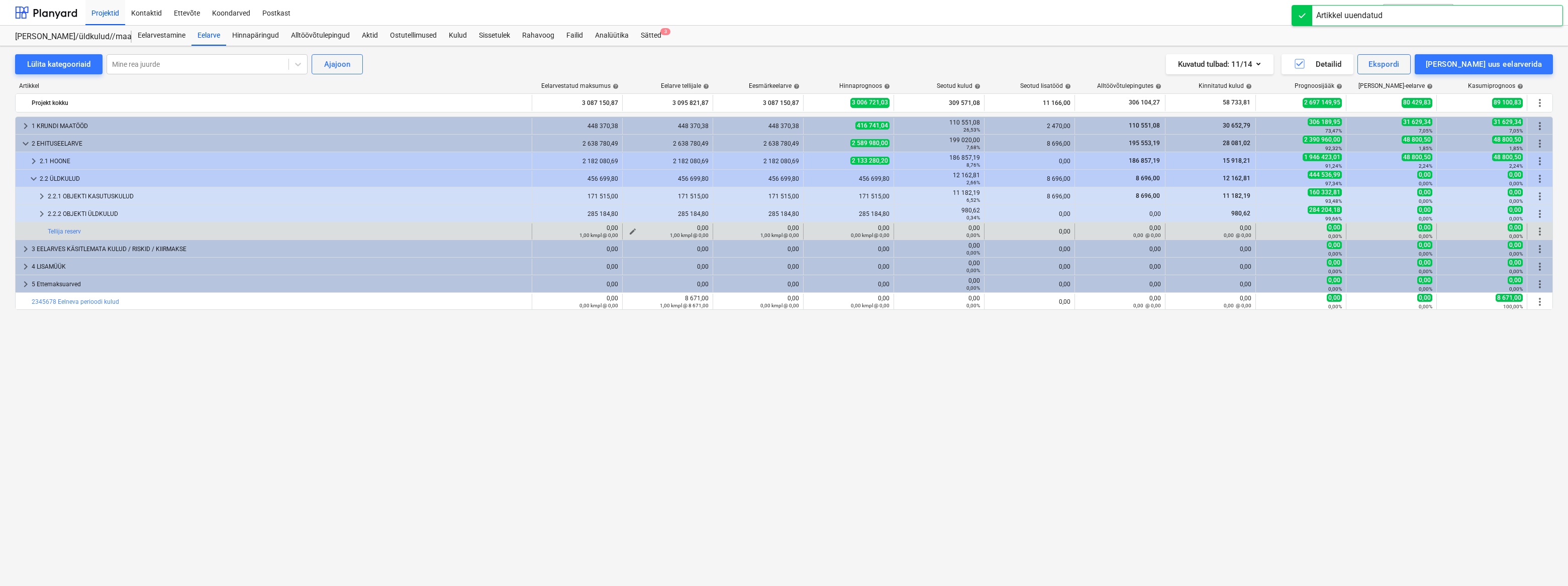
click at [692, 228] on div "0,00 1,00 kmpl @ 0,00" at bounding box center [667, 232] width 82 height 14
click at [630, 227] on span "edit" at bounding box center [633, 231] width 8 height 8
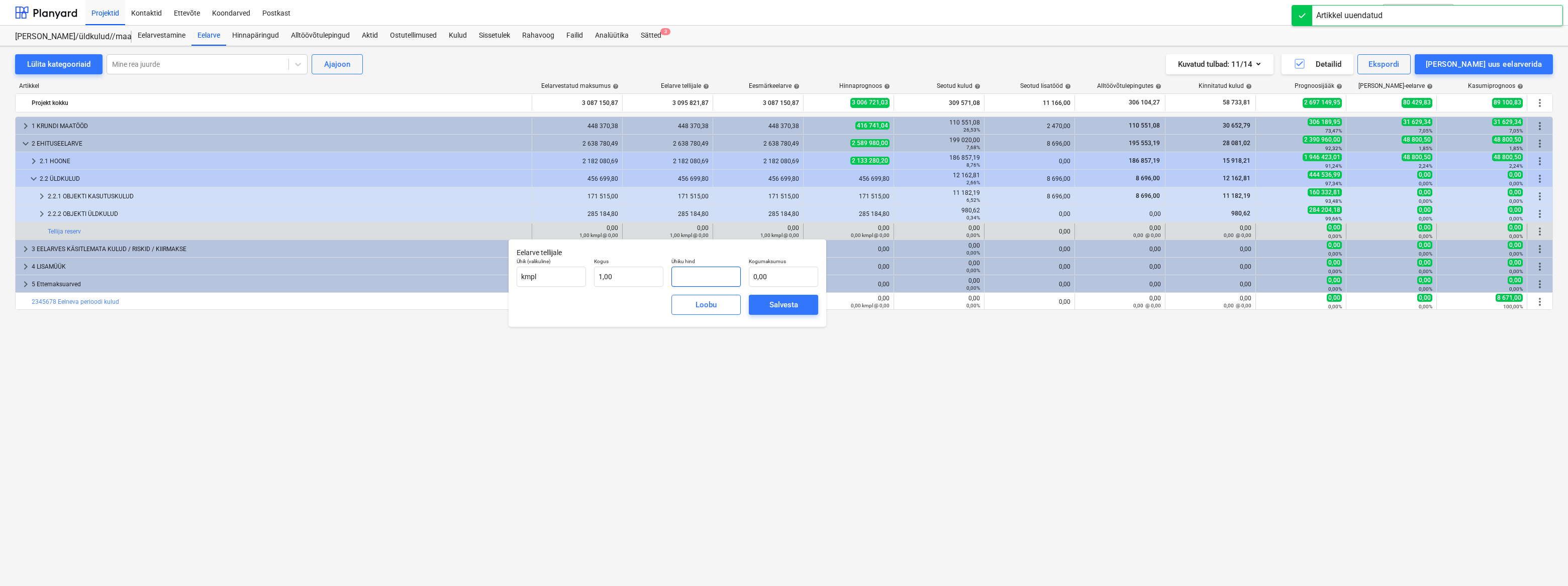
drag, startPoint x: 701, startPoint y: 277, endPoint x: 665, endPoint y: 278, distance: 36.0
click at [665, 278] on div "Ühik (valikuline) kmpl Kogus 1,00 Ühiku hind Kogumaksumus 0,00" at bounding box center [667, 272] width 310 height 37
type input "8"
type input "8,00"
type input "84"
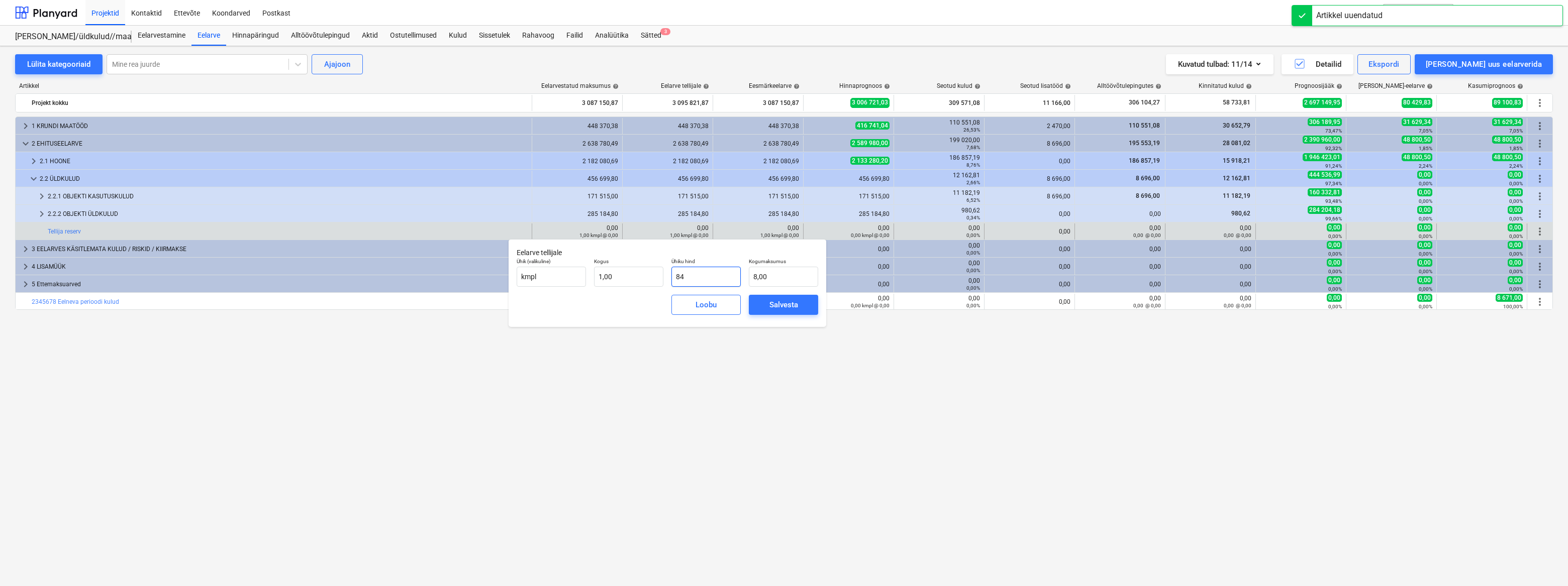
type input "84,00"
type input "843"
type input "843,00"
type input "8430"
type input "8 430,00"
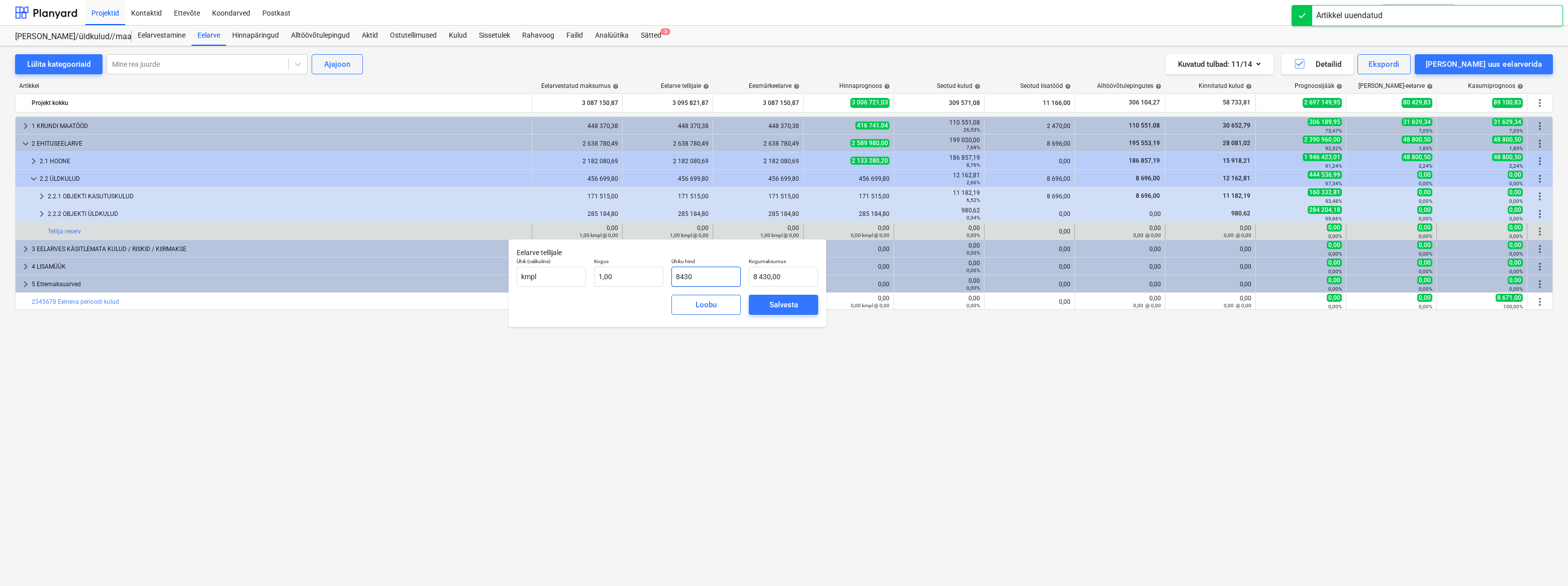
type input "84300"
type input "84 300,00"
click at [776, 305] on div "Salvesta" at bounding box center [784, 305] width 28 height 13
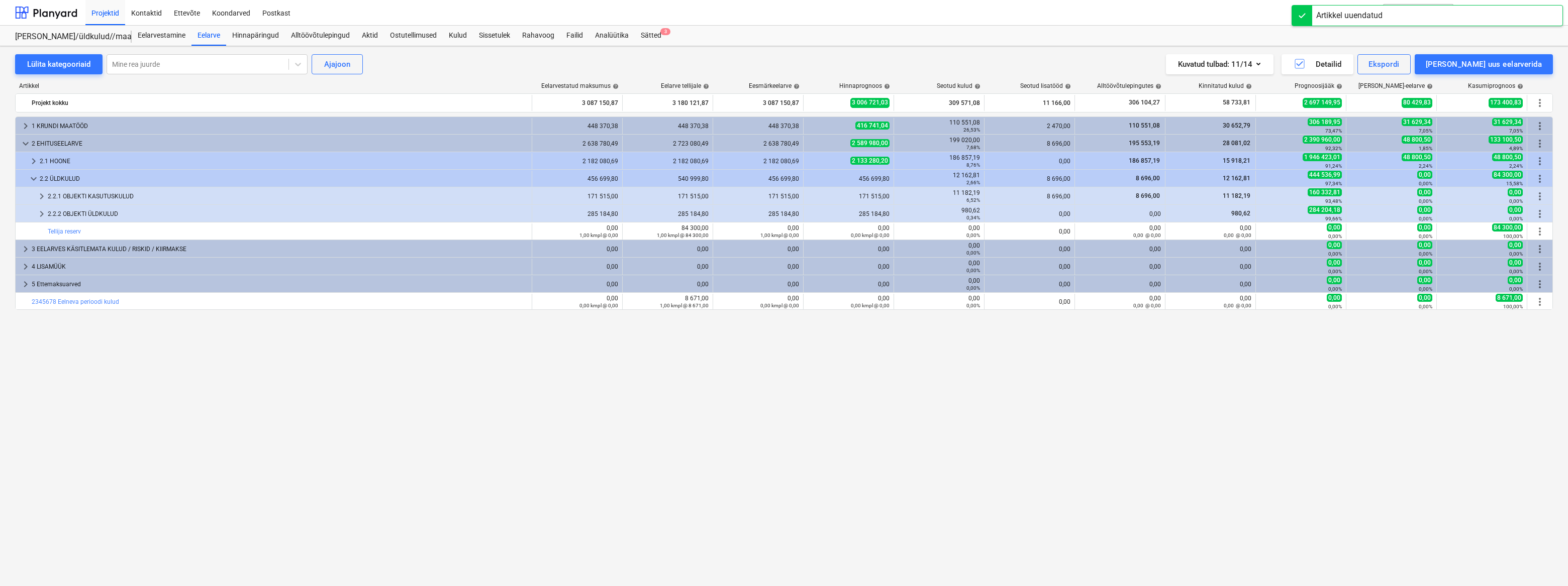
click at [766, 427] on div "keyboard_arrow_right 1 KRUNDI MAATÖÖD 448 370,38 448 370,38 448 370,38 416 741,…" at bounding box center [784, 330] width 1538 height 428
click at [294, 425] on div "keyboard_arrow_right 1 KRUNDI MAATÖÖD 448 370,38 448 370,38 448 370,38 416 741,…" at bounding box center [784, 330] width 1538 height 428
click at [25, 343] on div "keyboard_arrow_right 1 KRUNDI MAATÖÖD 448 370,38 448 370,38 448 370,38 416 741,…" at bounding box center [784, 330] width 1538 height 428
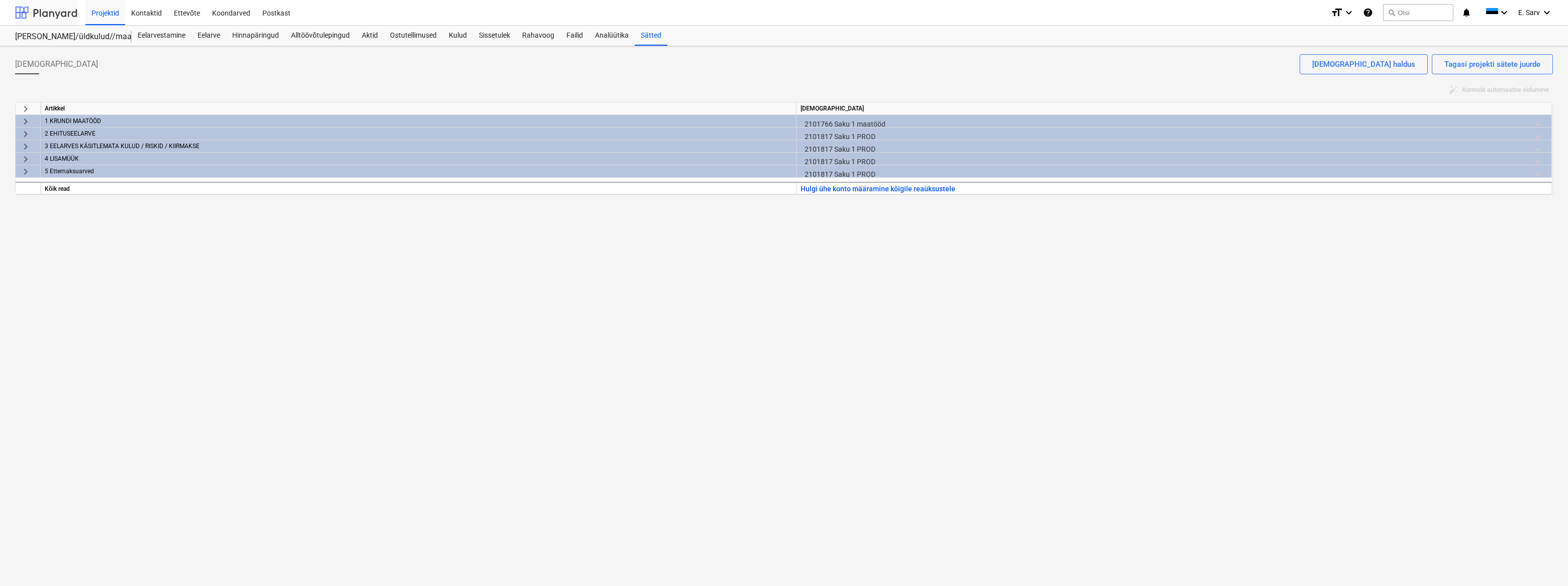
click at [42, 10] on div at bounding box center [46, 12] width 63 height 25
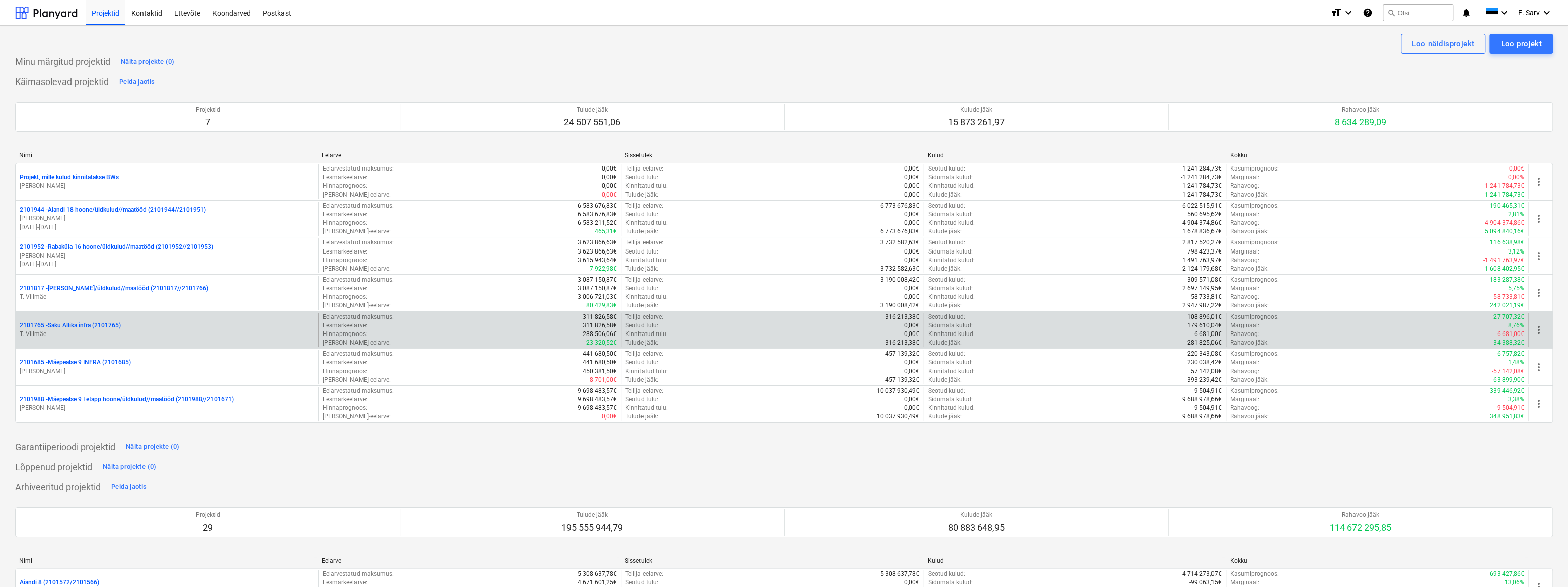
click at [59, 326] on p "2101765 - Saku Allika infra (2101765)" at bounding box center [70, 326] width 101 height 9
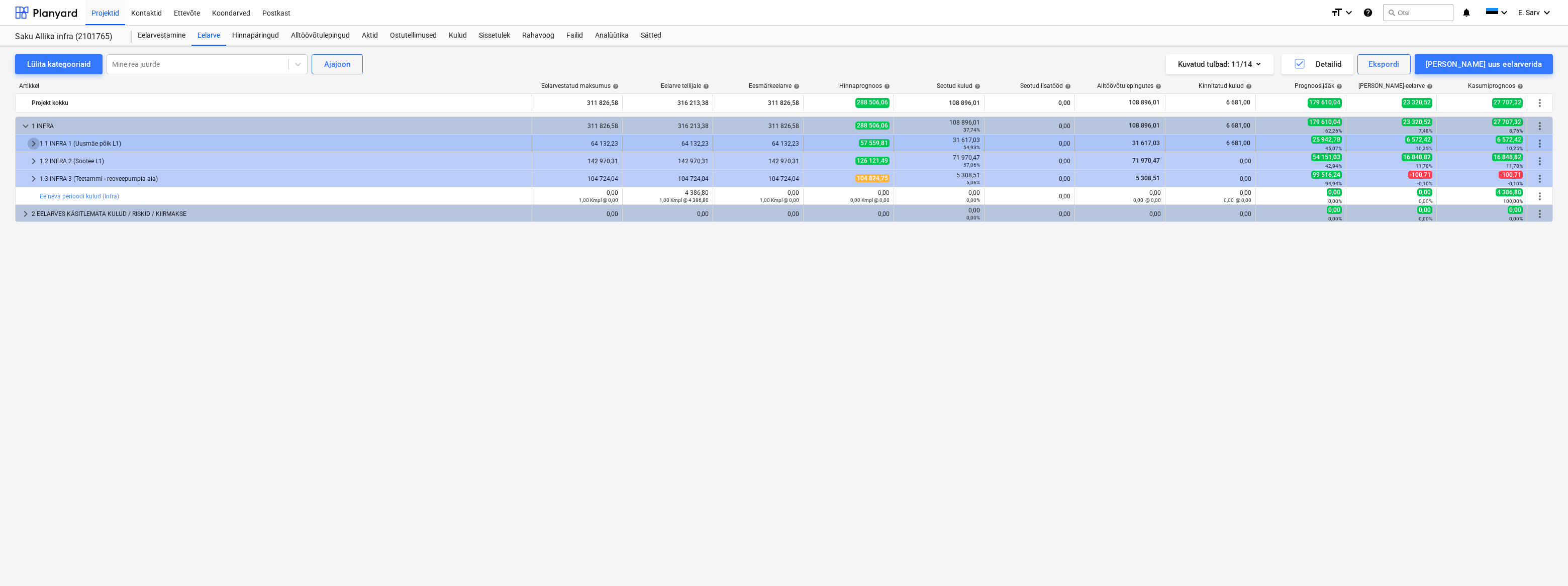
click at [33, 142] on span "keyboard_arrow_right" at bounding box center [33, 143] width 12 height 12
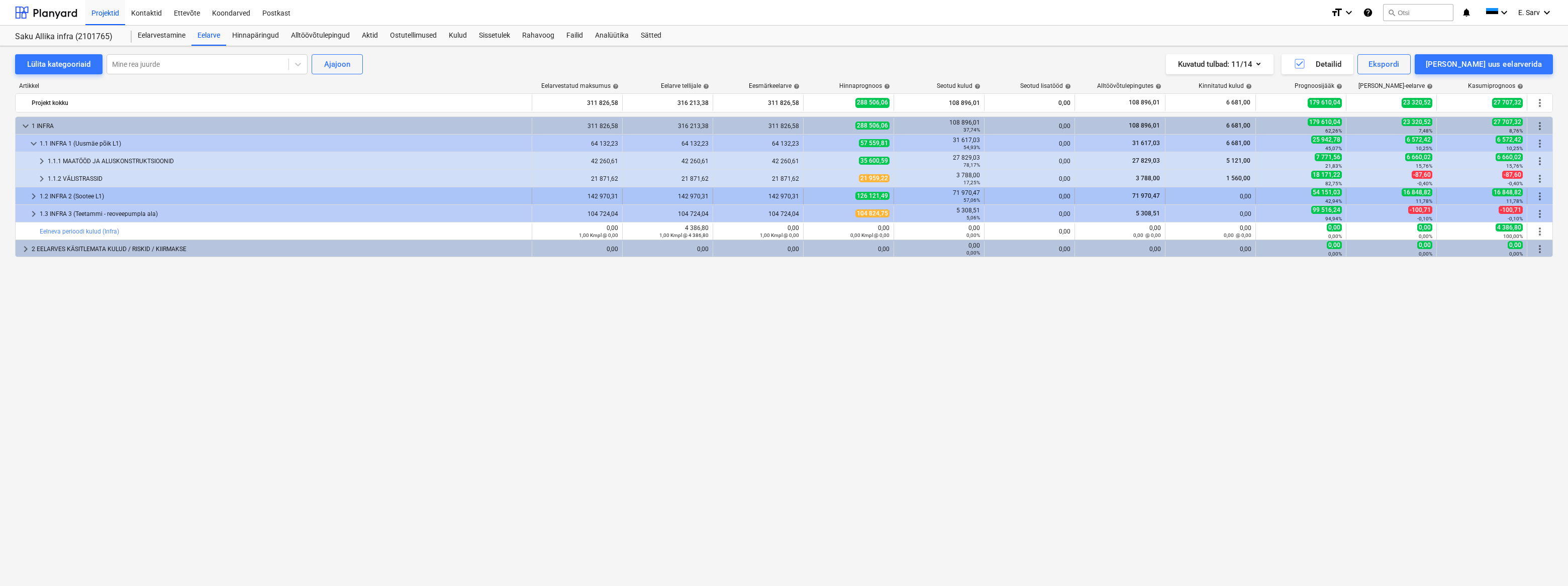
click at [39, 203] on div "keyboard_arrow_right" at bounding box center [33, 196] width 12 height 16
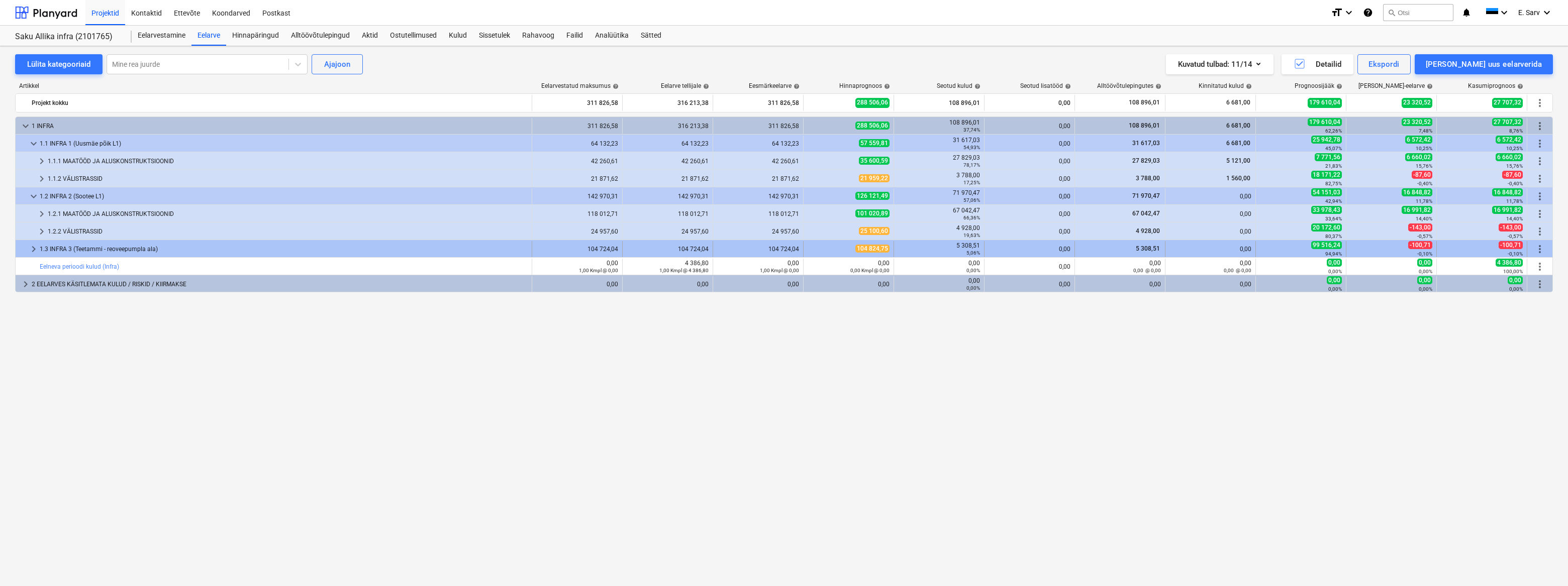
click at [37, 250] on span "keyboard_arrow_right" at bounding box center [33, 249] width 12 height 12
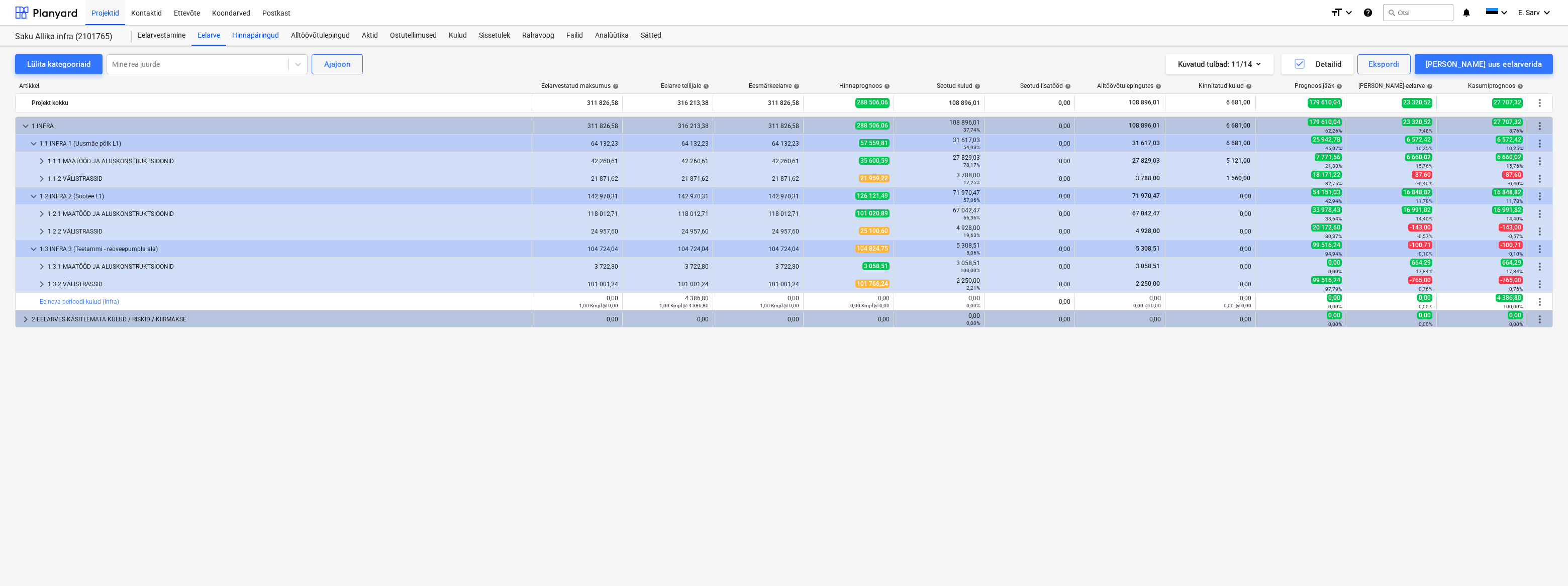
click at [266, 39] on div "Hinnapäringud" at bounding box center [256, 35] width 59 height 20
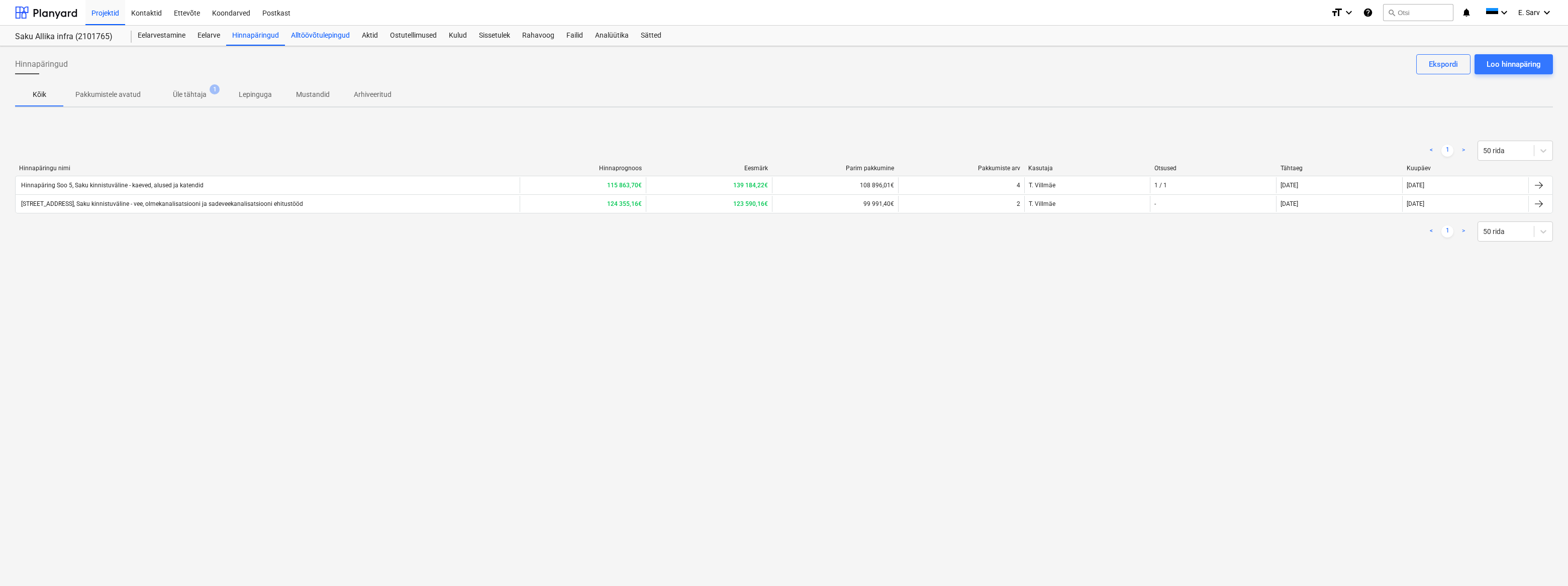
click at [330, 35] on div "Alltöövõtulepingud" at bounding box center [320, 35] width 71 height 20
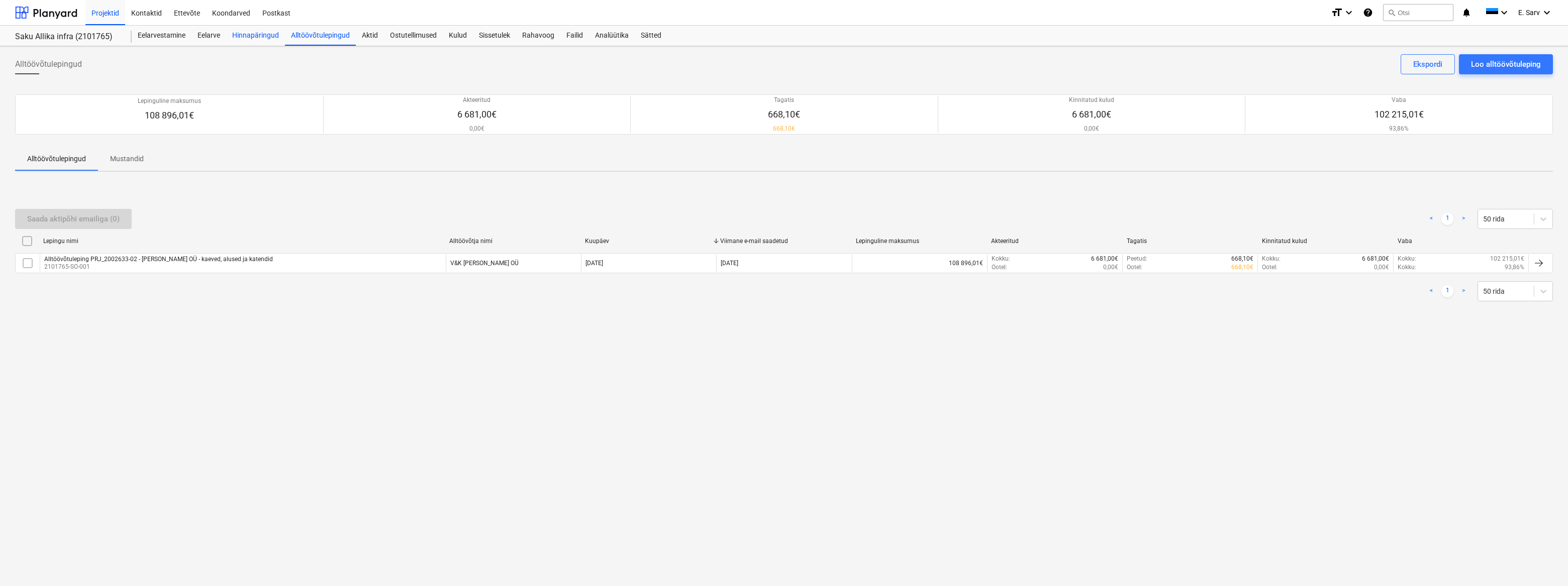
click at [250, 33] on div "Hinnapäringud" at bounding box center [256, 35] width 59 height 20
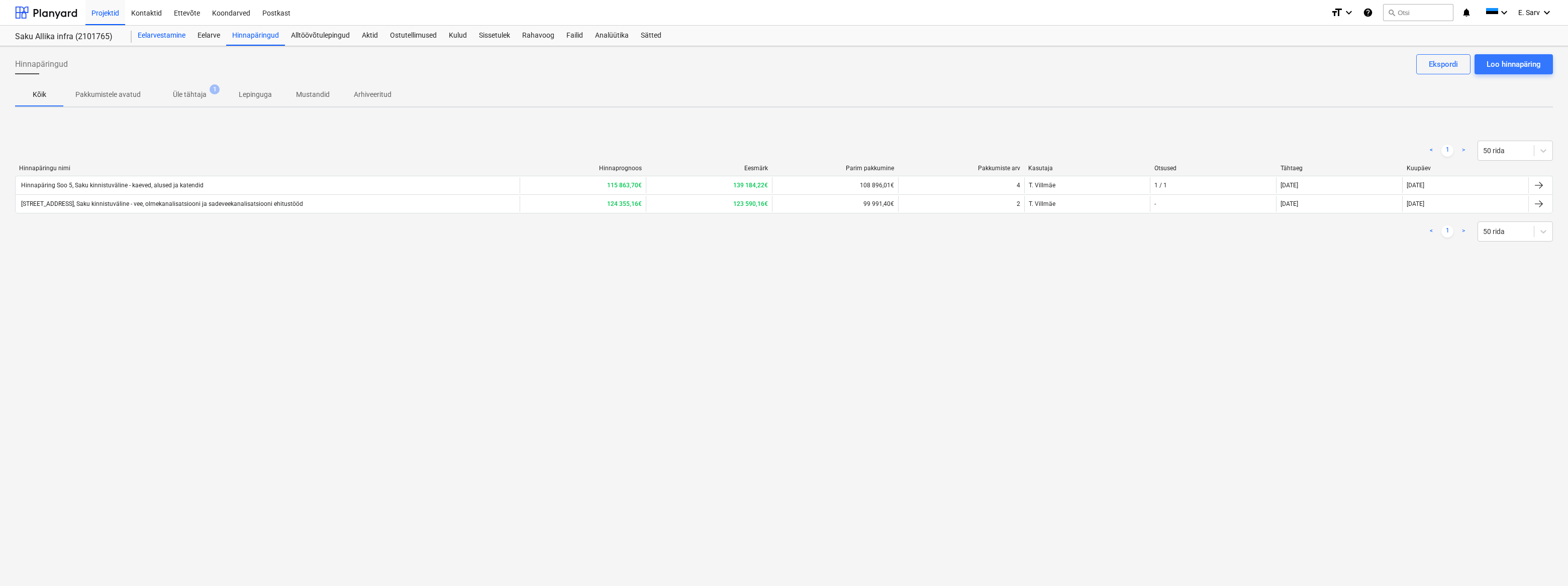
click at [176, 34] on div "Eelarvestamine" at bounding box center [161, 35] width 60 height 20
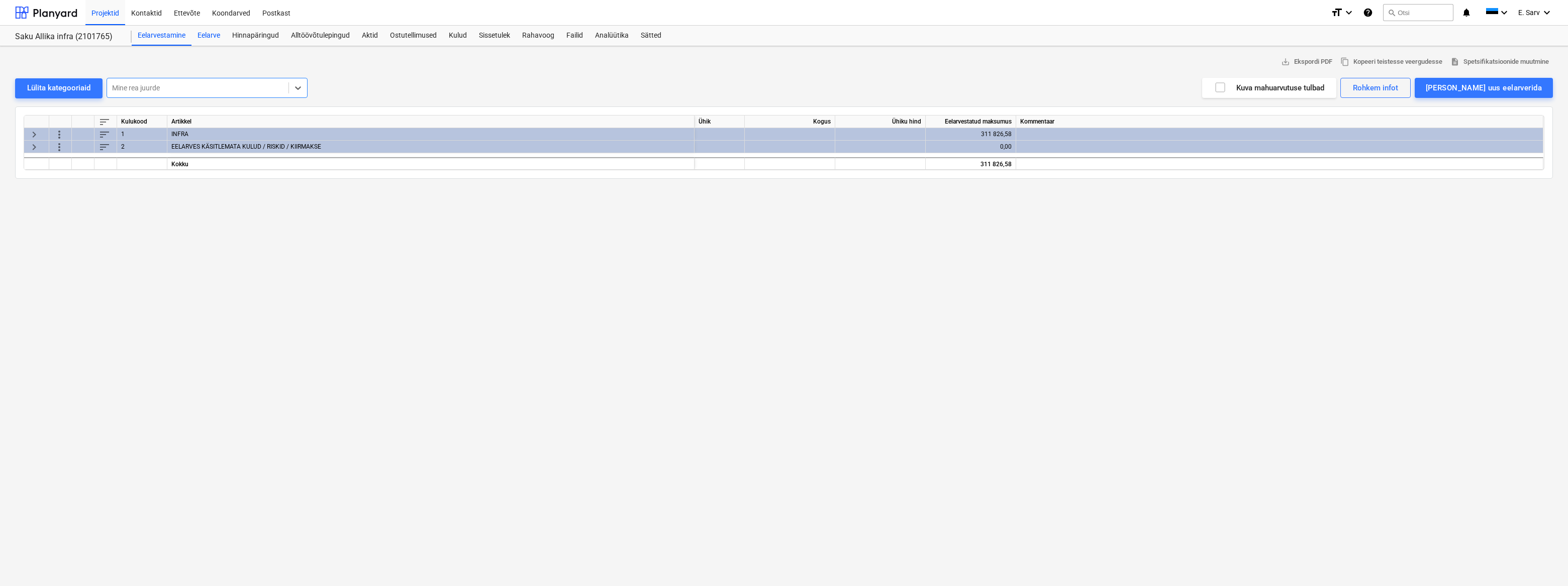
click at [204, 34] on div "Eelarve" at bounding box center [209, 35] width 34 height 20
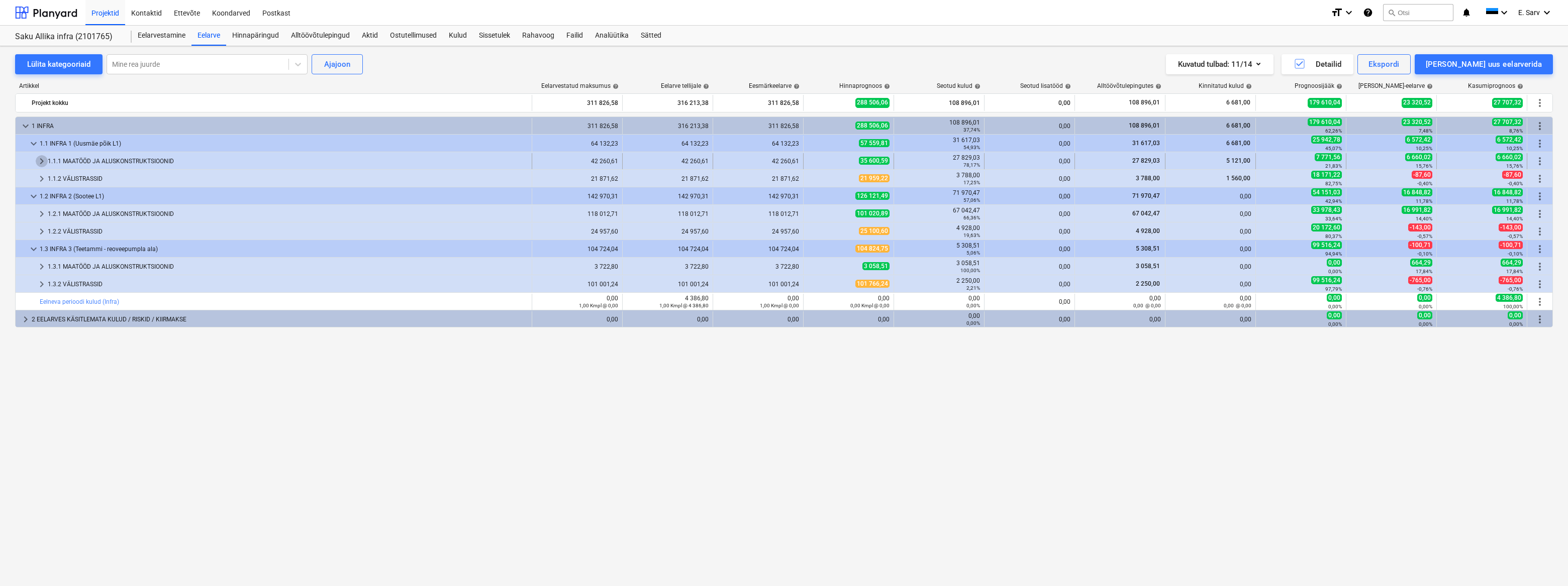
click at [39, 160] on span "keyboard_arrow_right" at bounding box center [42, 161] width 12 height 12
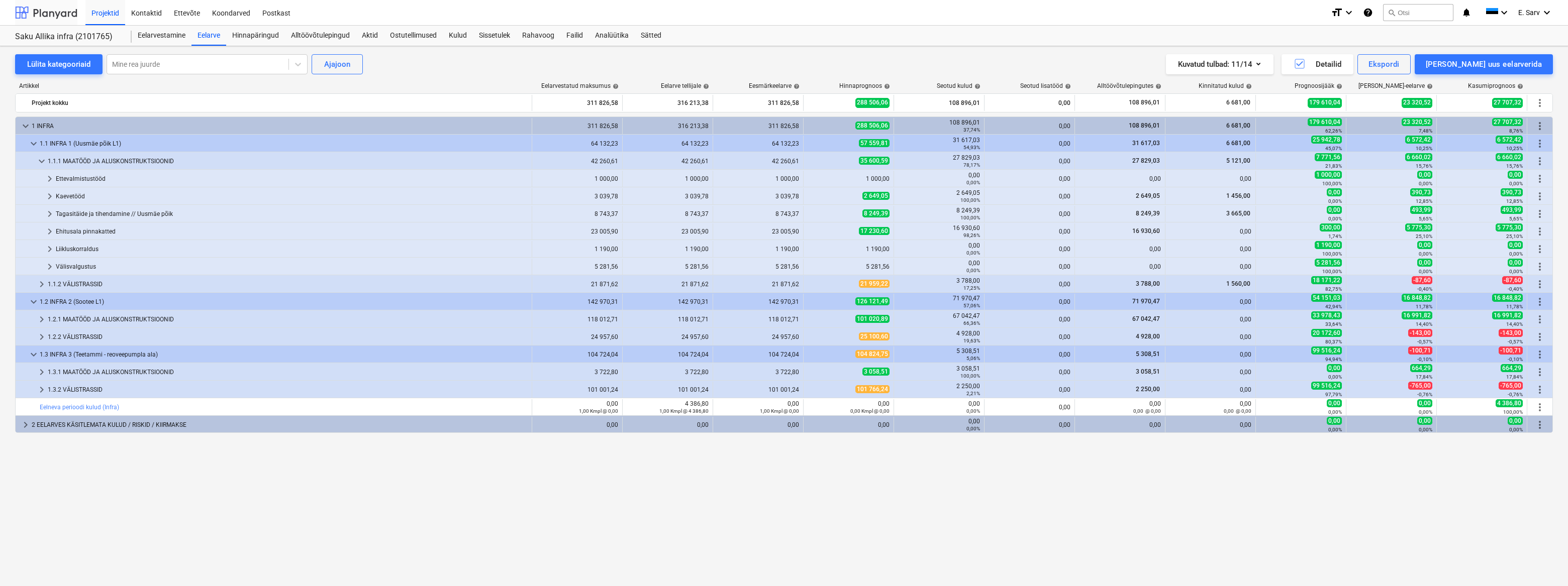
click at [61, 10] on div at bounding box center [46, 12] width 63 height 25
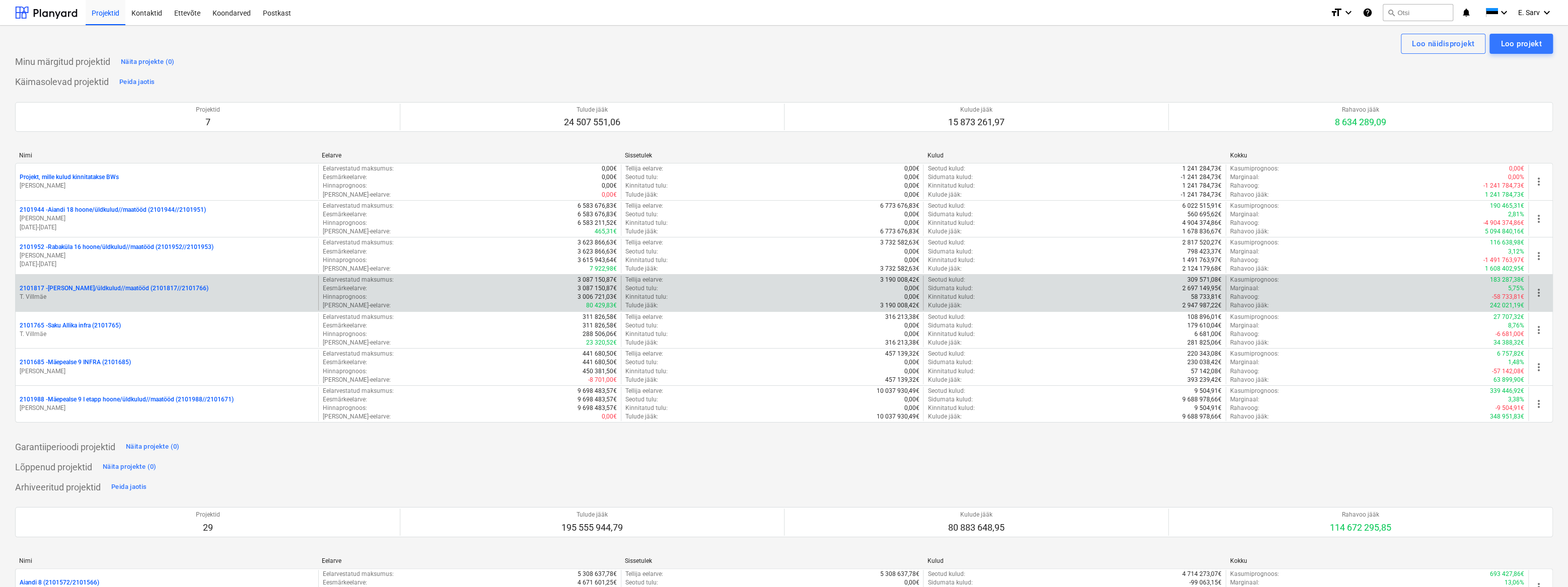
click at [69, 284] on p "2101817 - [PERSON_NAME]/üldkulud//maatööd (2101817//2101766)" at bounding box center [114, 289] width 189 height 9
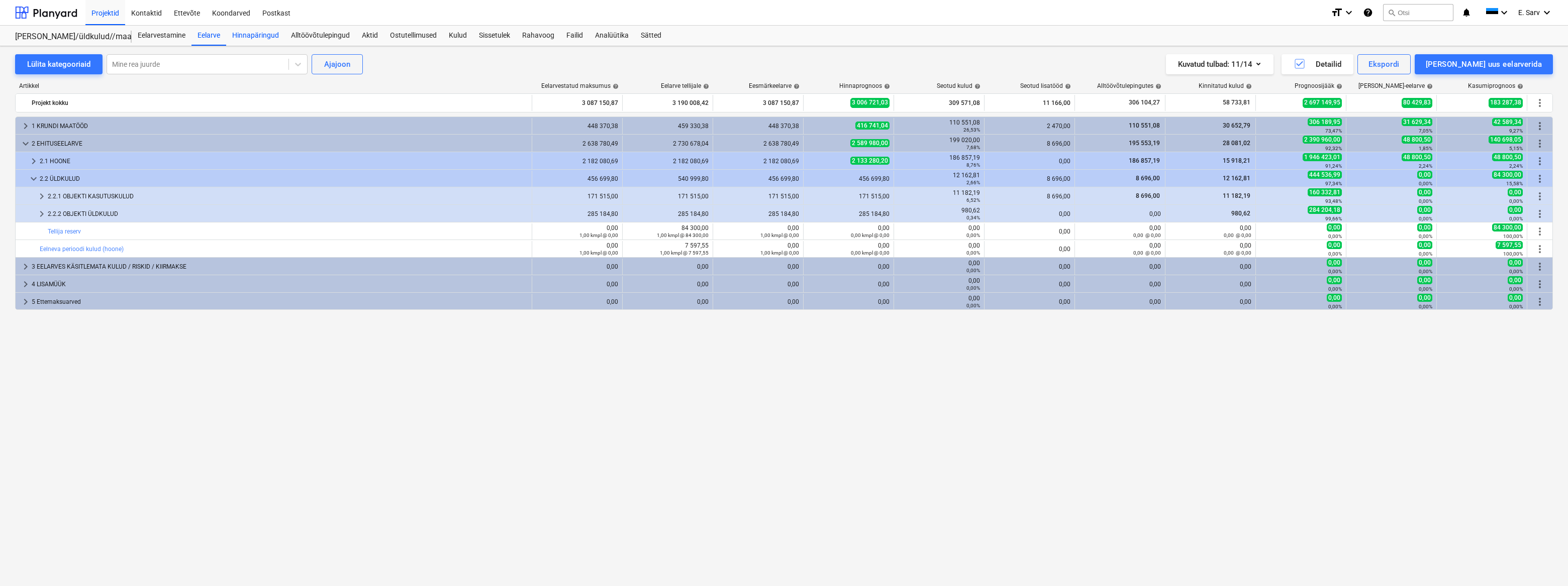
click at [263, 33] on div "Hinnapäringud" at bounding box center [256, 35] width 59 height 20
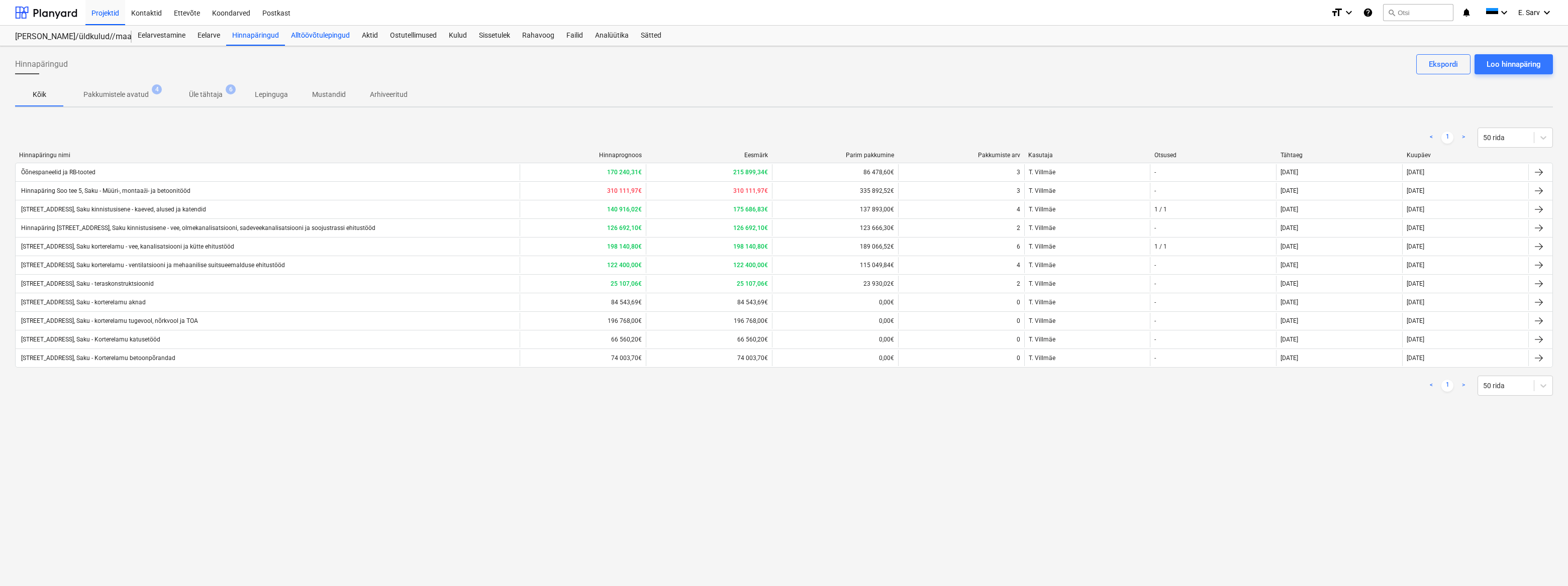
click at [332, 40] on div "Alltöövõtulepingud" at bounding box center [320, 35] width 71 height 20
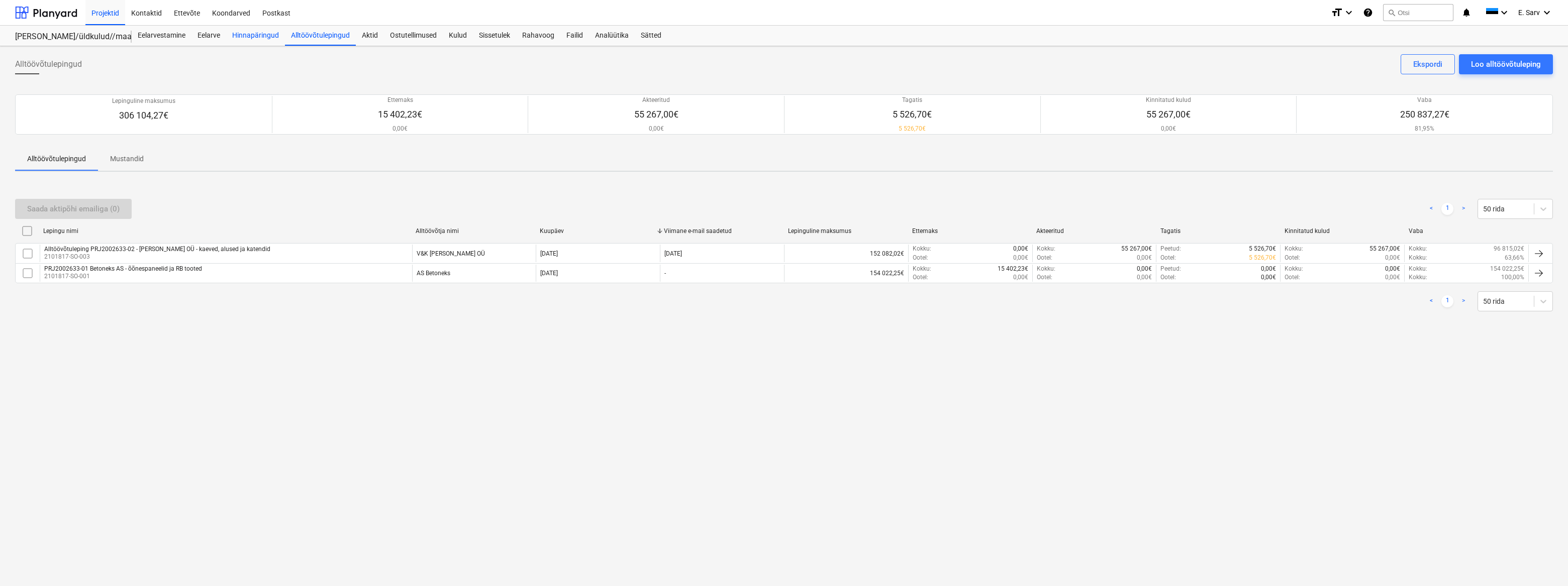
click at [256, 37] on div "Hinnapäringud" at bounding box center [256, 35] width 59 height 20
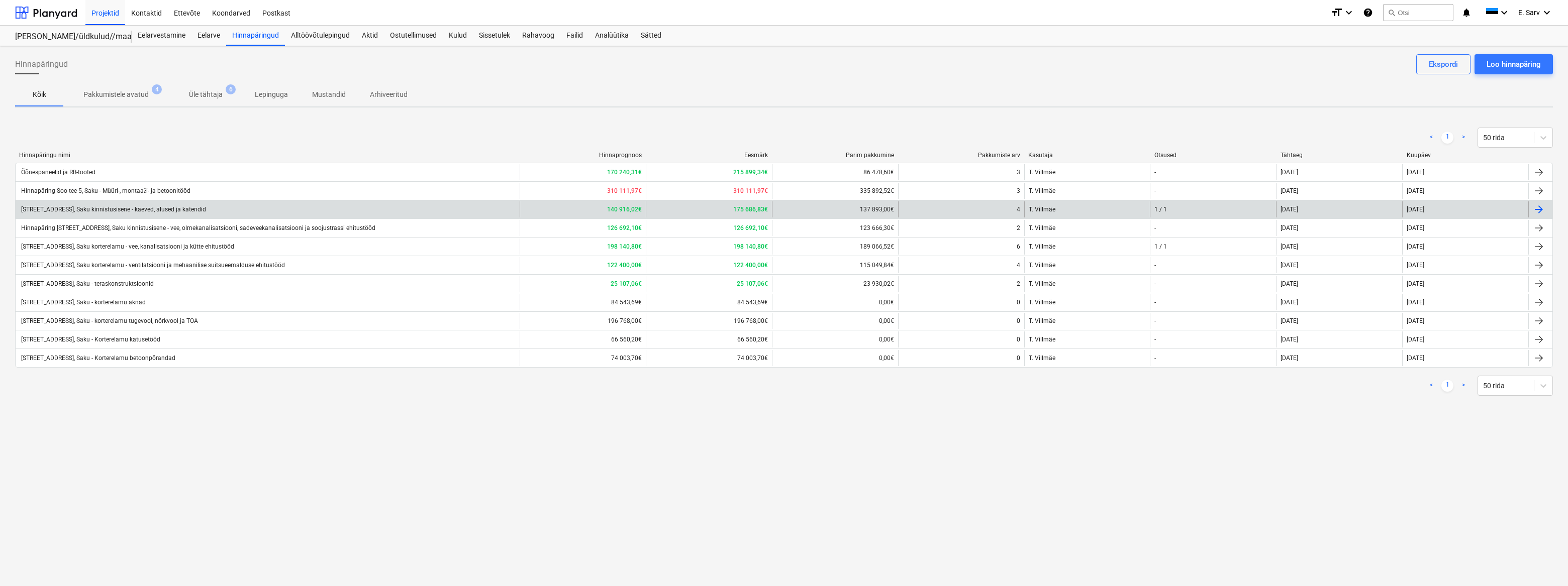
click at [141, 208] on div "Hinnapäring Soo tee 5, Saku kinnistusisene - kaeved, alused ja katendid" at bounding box center [112, 209] width 186 height 7
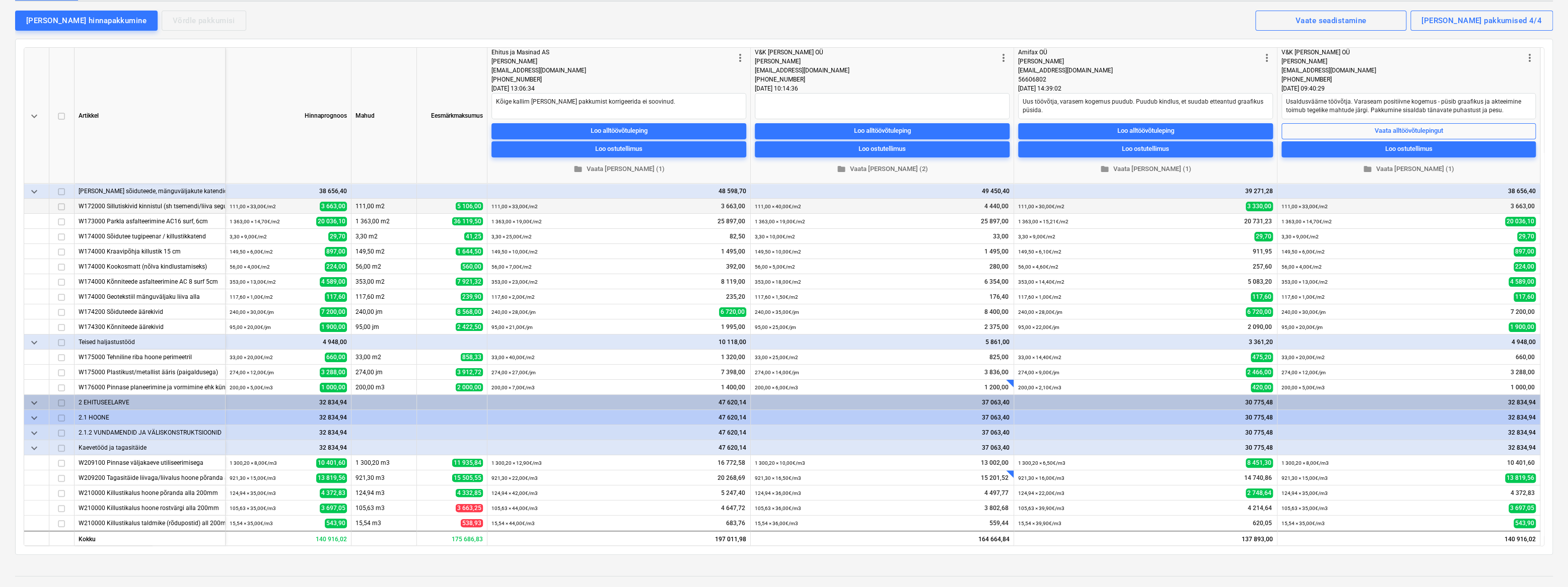
scroll to position [229, 0]
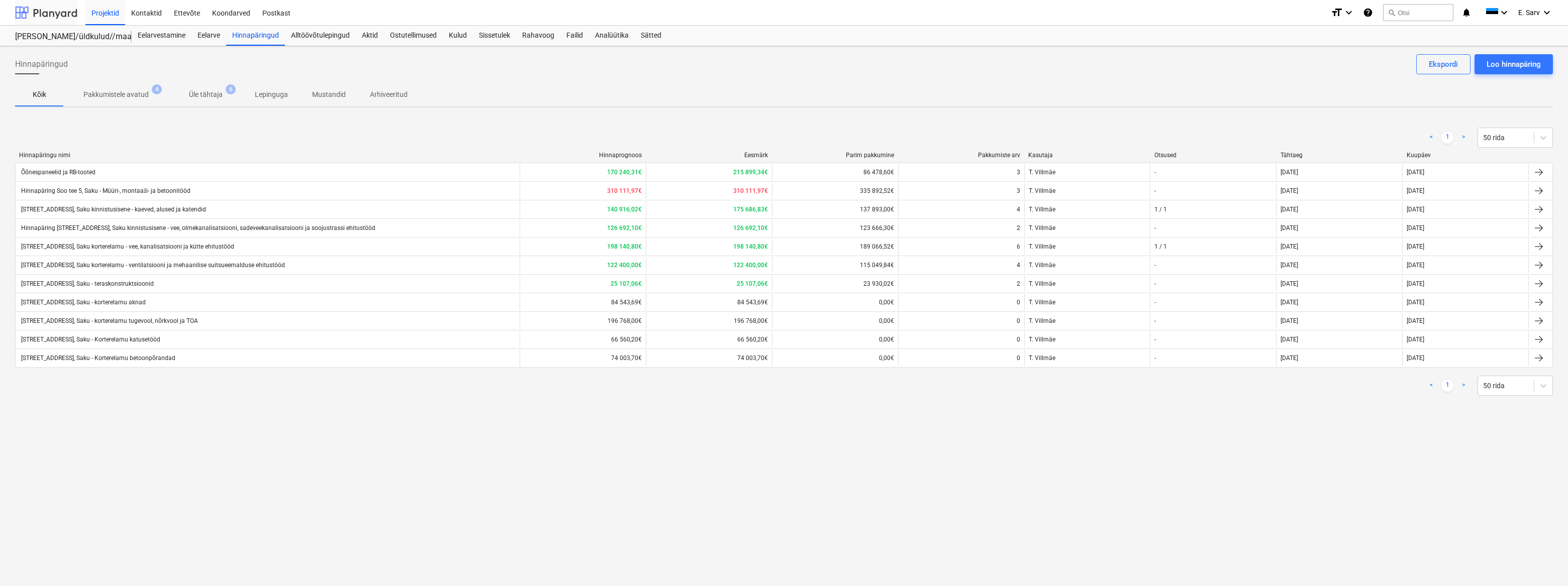
click at [49, 11] on div at bounding box center [46, 12] width 63 height 25
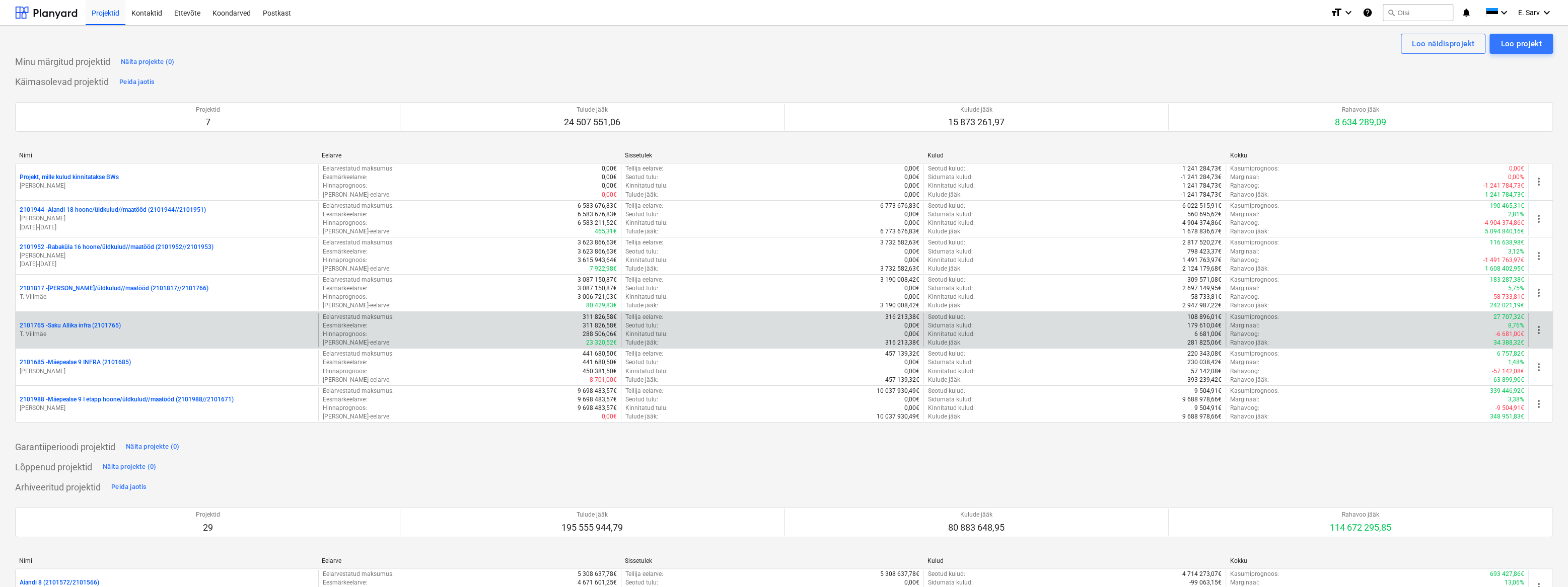
click at [81, 327] on p "2101765 - Saku Allika infra (2101765)" at bounding box center [70, 326] width 101 height 9
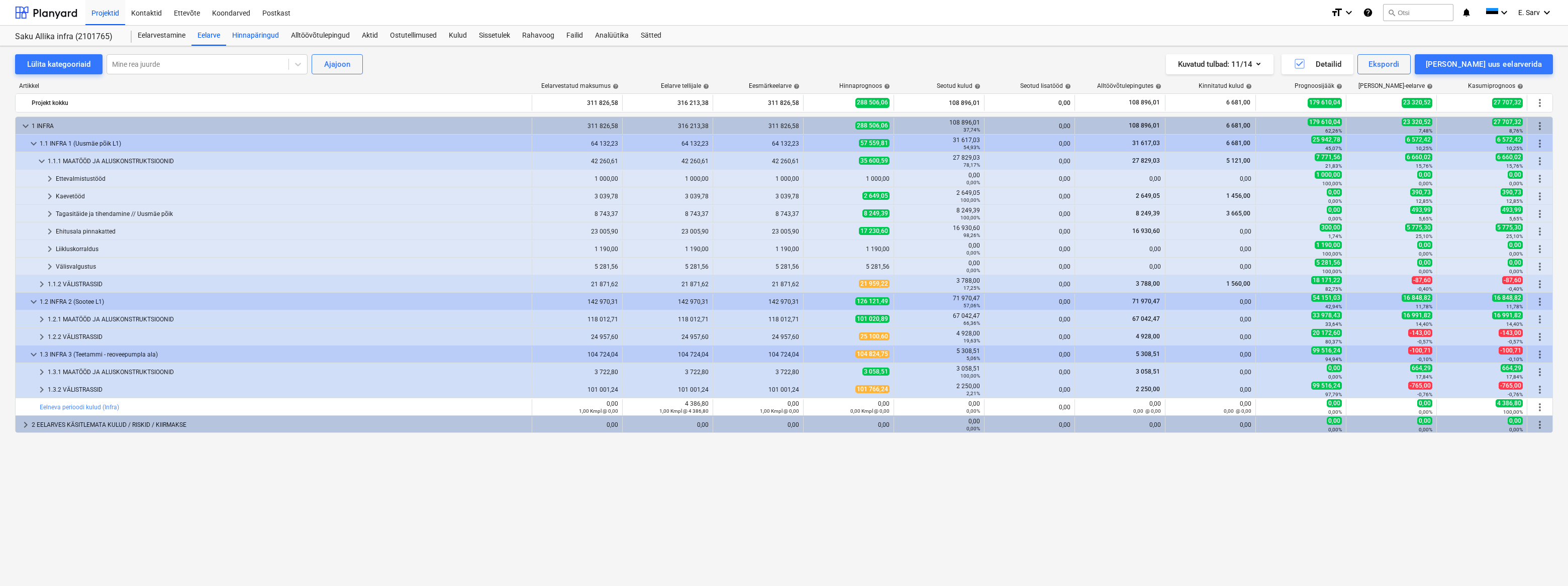
click at [251, 30] on div "Hinnapäringud" at bounding box center [256, 35] width 59 height 20
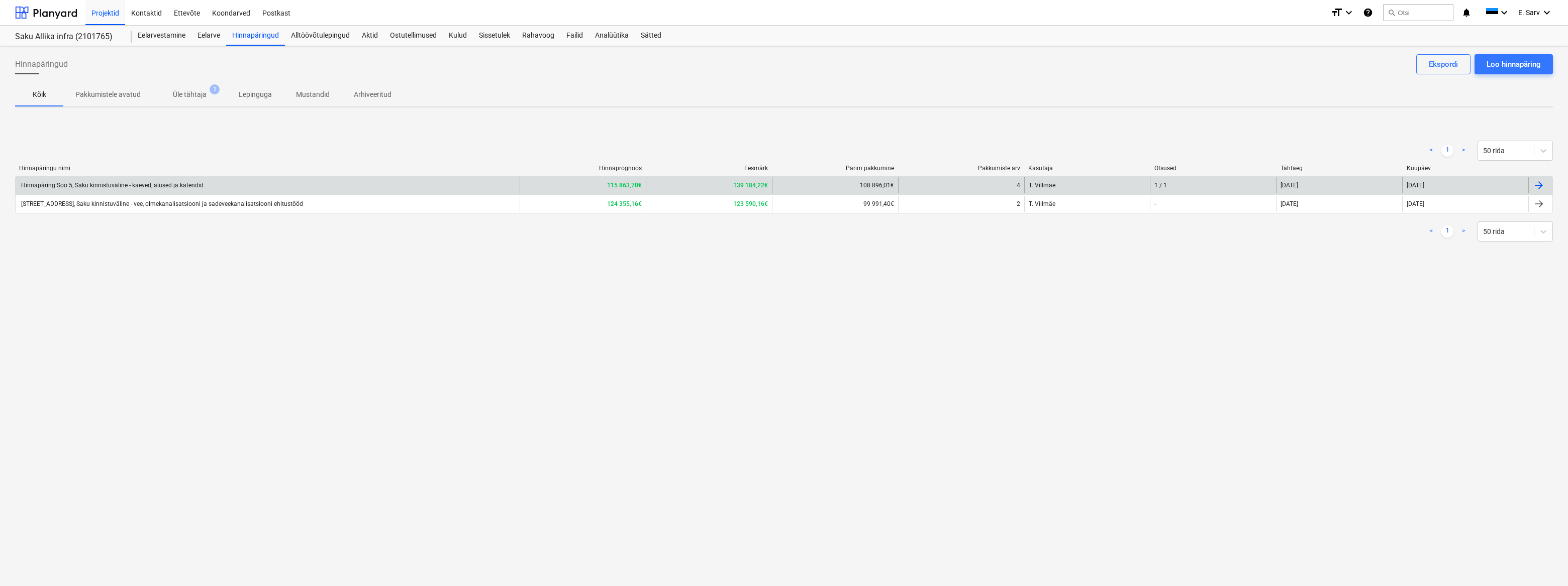
click at [177, 186] on div "Hinnapäring Soo 5, Saku kinnistuväline - kaeved, alused ja katendid" at bounding box center [112, 185] width 184 height 7
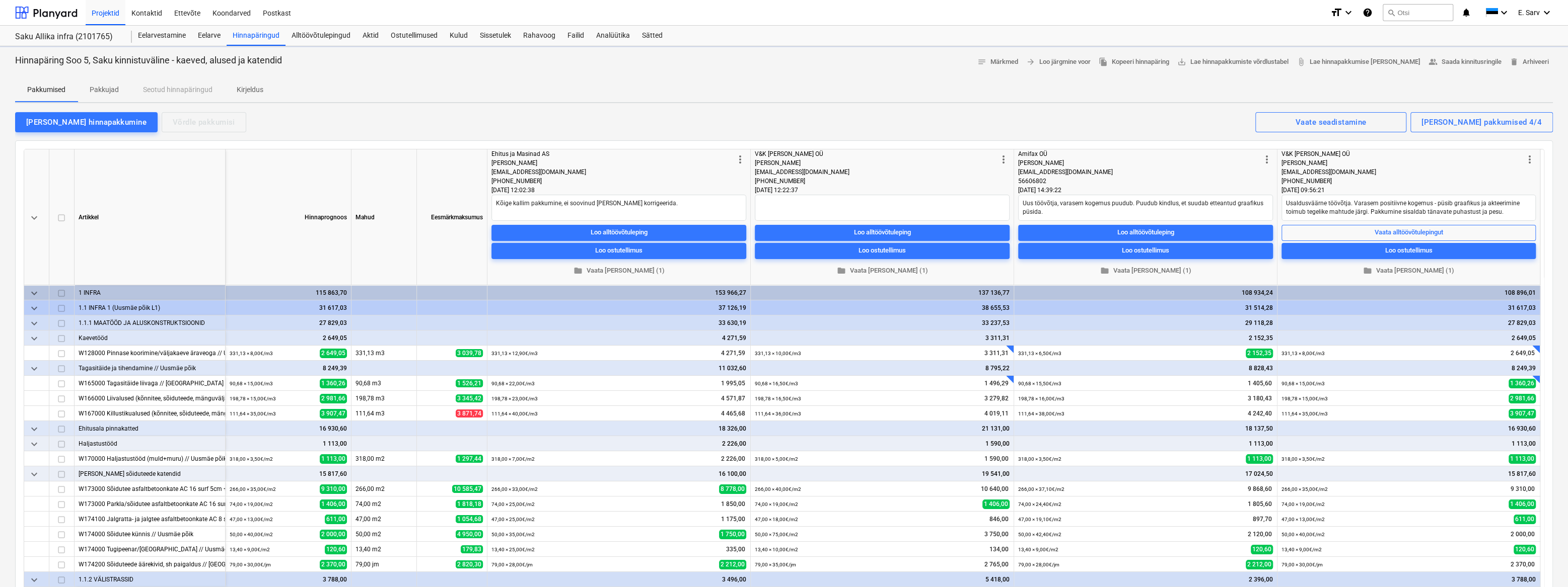
type textarea "x"
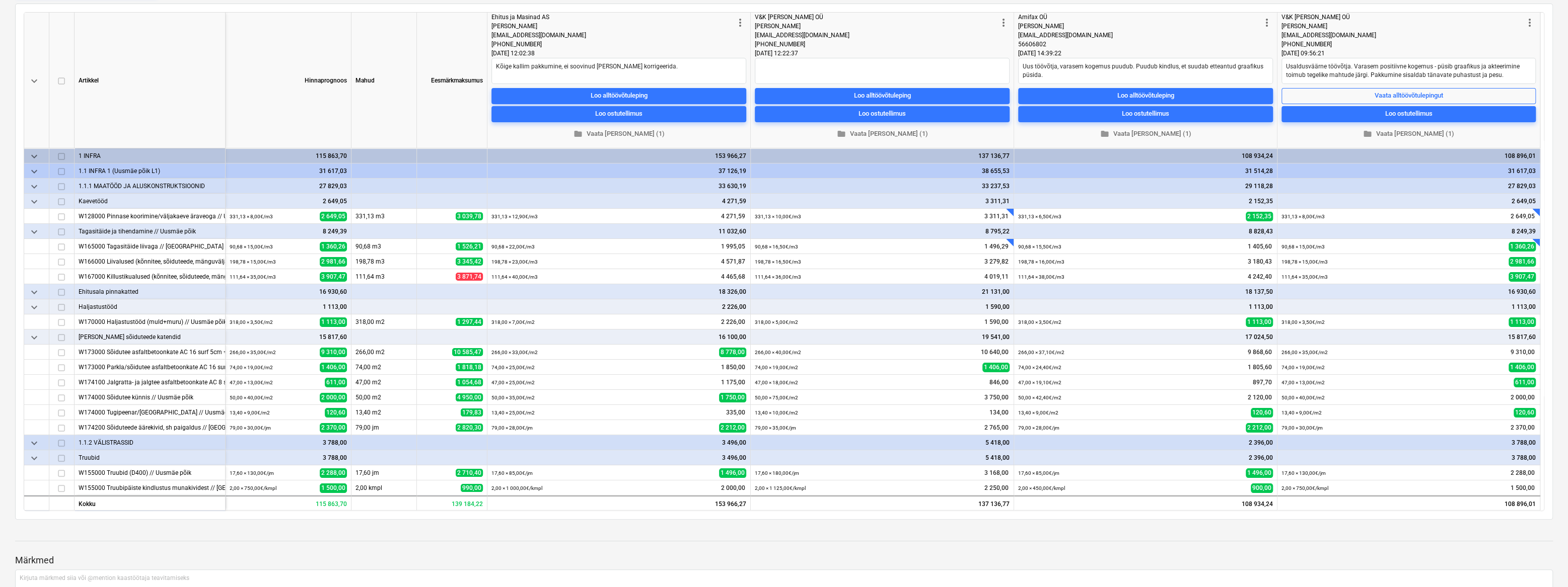
scroll to position [183, 0]
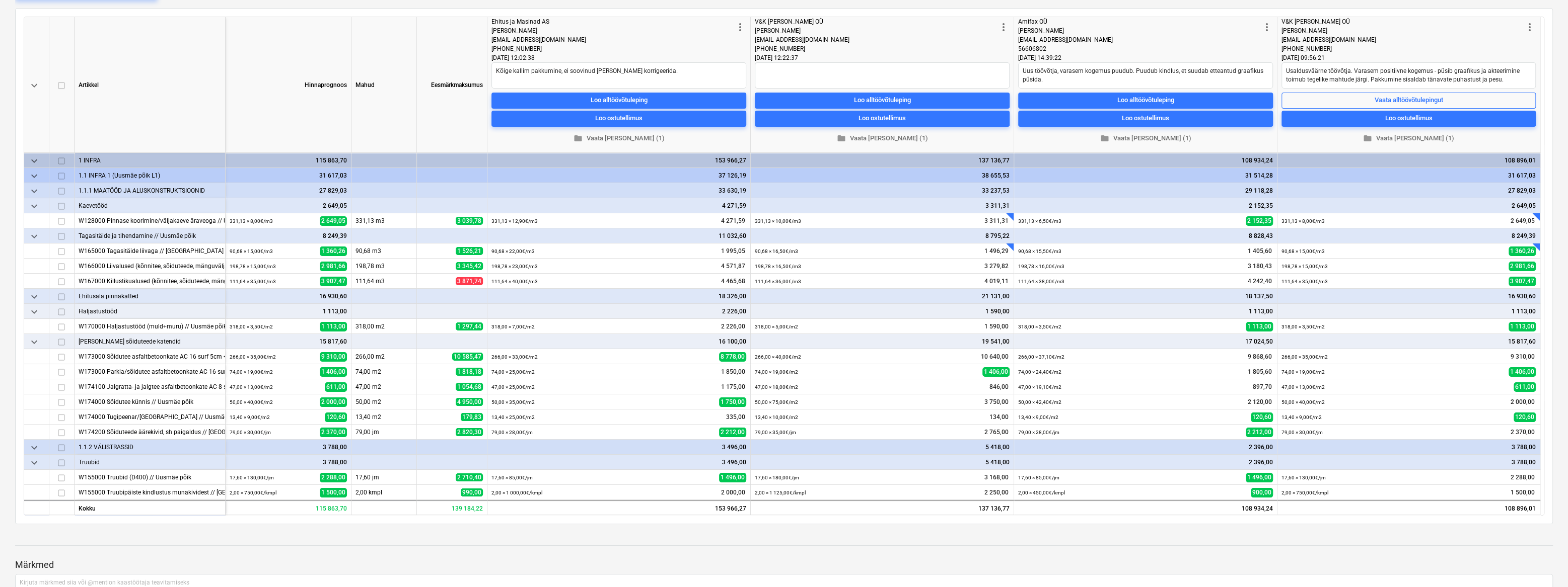
click at [142, 71] on div "Artikkel" at bounding box center [150, 85] width 151 height 136
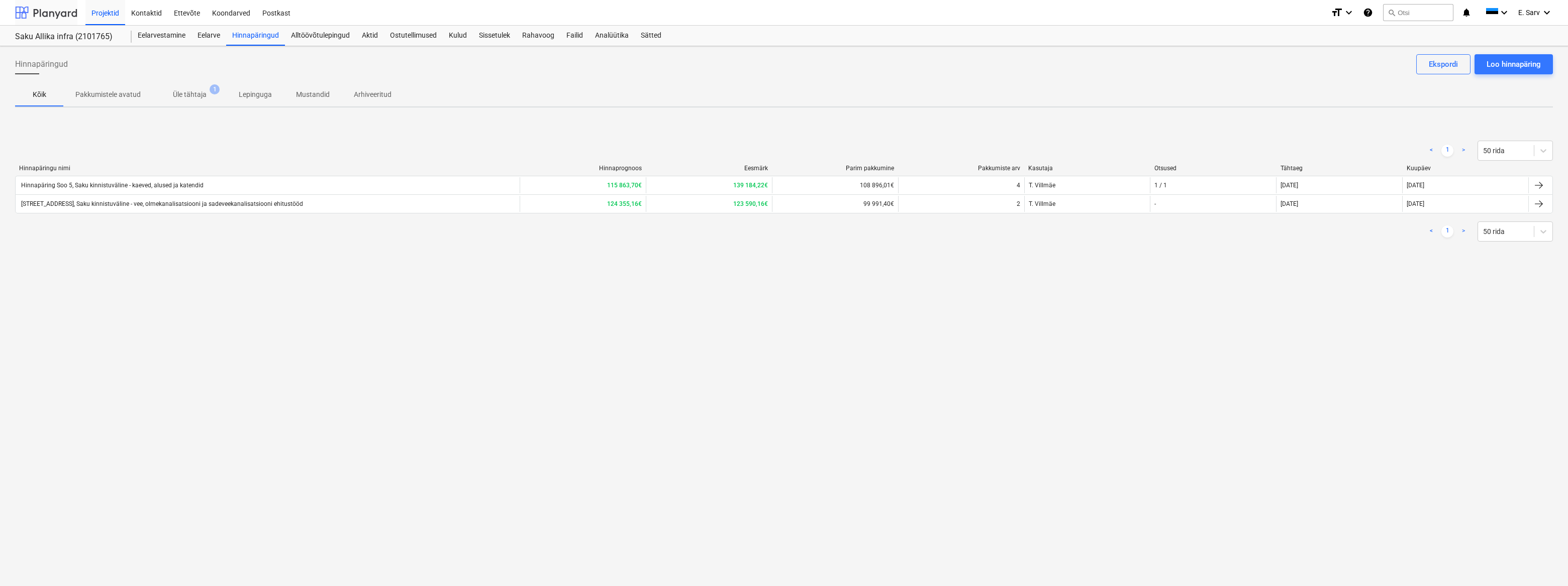
click at [51, 14] on div at bounding box center [46, 12] width 63 height 25
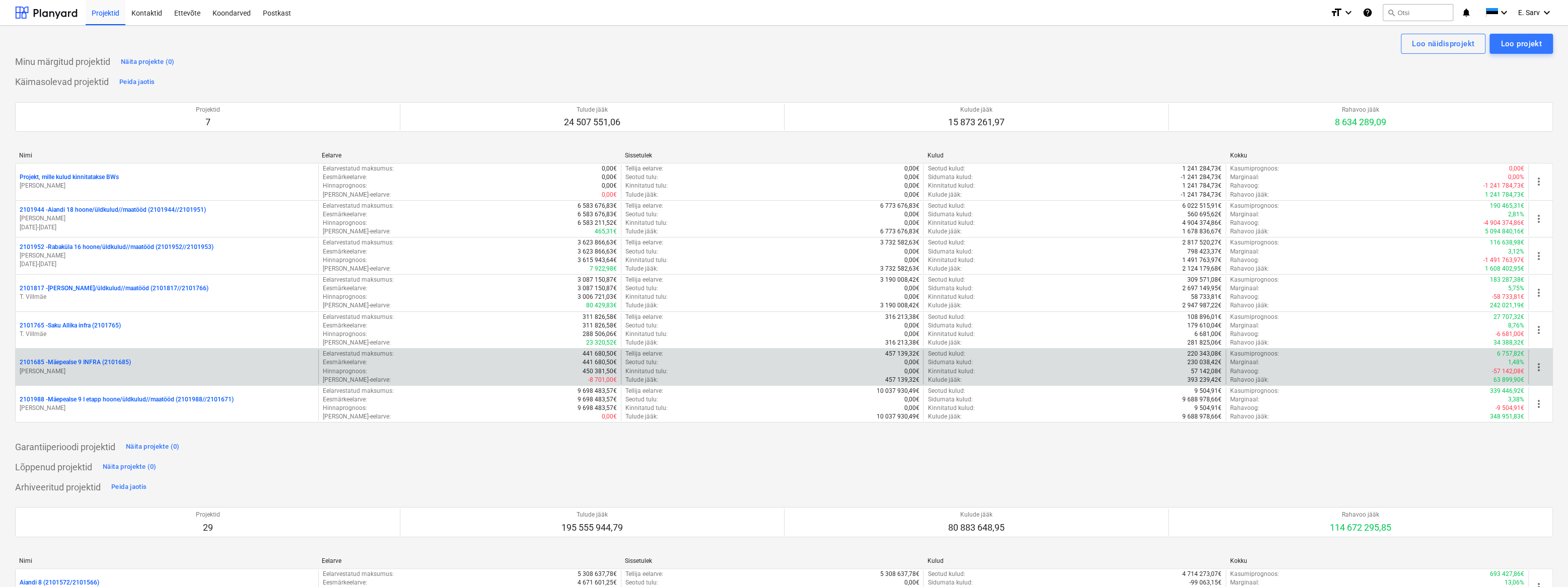
click at [96, 359] on p "2101685 - Mäepealse 9 INFRA (2101685)" at bounding box center [75, 363] width 111 height 9
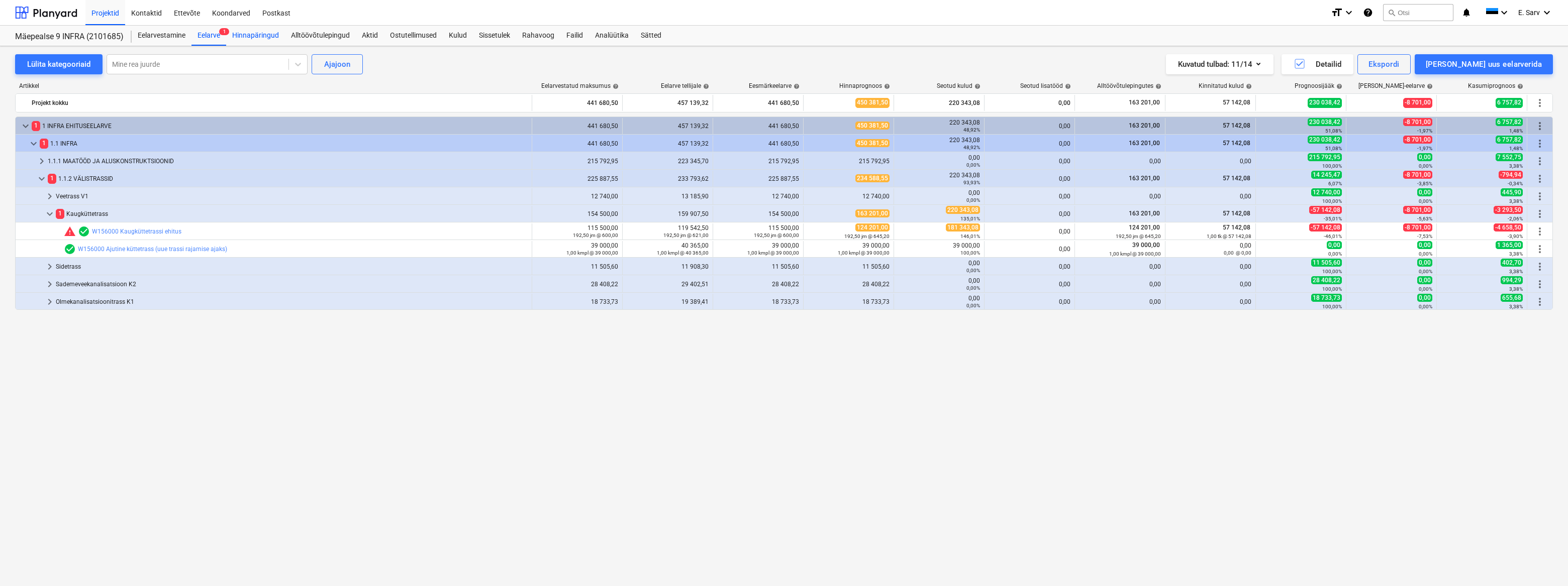
click at [243, 33] on div "Hinnapäringud" at bounding box center [256, 35] width 59 height 20
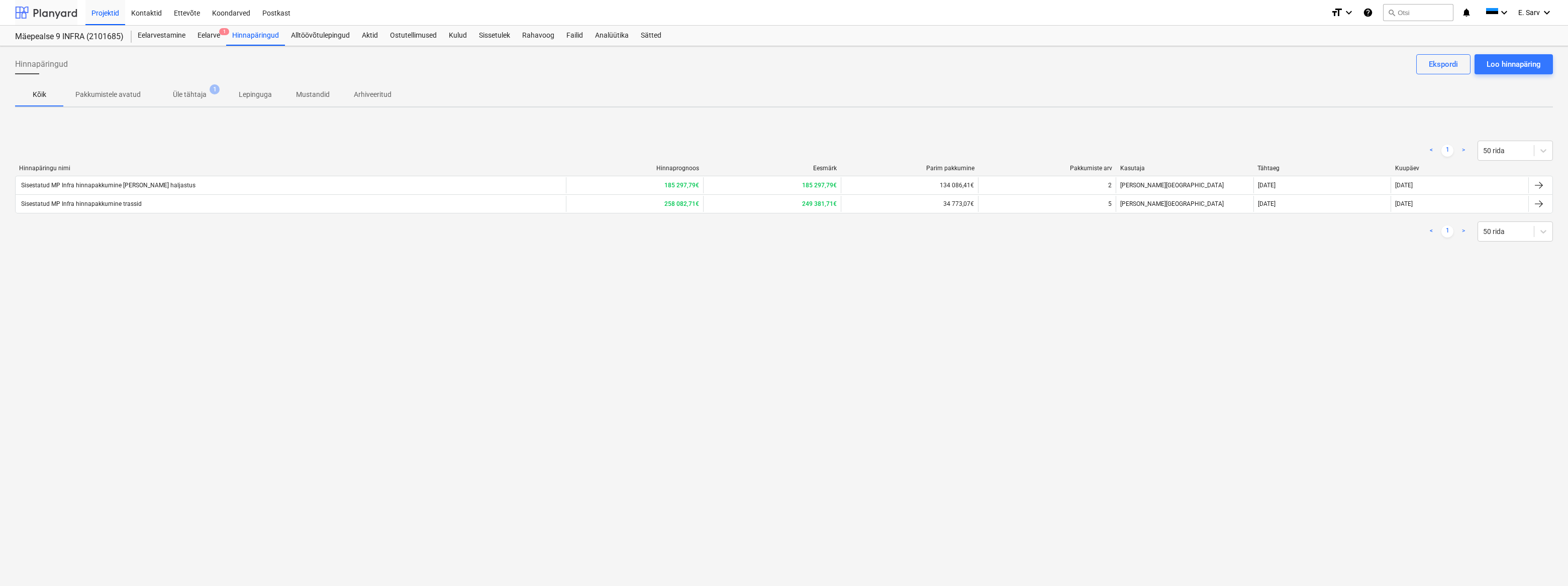
click at [58, 13] on div at bounding box center [46, 12] width 63 height 25
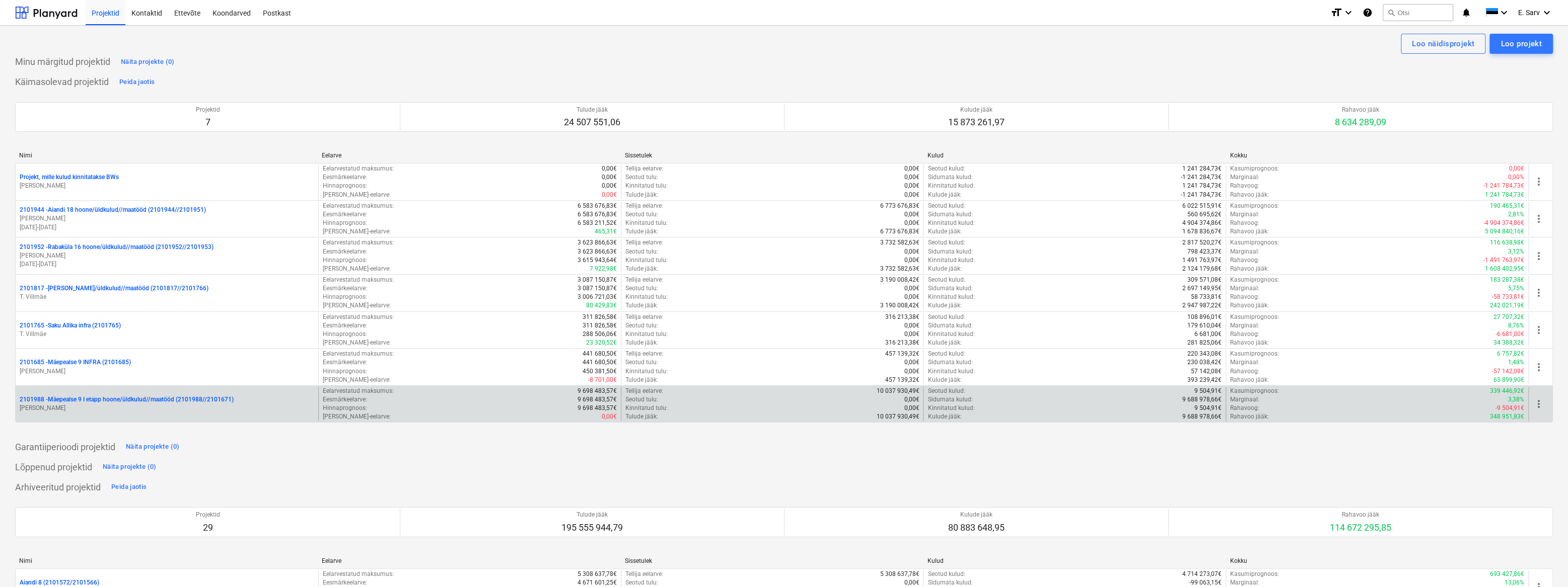
click at [74, 401] on p "2101988 - Mäepealse 9 I etapp hoone/üldkulud//maatööd (2101988//2101671)" at bounding box center [126, 400] width 214 height 9
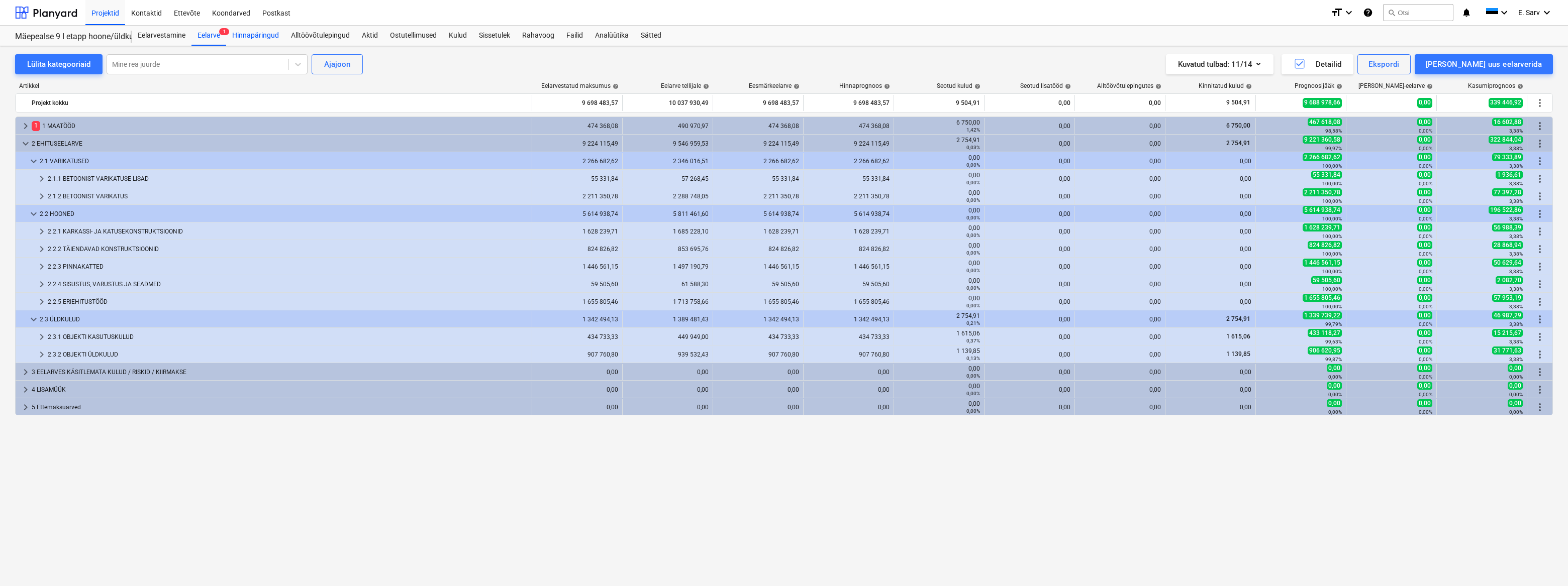
click at [251, 36] on div "Hinnapäringud" at bounding box center [256, 35] width 59 height 20
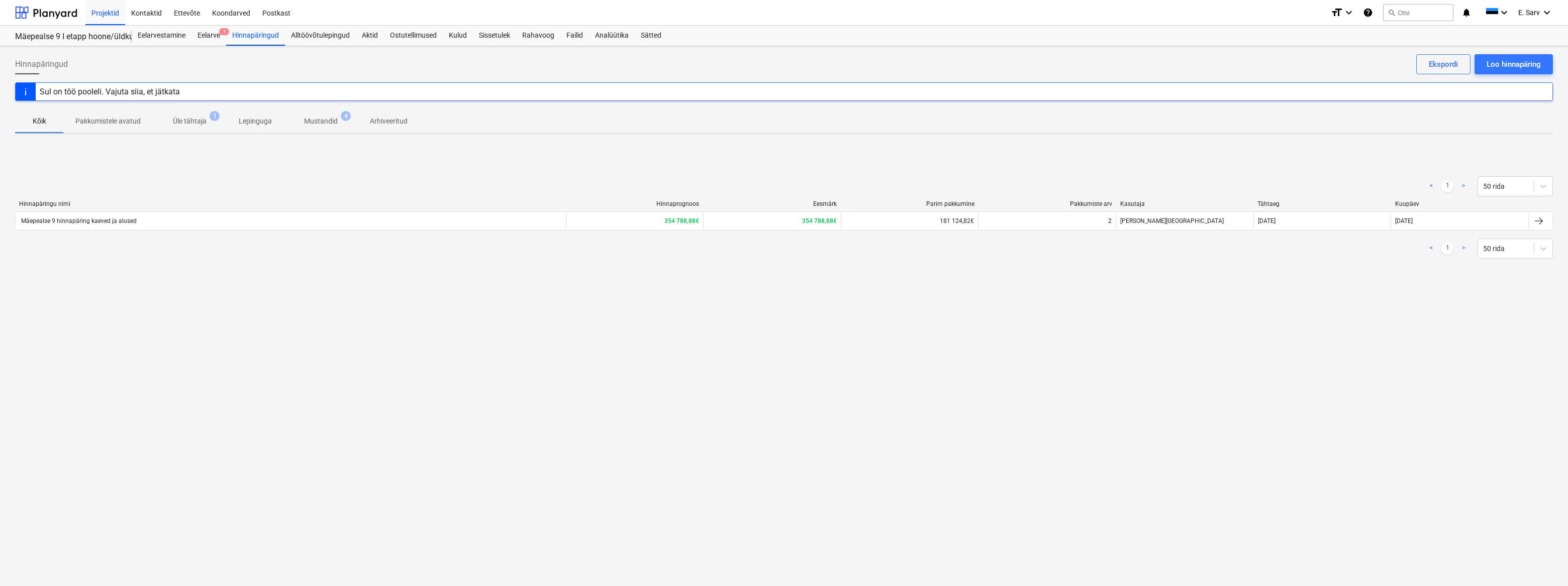
click at [319, 120] on p "Mustandid" at bounding box center [320, 121] width 33 height 10
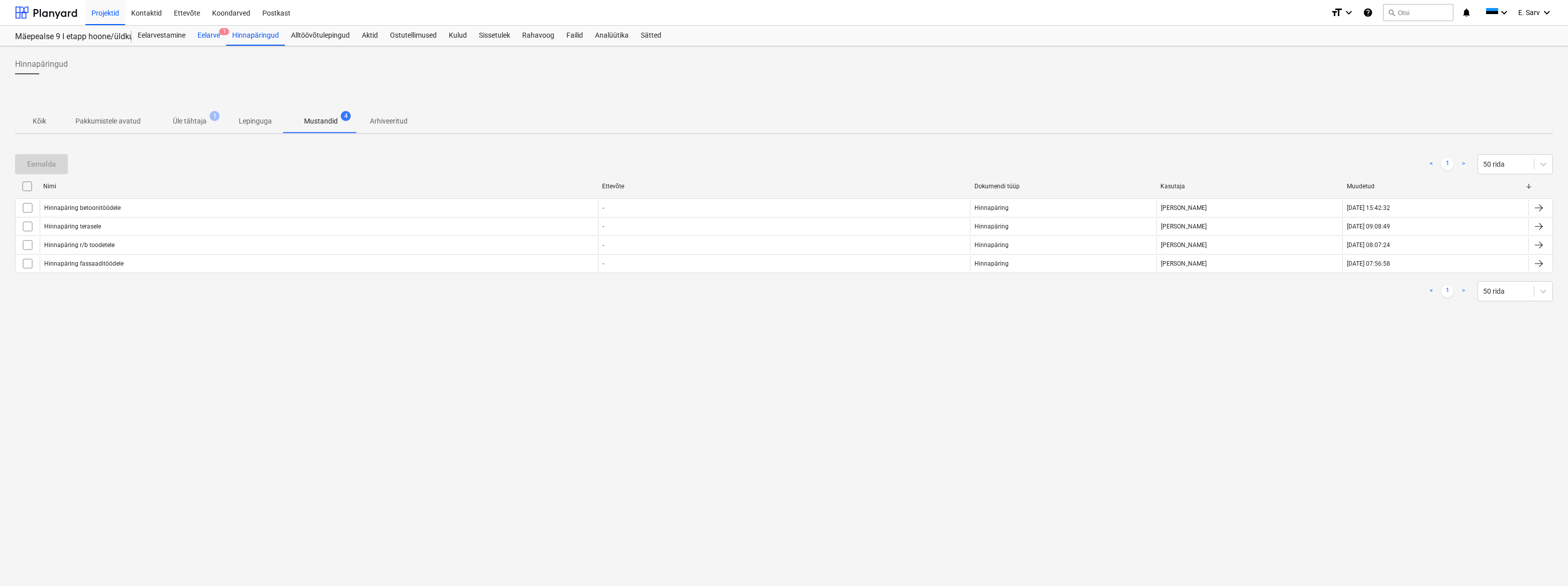
click at [211, 33] on div "Eelarve 1" at bounding box center [209, 35] width 34 height 20
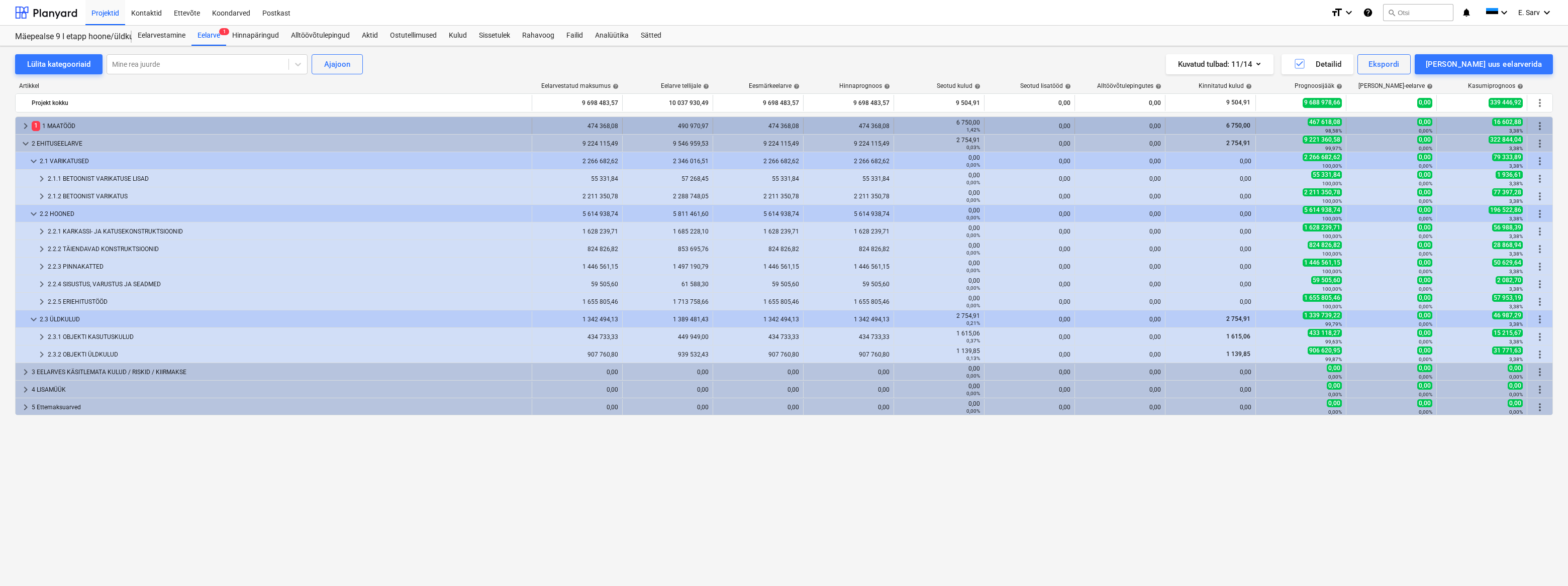
click at [25, 123] on span "keyboard_arrow_right" at bounding box center [26, 126] width 12 height 12
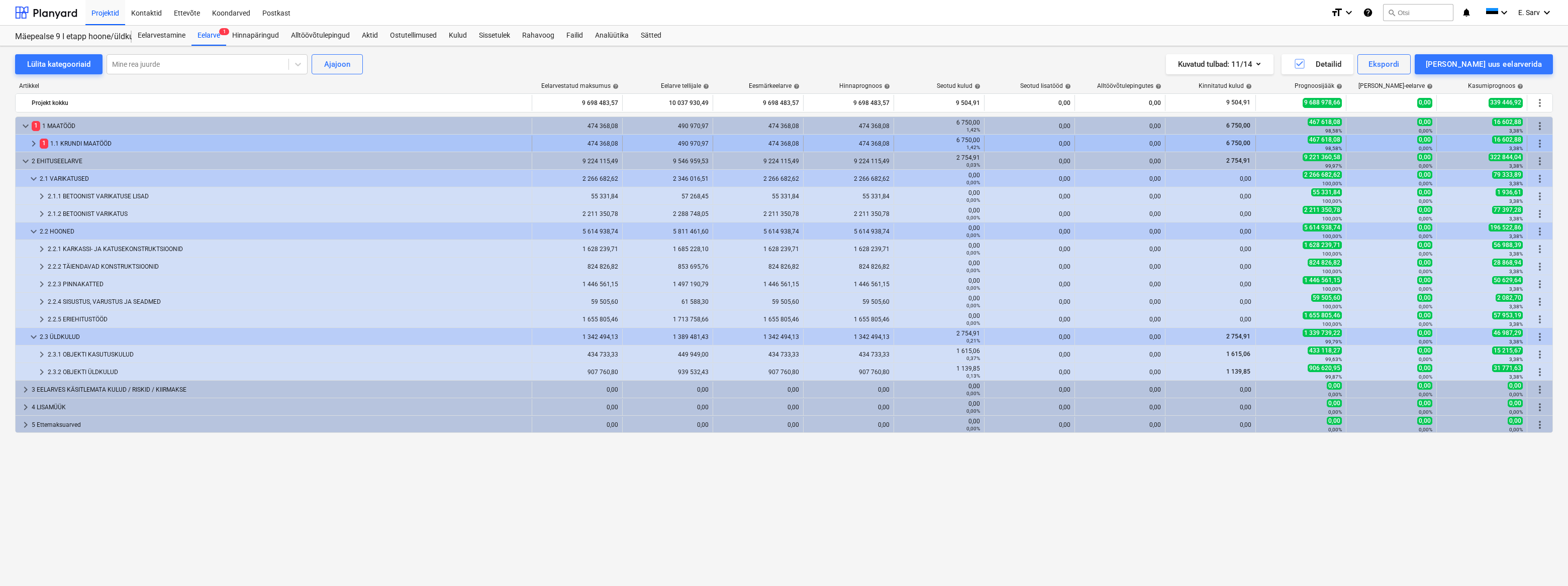
click at [72, 140] on div "1 1.1 KRUNDI MAATÖÖD" at bounding box center [283, 143] width 488 height 16
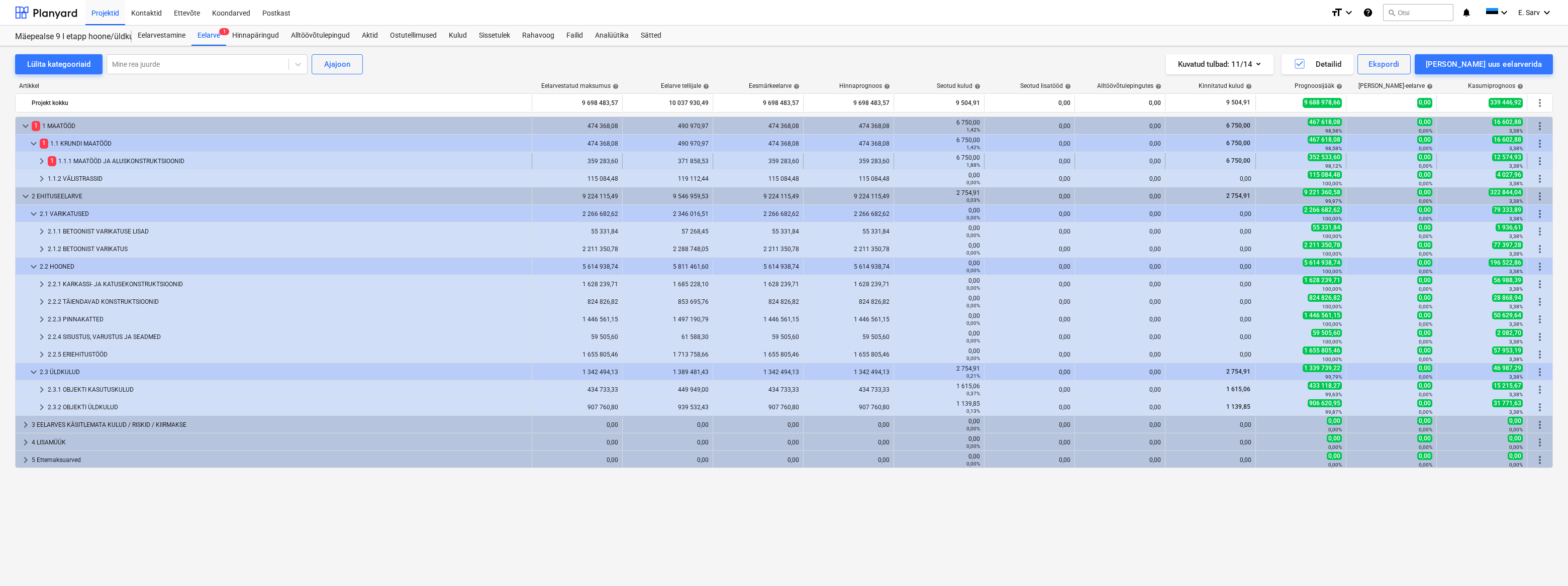
click at [69, 156] on div "1 1.1.1 MAATÖÖD JA ALUSKONSTRUKTSIOONID" at bounding box center [288, 161] width 480 height 16
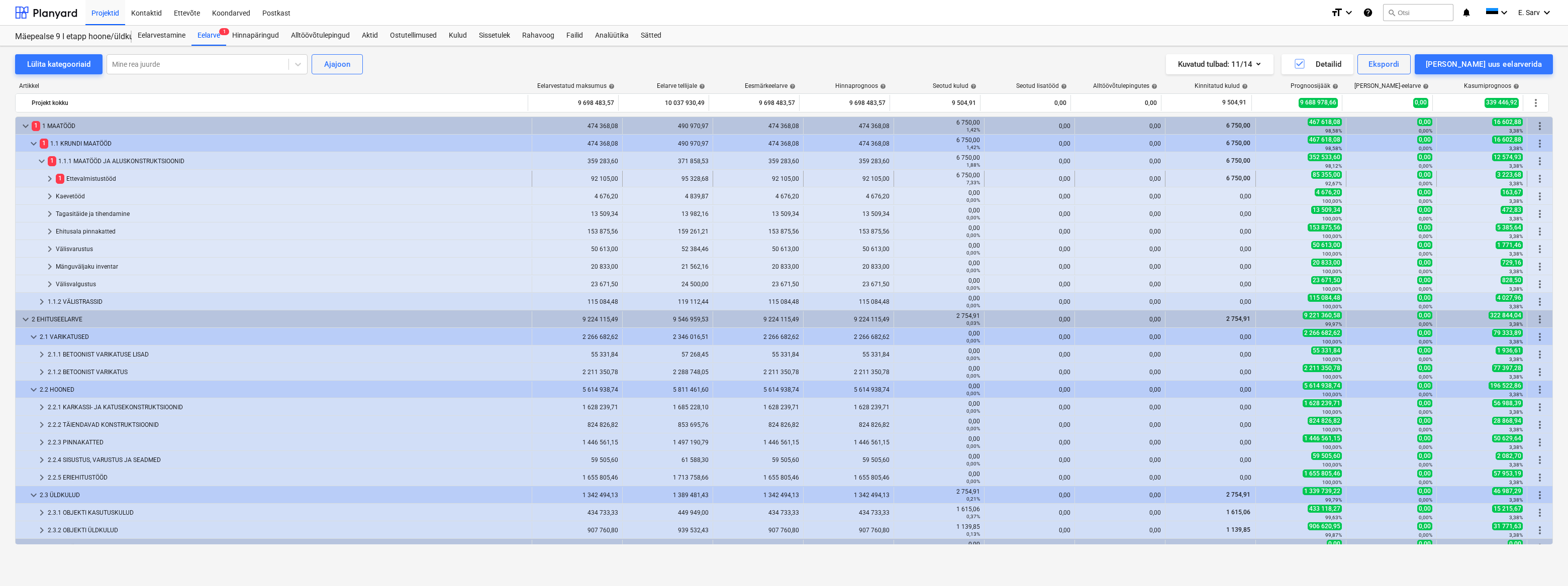
click at [82, 178] on div "1 Ettevalmistustööd" at bounding box center [292, 178] width 472 height 16
